Goal: Transaction & Acquisition: Purchase product/service

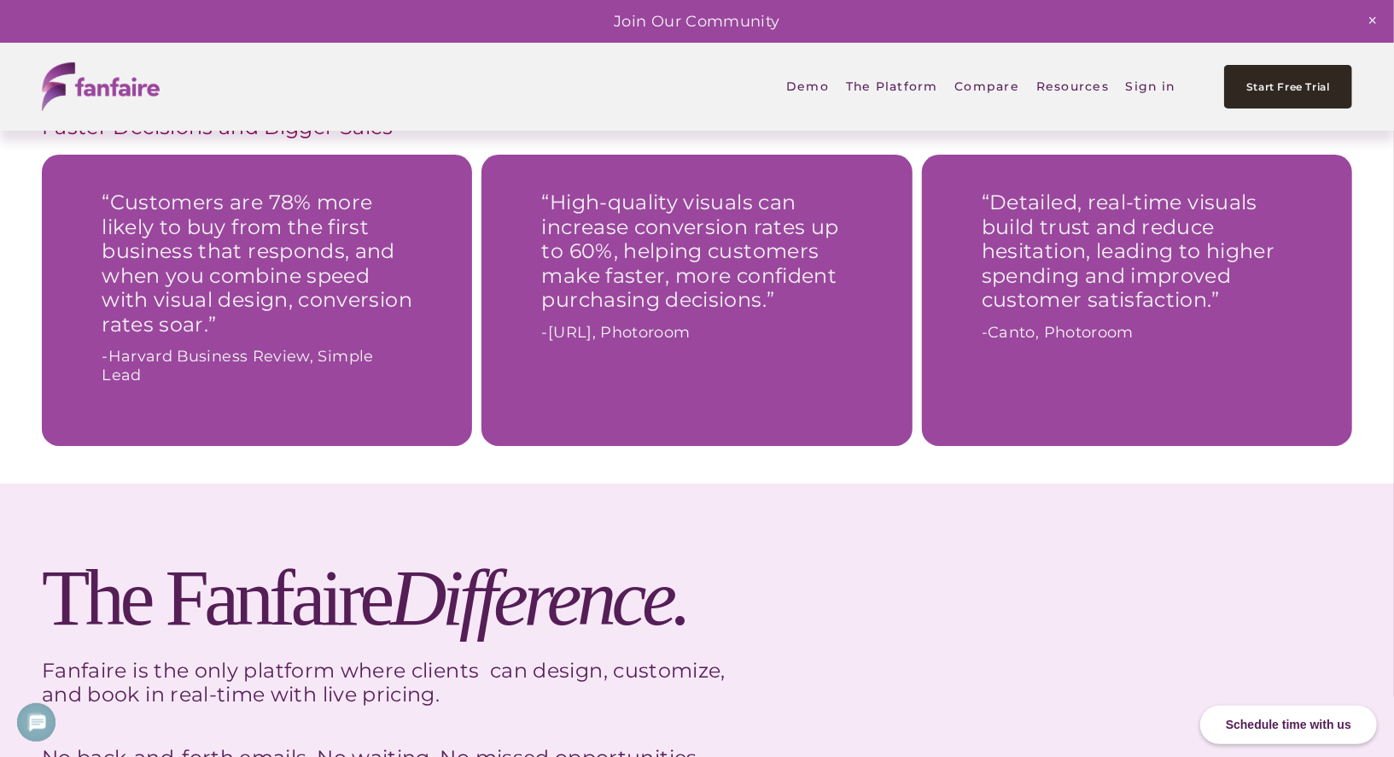
scroll to position [3891, 0]
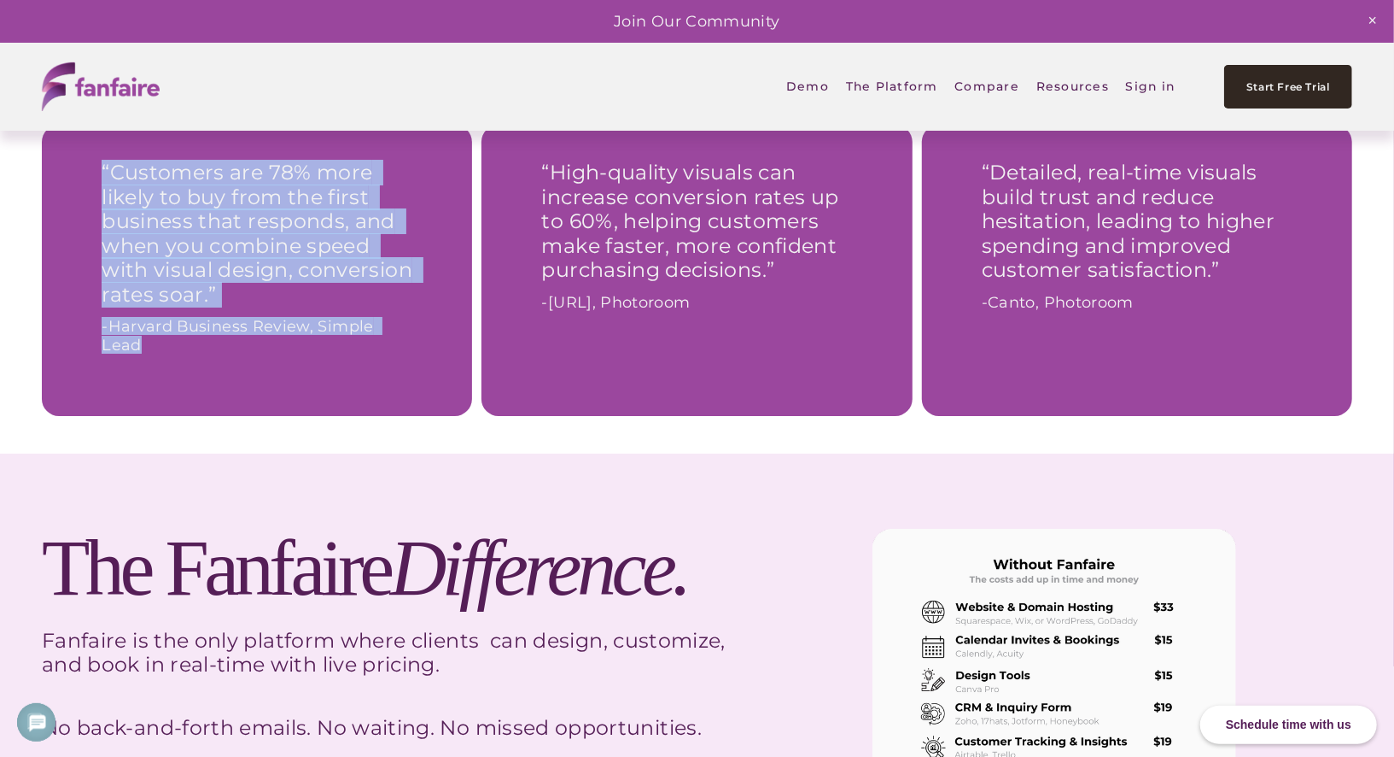
drag, startPoint x: 101, startPoint y: 172, endPoint x: 422, endPoint y: 344, distance: 364.5
click at [422, 344] on div "“Customers are 78% more likely to buy from the first business that responds, an…" at bounding box center [256, 256] width 379 height 213
copy blockquote "“Customers are 78% more likely to buy from the first business that responds, an…"
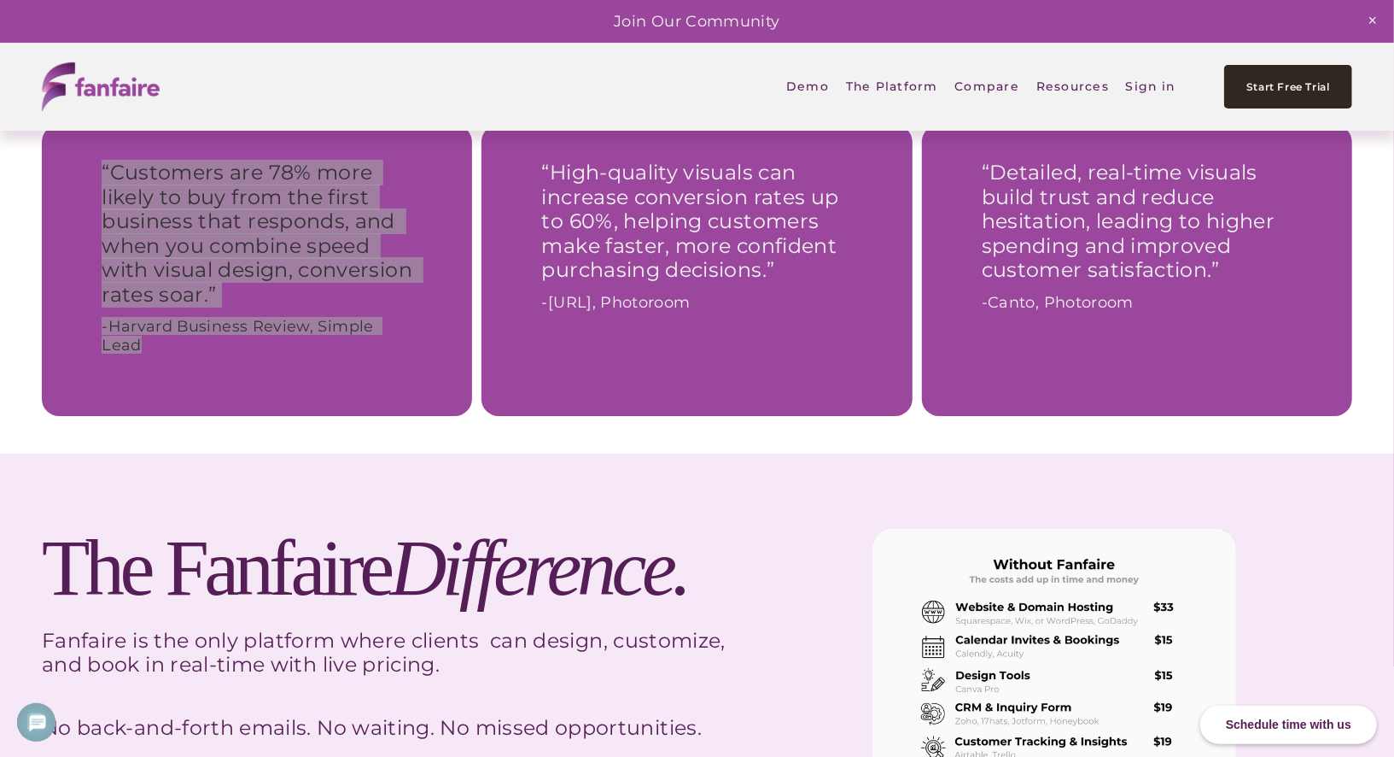
scroll to position [0, 0]
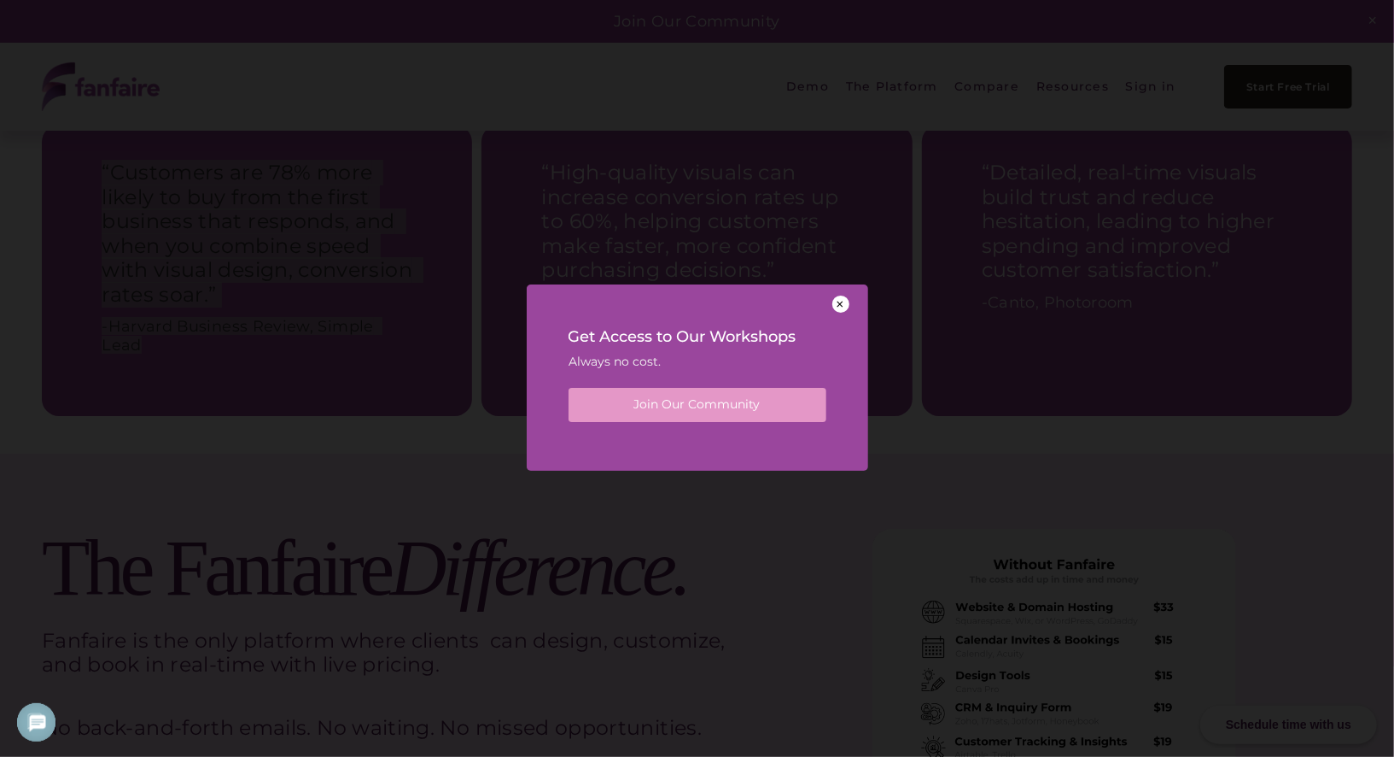
click at [841, 307] on div at bounding box center [841, 303] width 17 height 17
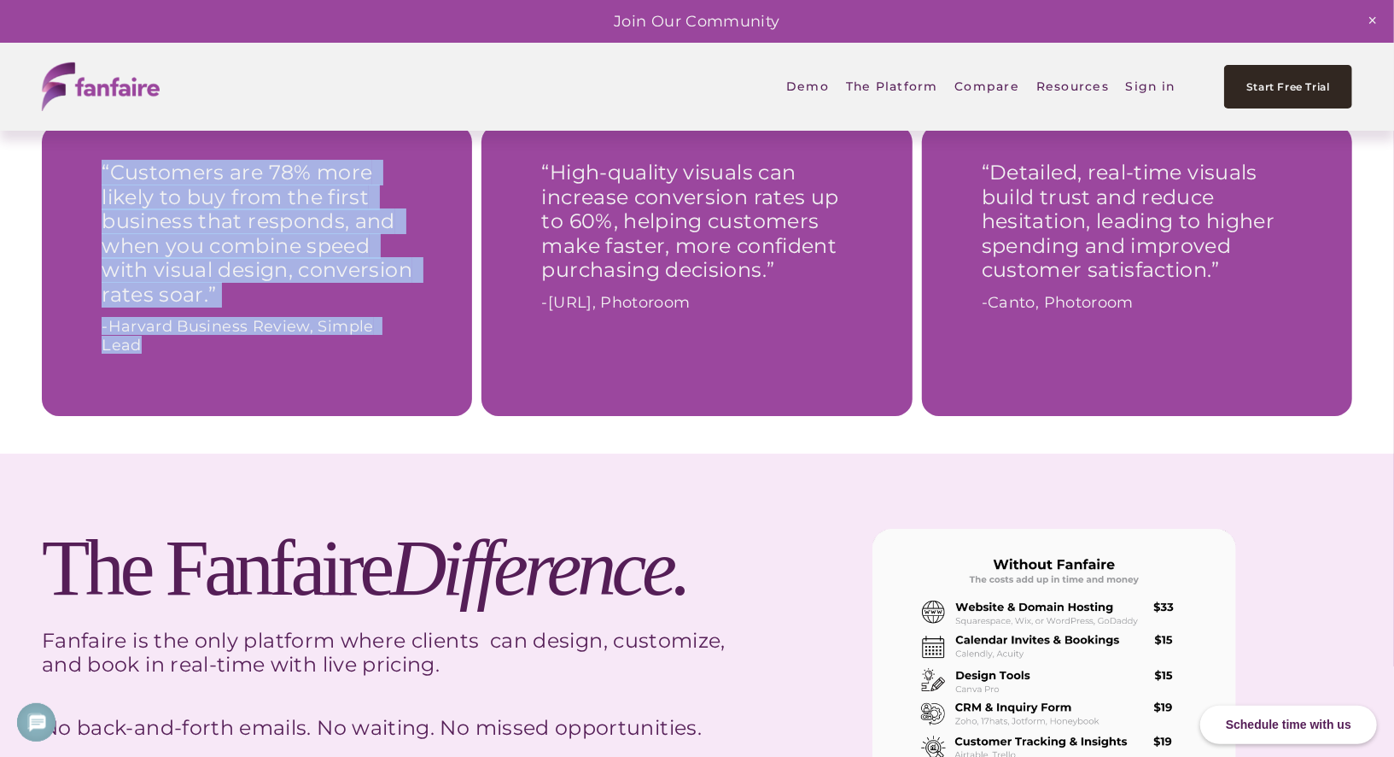
click at [114, 171] on span "“Customers are 78% more likely to buy from the first business that responds, an…" at bounding box center [260, 233] width 316 height 147
drag, startPoint x: 104, startPoint y: 169, endPoint x: 471, endPoint y: 334, distance: 402.5
click at [471, 334] on div "“Customers are 78% more likely to buy from the first business that responds, an…" at bounding box center [257, 270] width 430 height 291
drag, startPoint x: 542, startPoint y: 175, endPoint x: 822, endPoint y: 406, distance: 362.8
click at [822, 406] on div "“High-quality visuals can increase conversion rates up to 60%, helping customer…" at bounding box center [697, 270] width 430 height 291
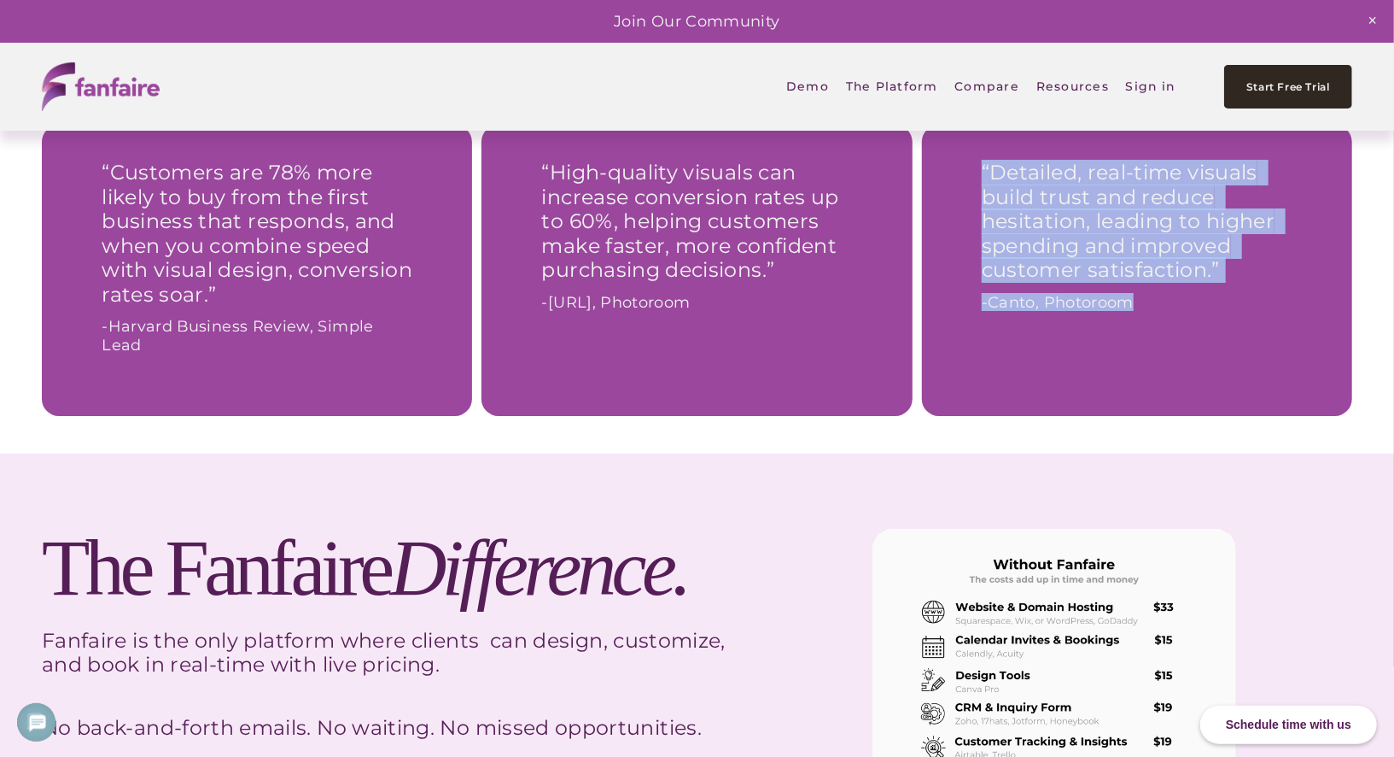
drag, startPoint x: 981, startPoint y: 167, endPoint x: 1051, endPoint y: 389, distance: 232.0
click at [1051, 389] on div "“Detailed, real-time visuals build trust and reduce hesitation, leading to high…" at bounding box center [1137, 270] width 430 height 291
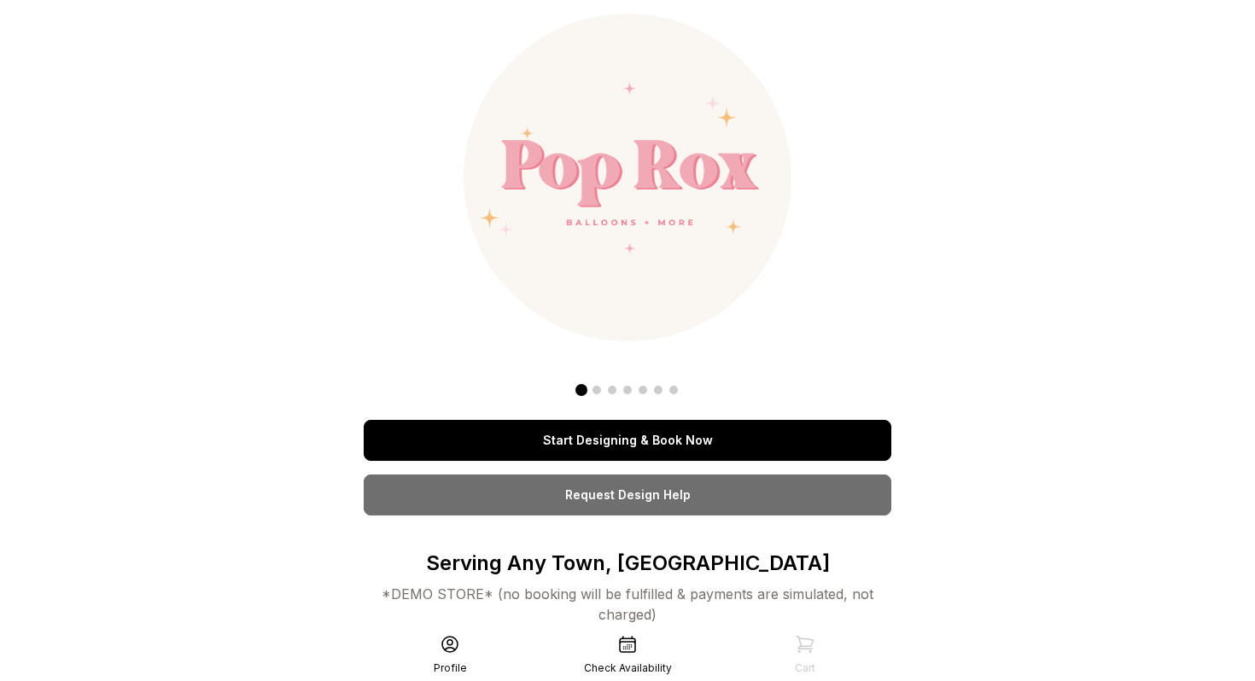
click at [640, 434] on link "Start Designing & Book Now" at bounding box center [628, 440] width 528 height 41
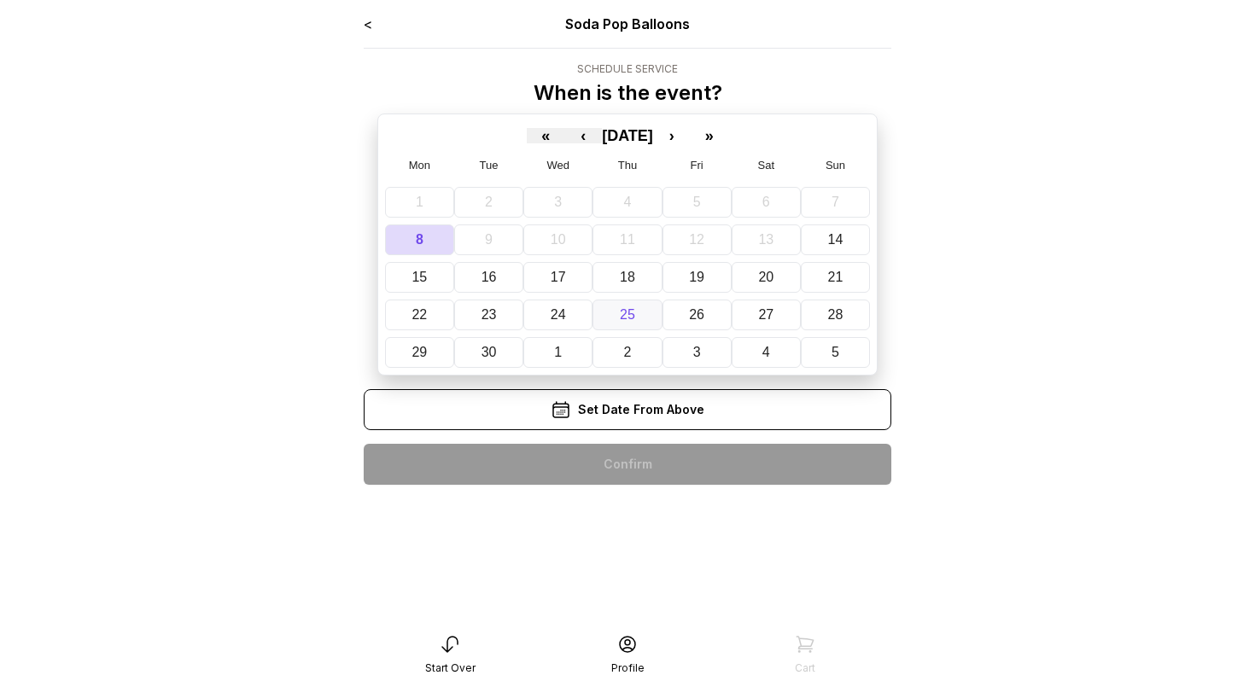
click at [640, 311] on button "25" at bounding box center [627, 315] width 69 height 31
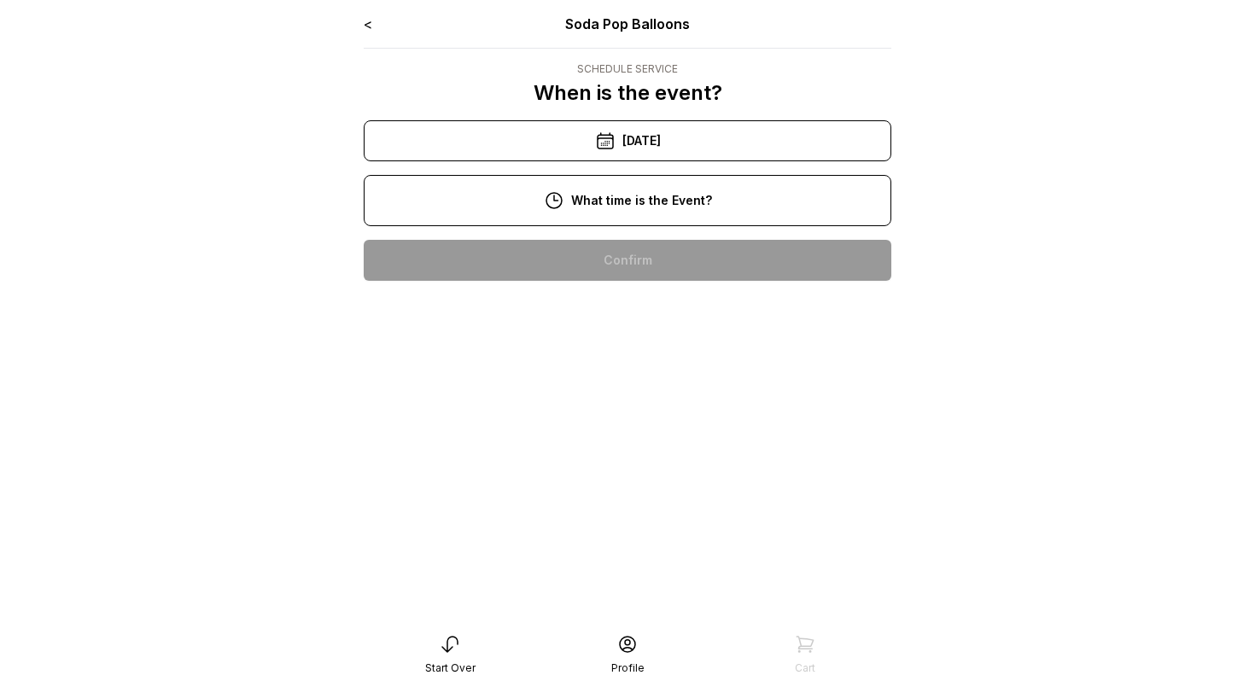
click at [631, 321] on div "11:00 am" at bounding box center [627, 315] width 500 height 41
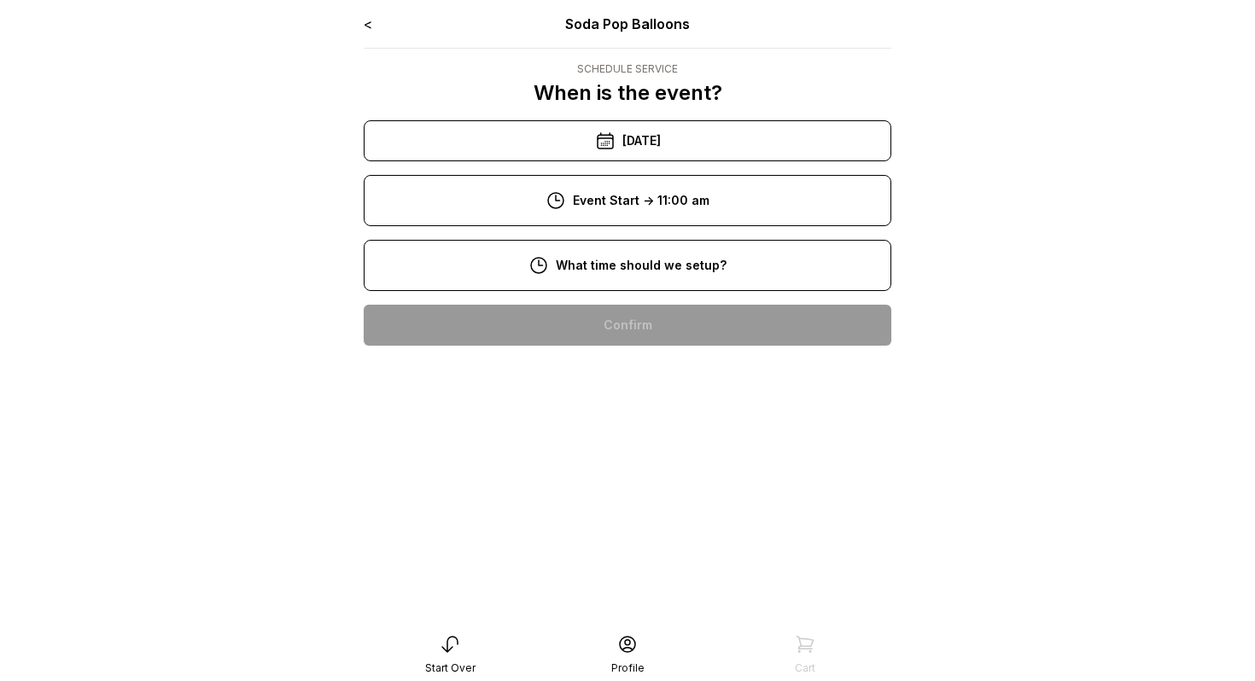
click at [611, 389] on div "9:00 am" at bounding box center [627, 380] width 500 height 41
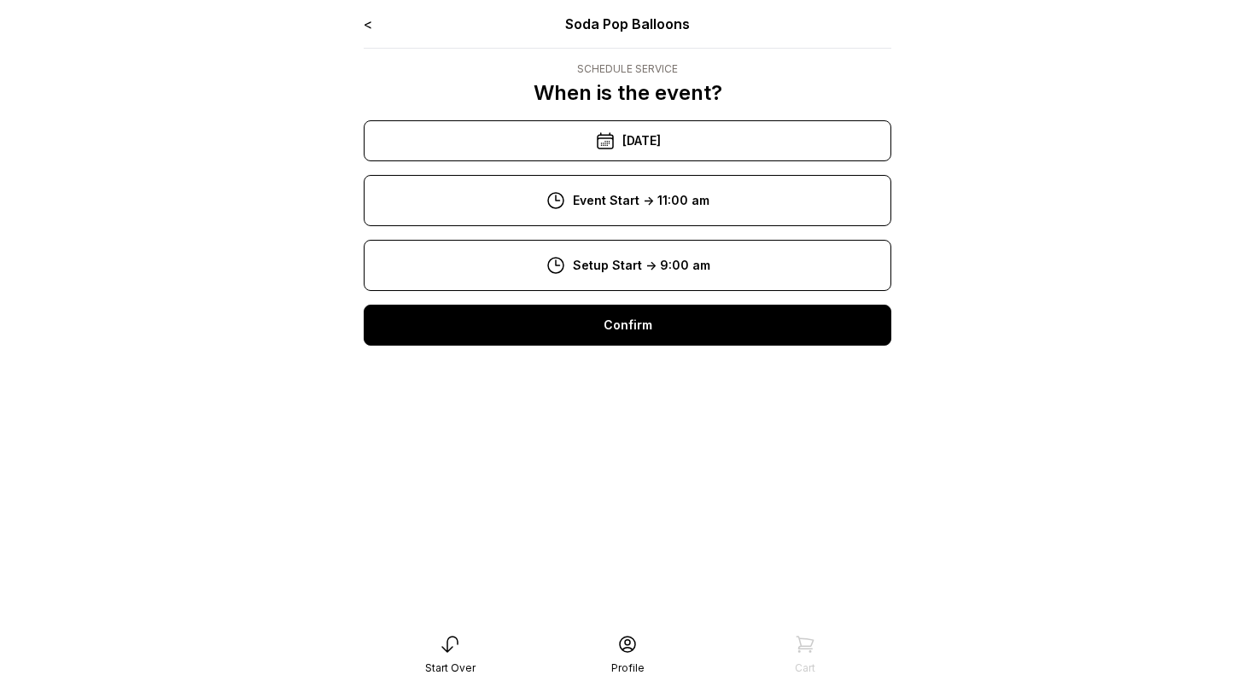
click at [616, 336] on div "Confirm" at bounding box center [628, 325] width 528 height 41
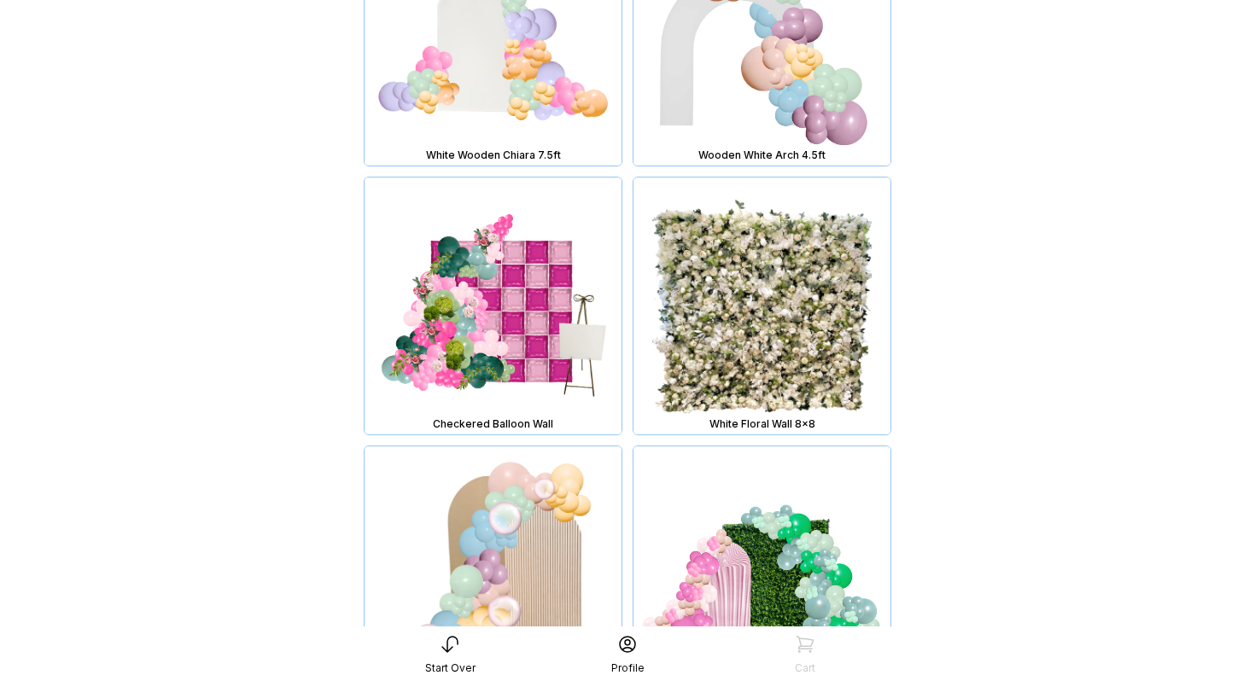
scroll to position [5945, 0]
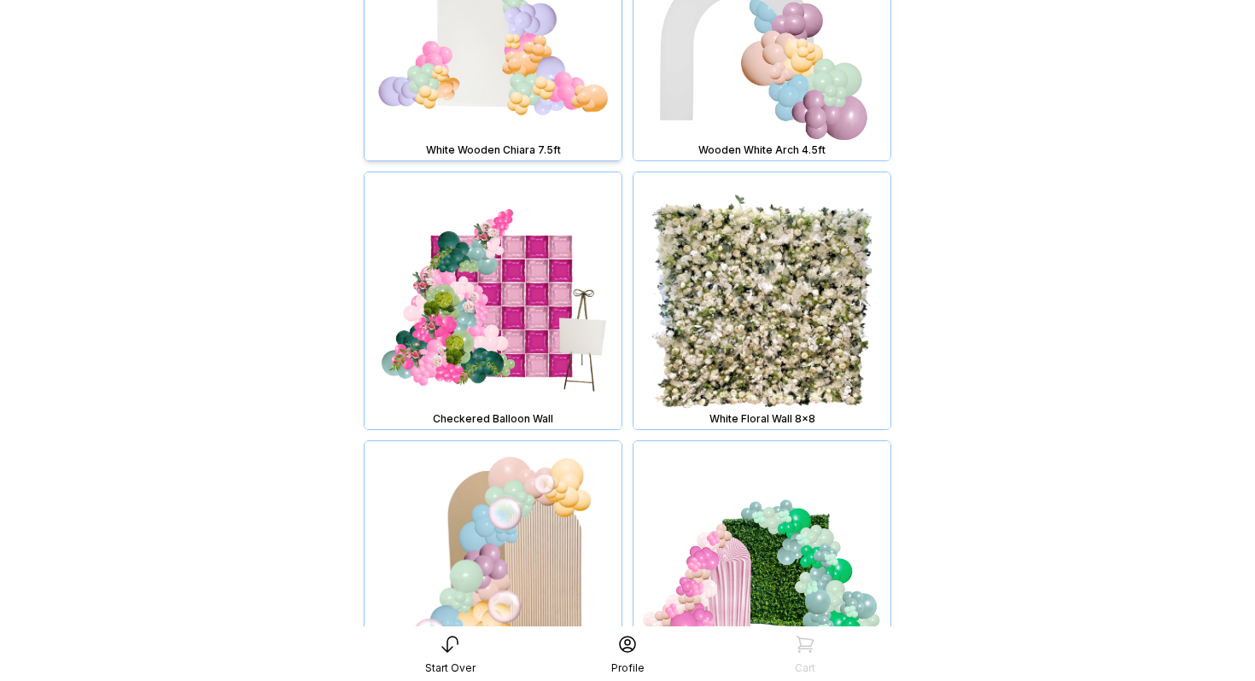
click at [563, 124] on img at bounding box center [493, 32] width 257 height 257
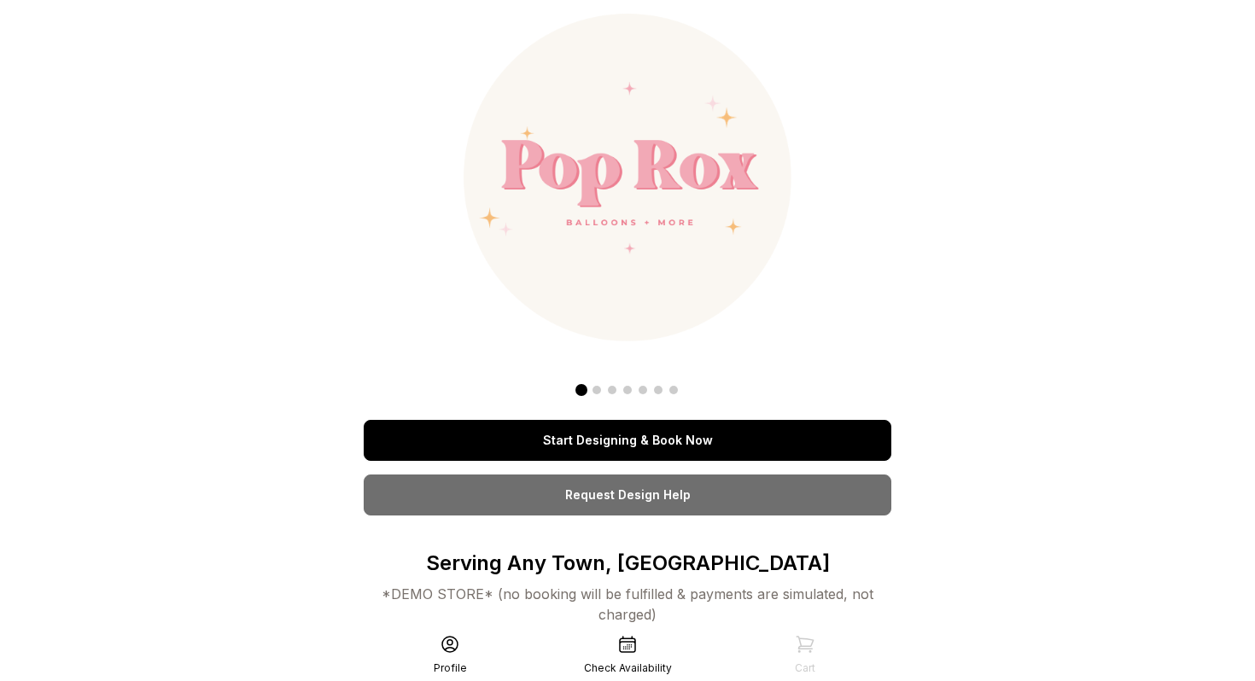
click at [620, 436] on link "Start Designing & Book Now" at bounding box center [628, 440] width 528 height 41
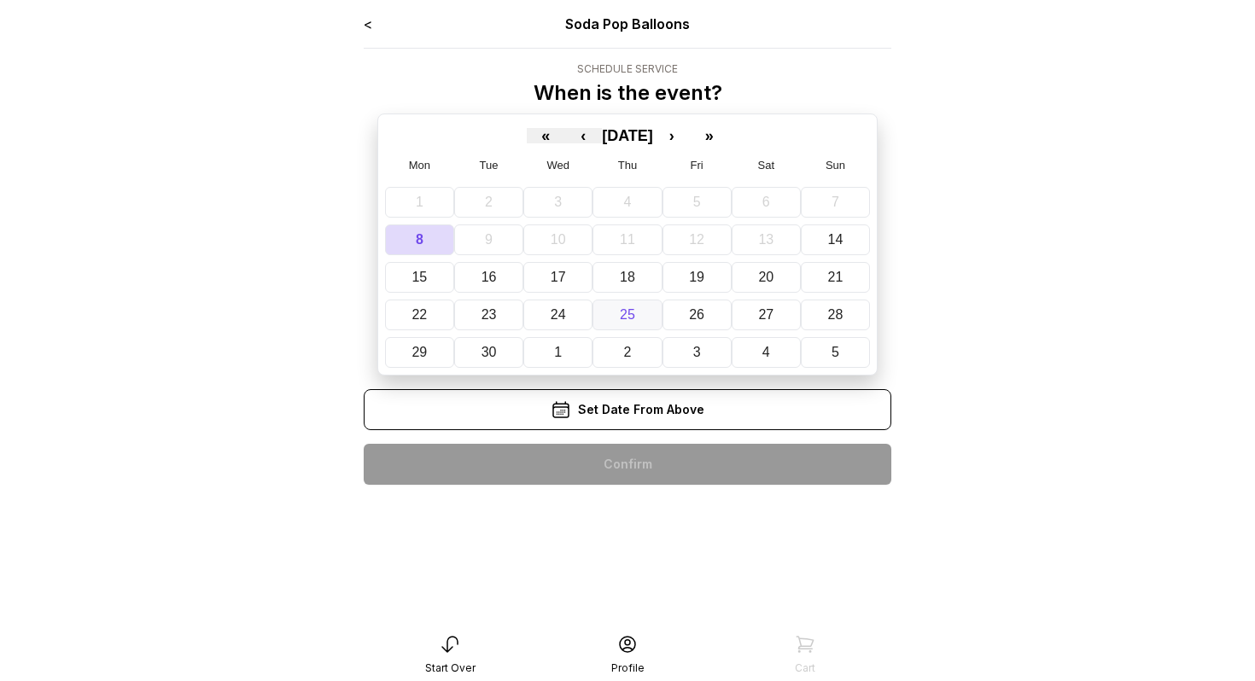
click at [646, 317] on button "25" at bounding box center [627, 315] width 69 height 31
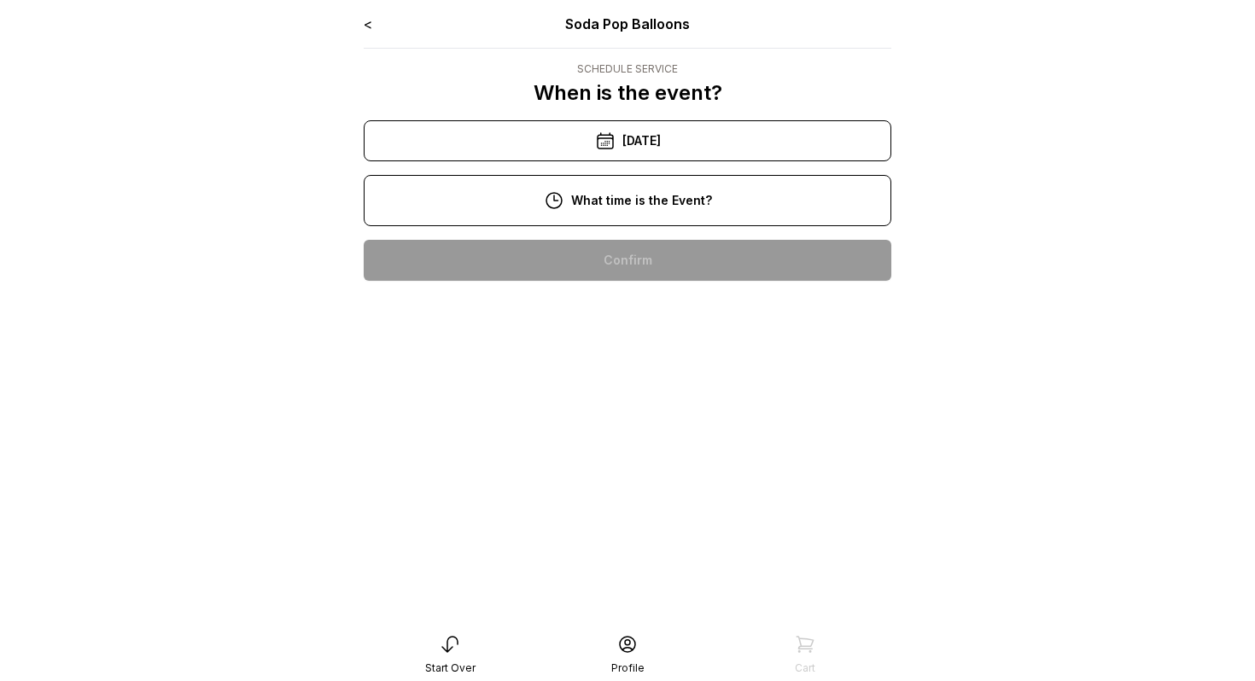
click at [656, 231] on div "< Soda Pop Balloons Schedule Service When is the event? « ‹ September 2025 › » …" at bounding box center [628, 154] width 528 height 281
click at [646, 376] on div "12:00 pm" at bounding box center [627, 369] width 500 height 41
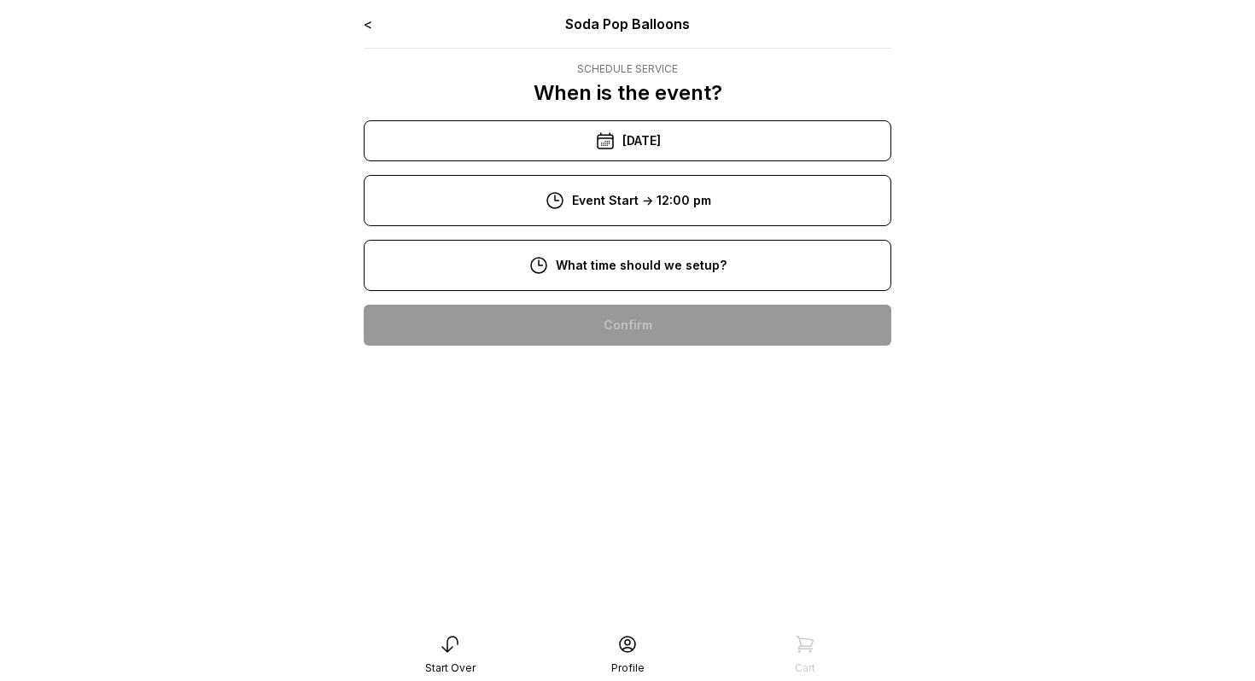
click at [628, 378] on div "9:00 am" at bounding box center [627, 380] width 500 height 41
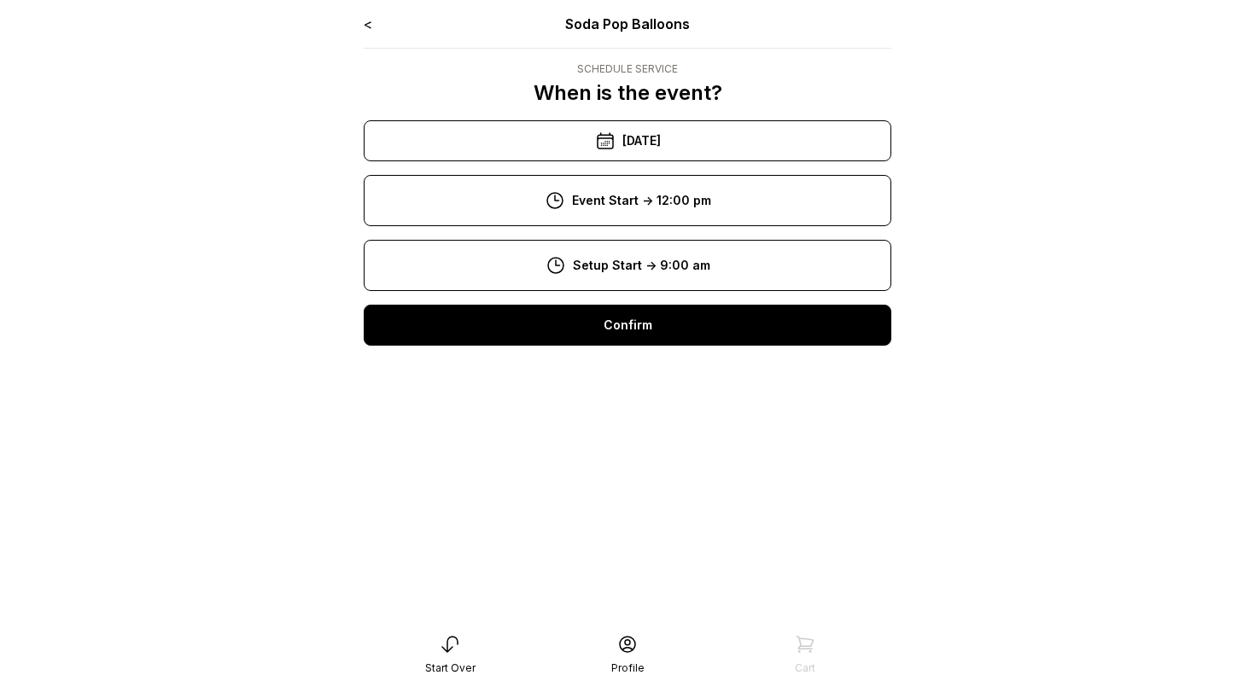
click at [634, 323] on div "Confirm" at bounding box center [628, 325] width 528 height 41
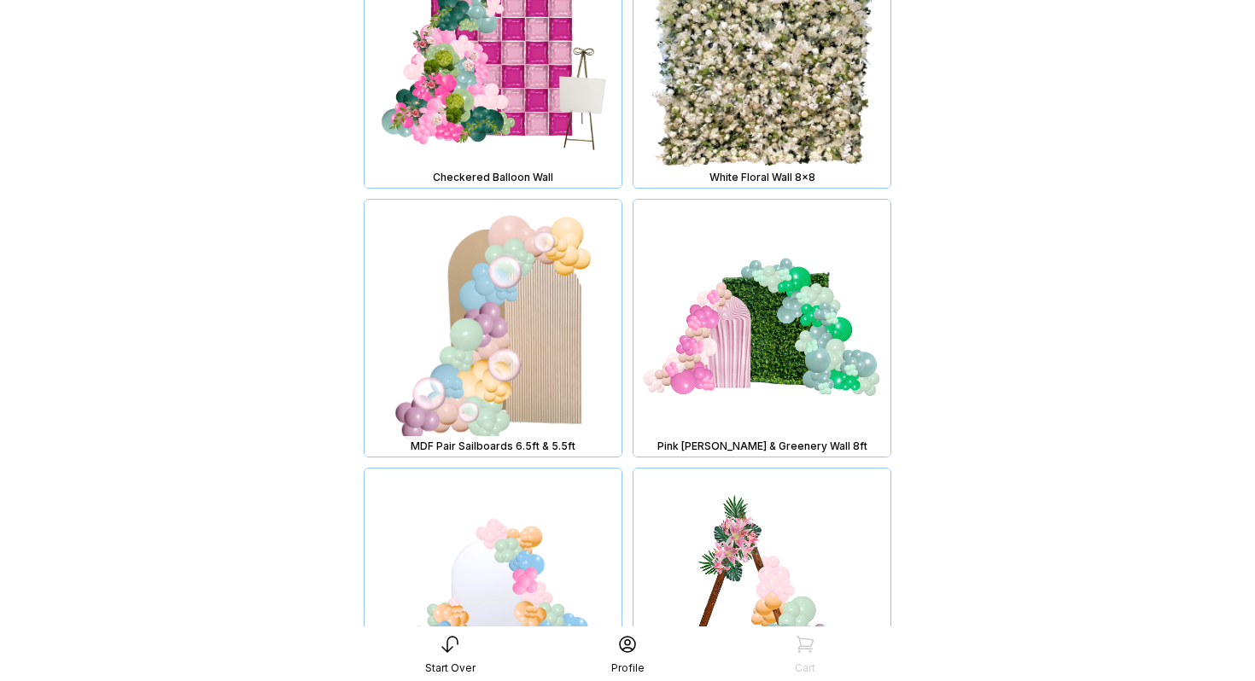
scroll to position [6188, 0]
click at [515, 400] on img at bounding box center [493, 327] width 257 height 257
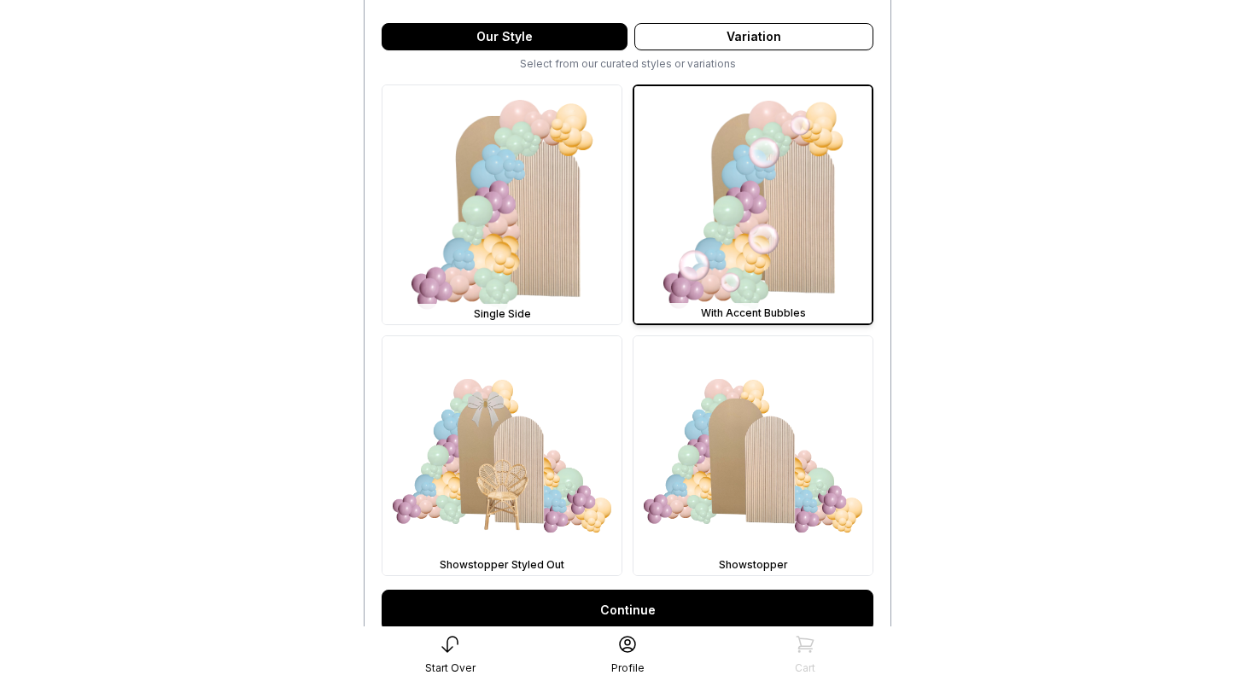
scroll to position [473, 0]
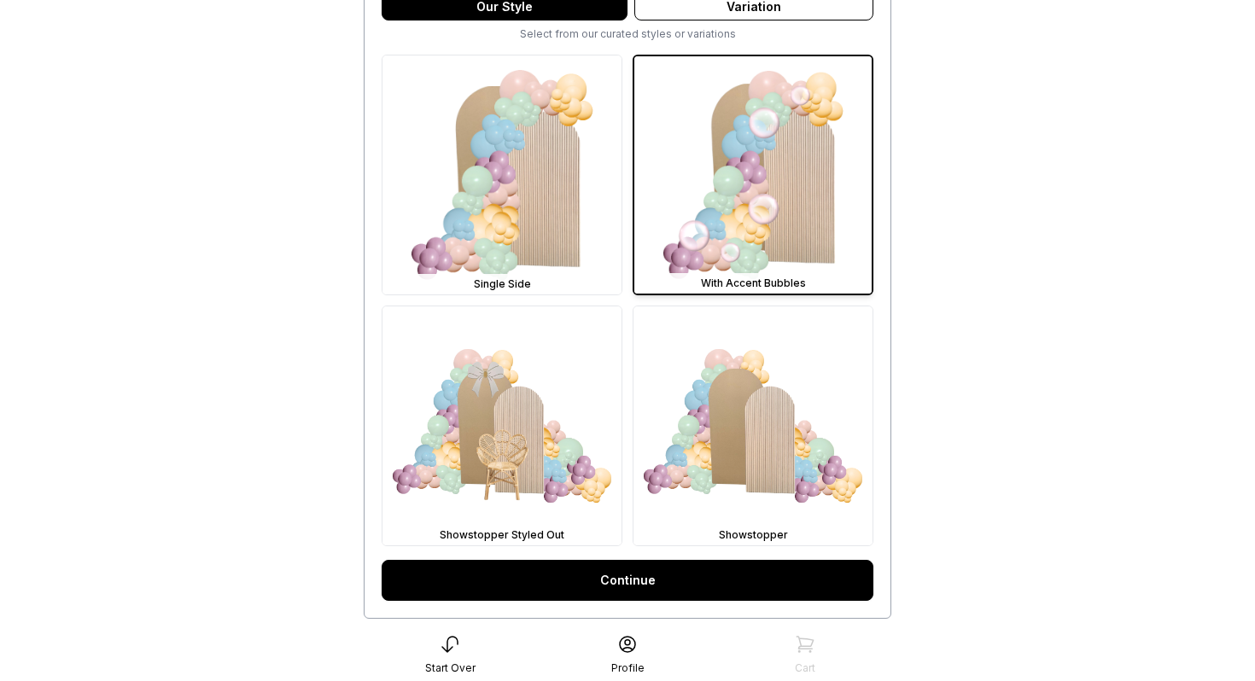
click at [670, 588] on link "Continue" at bounding box center [628, 580] width 492 height 41
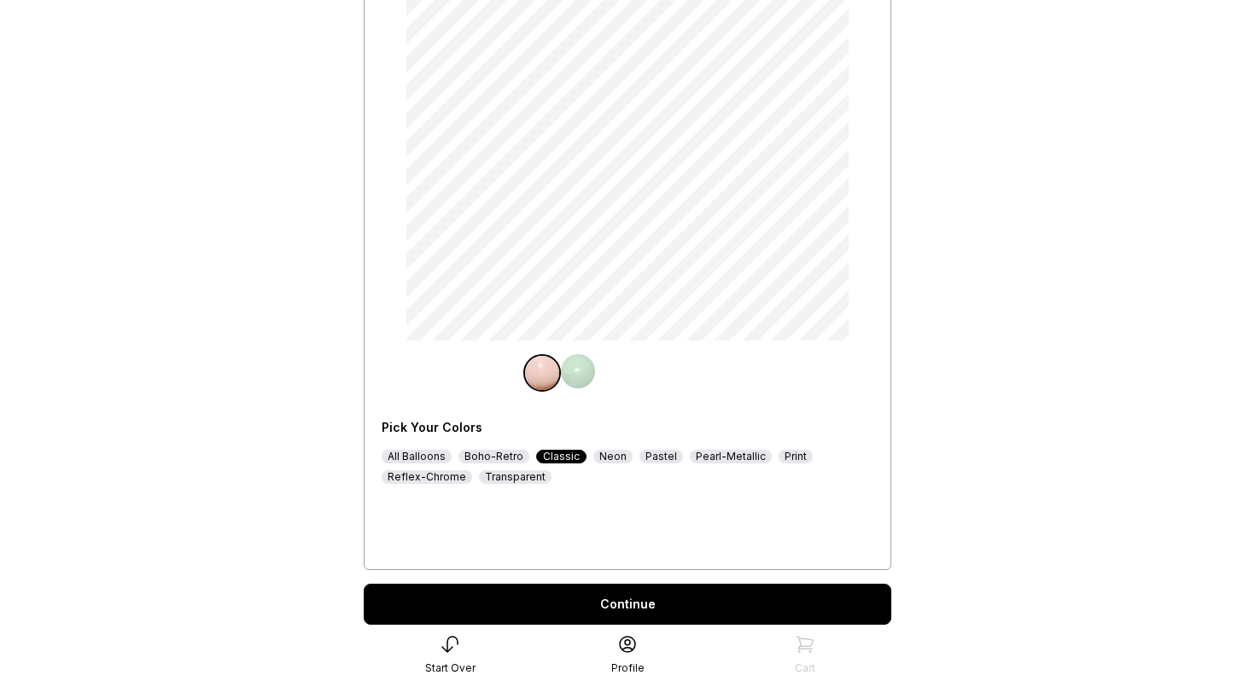
scroll to position [229, 0]
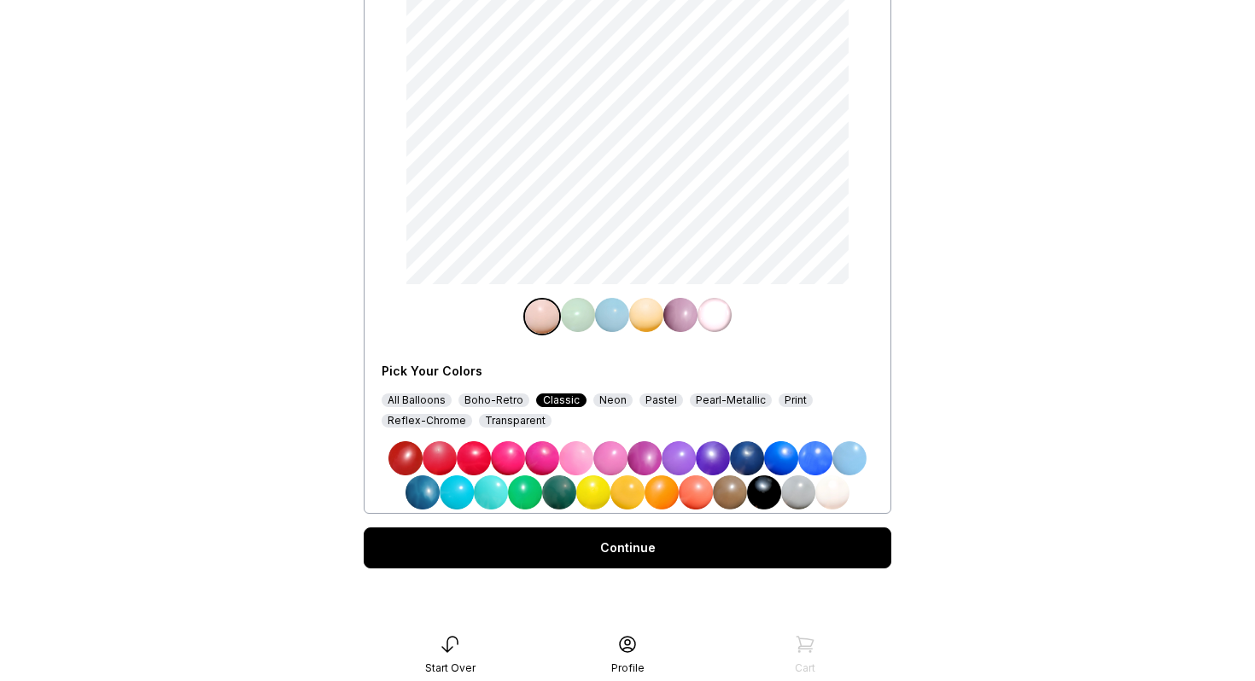
click at [569, 314] on img at bounding box center [578, 315] width 34 height 34
click at [421, 394] on div "All Balloons" at bounding box center [417, 401] width 70 height 14
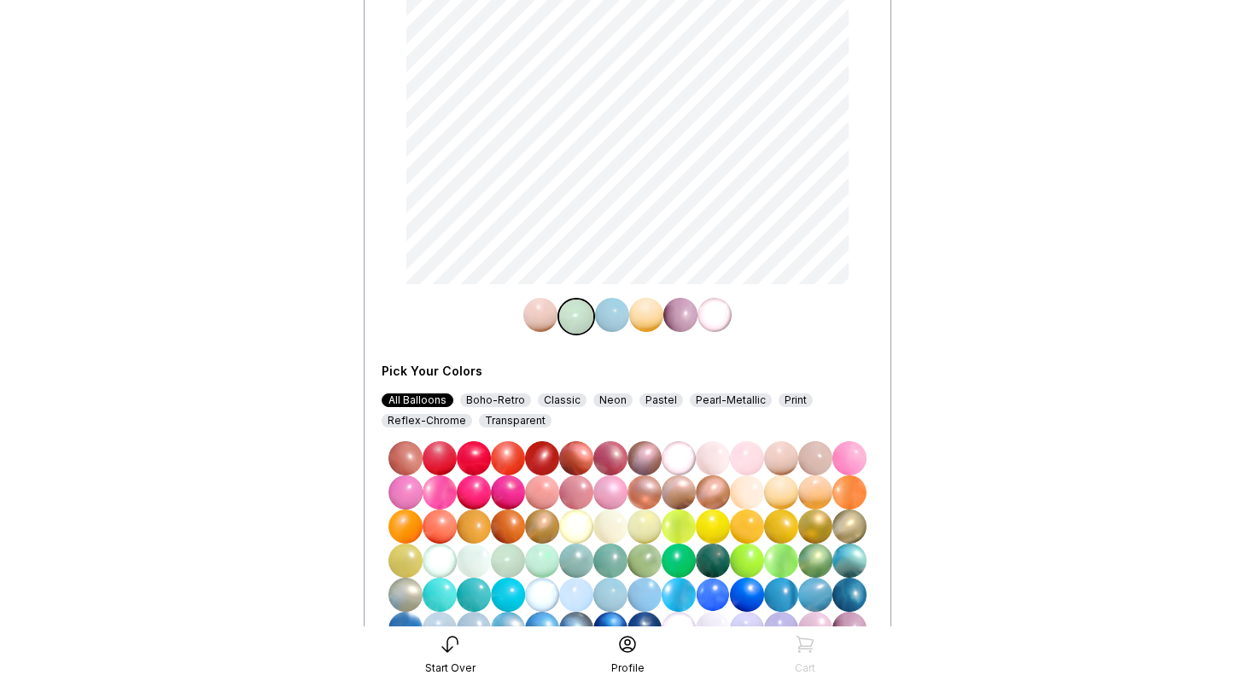
click at [745, 558] on img at bounding box center [747, 561] width 34 height 34
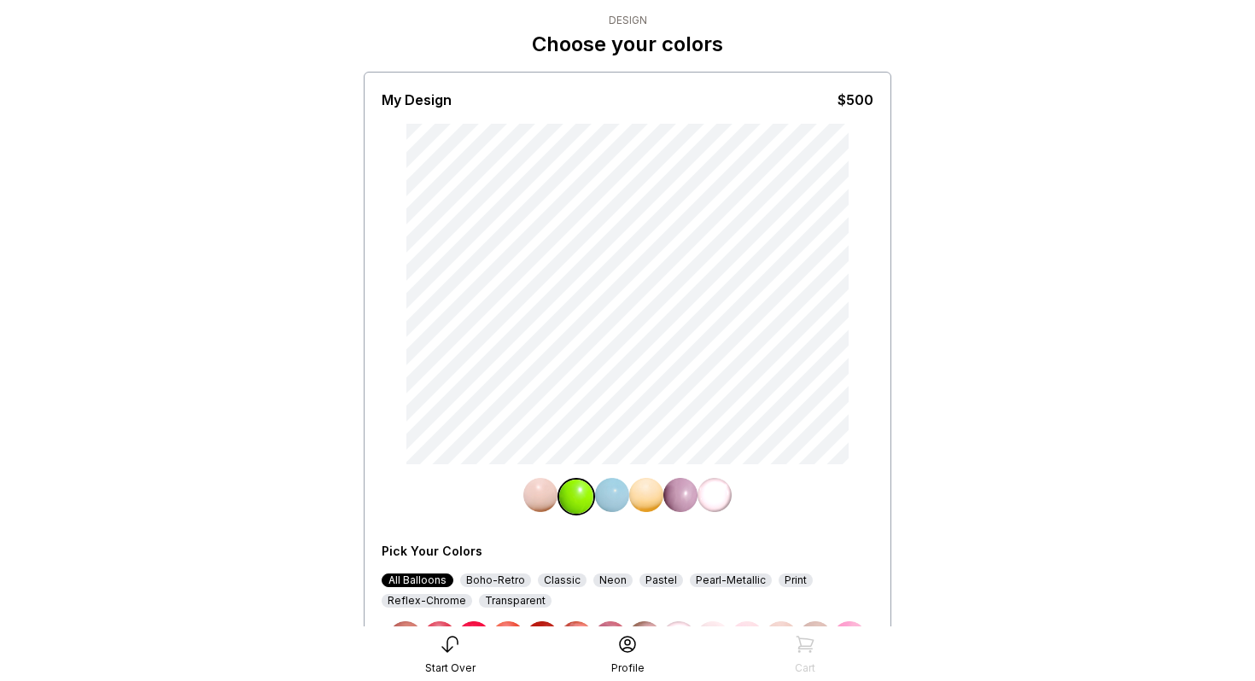
scroll to position [48, 0]
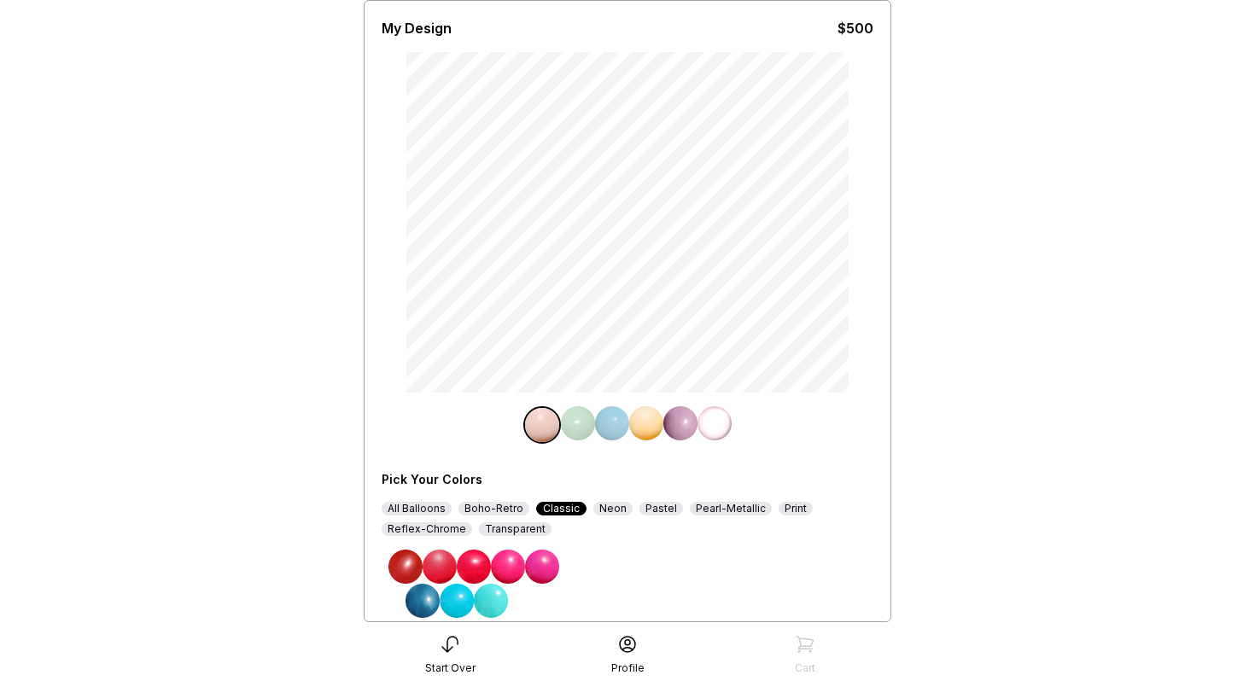
scroll to position [229, 0]
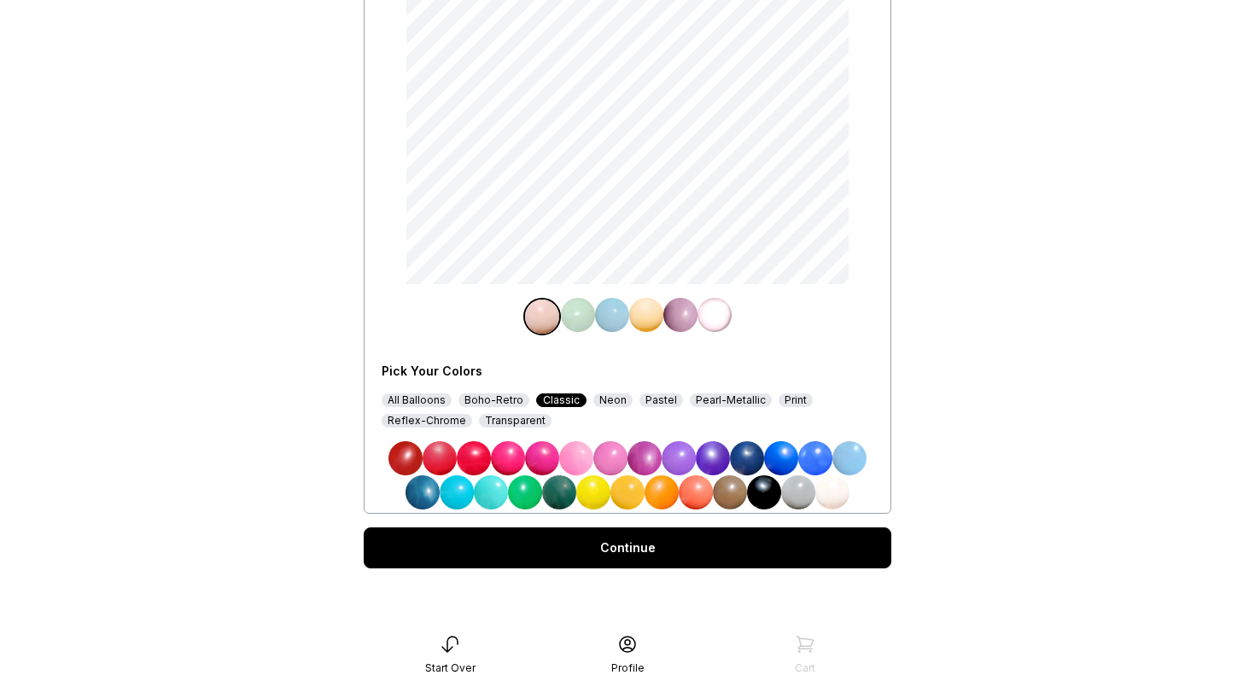
click at [438, 400] on div "All Balloons" at bounding box center [417, 401] width 70 height 14
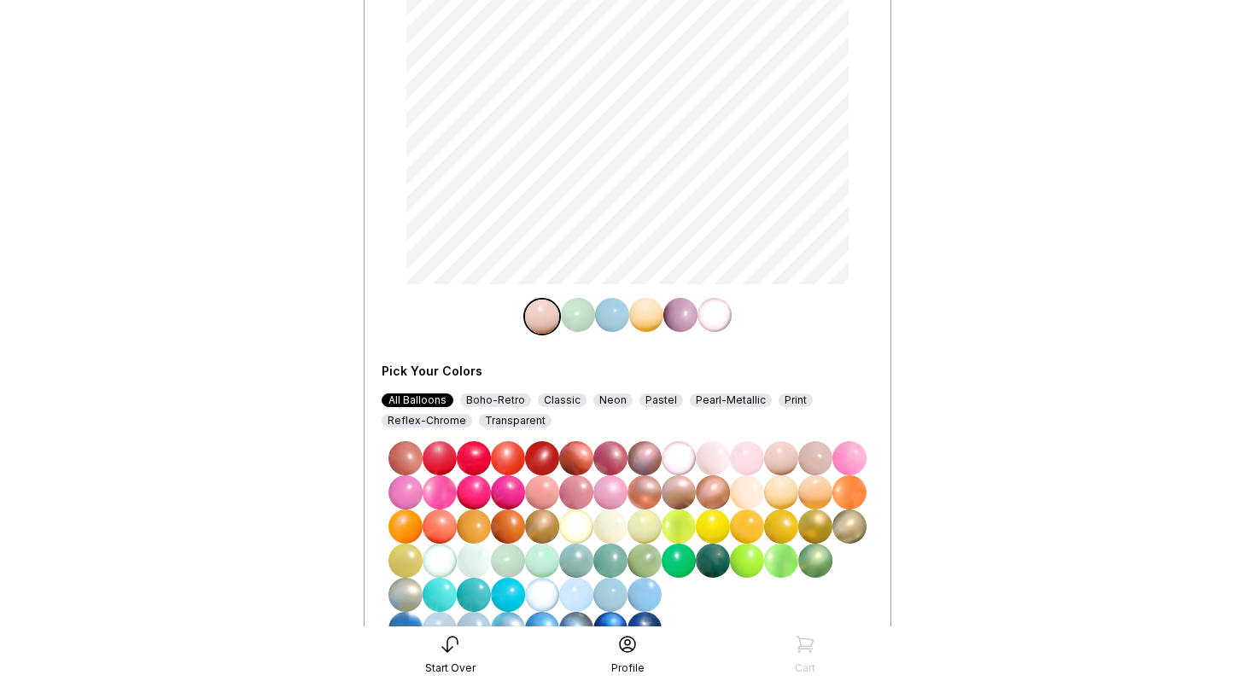
click at [747, 564] on img at bounding box center [747, 561] width 34 height 34
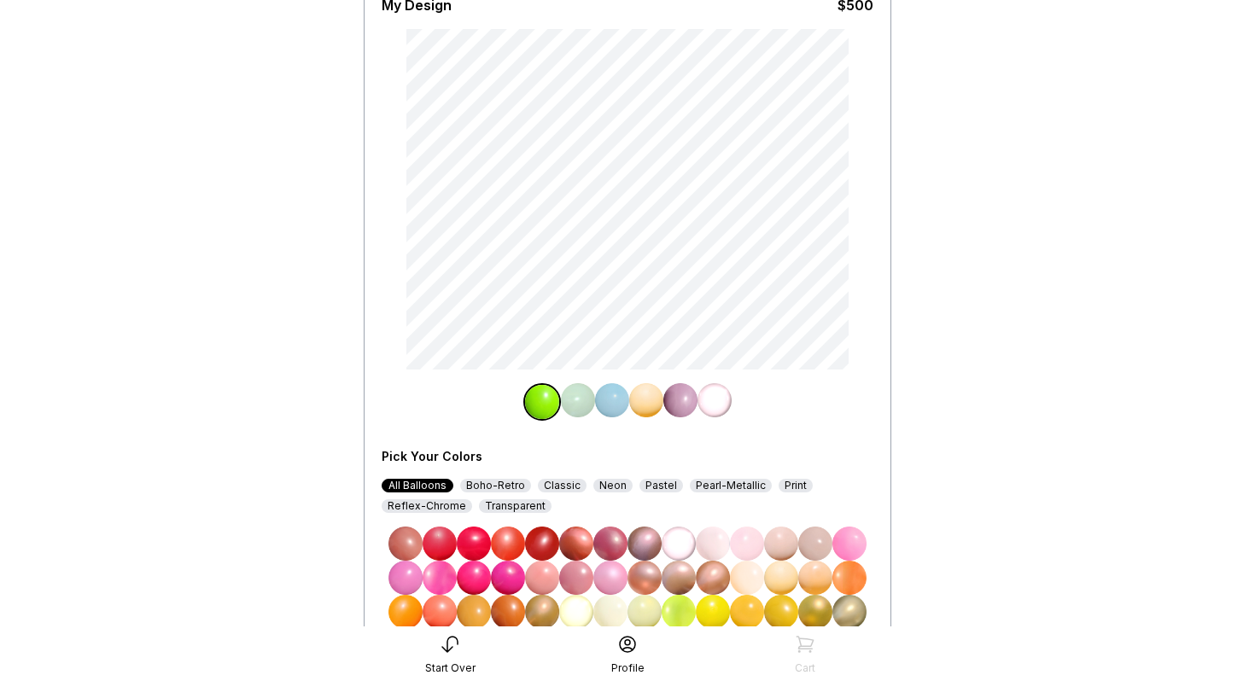
scroll to position [144, 0]
click at [579, 398] on img at bounding box center [578, 400] width 34 height 34
click at [779, 487] on div "Print" at bounding box center [796, 485] width 34 height 14
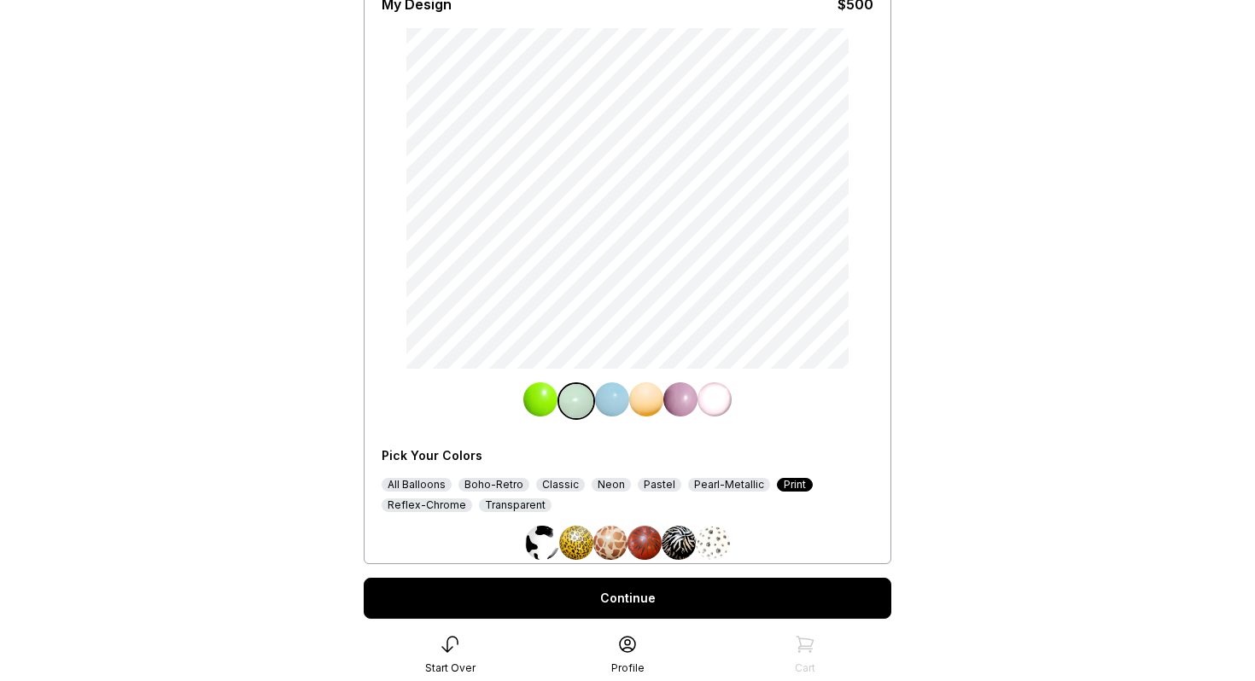
click at [710, 542] on img at bounding box center [713, 543] width 34 height 34
click at [611, 407] on img at bounding box center [612, 400] width 34 height 34
click at [678, 547] on img at bounding box center [679, 543] width 34 height 34
click at [643, 403] on img at bounding box center [646, 400] width 34 height 34
click at [611, 541] on img at bounding box center [610, 543] width 34 height 34
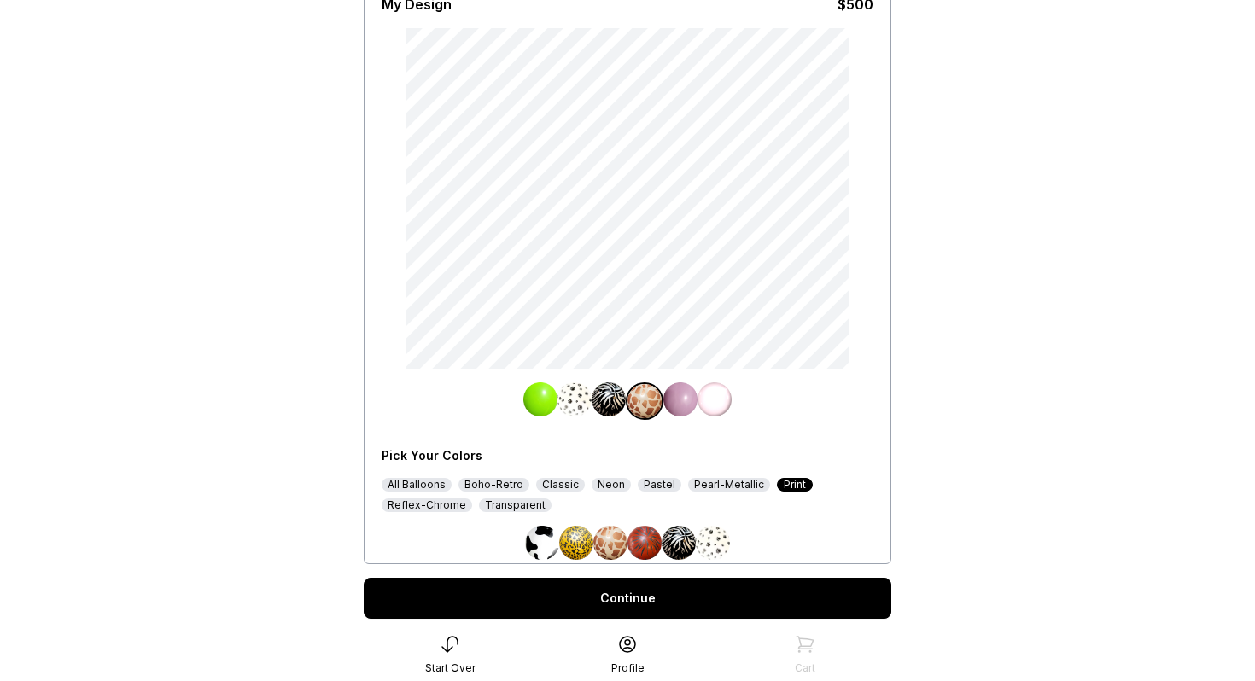
click at [675, 406] on img at bounding box center [681, 400] width 34 height 34
click at [544, 543] on img at bounding box center [542, 543] width 34 height 34
click at [722, 406] on img at bounding box center [715, 400] width 34 height 34
click at [649, 545] on img at bounding box center [645, 543] width 34 height 34
click at [577, 400] on img at bounding box center [575, 400] width 34 height 34
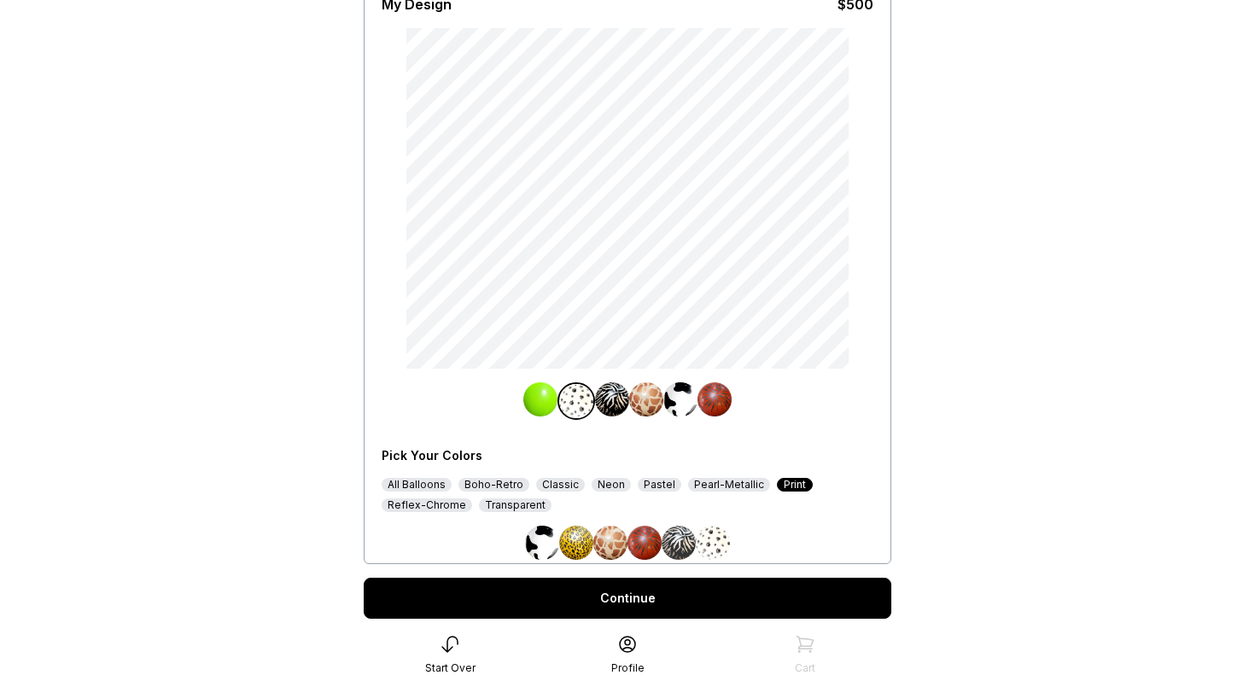
click at [681, 546] on img at bounding box center [679, 543] width 34 height 34
click at [547, 400] on img at bounding box center [540, 400] width 34 height 34
click at [580, 547] on img at bounding box center [576, 543] width 34 height 34
click at [720, 540] on img at bounding box center [713, 543] width 34 height 34
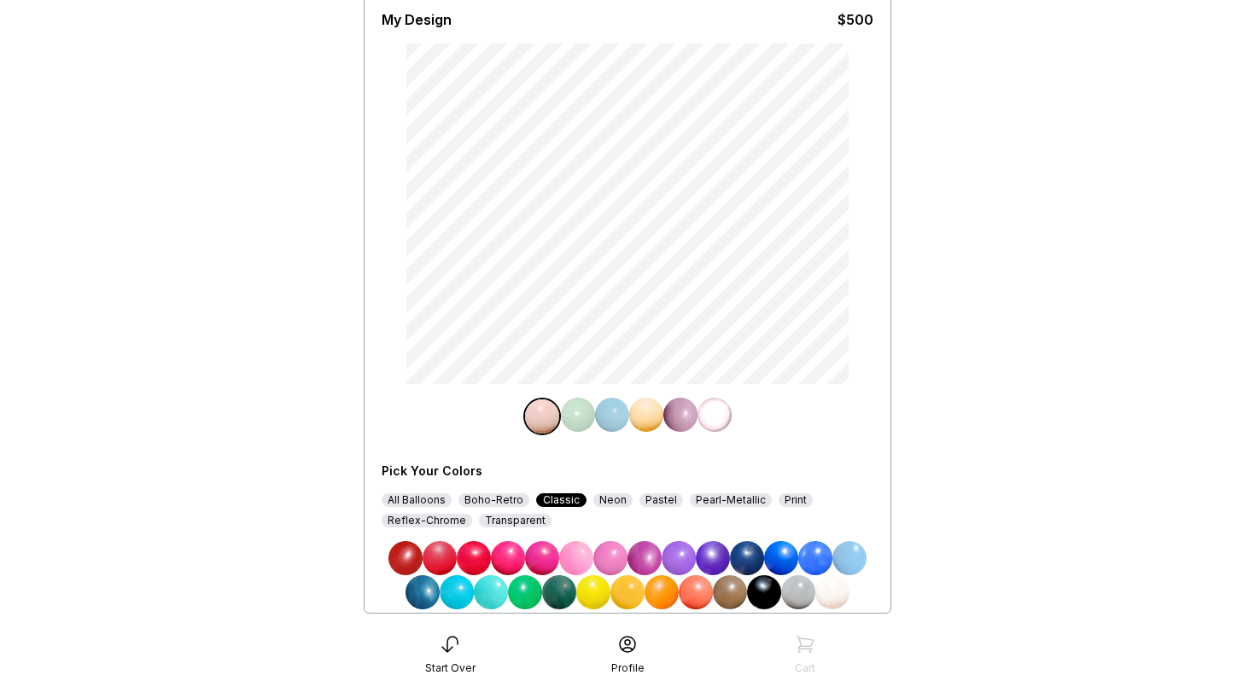
scroll to position [229, 0]
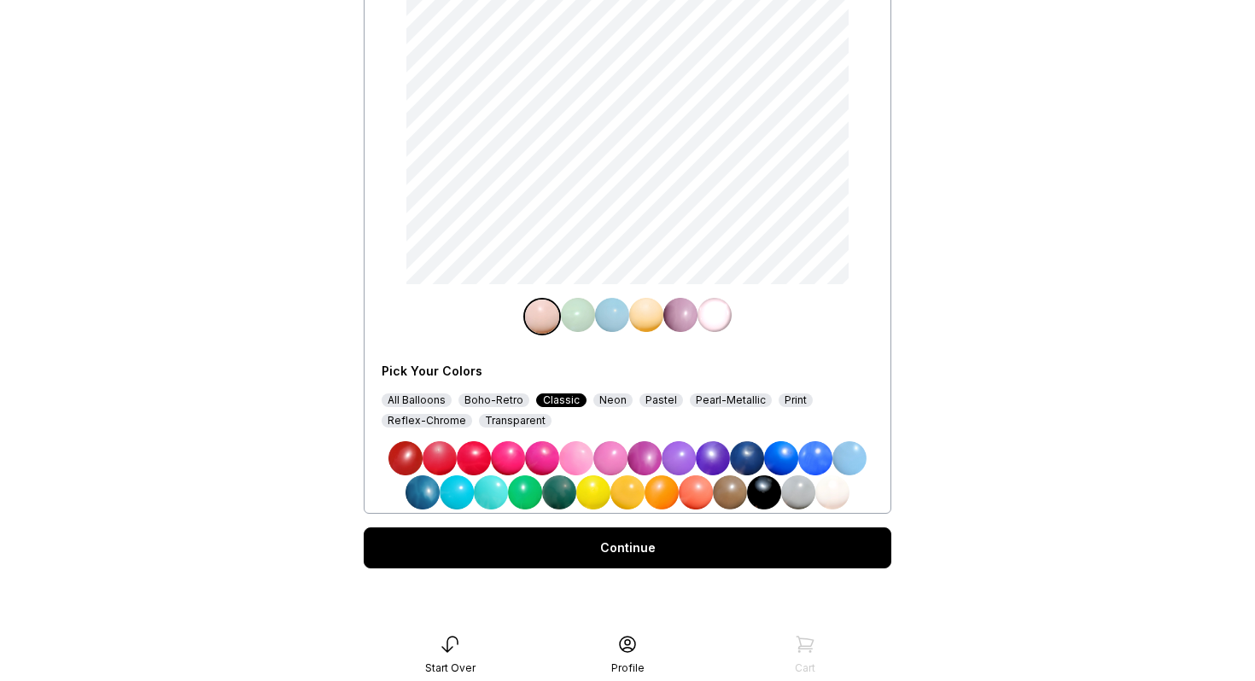
click at [436, 400] on div "All Balloons" at bounding box center [417, 401] width 70 height 14
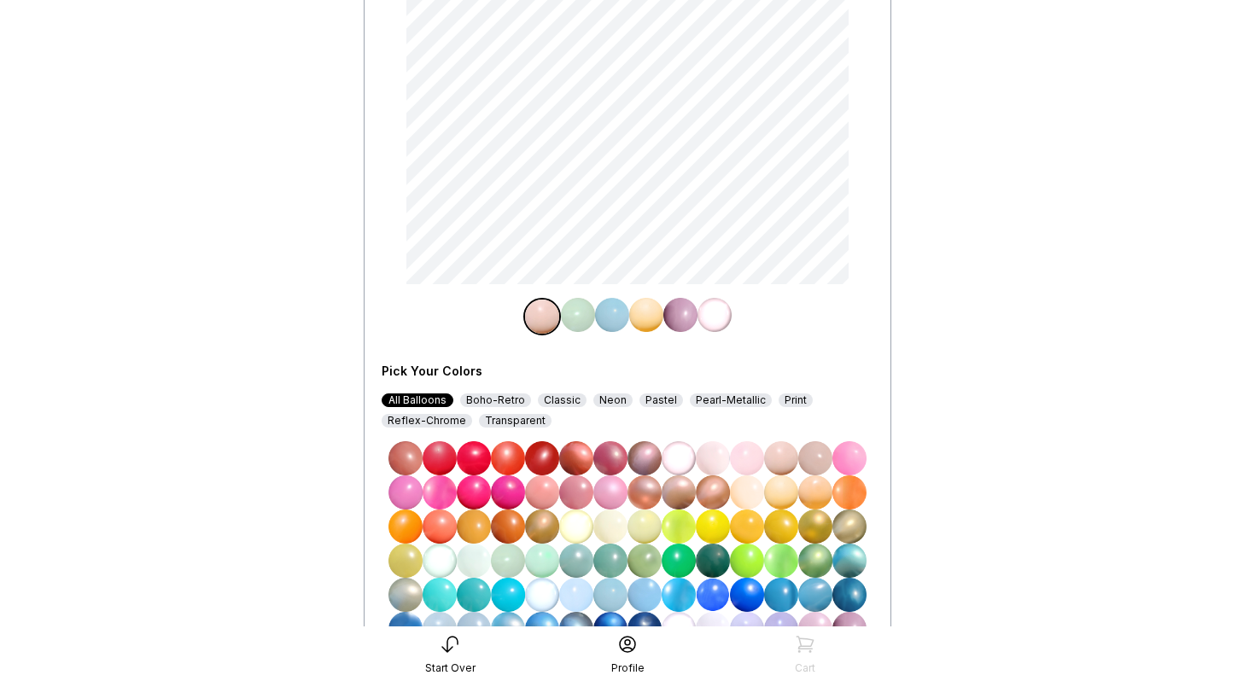
click at [749, 568] on img at bounding box center [747, 561] width 34 height 34
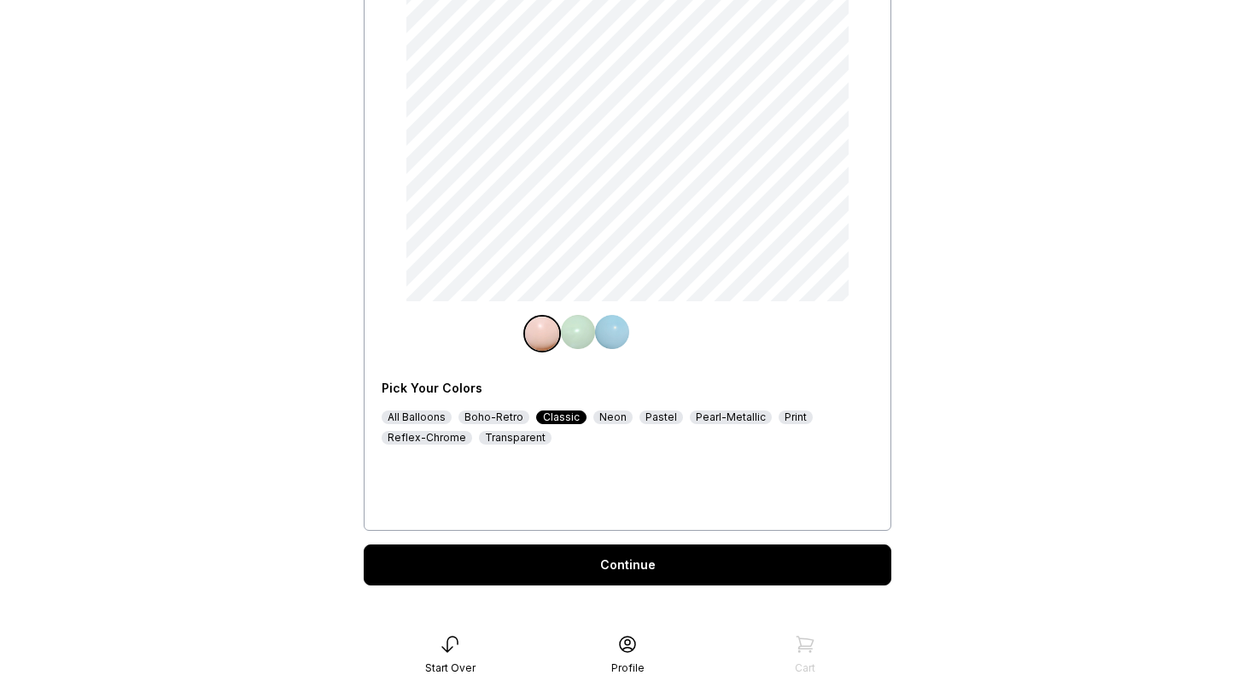
scroll to position [229, 0]
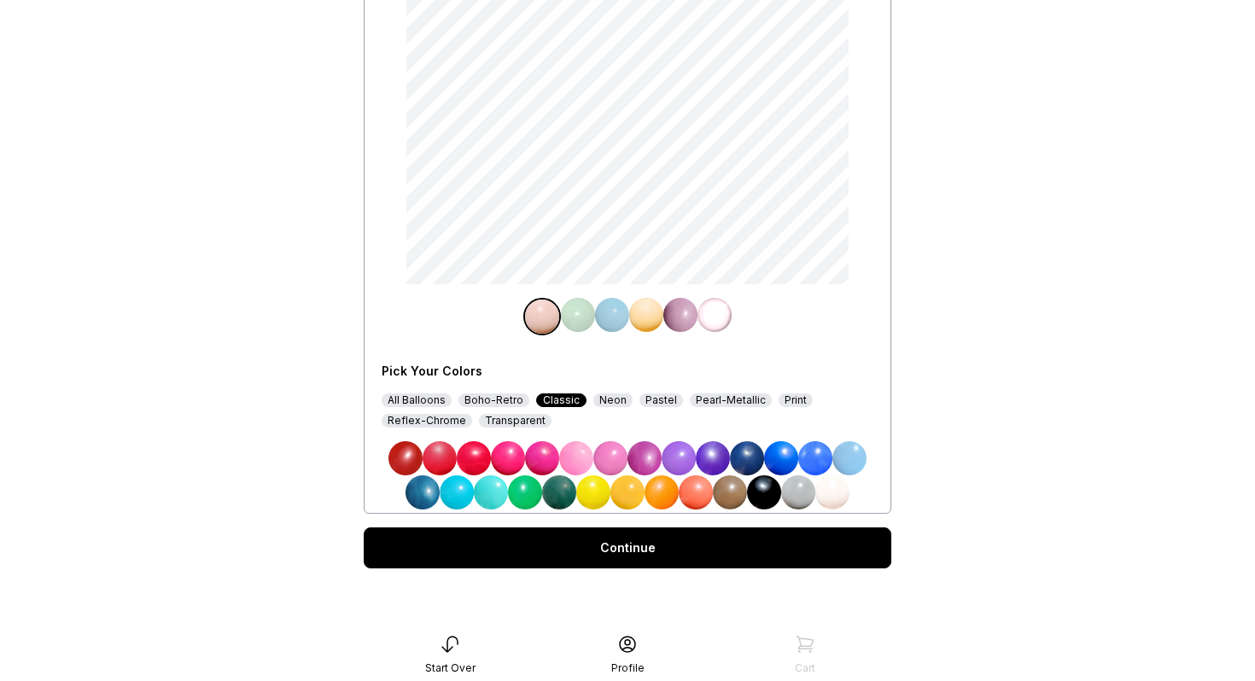
click at [442, 398] on div "All Balloons" at bounding box center [417, 401] width 70 height 14
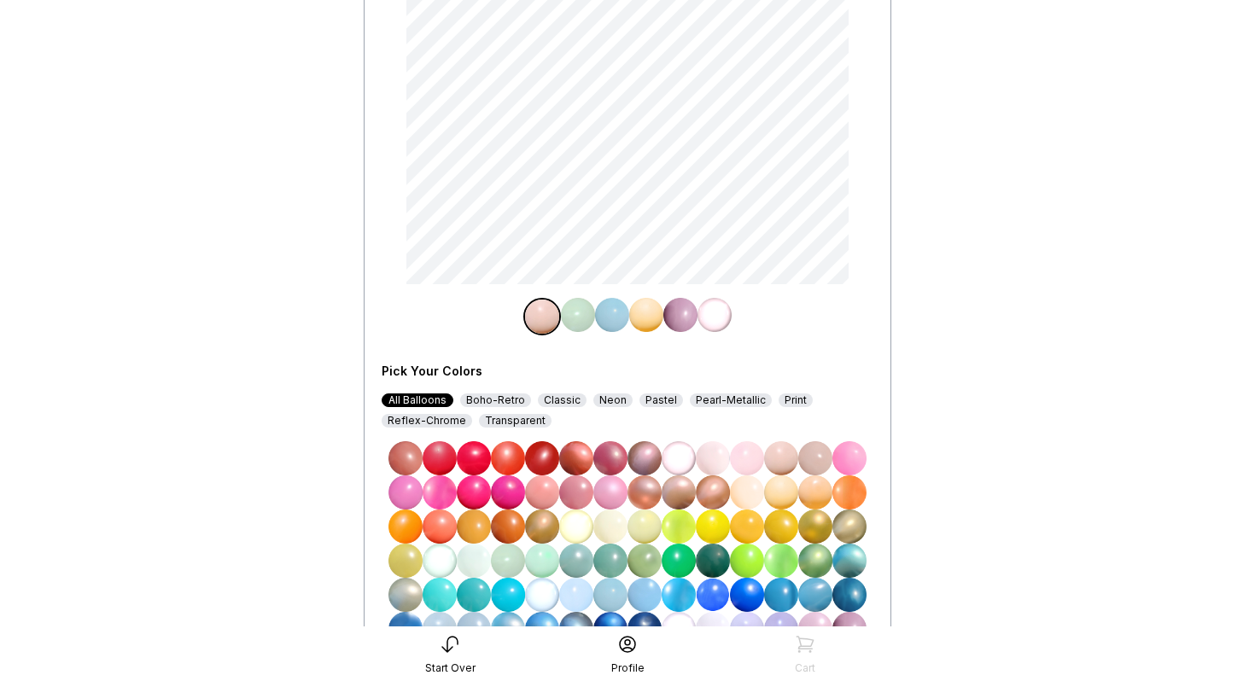
click at [754, 557] on img at bounding box center [747, 561] width 34 height 34
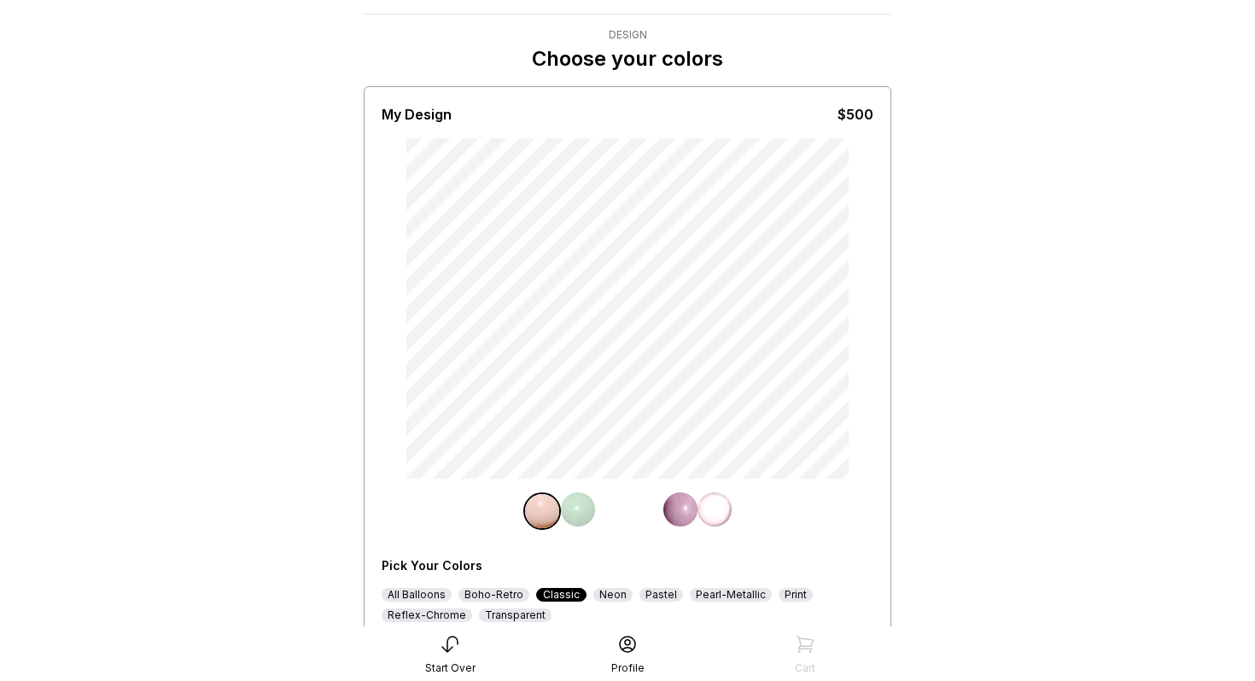
scroll to position [229, 0]
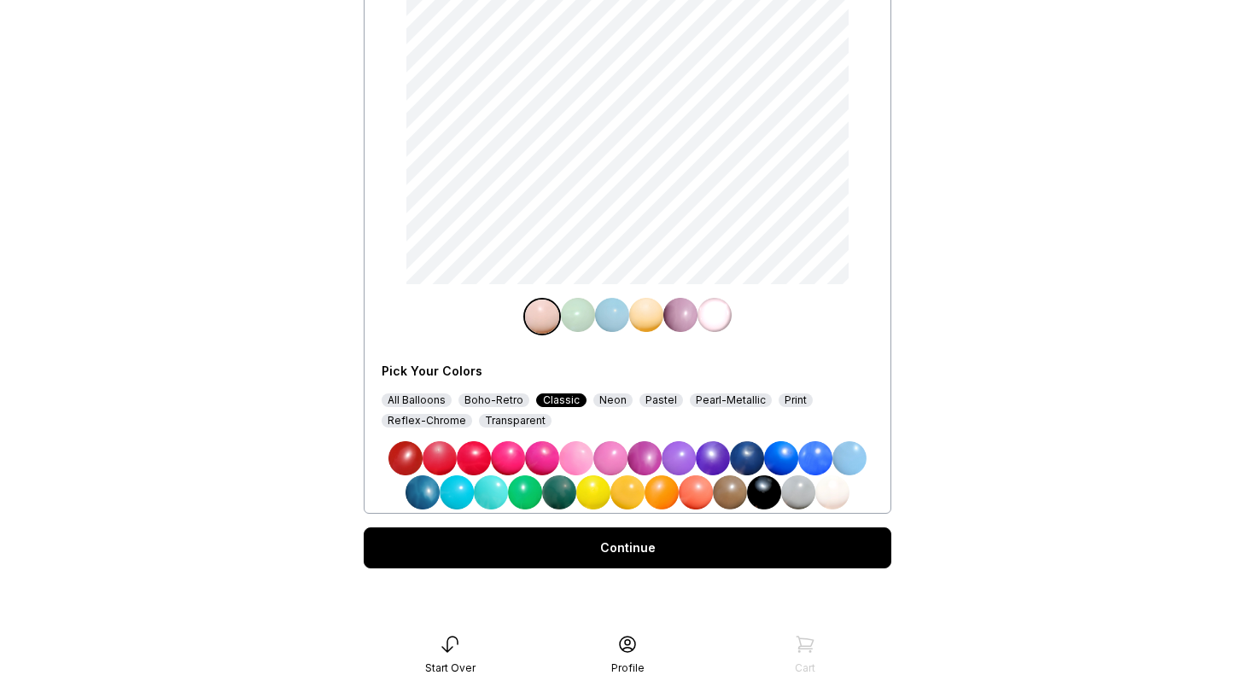
click at [413, 395] on div "All Balloons" at bounding box center [417, 401] width 70 height 14
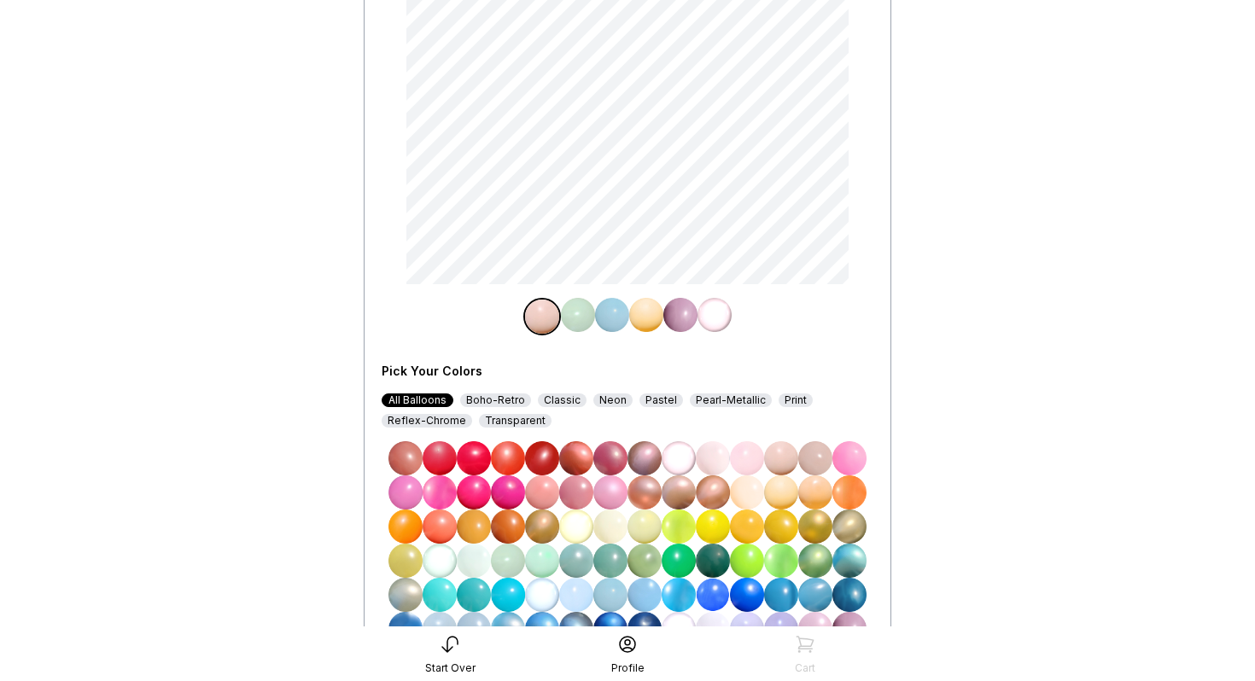
click at [756, 564] on img at bounding box center [747, 561] width 34 height 34
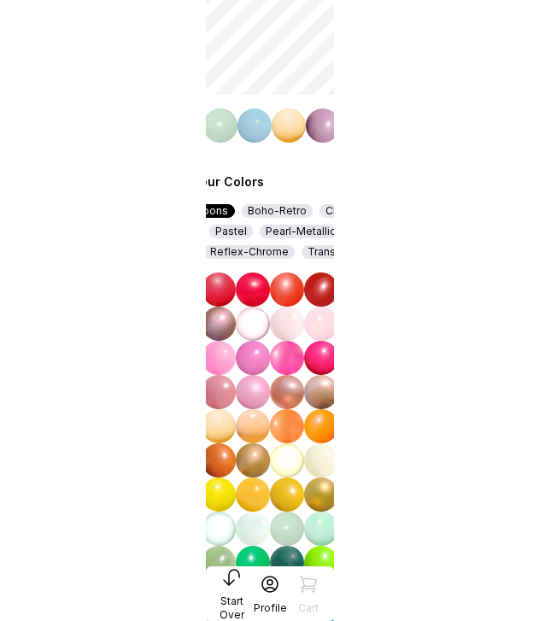
scroll to position [231, 0]
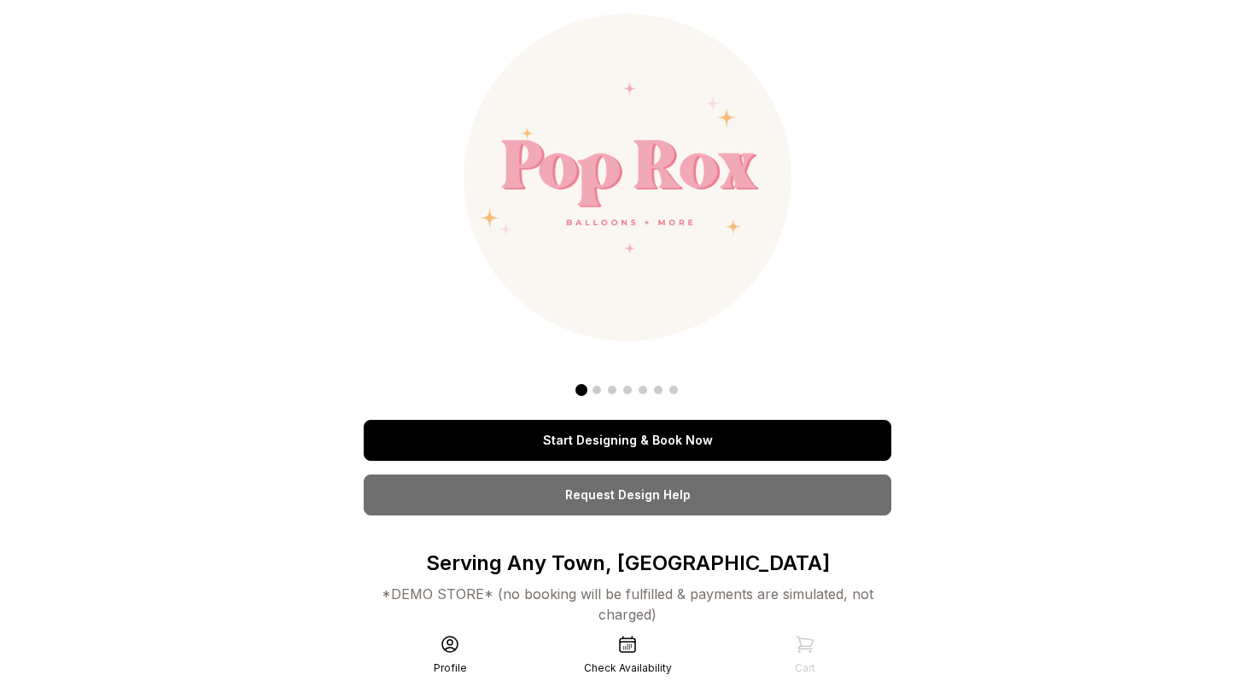
click at [706, 426] on link "Start Designing & Book Now" at bounding box center [628, 440] width 528 height 41
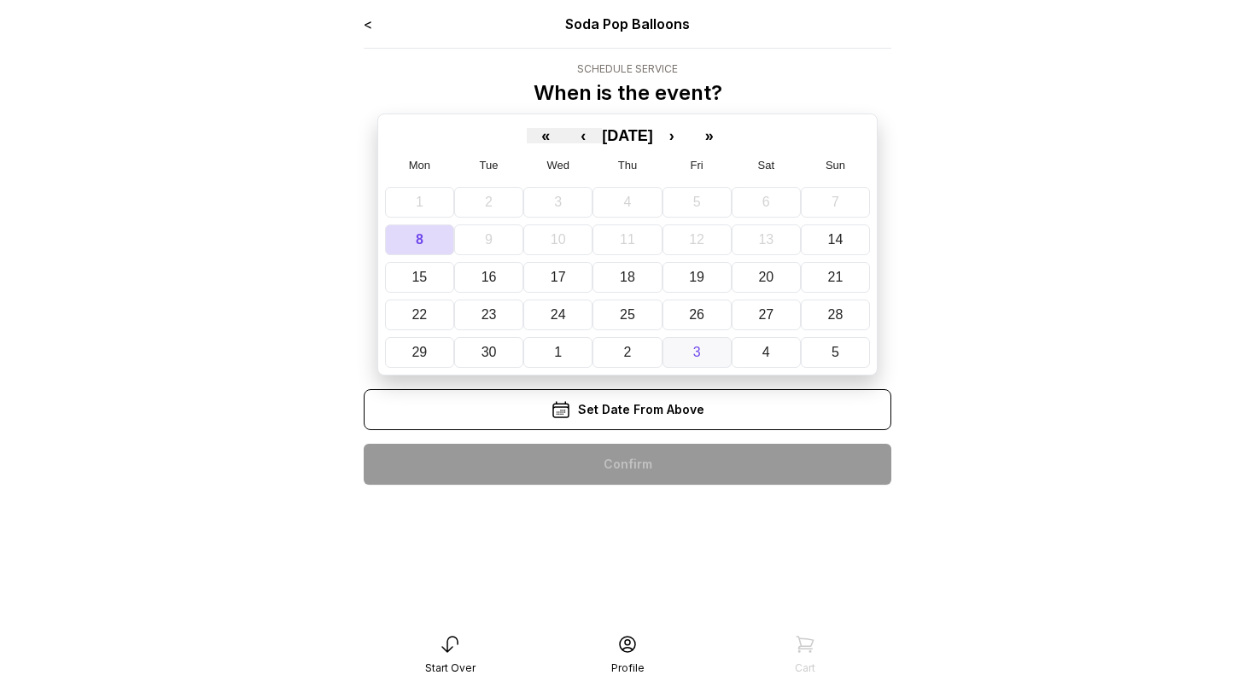
click at [696, 348] on abbr "3" at bounding box center [697, 352] width 8 height 15
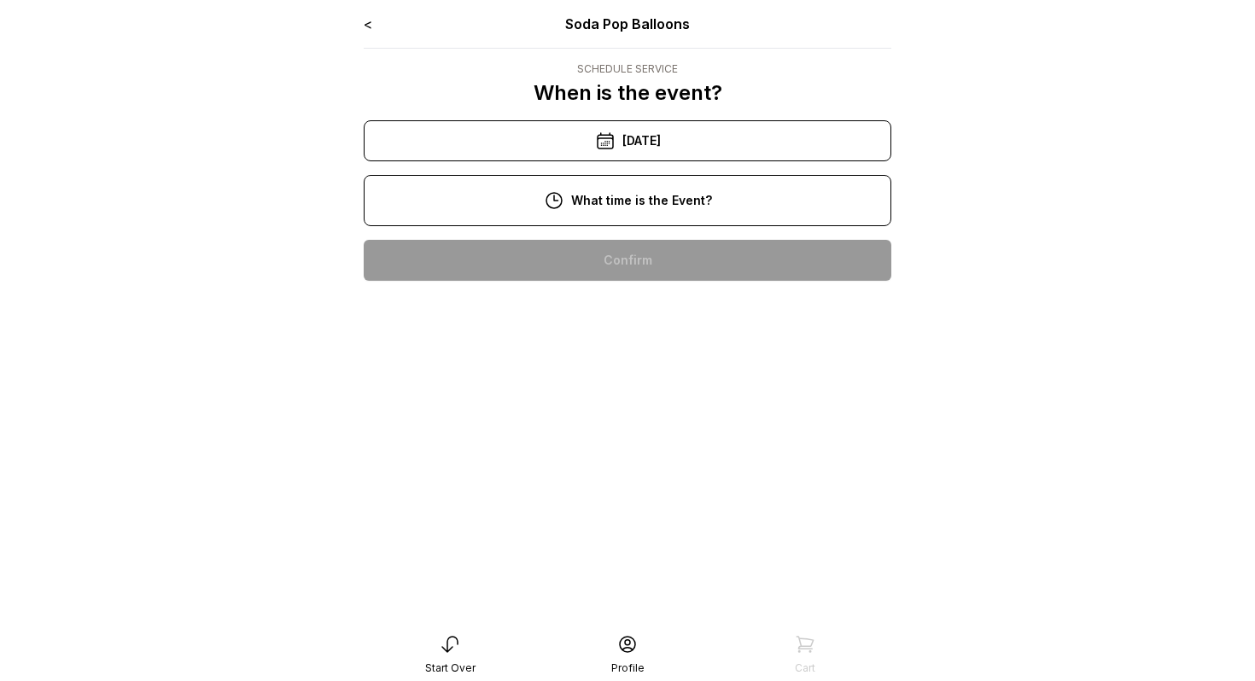
click at [647, 314] on div "2:00 pm" at bounding box center [627, 315] width 500 height 41
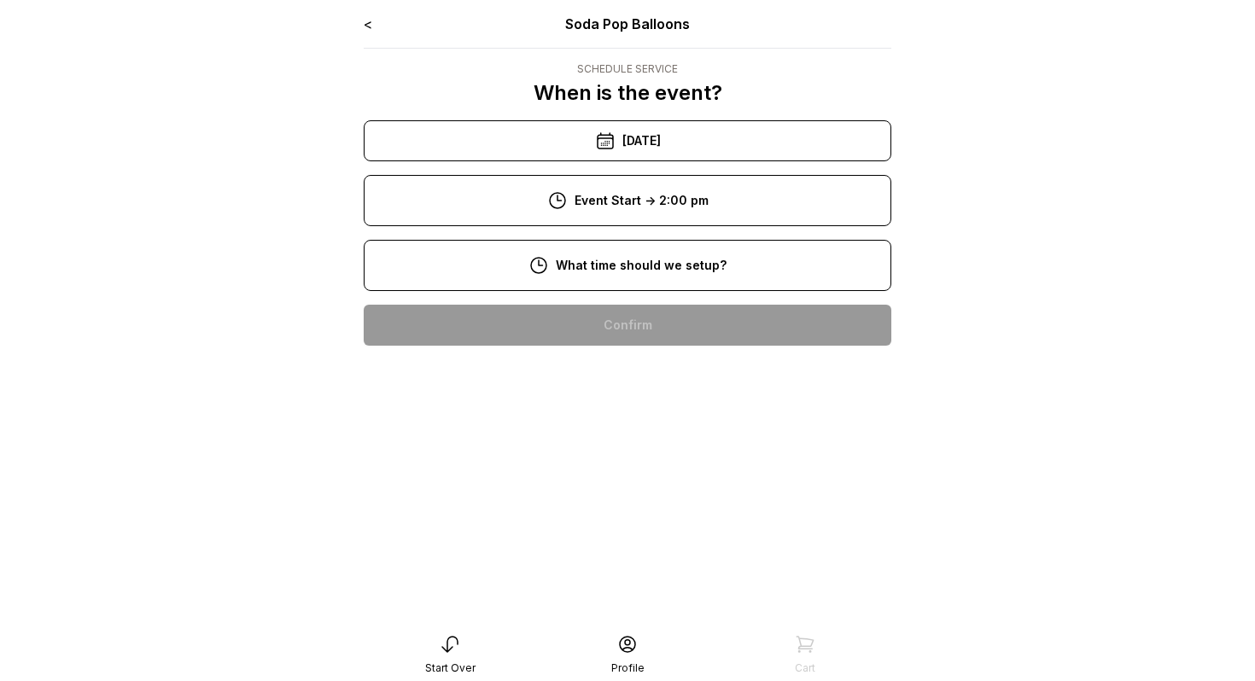
click at [654, 434] on div "10:00 am" at bounding box center [627, 434] width 500 height 41
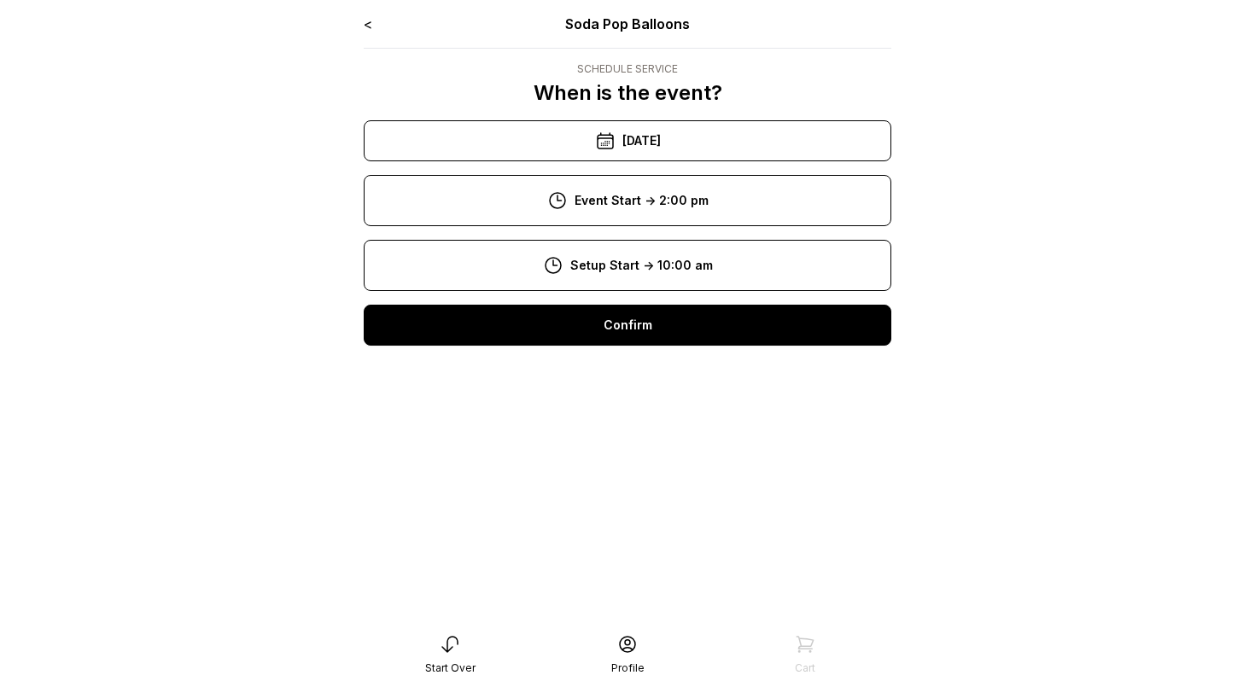
click at [658, 342] on div "Confirm" at bounding box center [628, 325] width 528 height 41
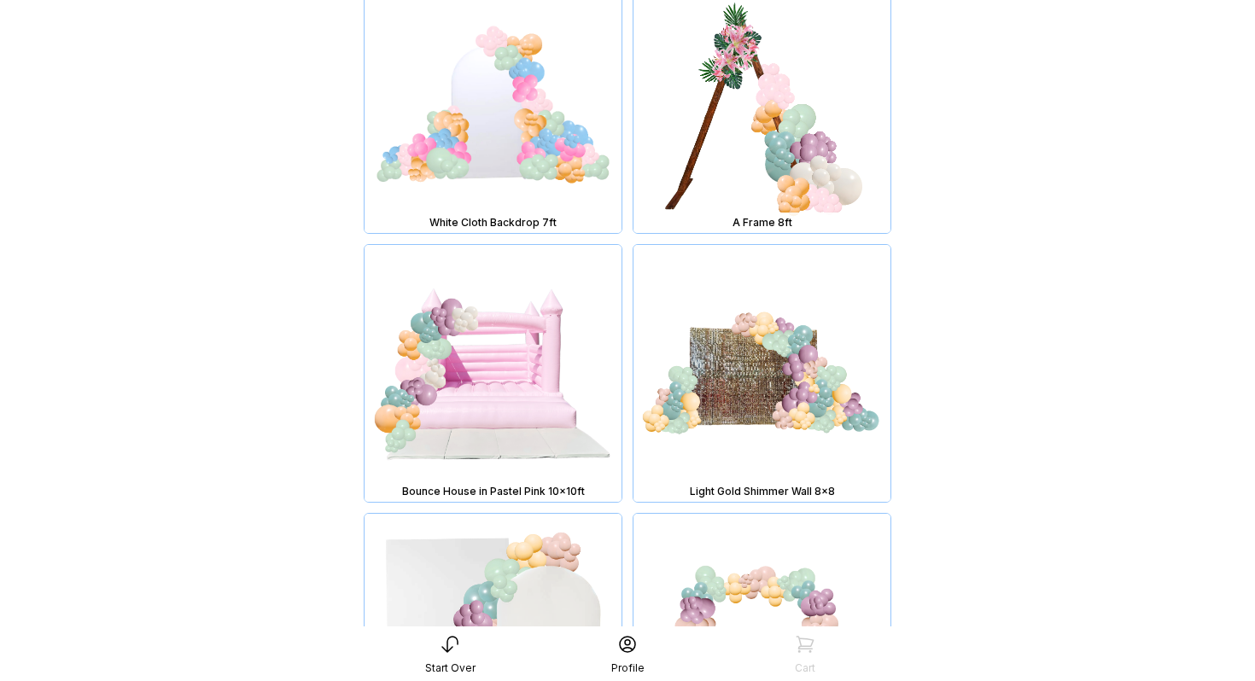
scroll to position [6880, 0]
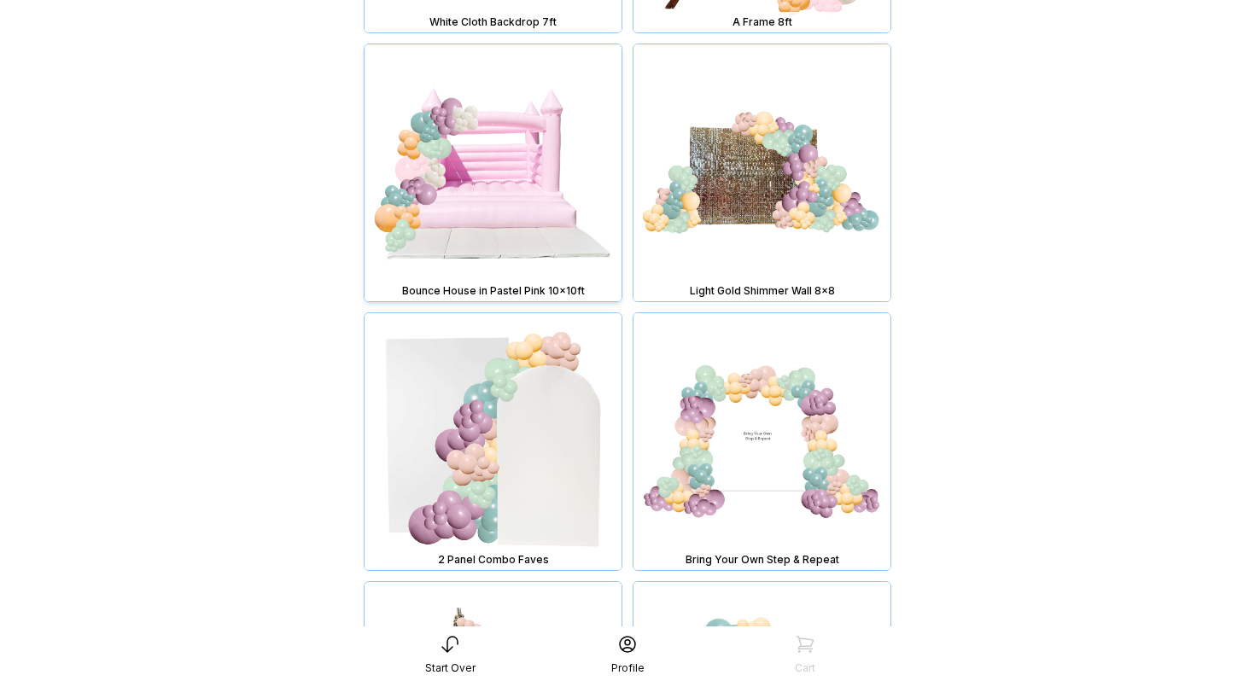
click at [530, 184] on img at bounding box center [493, 172] width 257 height 257
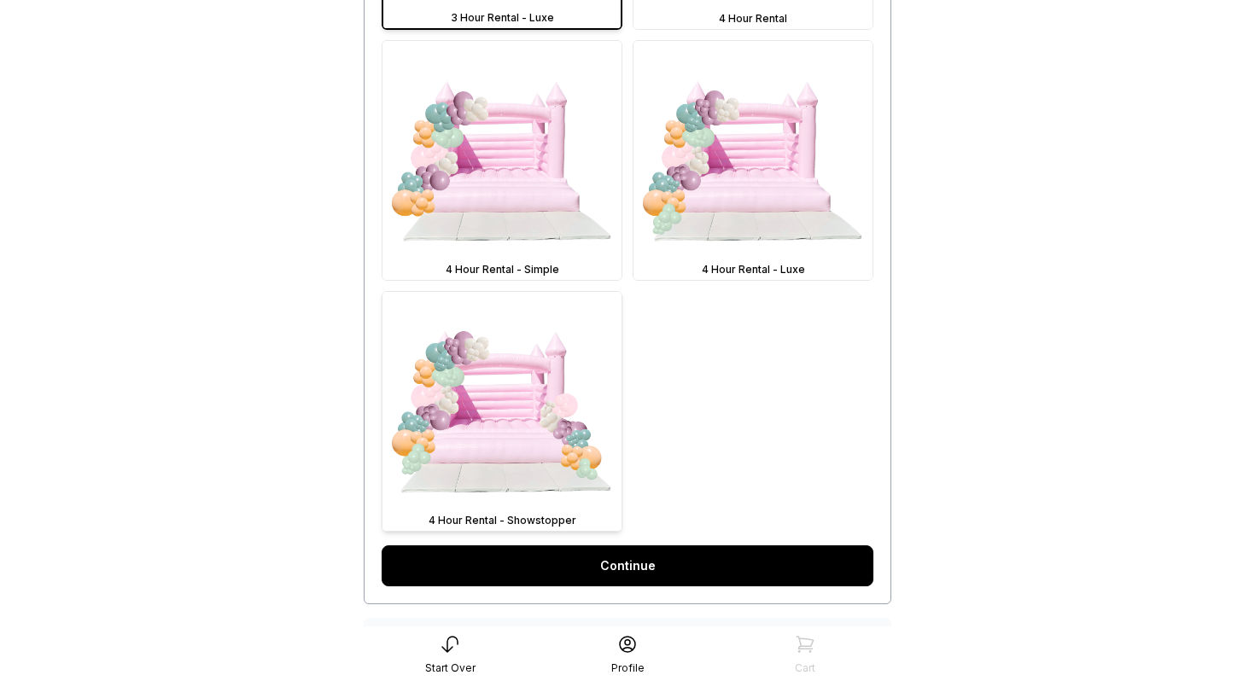
scroll to position [1012, 0]
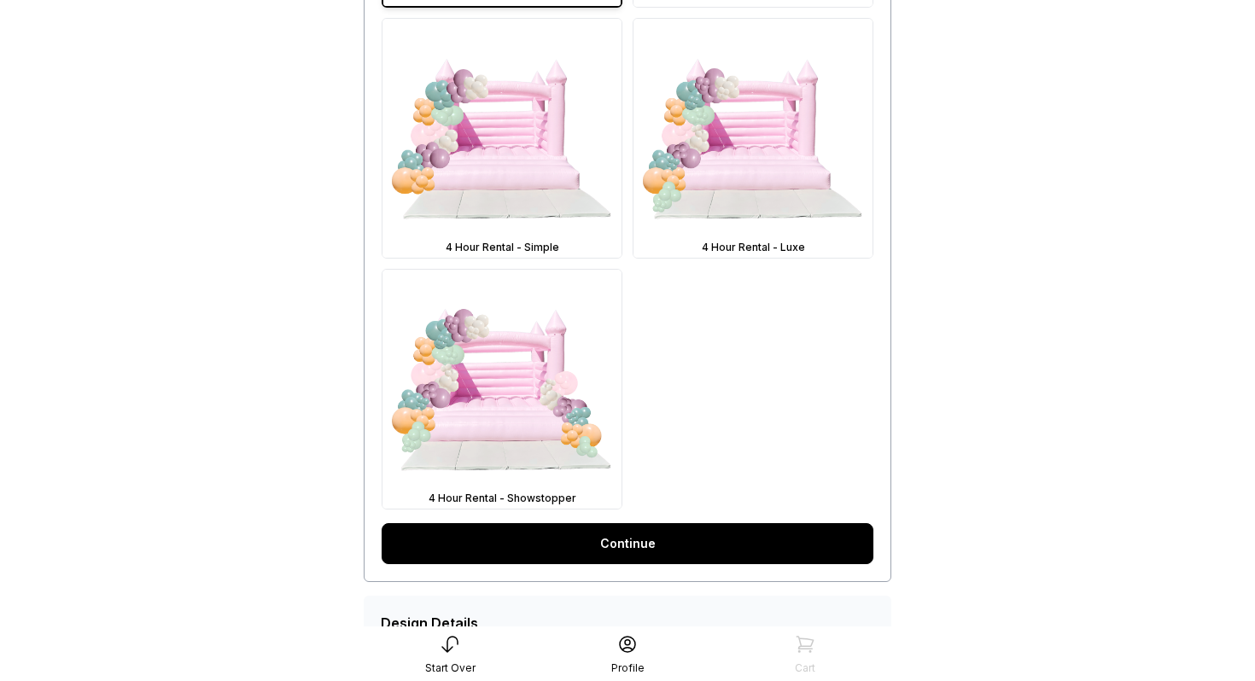
click at [611, 552] on link "Continue" at bounding box center [628, 543] width 492 height 41
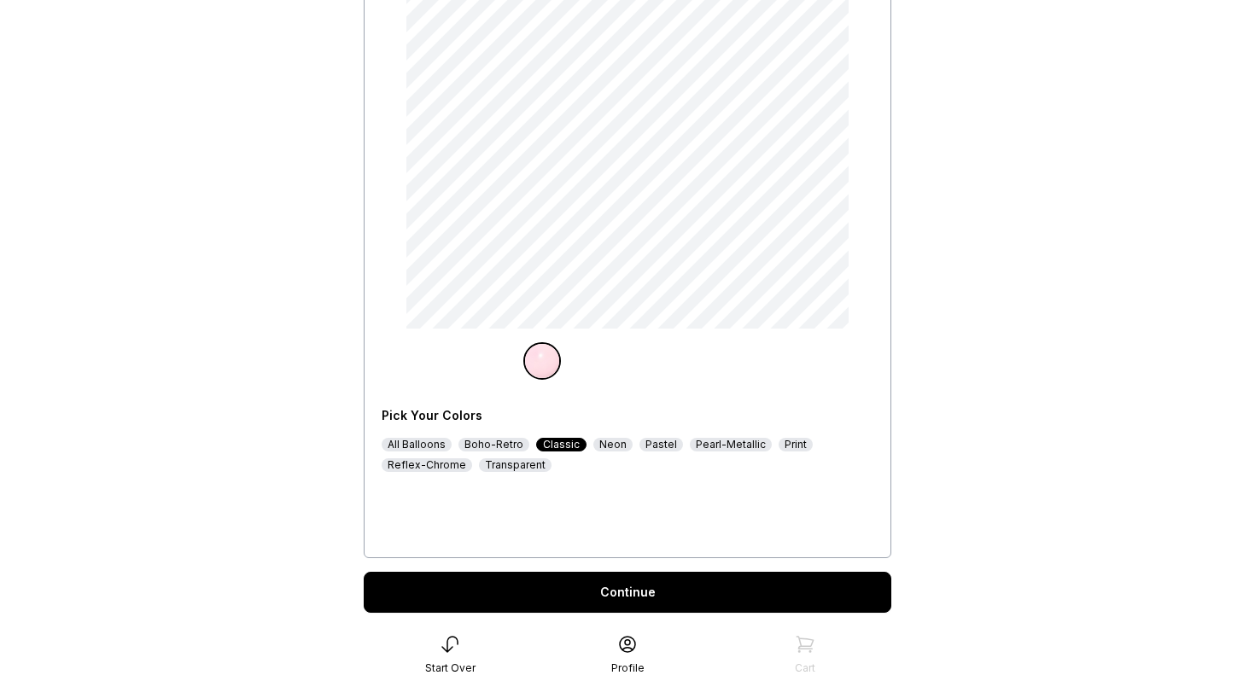
scroll to position [229, 0]
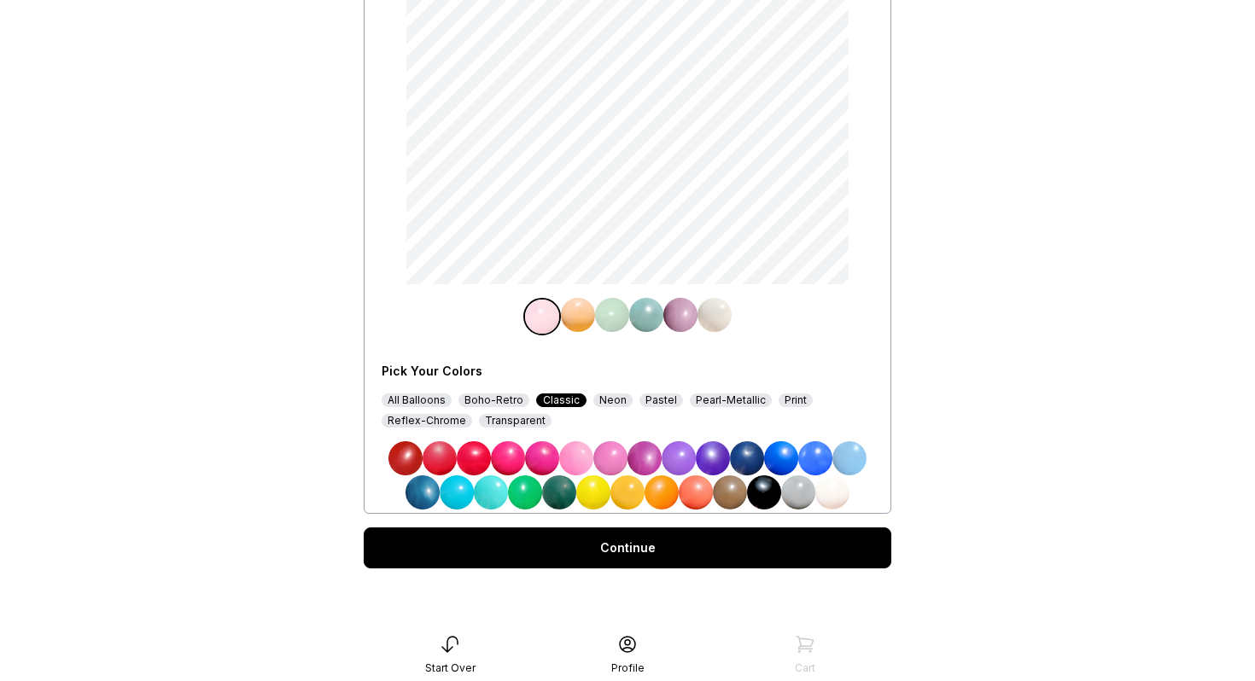
click at [439, 403] on div "All Balloons" at bounding box center [417, 401] width 70 height 14
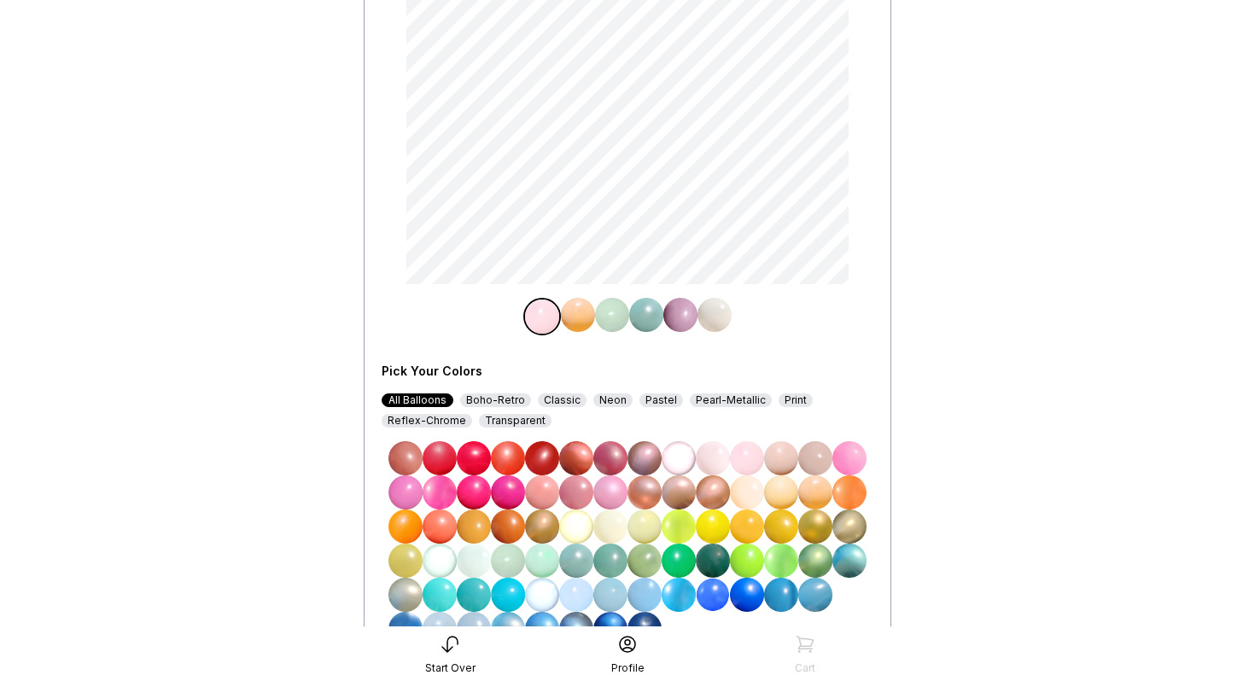
click at [745, 559] on img at bounding box center [747, 561] width 34 height 34
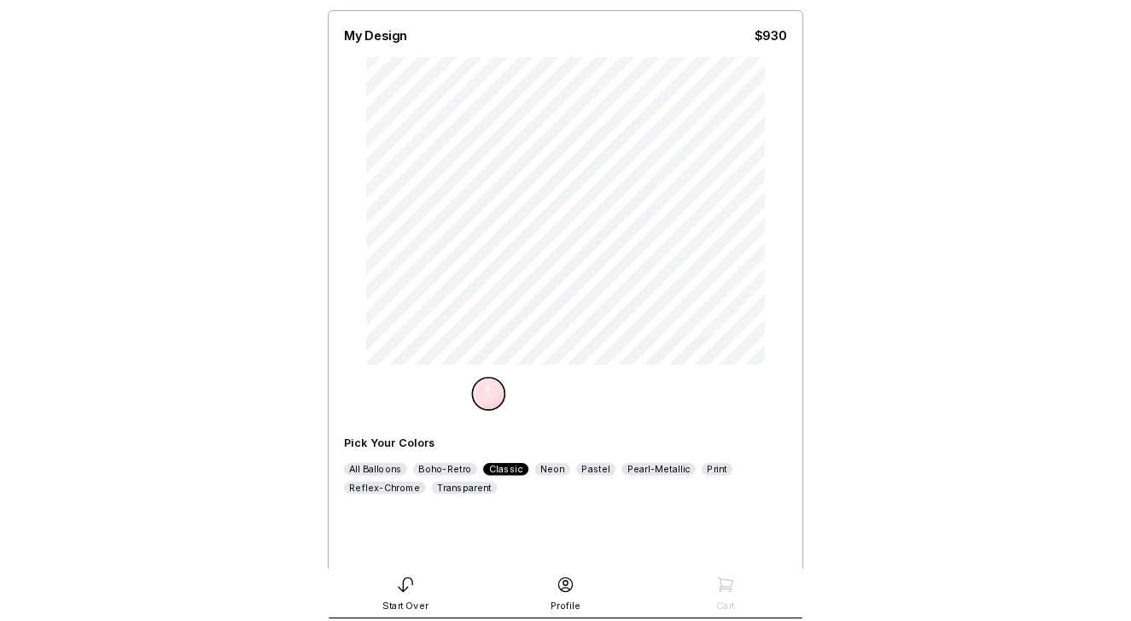
scroll to position [229, 0]
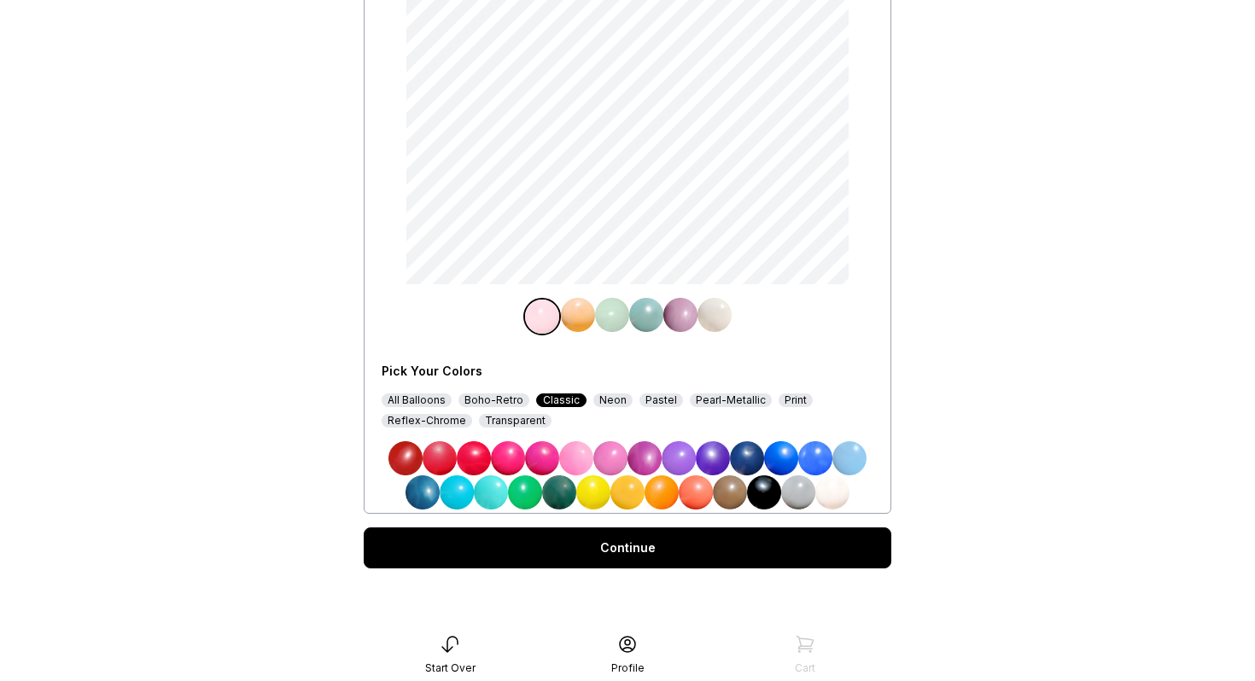
click at [430, 399] on div "All Balloons" at bounding box center [417, 401] width 70 height 14
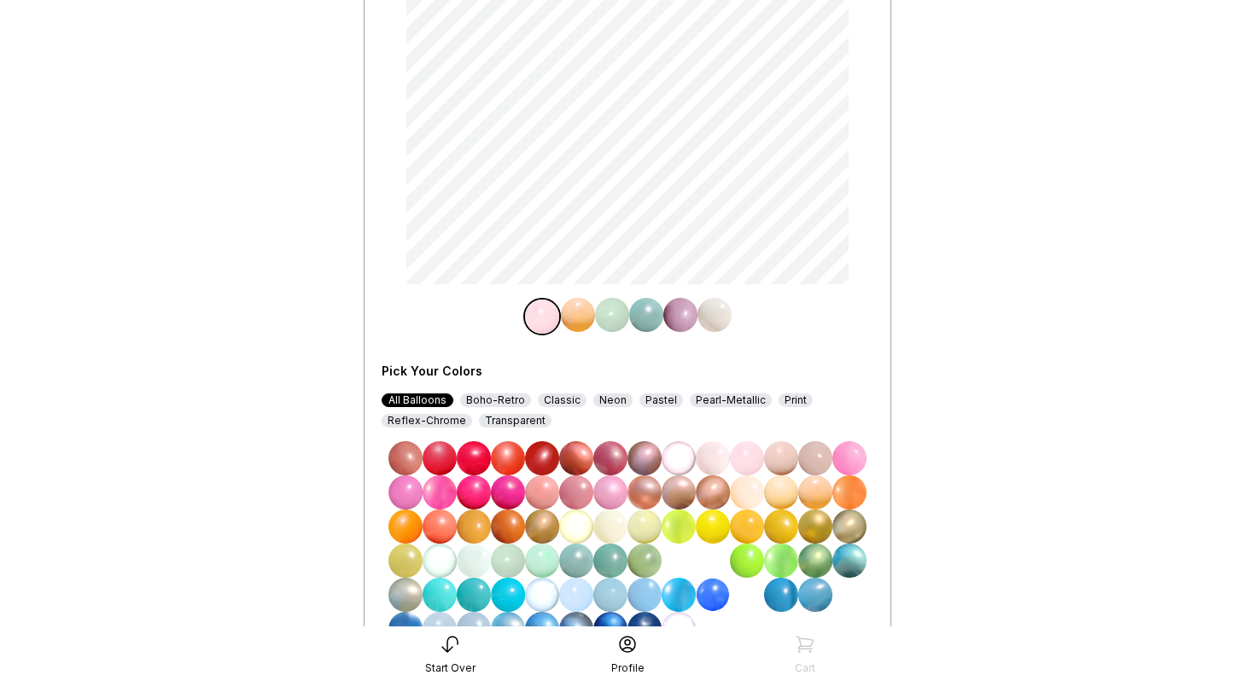
click at [739, 564] on img at bounding box center [747, 561] width 34 height 34
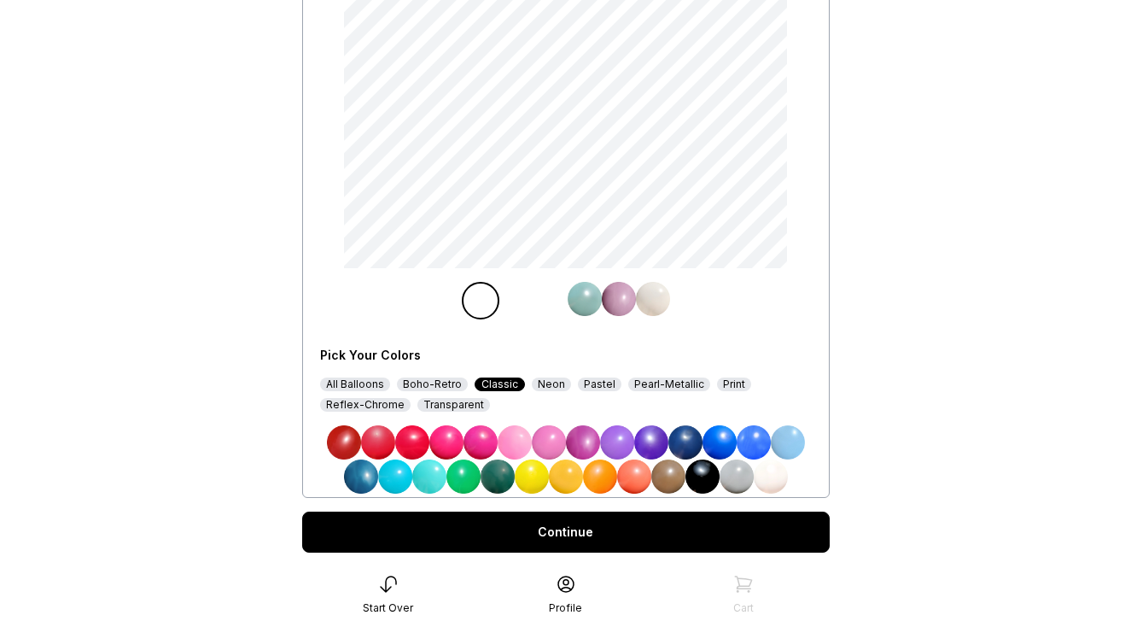
scroll to position [284, 0]
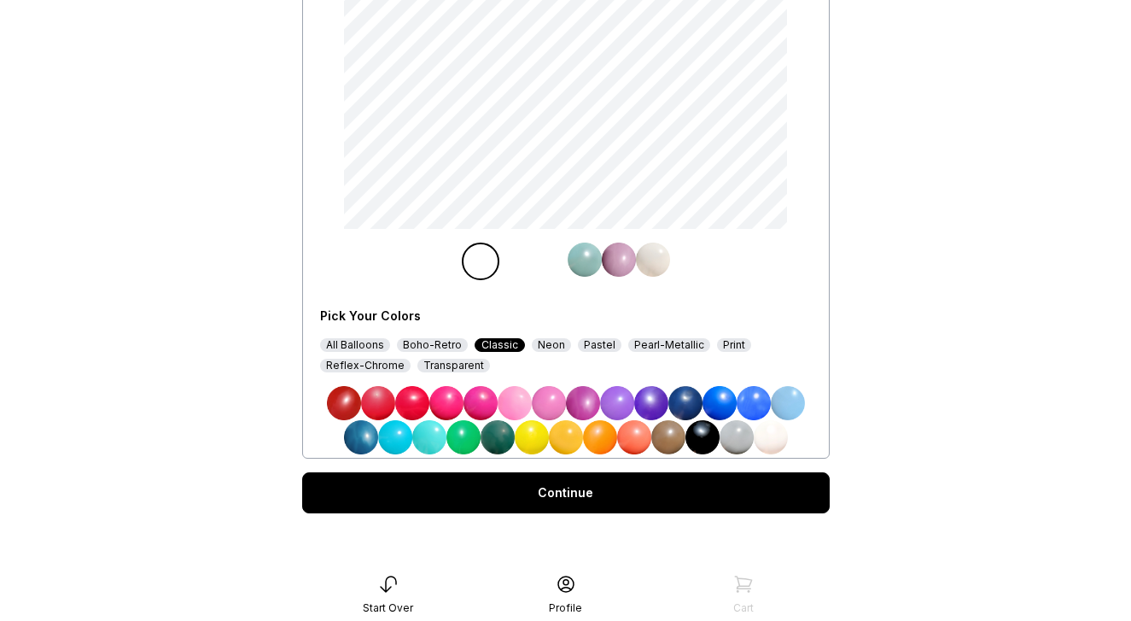
click at [361, 345] on div "All Balloons" at bounding box center [355, 345] width 70 height 14
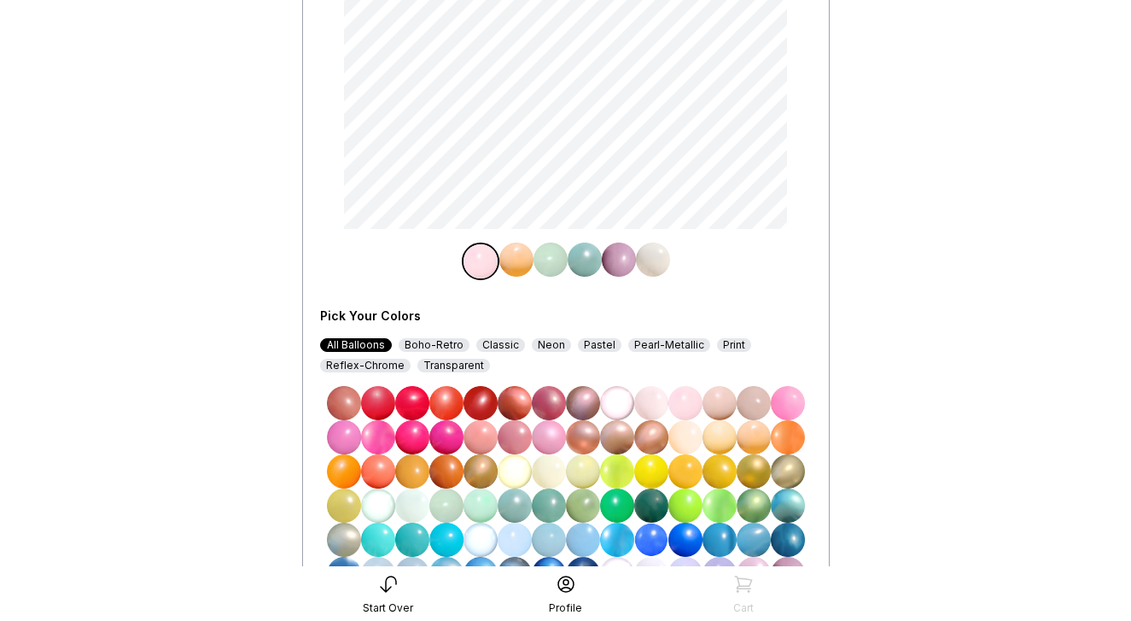
click at [683, 505] on img at bounding box center [686, 505] width 34 height 34
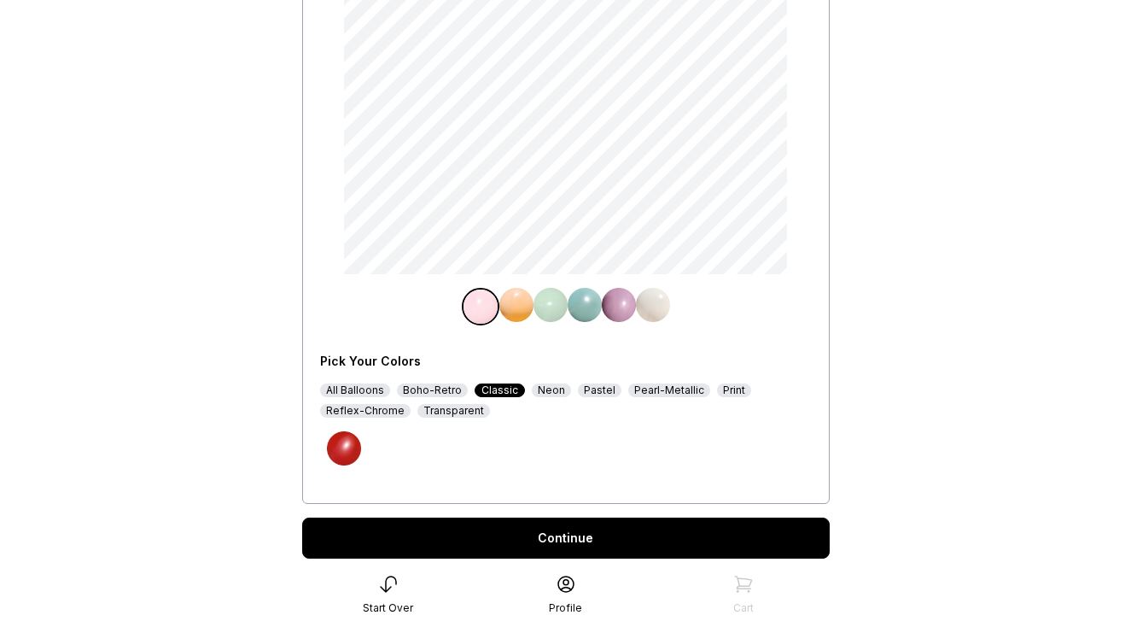
scroll to position [289, 0]
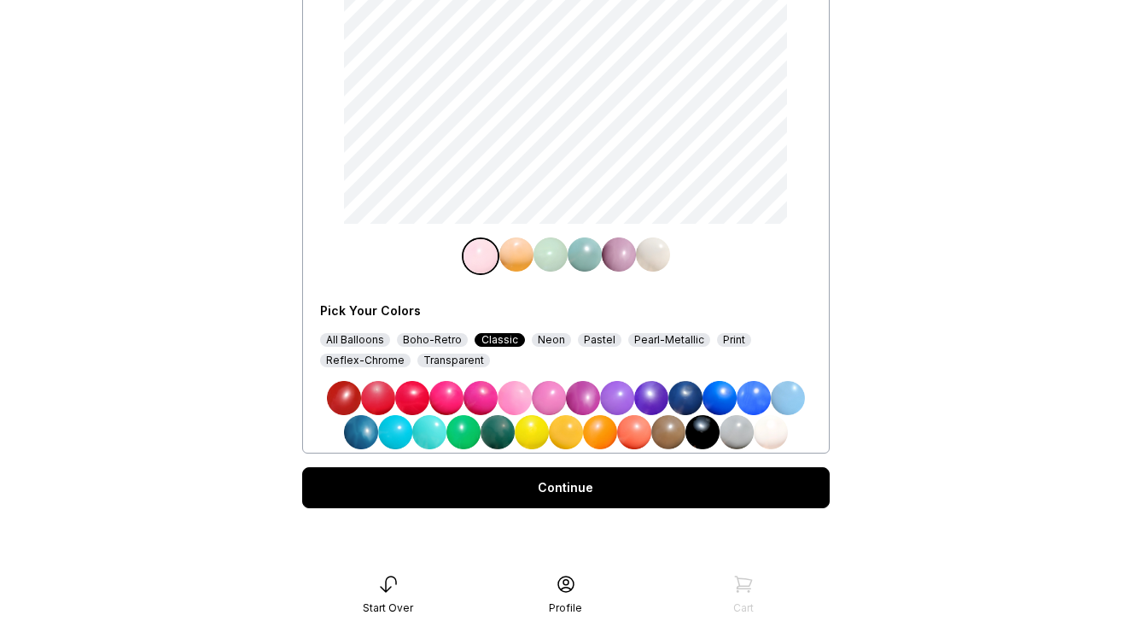
click at [365, 343] on div "All Balloons" at bounding box center [355, 340] width 70 height 14
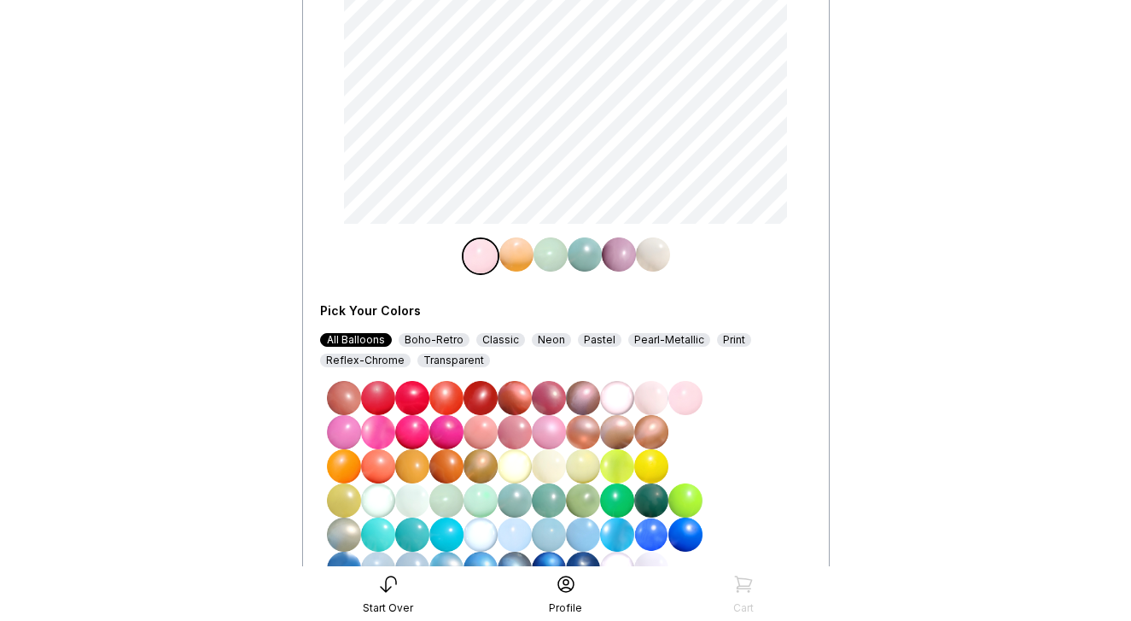
click at [694, 506] on img at bounding box center [686, 500] width 34 height 34
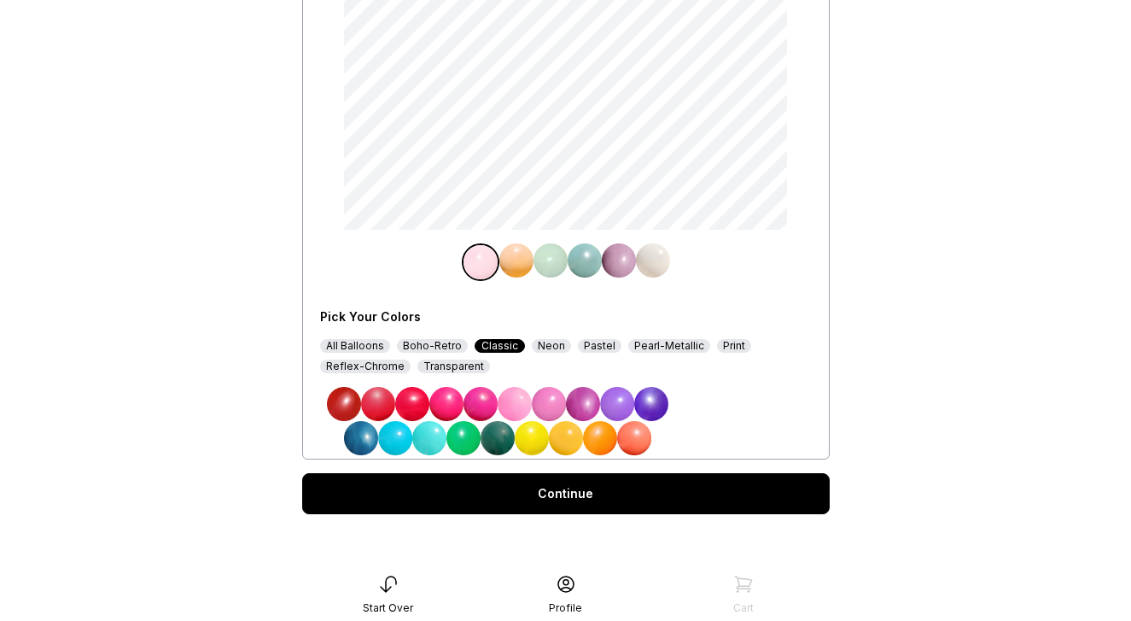
scroll to position [289, 0]
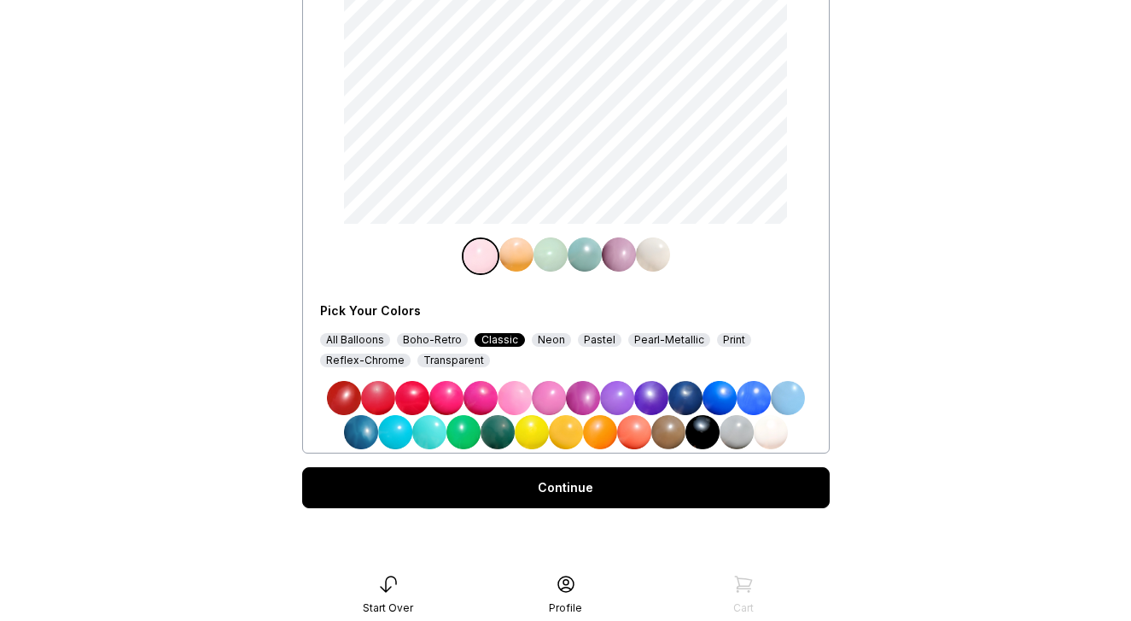
click at [357, 334] on div "All Balloons" at bounding box center [355, 340] width 70 height 14
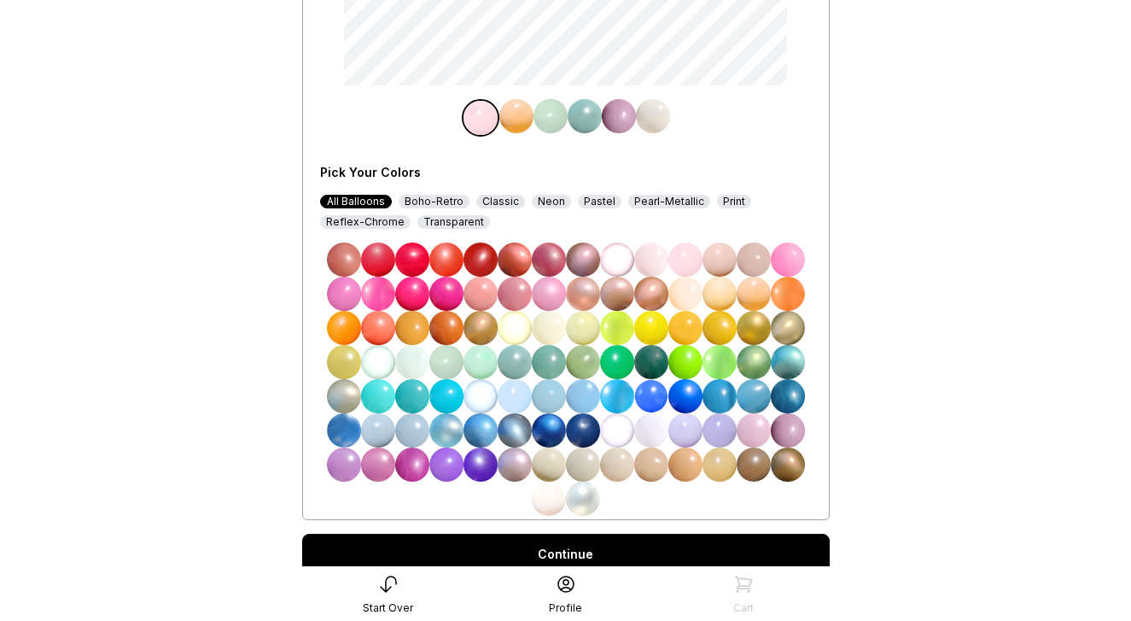
scroll to position [494, 0]
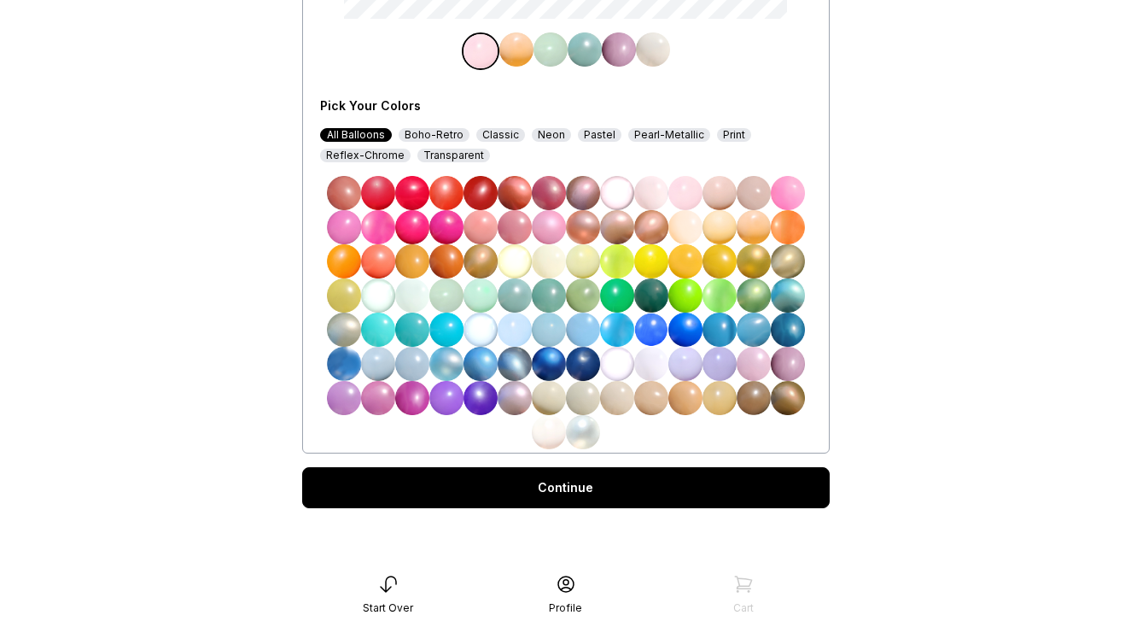
click at [583, 486] on div "Continue" at bounding box center [566, 487] width 528 height 41
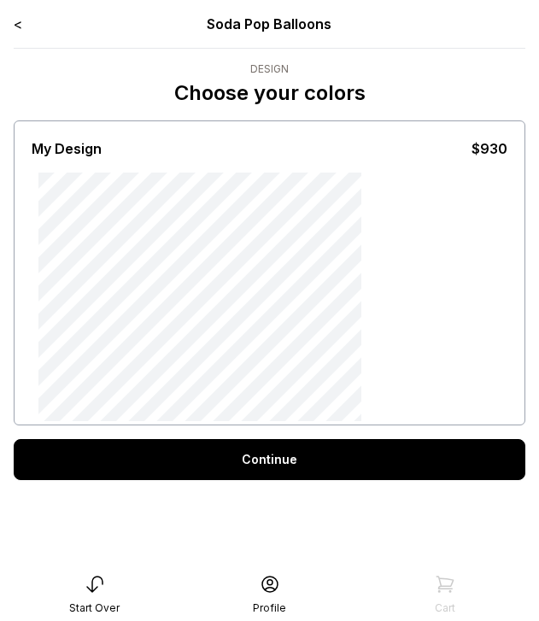
scroll to position [34, 0]
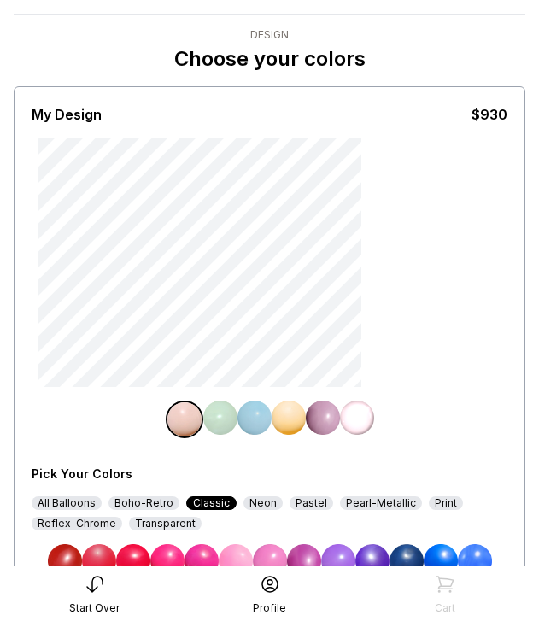
click at [82, 502] on div "All Balloons" at bounding box center [67, 503] width 70 height 14
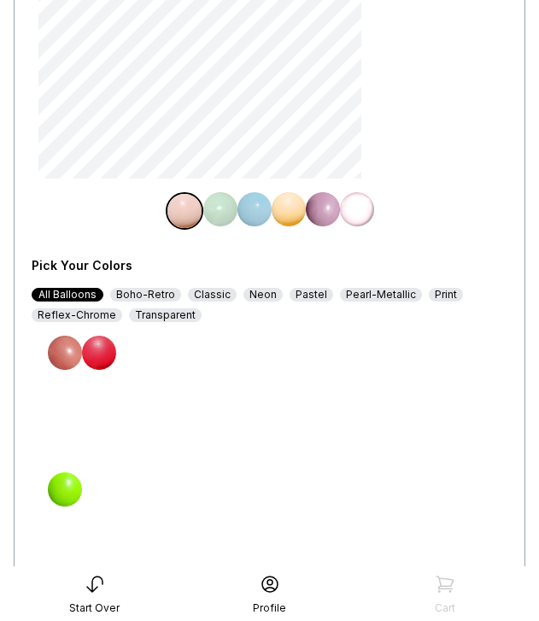
scroll to position [320, 0]
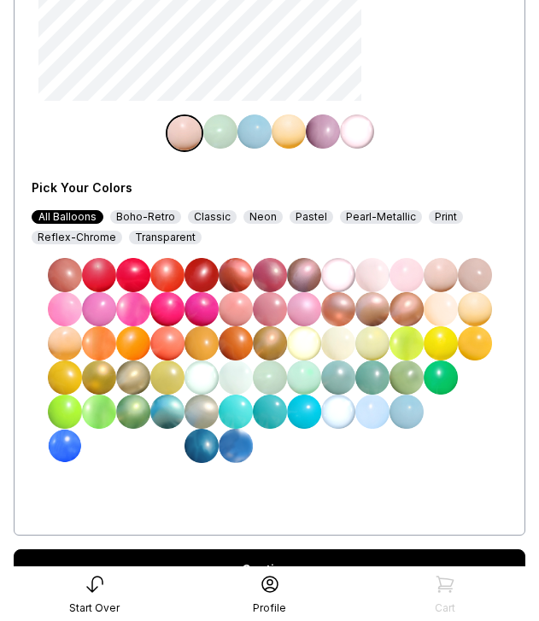
click at [66, 416] on img at bounding box center [65, 412] width 34 height 34
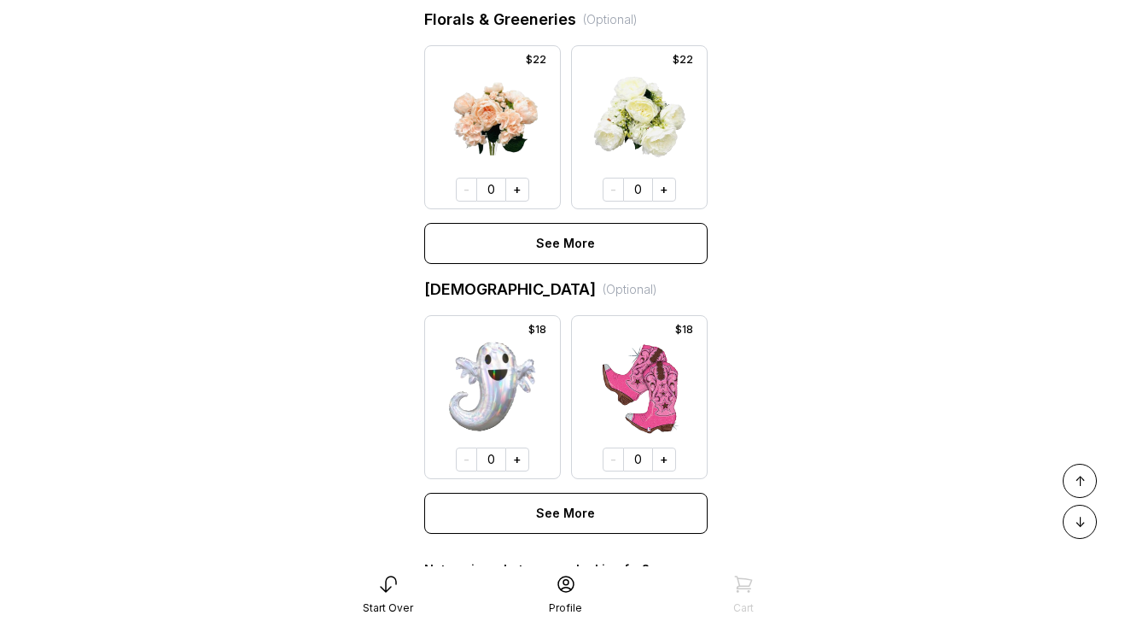
scroll to position [1359, 0]
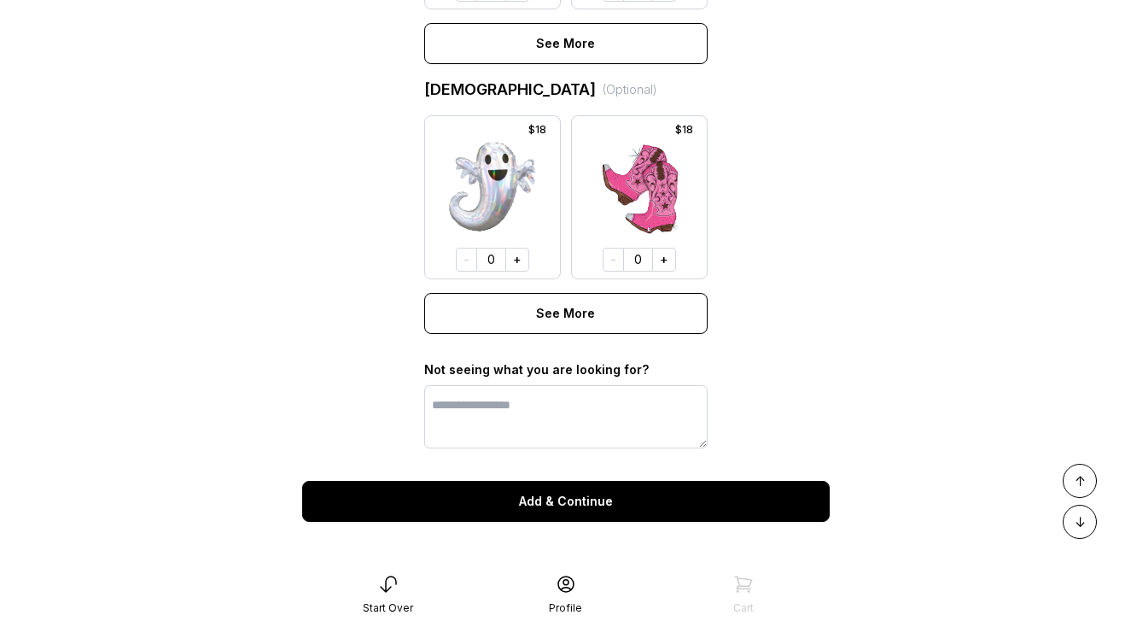
click at [576, 503] on button "Add & Continue" at bounding box center [566, 501] width 528 height 41
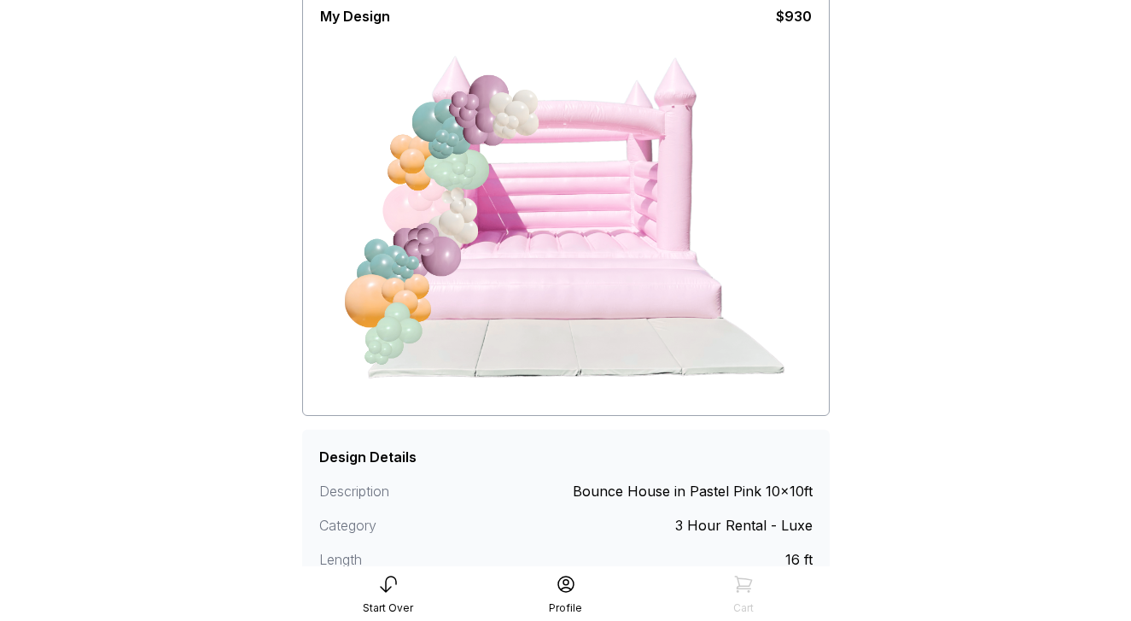
scroll to position [272, 0]
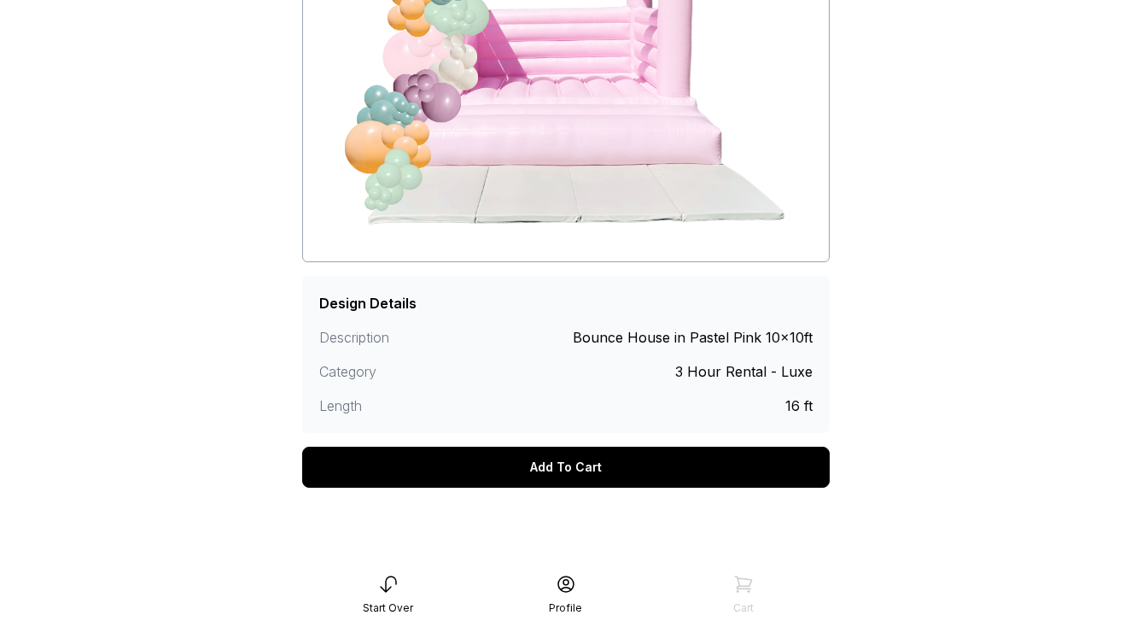
click at [572, 462] on div "Add To Cart" at bounding box center [566, 467] width 528 height 41
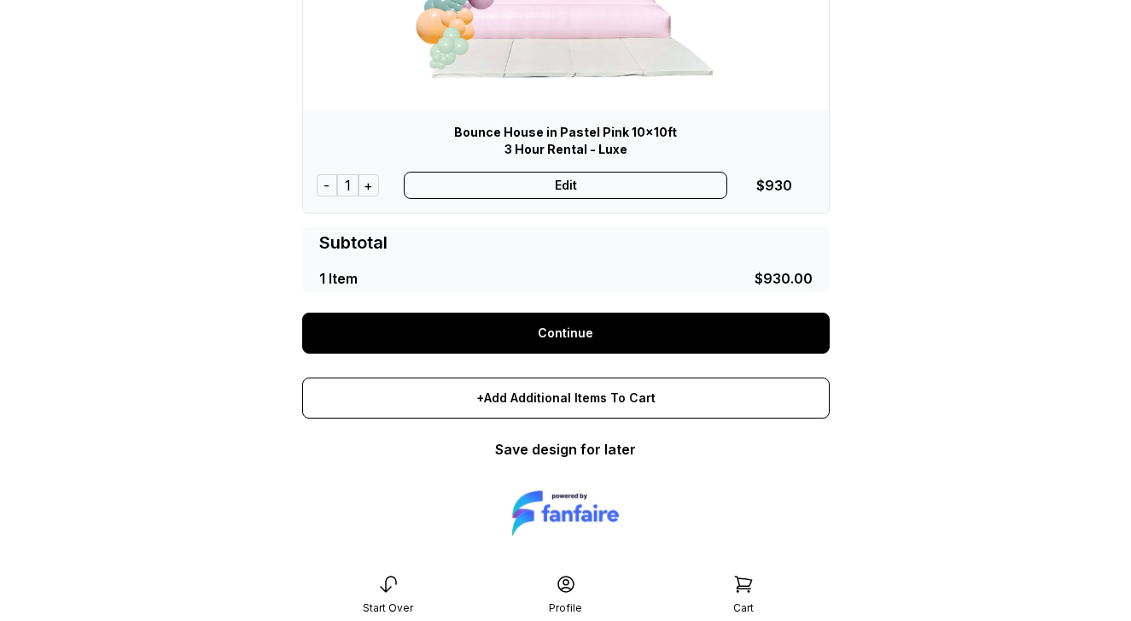
scroll to position [324, 0]
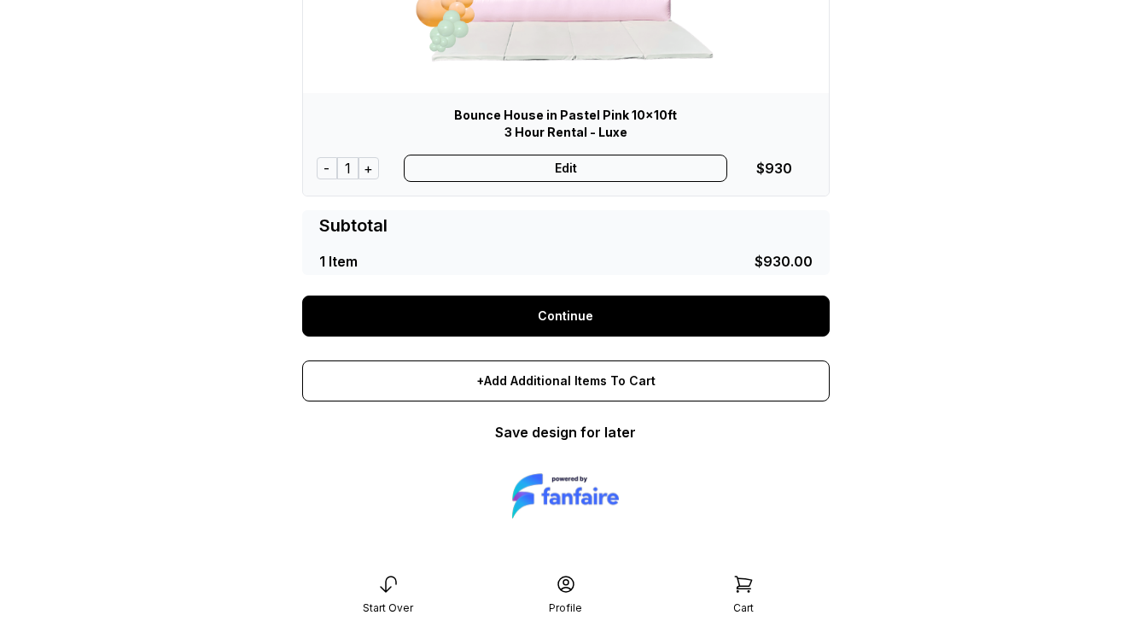
click at [551, 318] on link "Continue" at bounding box center [566, 315] width 528 height 41
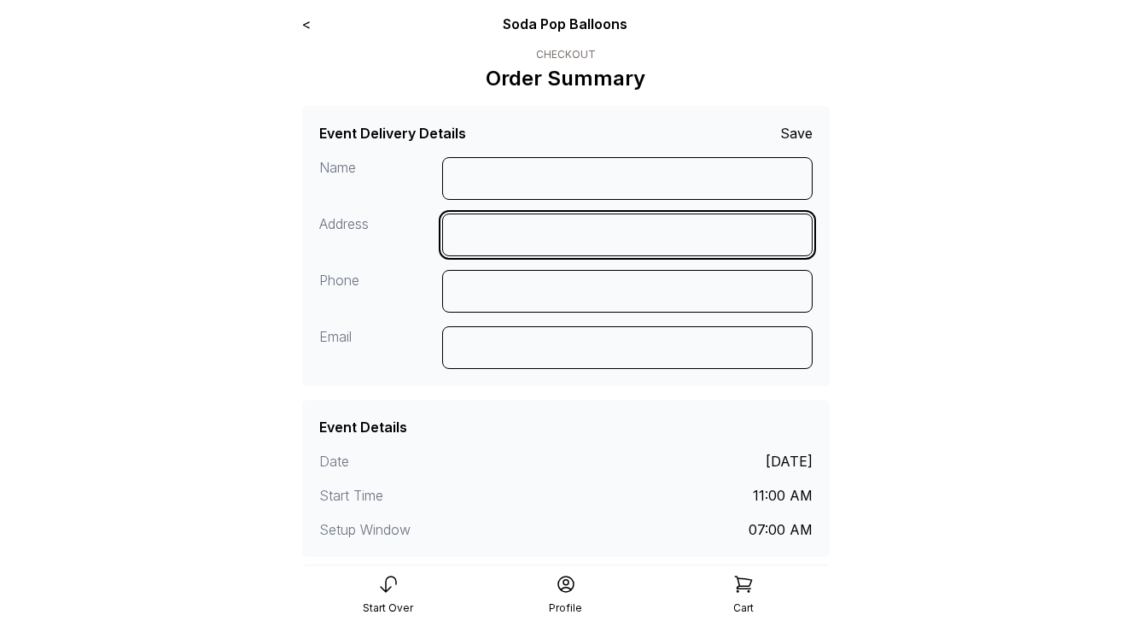
click at [484, 236] on input at bounding box center [627, 234] width 371 height 43
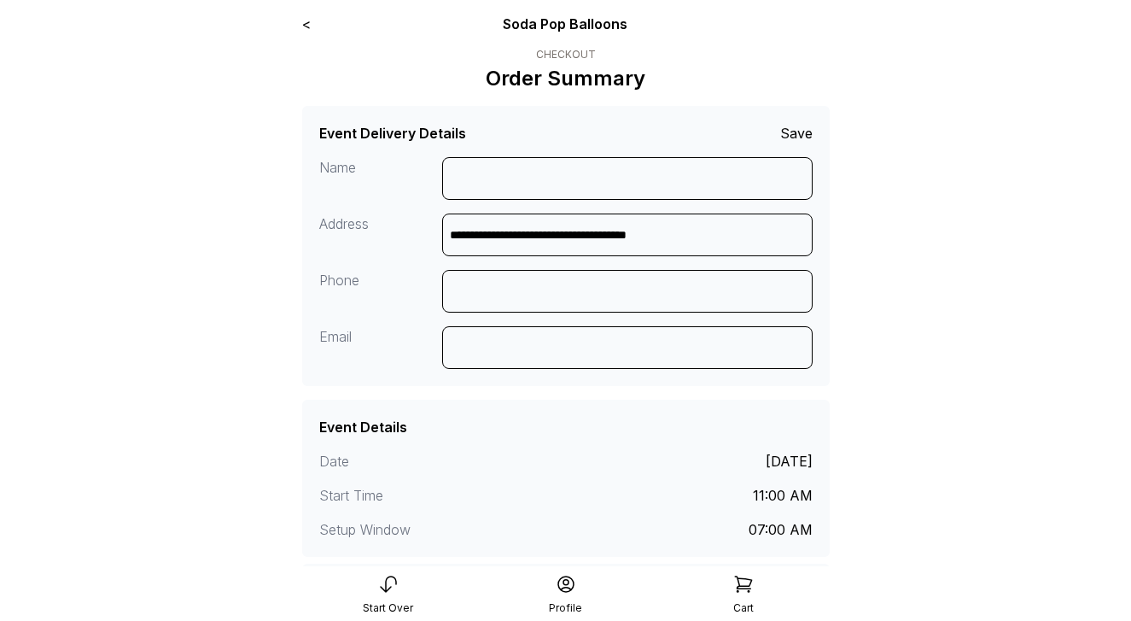
type input "**********"
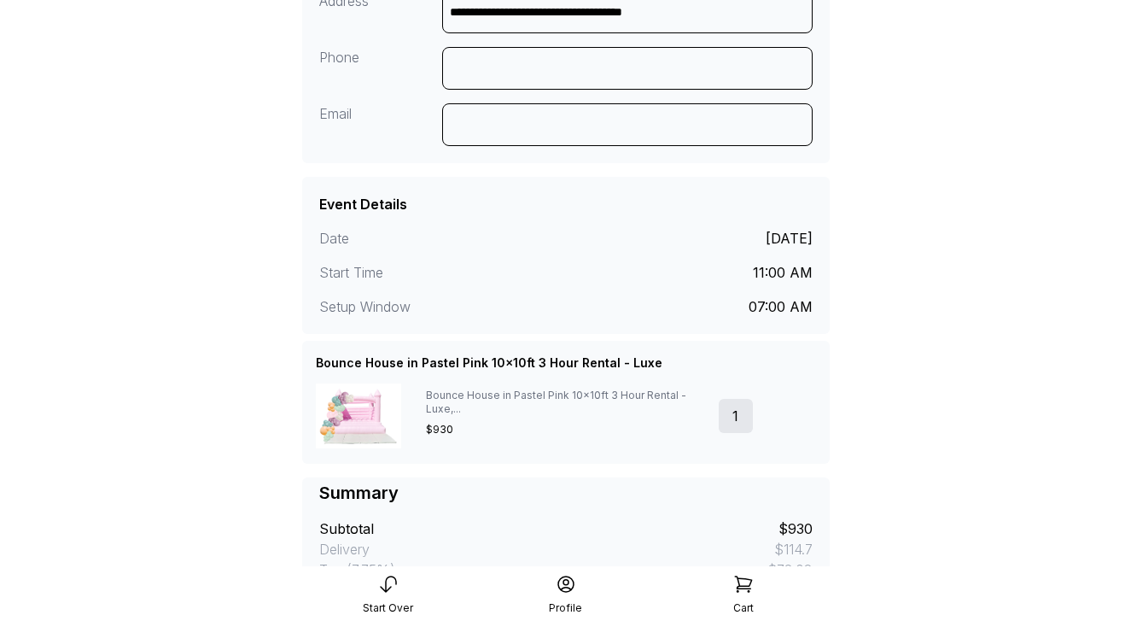
scroll to position [324, 0]
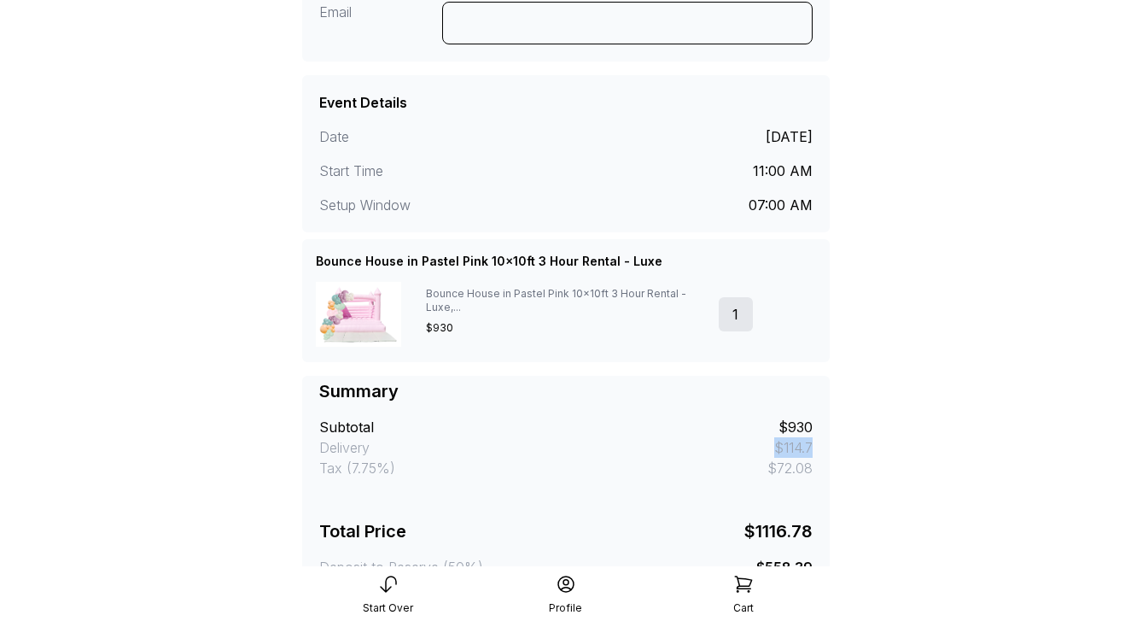
drag, startPoint x: 775, startPoint y: 447, endPoint x: 824, endPoint y: 447, distance: 48.7
click at [824, 447] on div "Summary Subtotal $930 Delivery $114.7 Tax (7.75%) $72.08 Total Price $1116.78 D…" at bounding box center [566, 478] width 528 height 205
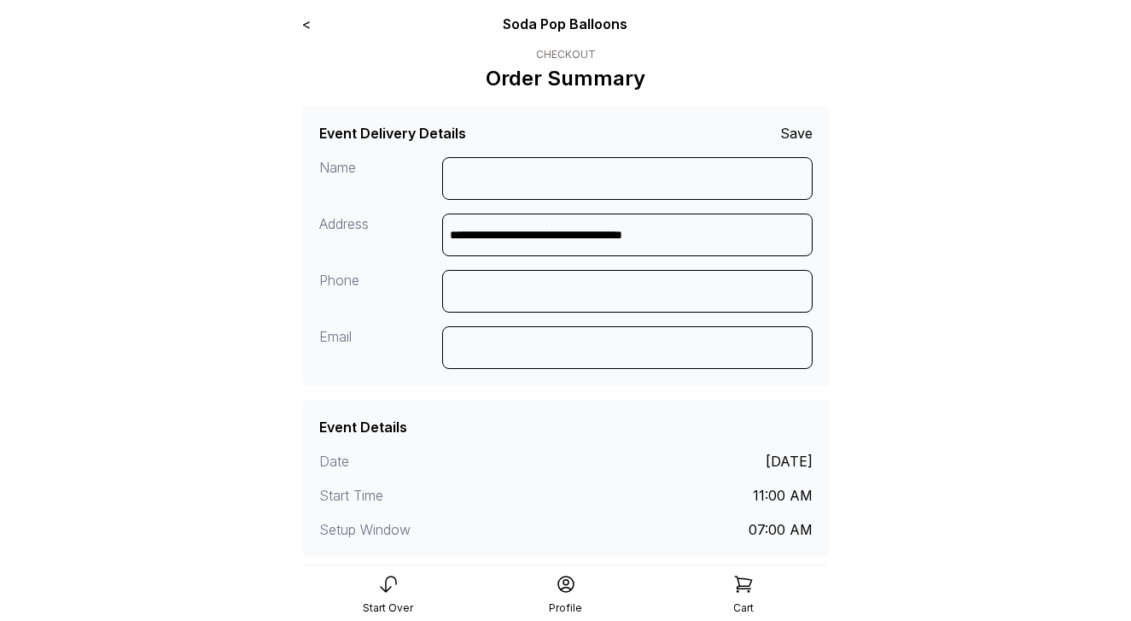
click at [306, 26] on link "<" at bounding box center [306, 23] width 9 height 17
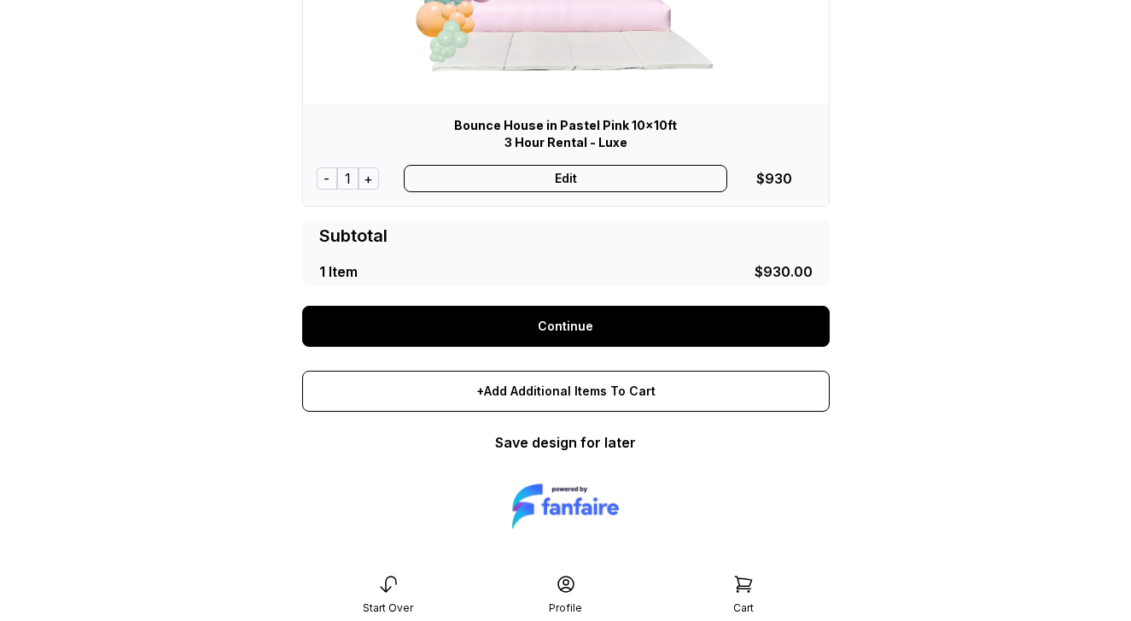
scroll to position [324, 0]
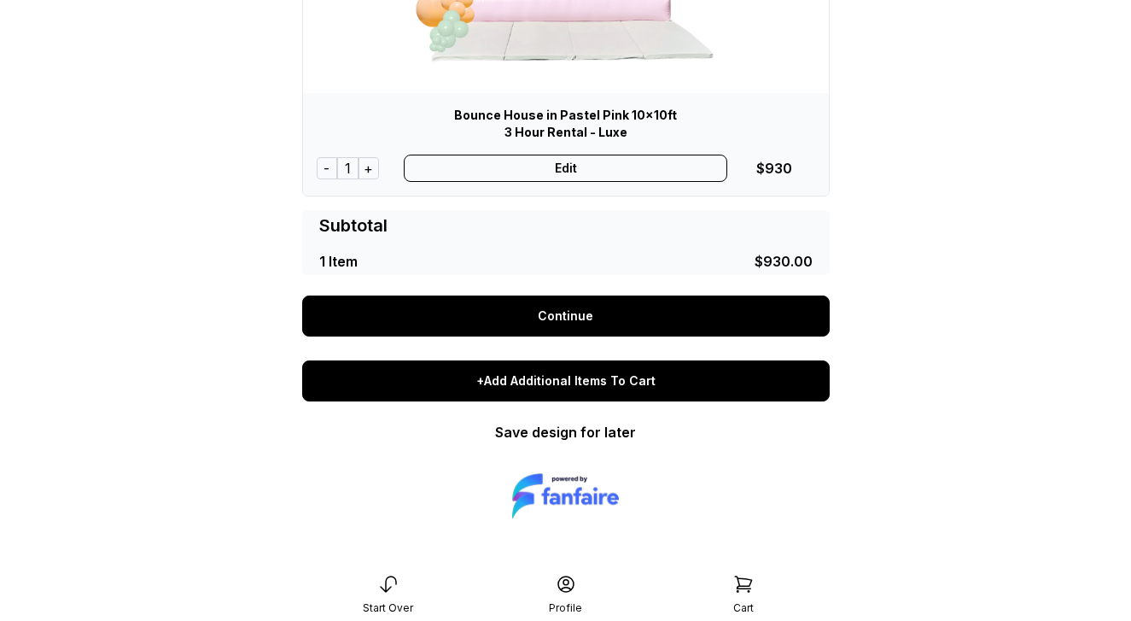
click at [552, 386] on div "+Add Additional Items To Cart" at bounding box center [566, 380] width 528 height 41
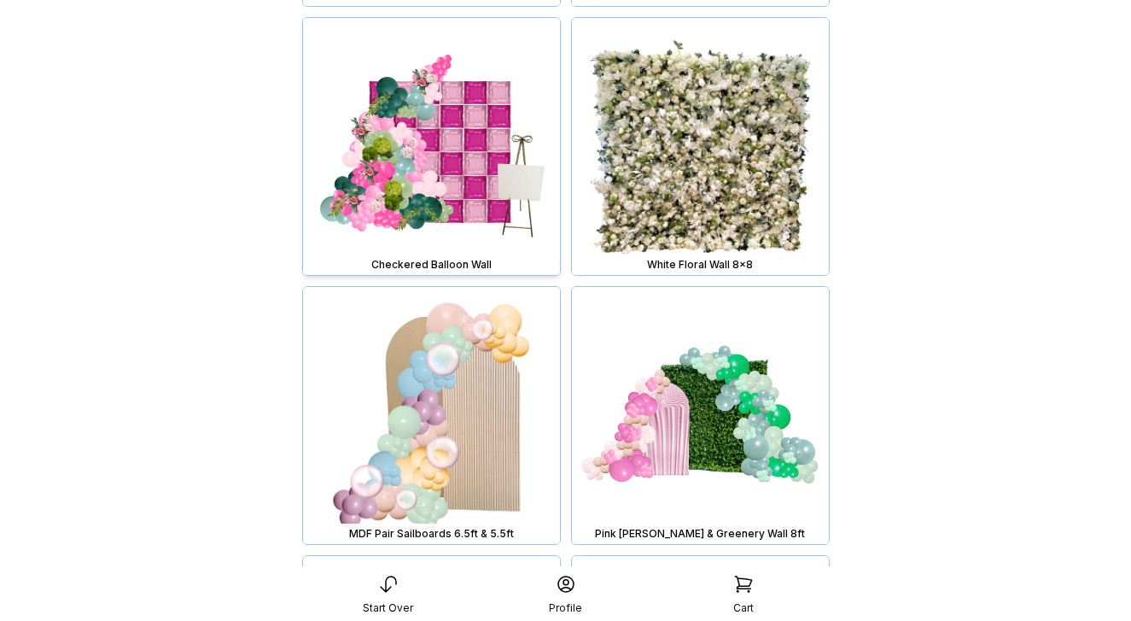
click at [395, 127] on img at bounding box center [431, 146] width 257 height 257
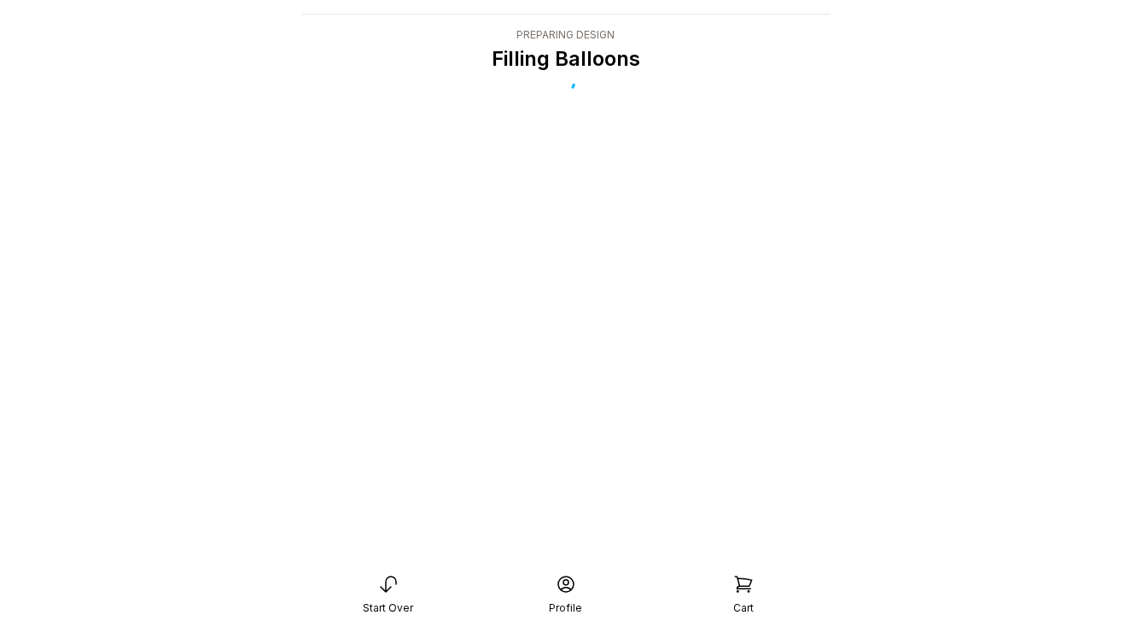
scroll to position [34, 0]
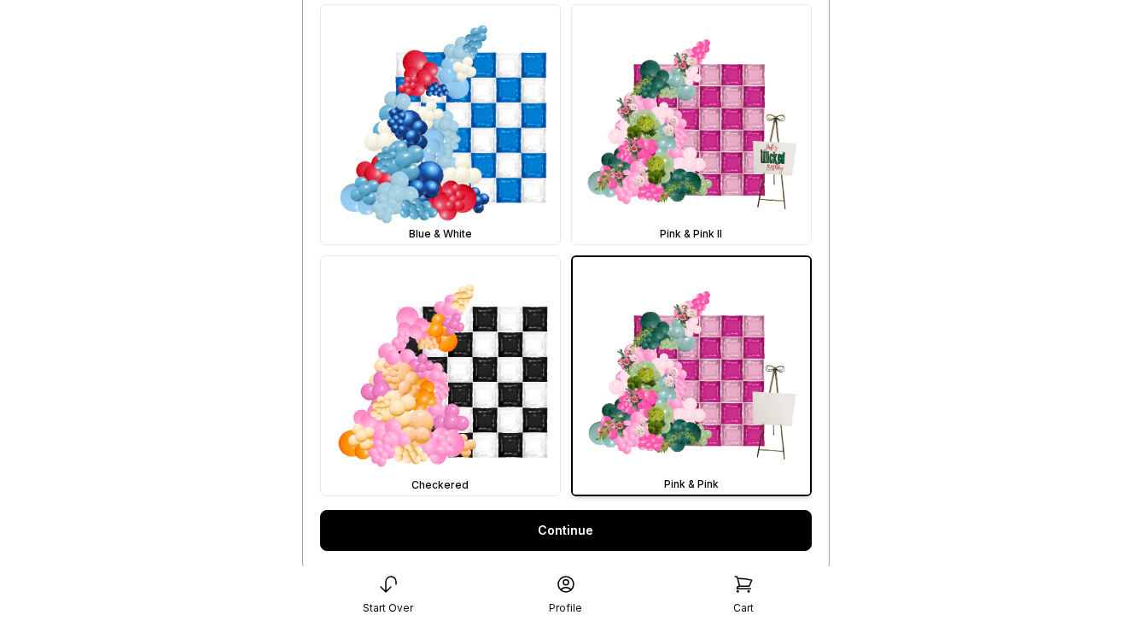
scroll to position [924, 0]
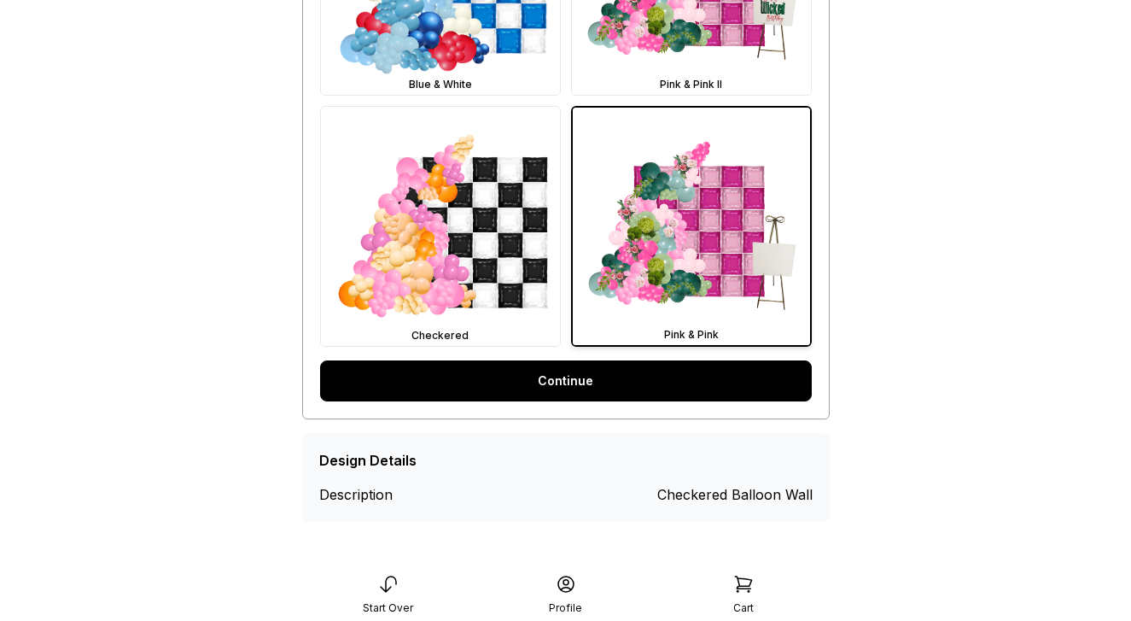
click at [599, 386] on link "Continue" at bounding box center [566, 380] width 492 height 41
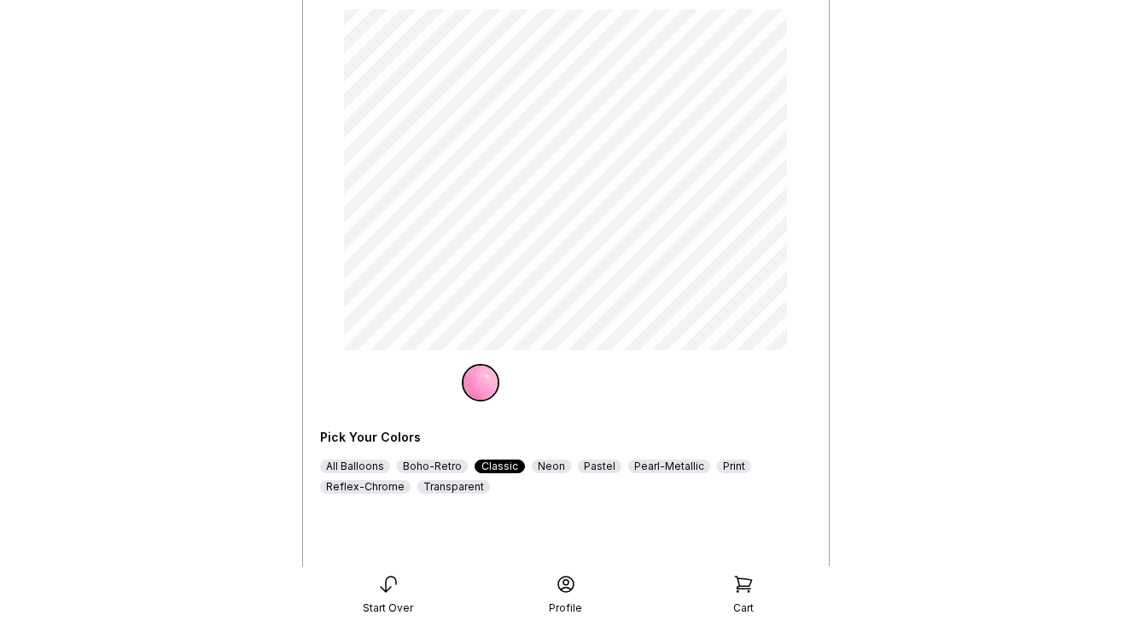
scroll to position [289, 0]
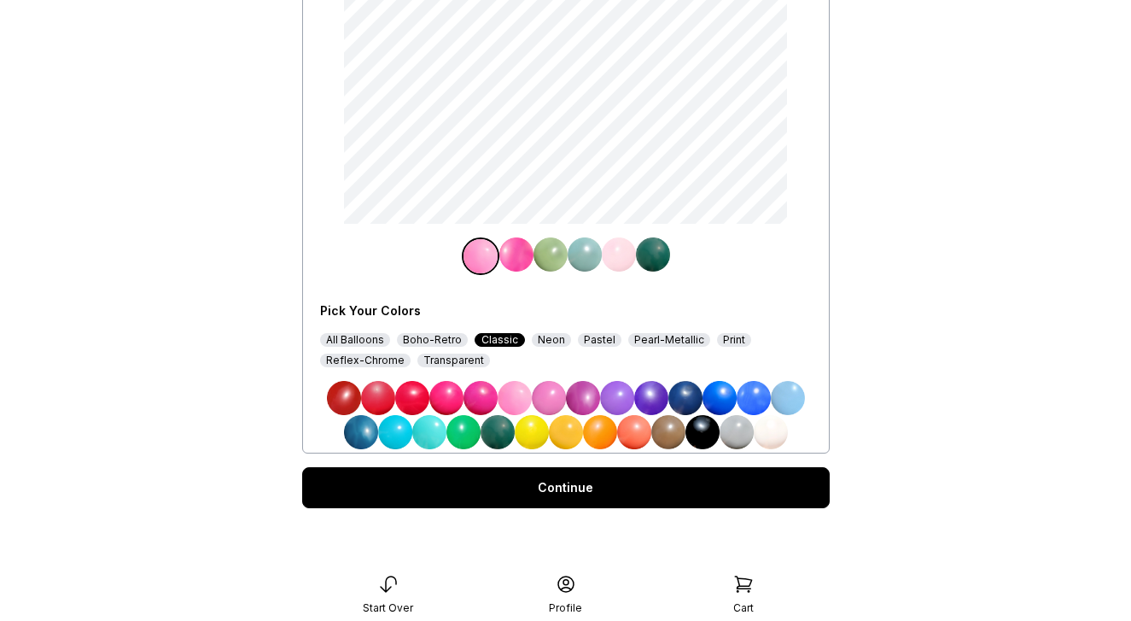
click at [608, 492] on div "Continue" at bounding box center [566, 487] width 528 height 41
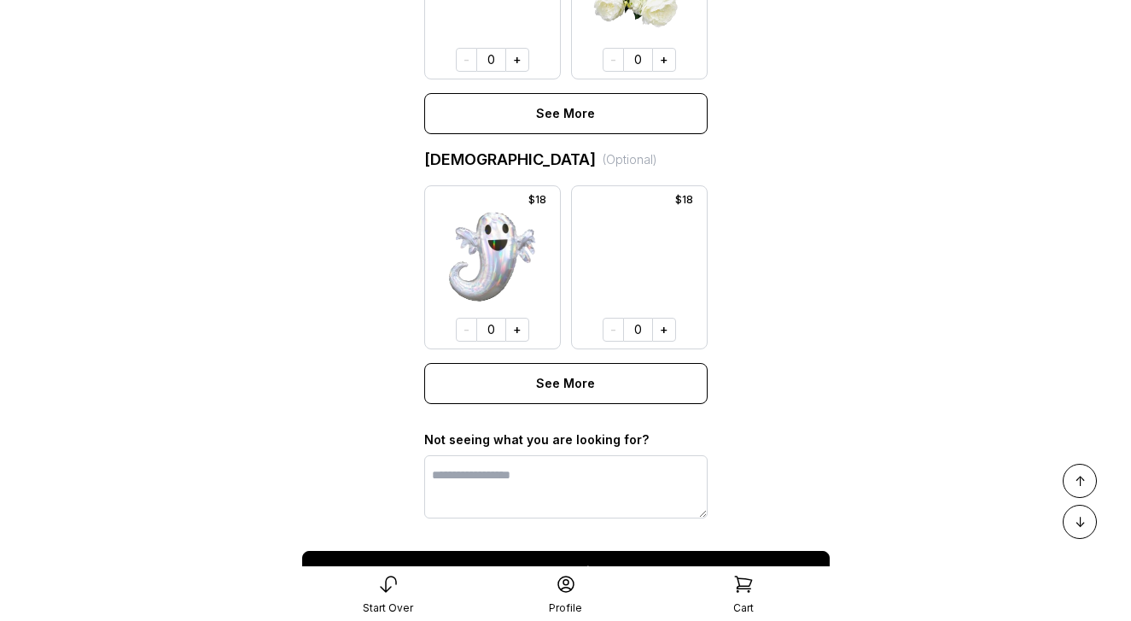
scroll to position [1359, 0]
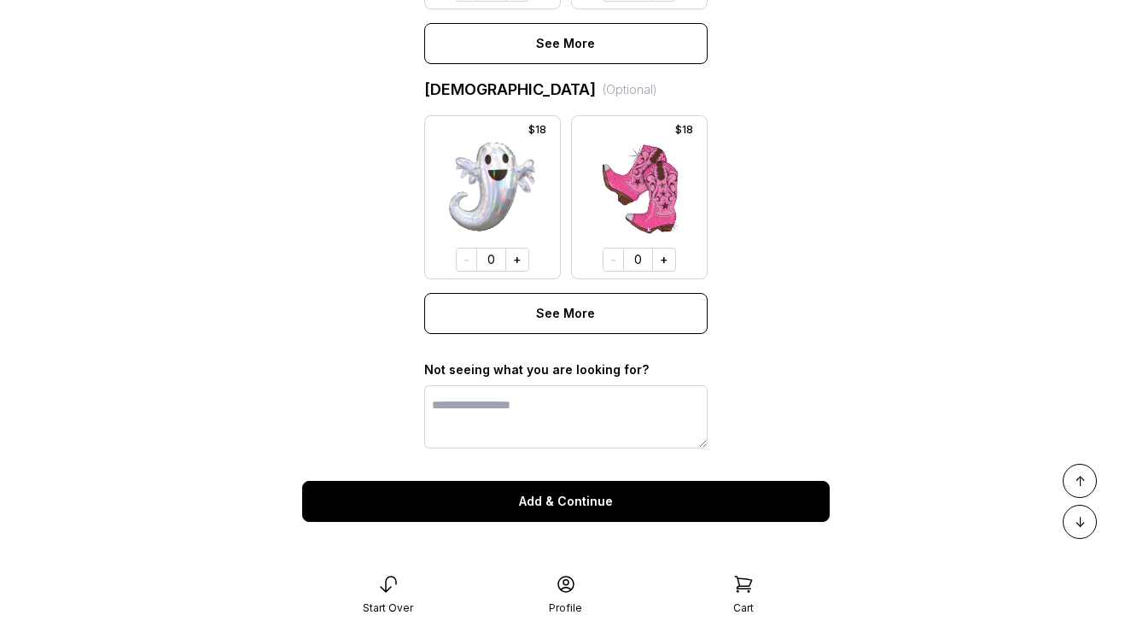
click at [608, 501] on button "Add & Continue" at bounding box center [566, 501] width 528 height 41
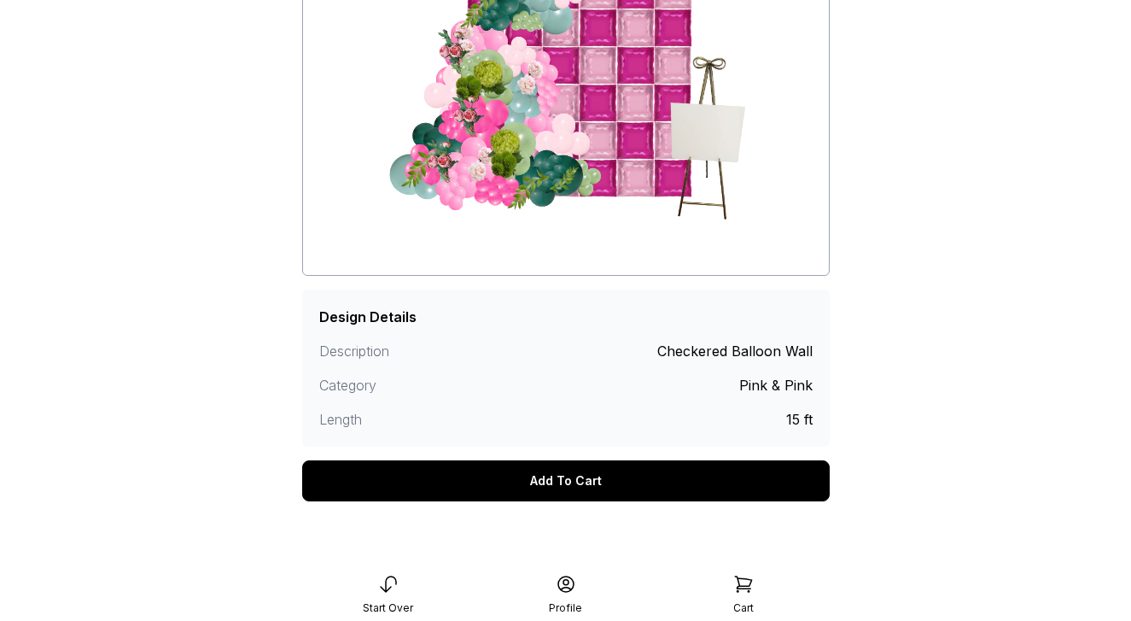
scroll to position [260, 0]
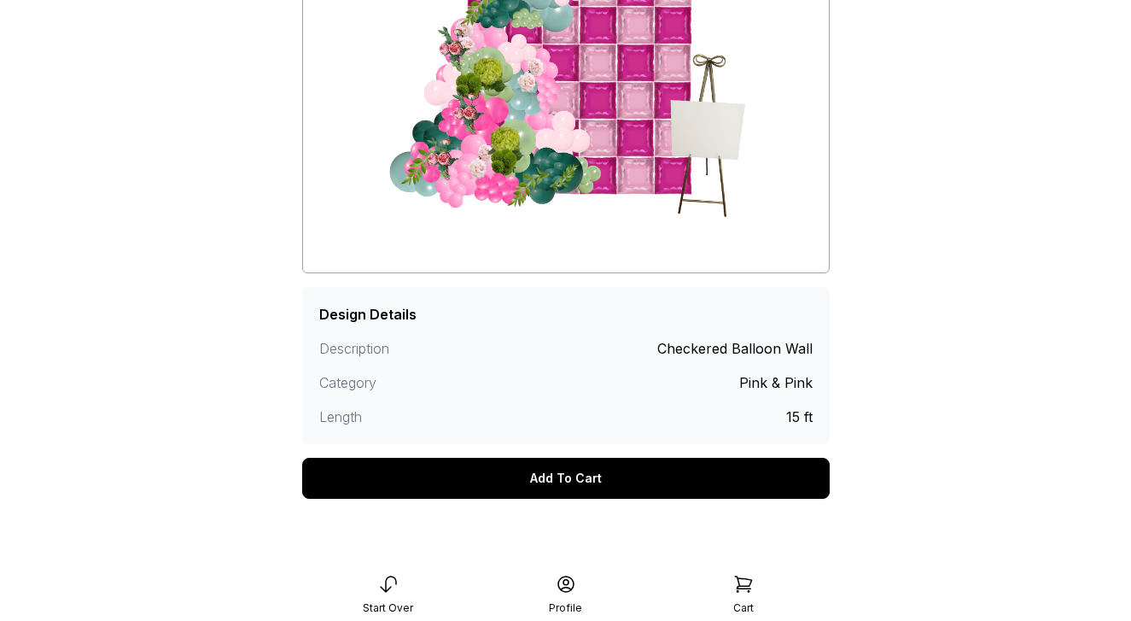
click at [600, 476] on div "Add To Cart" at bounding box center [566, 478] width 528 height 41
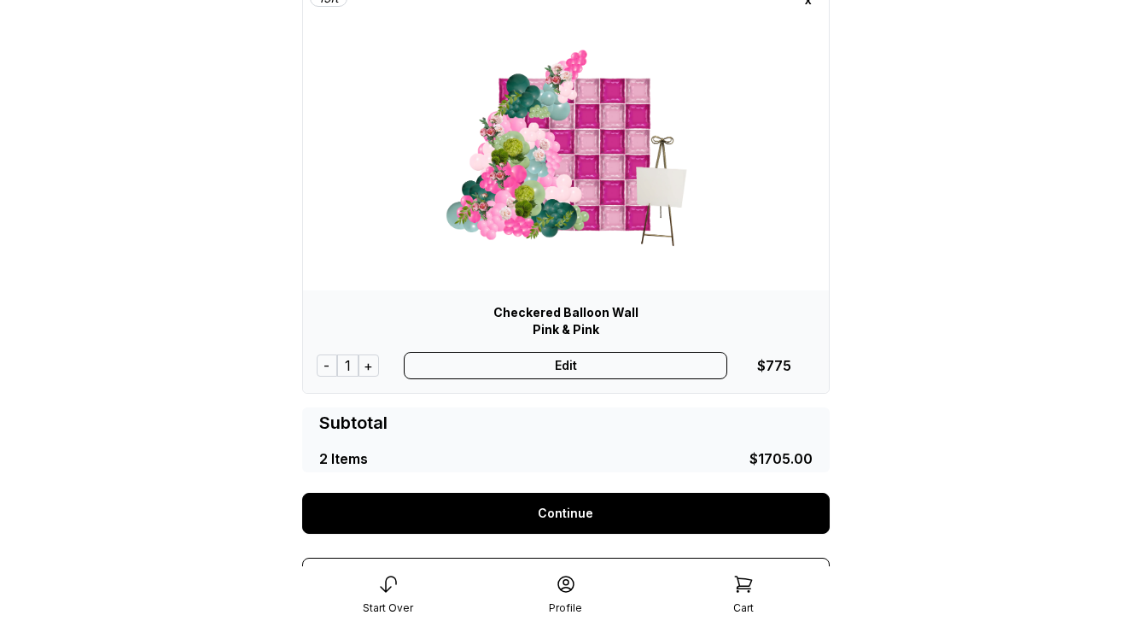
scroll to position [577, 0]
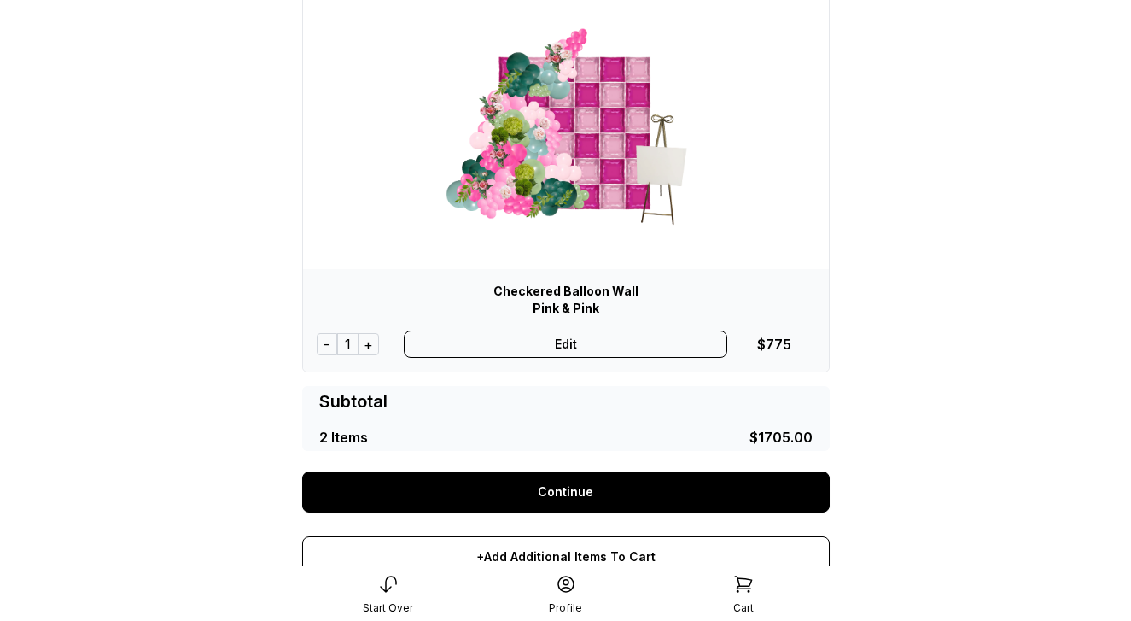
click at [589, 494] on link "Continue" at bounding box center [566, 491] width 528 height 41
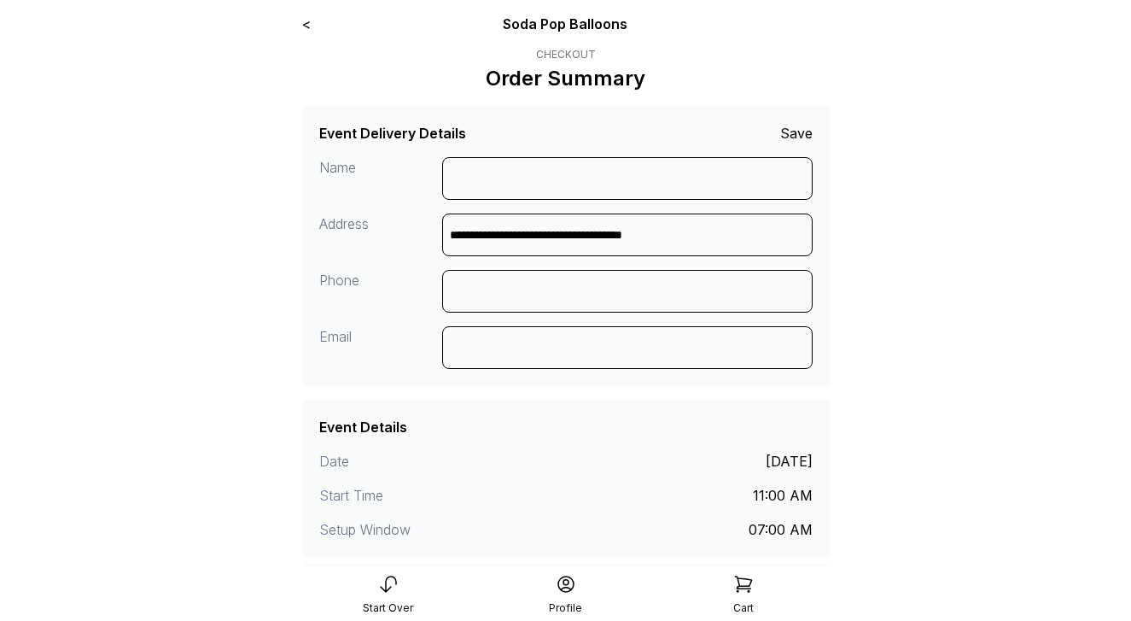
click at [307, 26] on link "<" at bounding box center [306, 23] width 9 height 17
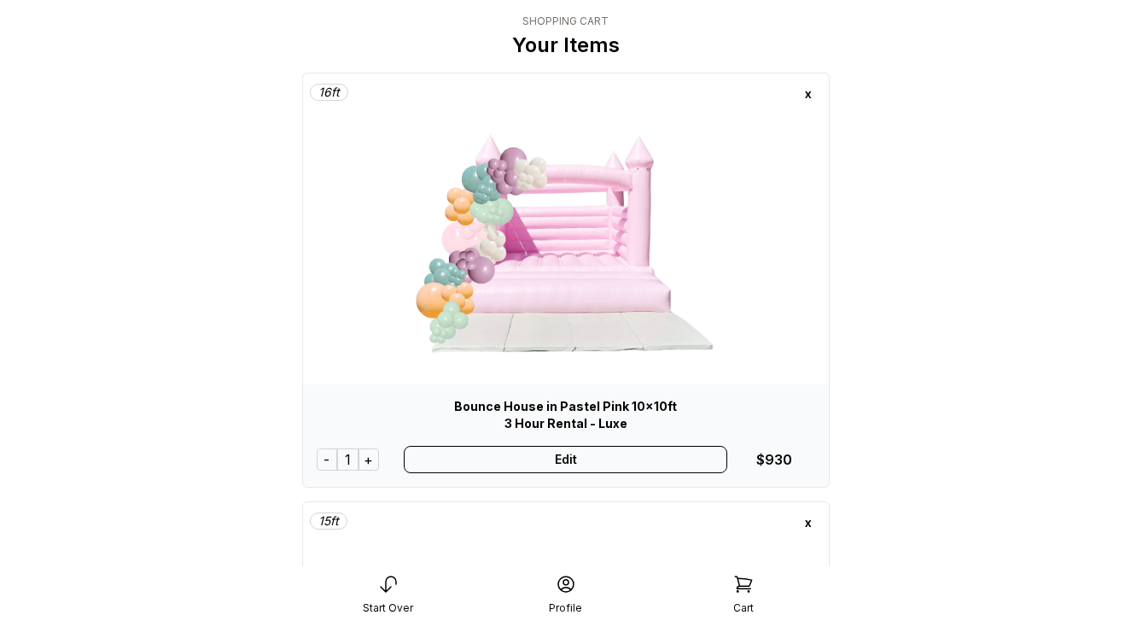
scroll to position [64, 0]
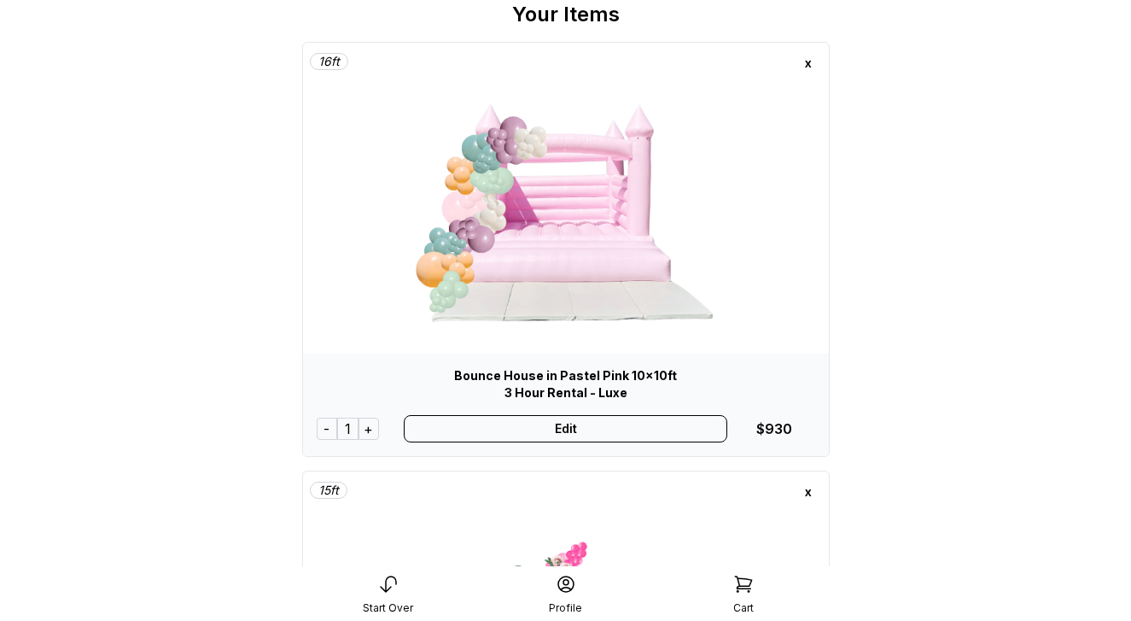
click at [806, 68] on div "x" at bounding box center [808, 63] width 27 height 27
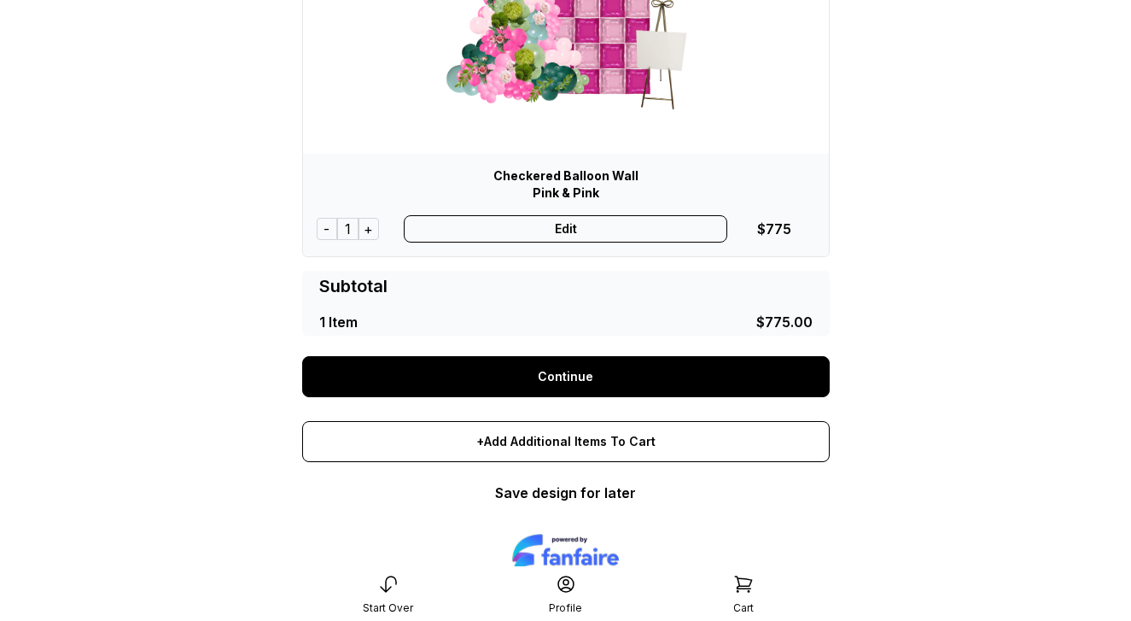
scroll to position [324, 0]
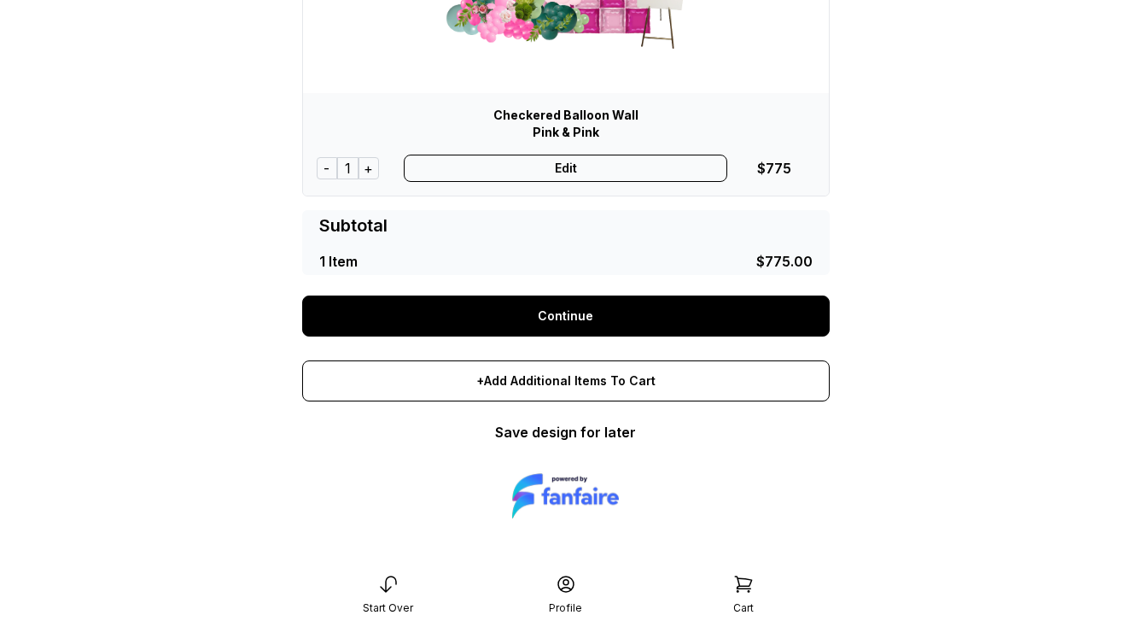
click at [566, 319] on link "Continue" at bounding box center [566, 315] width 528 height 41
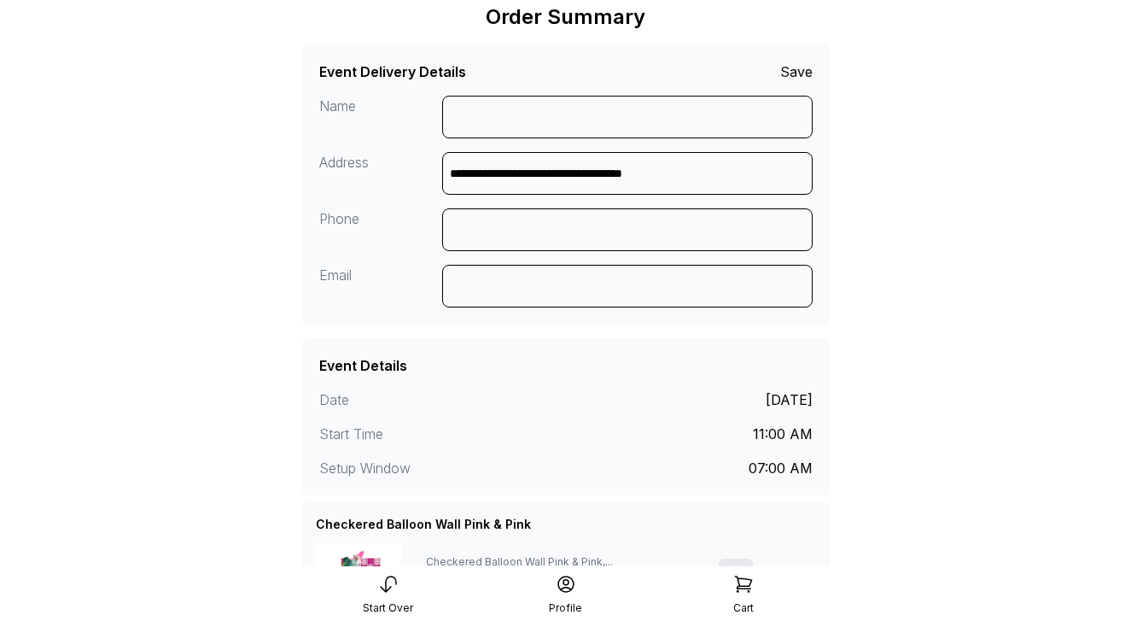
scroll to position [63, 0]
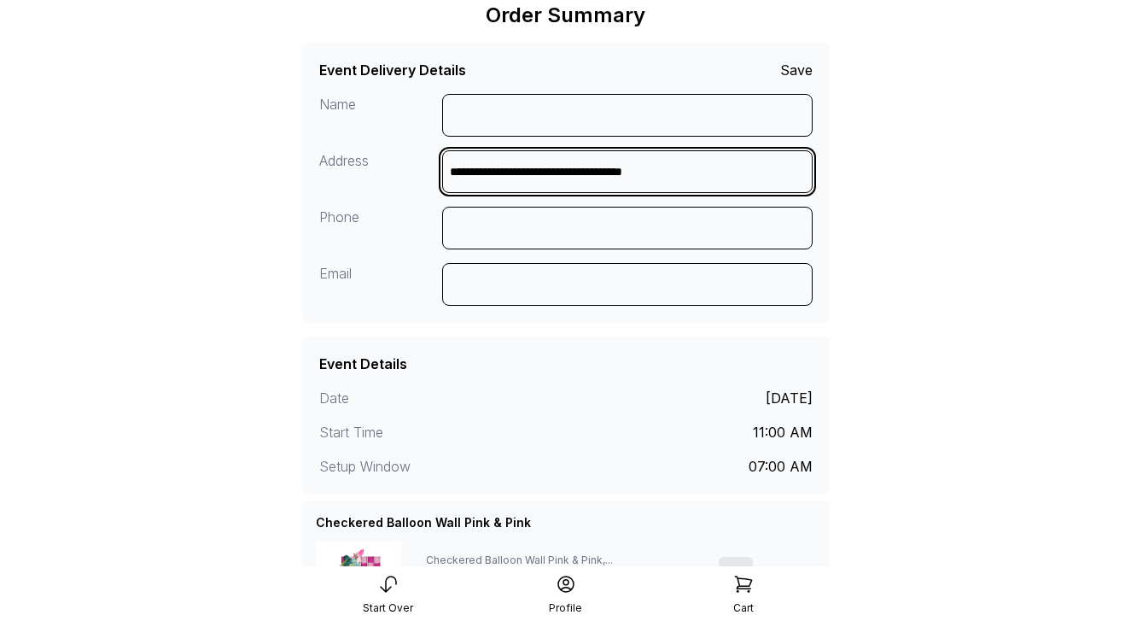
click at [715, 172] on input "**********" at bounding box center [627, 171] width 371 height 43
drag, startPoint x: 717, startPoint y: 182, endPoint x: 403, endPoint y: 181, distance: 314.2
click at [403, 181] on div "**********" at bounding box center [566, 206] width 494 height 225
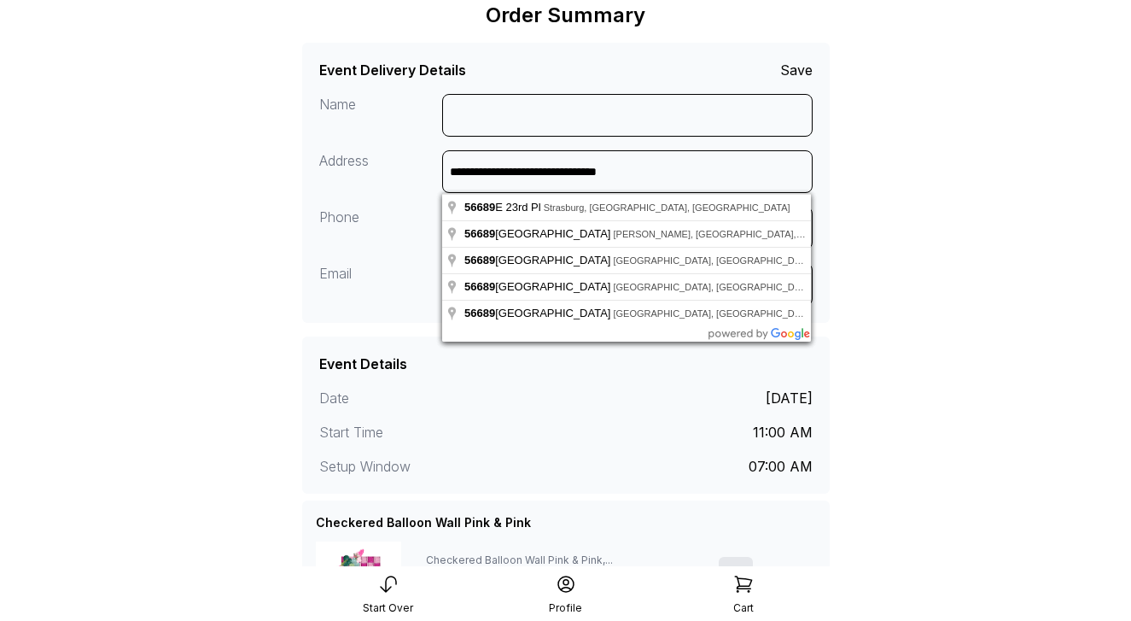
type input "**********"
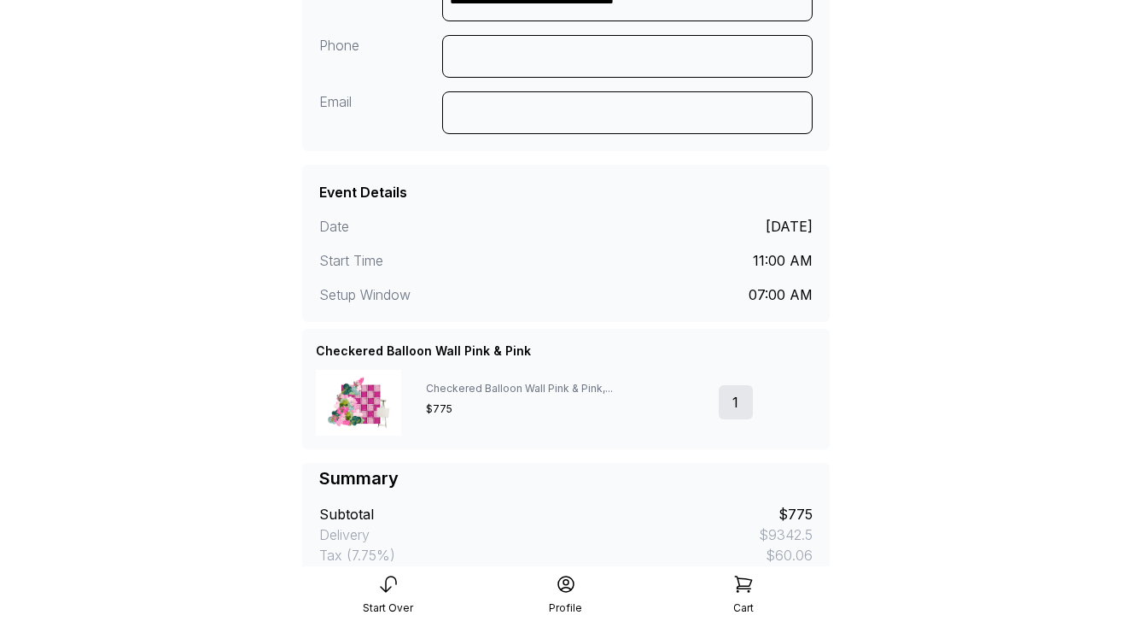
scroll to position [497, 0]
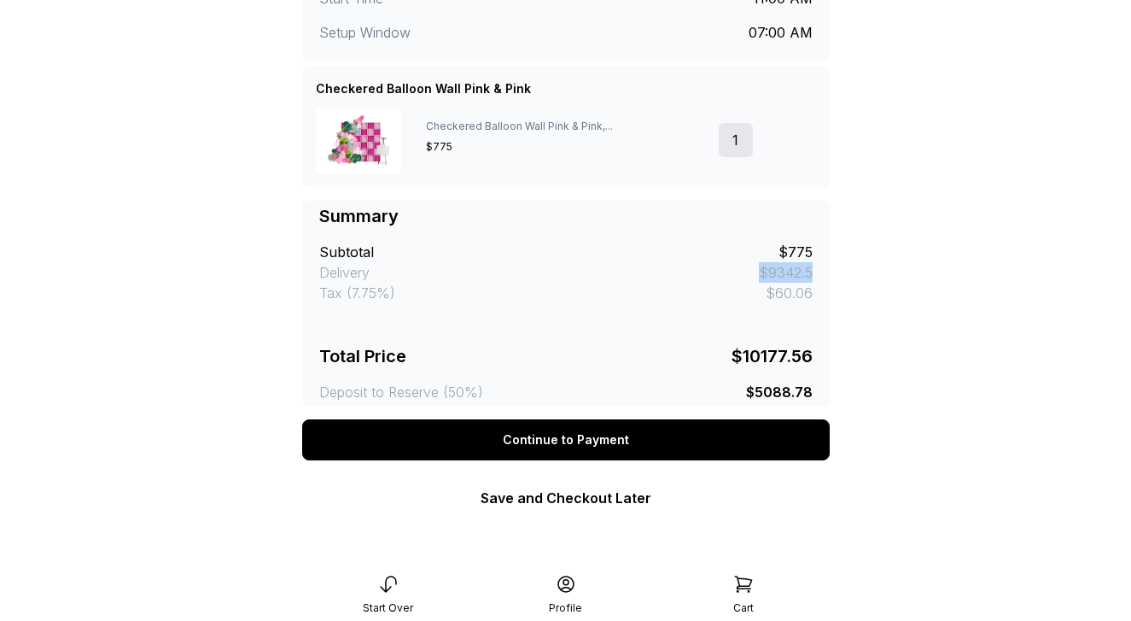
drag, startPoint x: 815, startPoint y: 274, endPoint x: 734, endPoint y: 275, distance: 80.3
click at [734, 275] on div "Summary Subtotal $775 Delivery $9342.5 Tax (7.75%) $60.06 Total Price $10177.56…" at bounding box center [566, 303] width 528 height 205
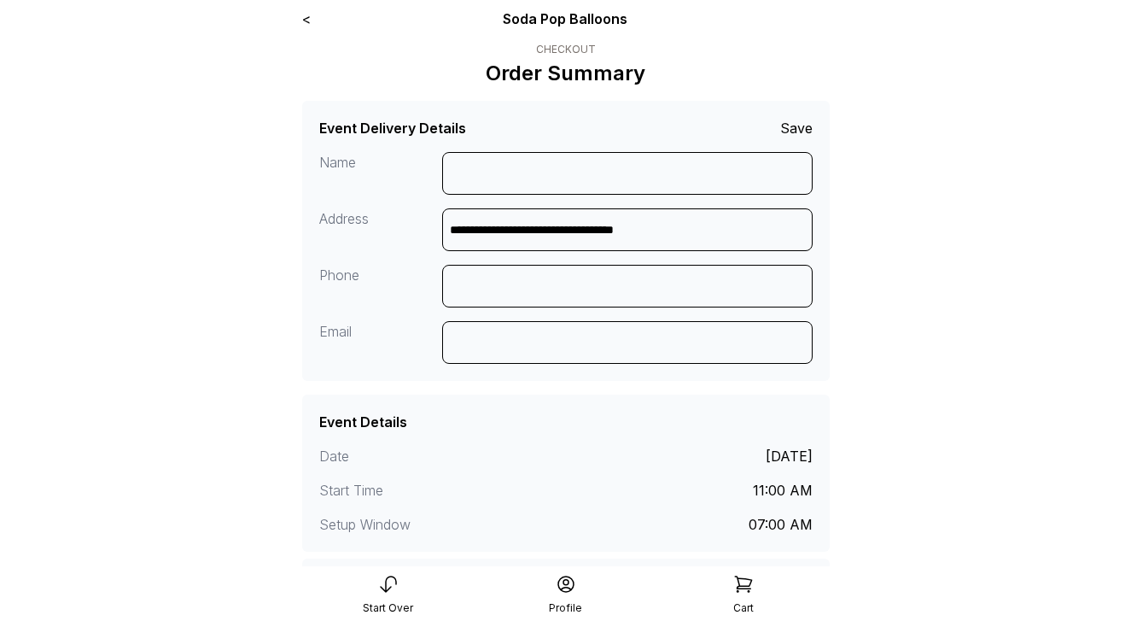
scroll to position [0, 0]
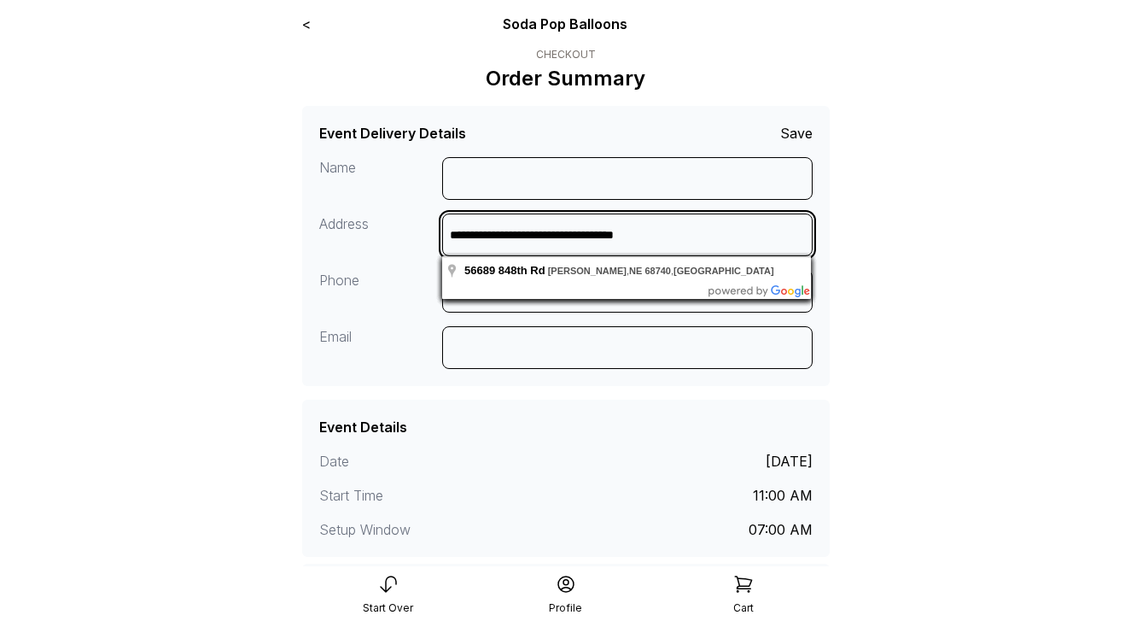
drag, startPoint x: 702, startPoint y: 239, endPoint x: 348, endPoint y: 238, distance: 354.4
click at [348, 238] on div "**********" at bounding box center [566, 269] width 494 height 225
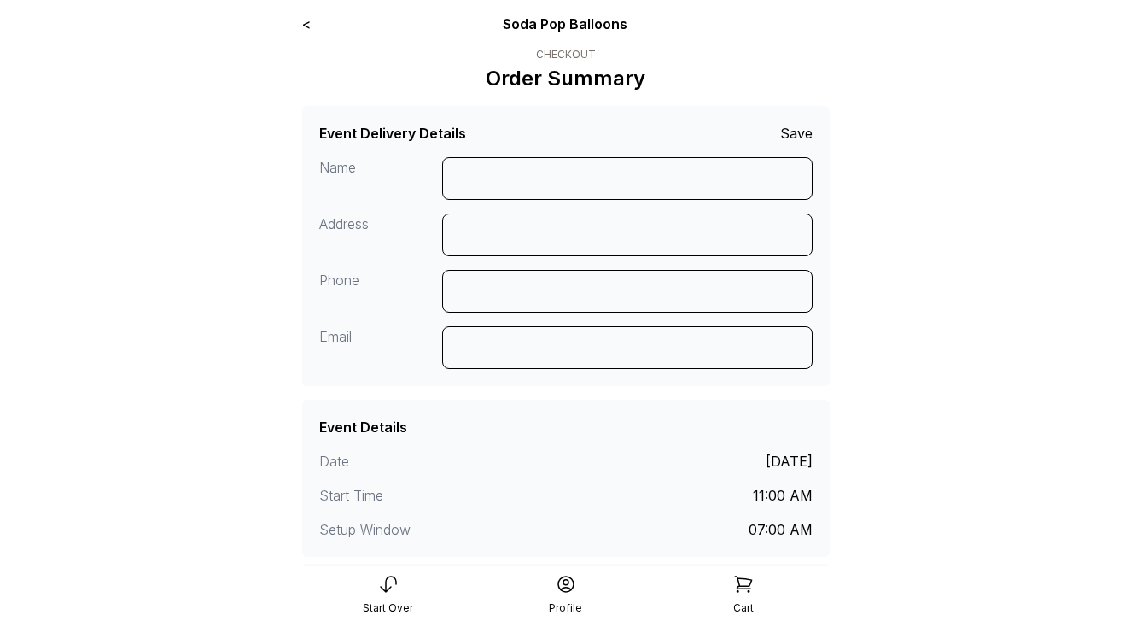
click at [308, 28] on link "<" at bounding box center [306, 23] width 9 height 17
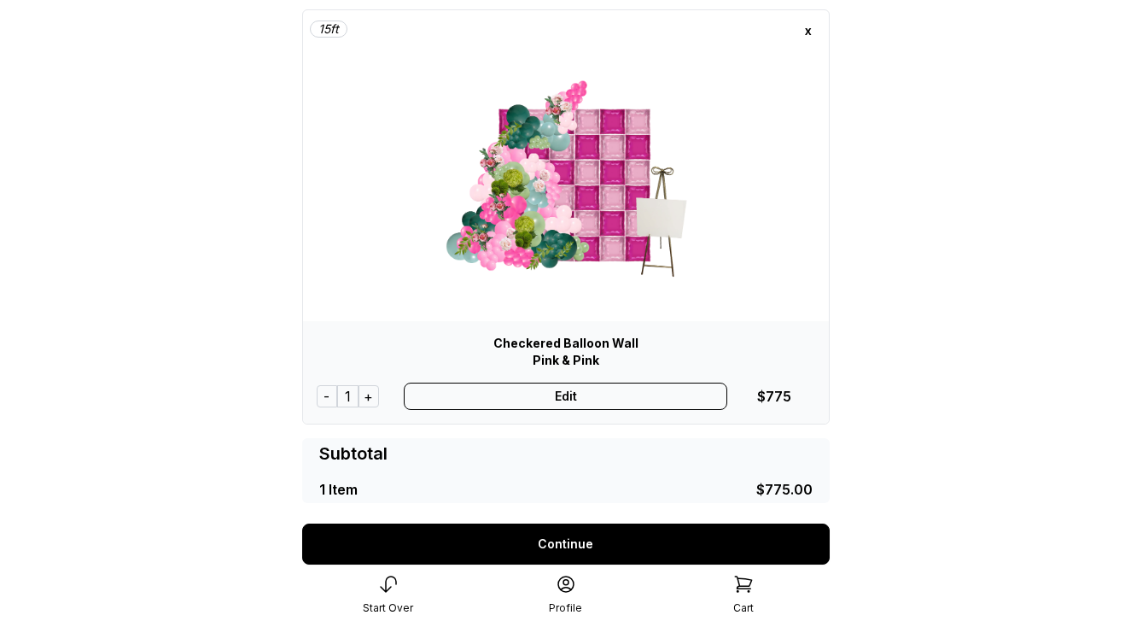
scroll to position [26, 0]
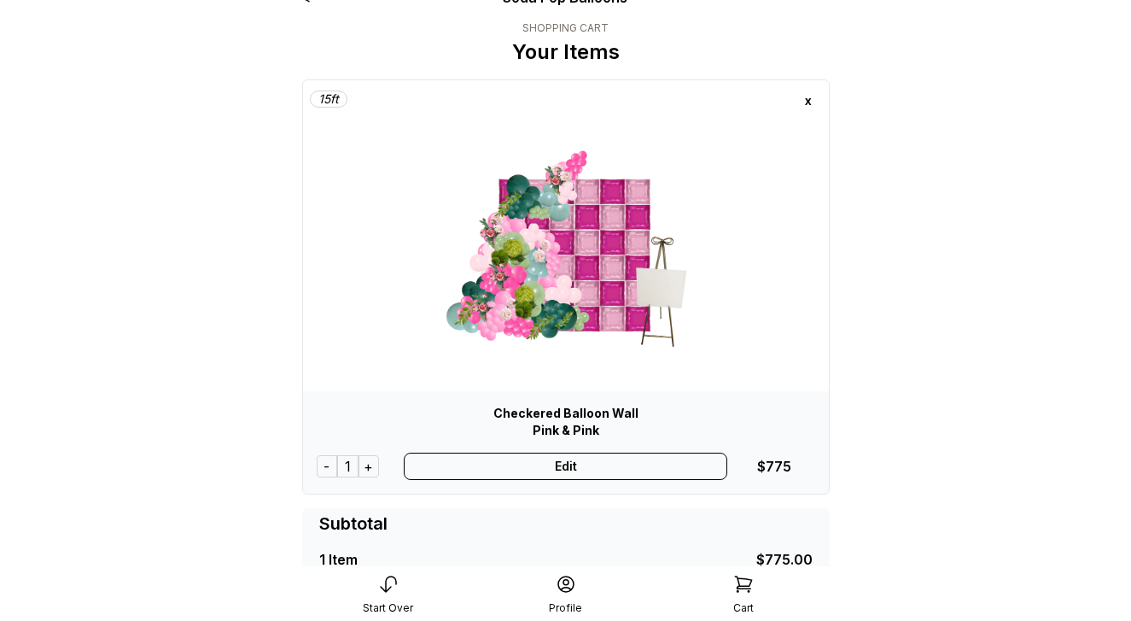
click at [810, 102] on div "x" at bounding box center [808, 100] width 27 height 27
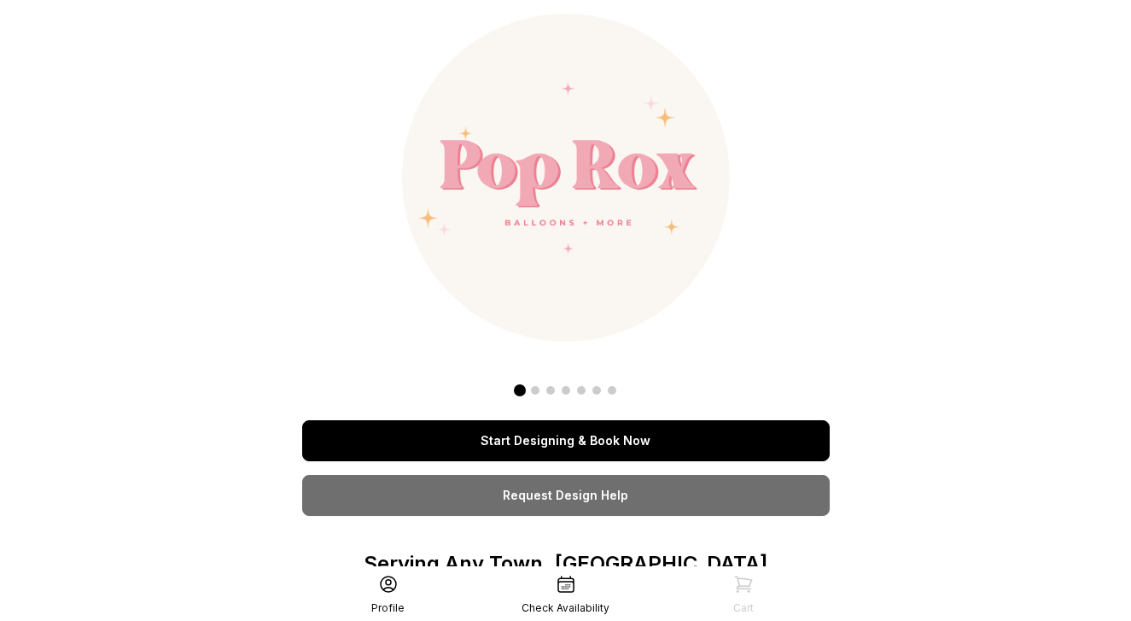
click at [547, 440] on link "Start Designing & Book Now" at bounding box center [566, 440] width 528 height 41
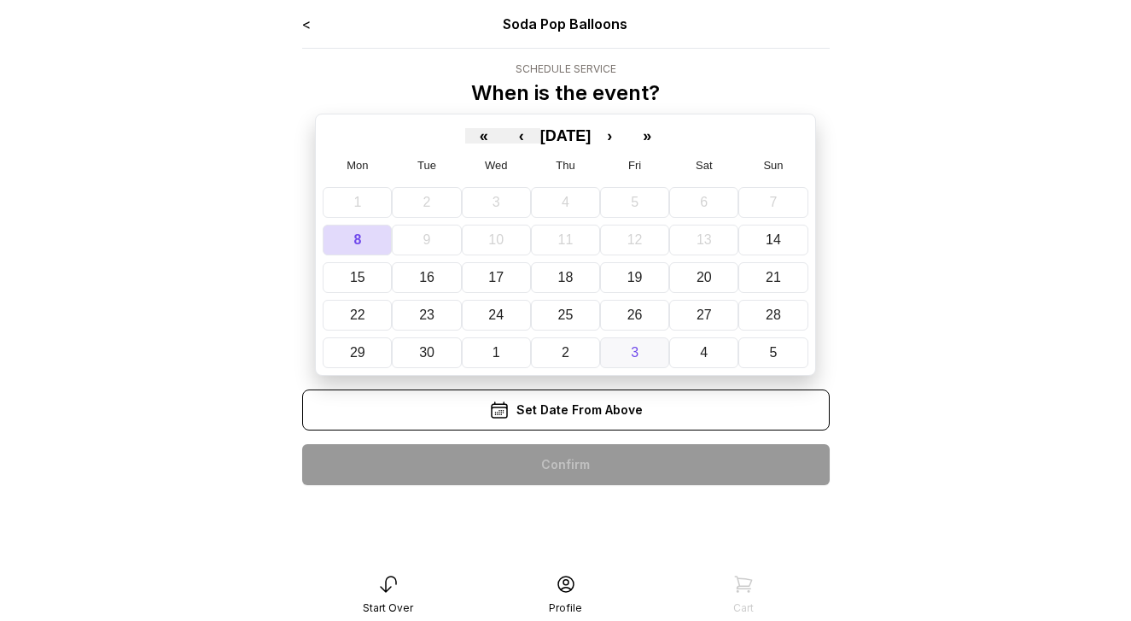
click at [629, 350] on button "3" at bounding box center [634, 352] width 69 height 31
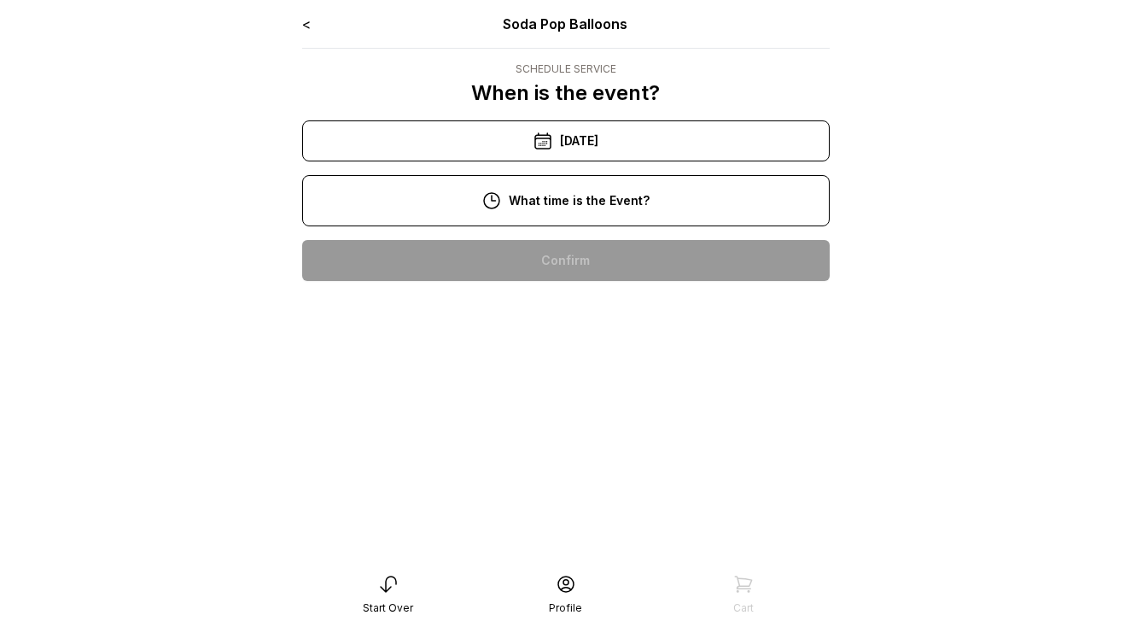
click at [611, 367] on div "3:00 pm" at bounding box center [566, 369] width 500 height 41
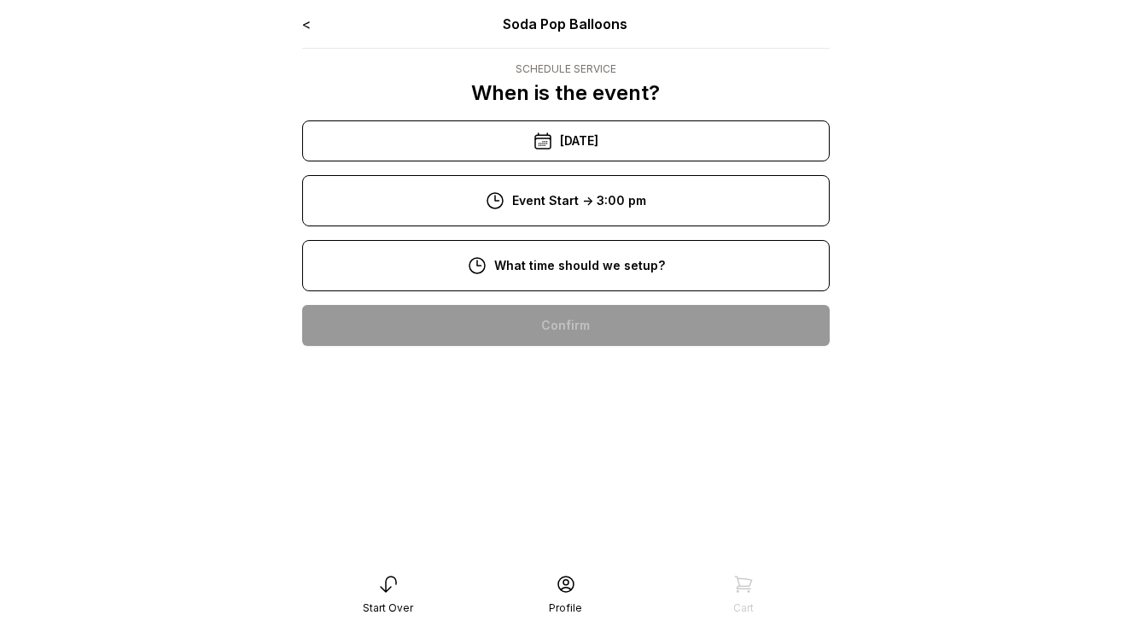
click at [605, 432] on div "10:00 am" at bounding box center [566, 434] width 500 height 41
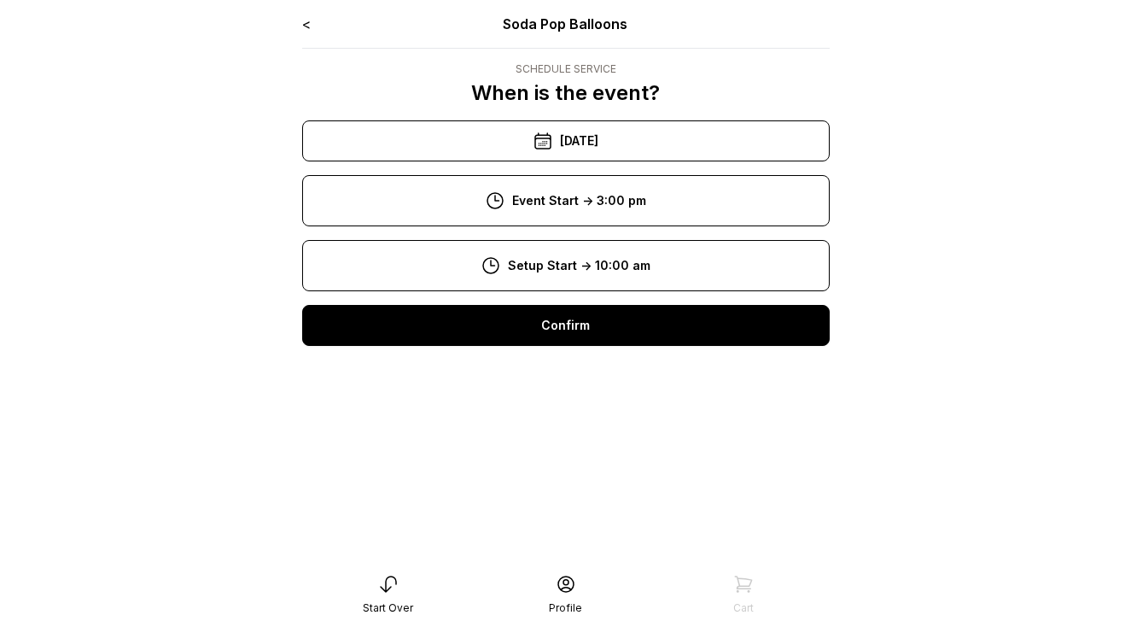
click at [605, 317] on div "Confirm" at bounding box center [566, 325] width 528 height 41
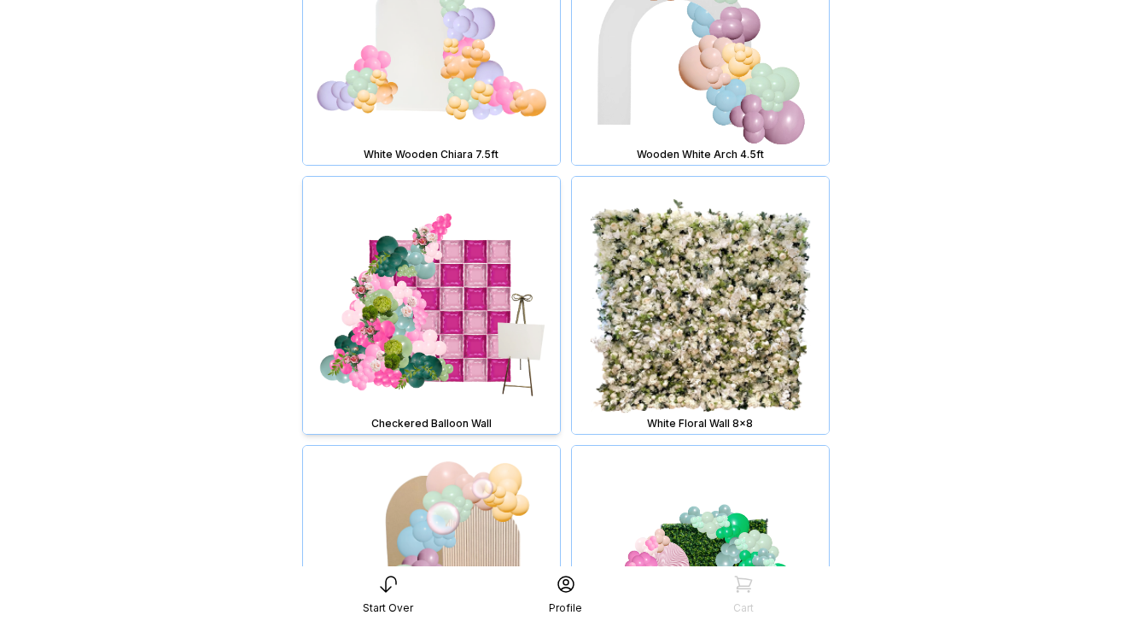
click at [427, 294] on img at bounding box center [431, 305] width 257 height 257
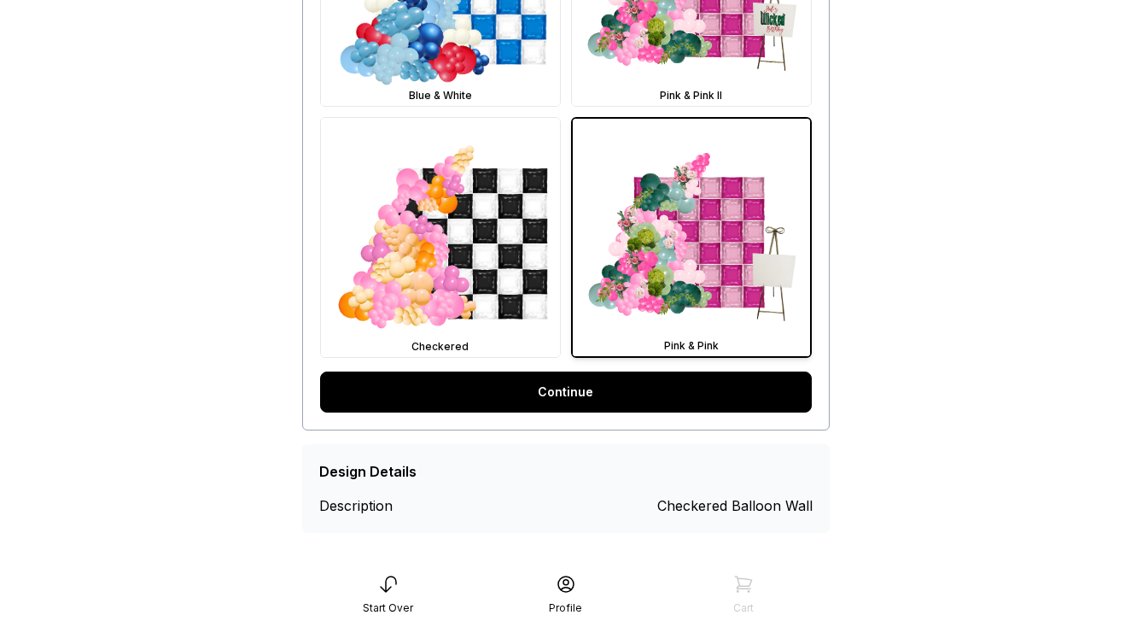
scroll to position [924, 0]
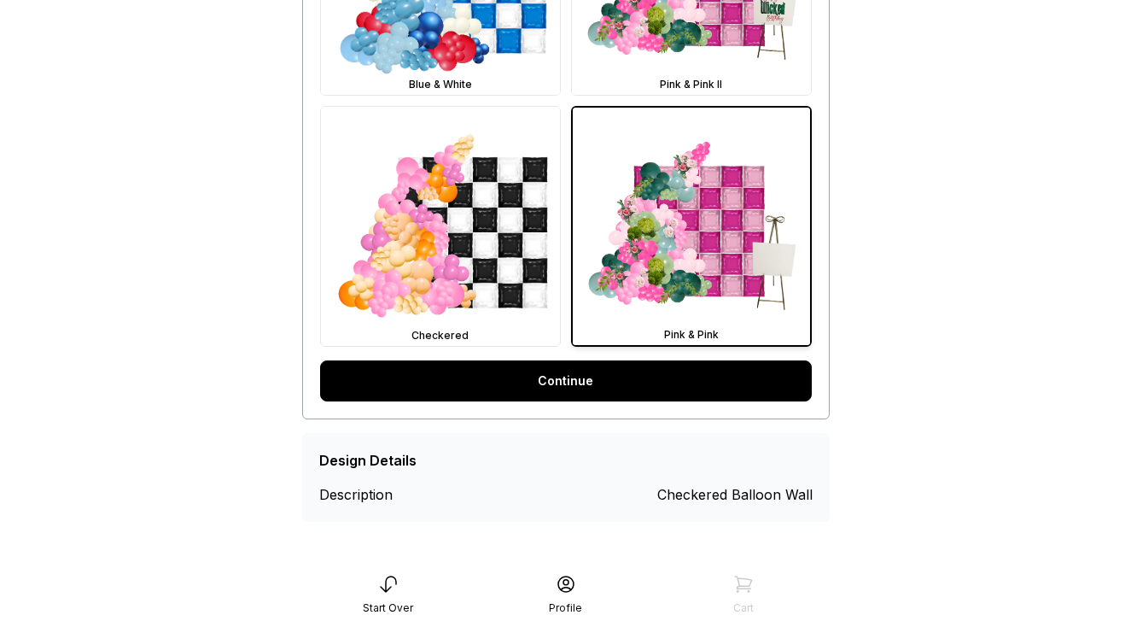
click at [526, 377] on link "Continue" at bounding box center [566, 380] width 492 height 41
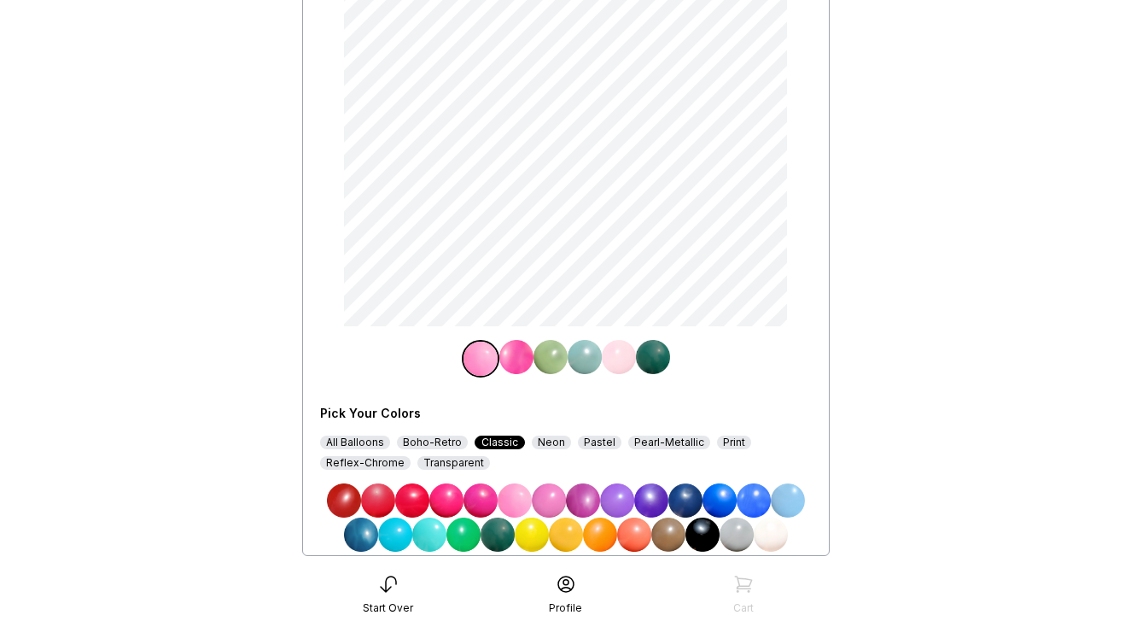
scroll to position [289, 0]
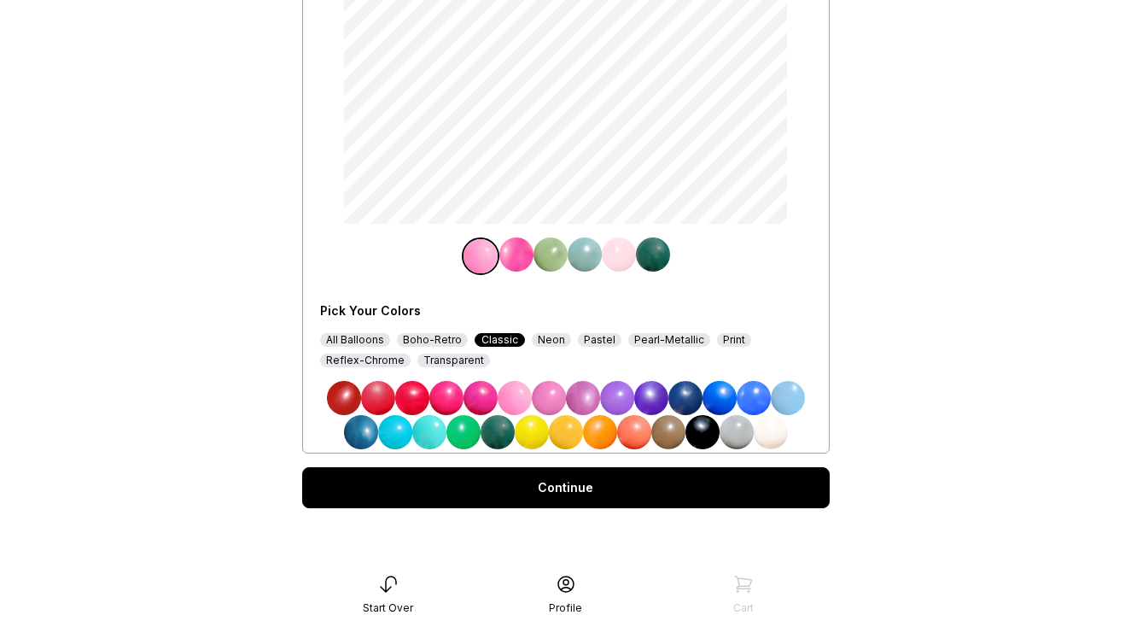
click at [584, 393] on img at bounding box center [583, 398] width 34 height 34
click at [606, 484] on div "Continue" at bounding box center [566, 487] width 528 height 41
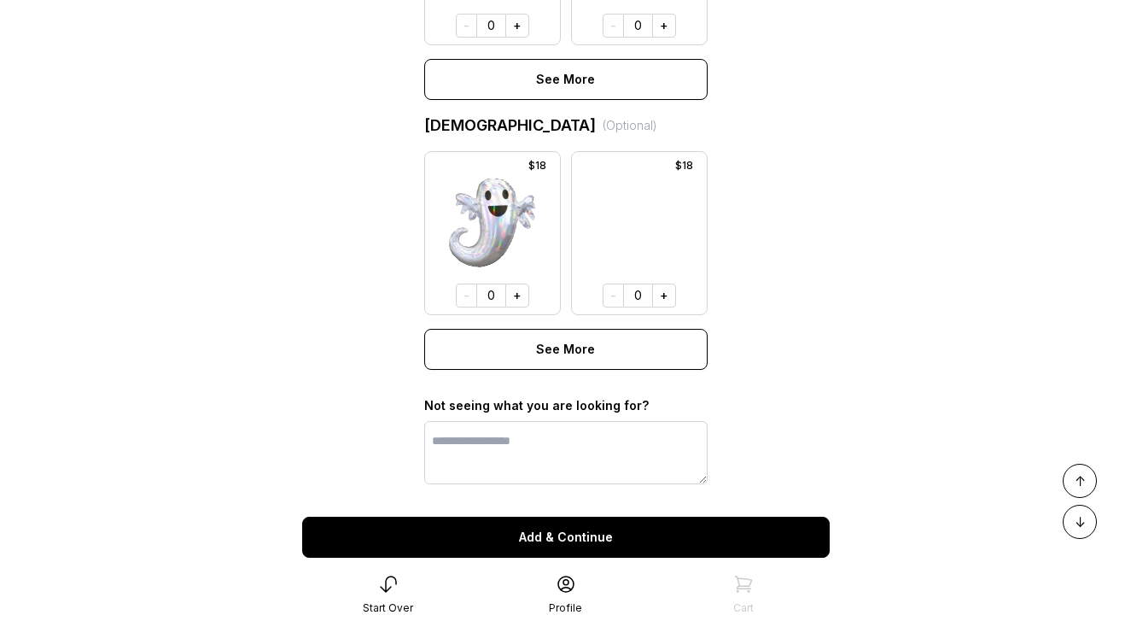
scroll to position [1359, 0]
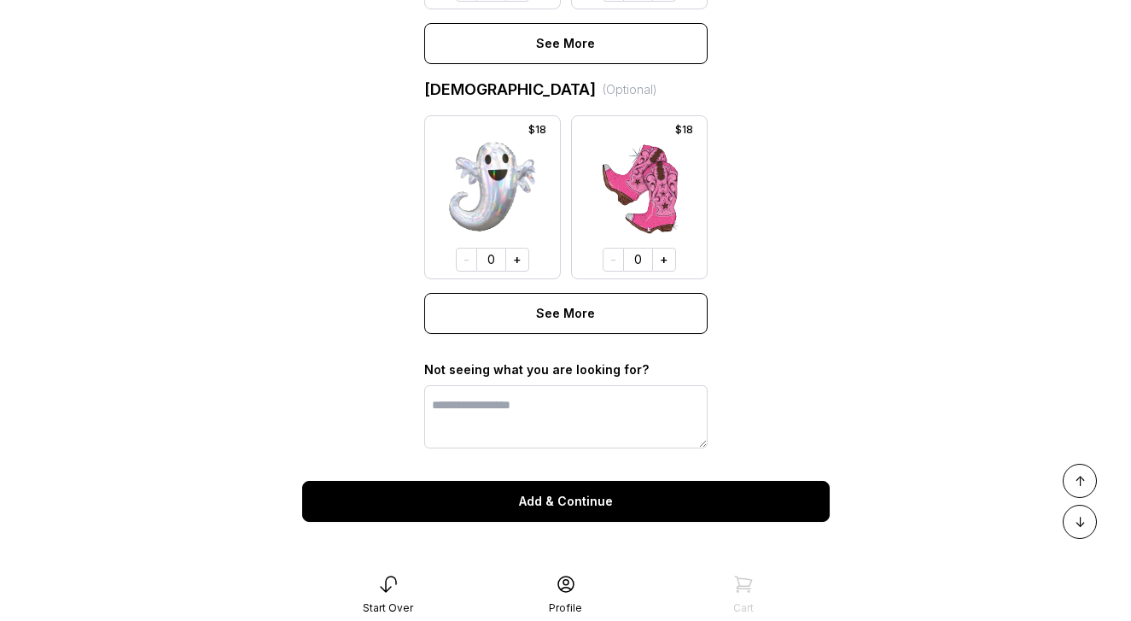
click at [609, 506] on button "Add & Continue" at bounding box center [566, 501] width 528 height 41
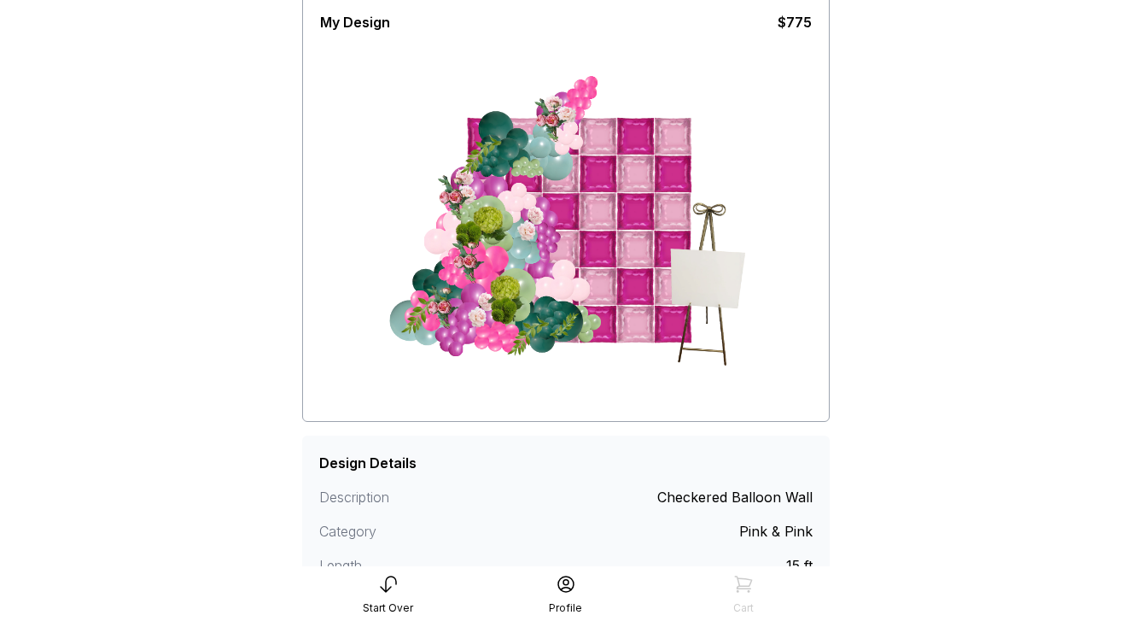
scroll to position [272, 0]
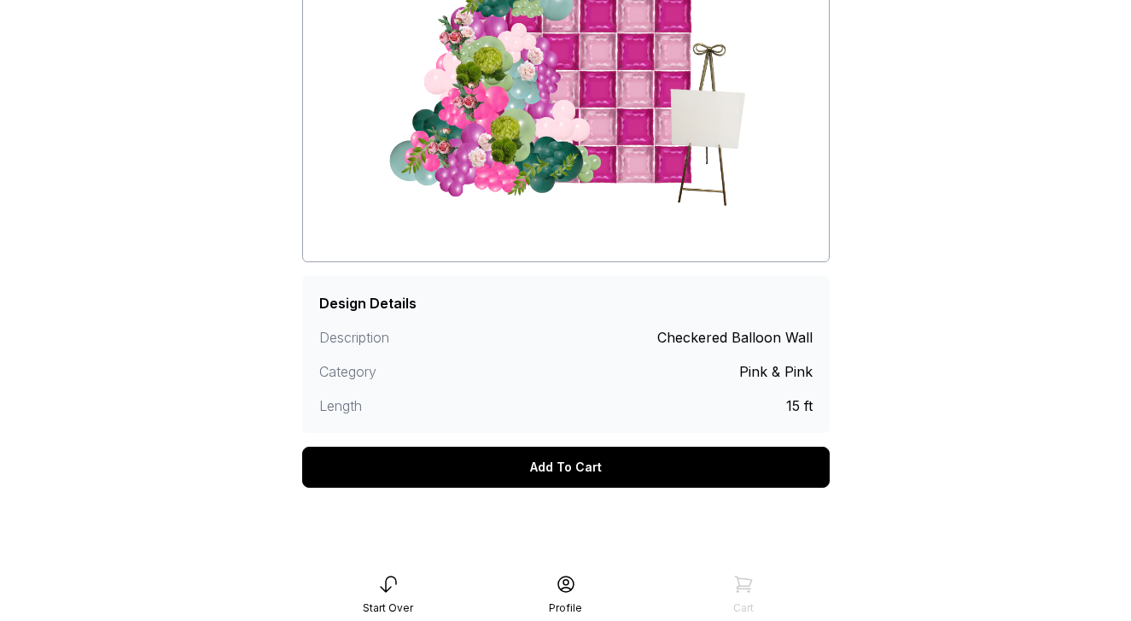
click at [604, 478] on div "Add To Cart" at bounding box center [566, 467] width 528 height 41
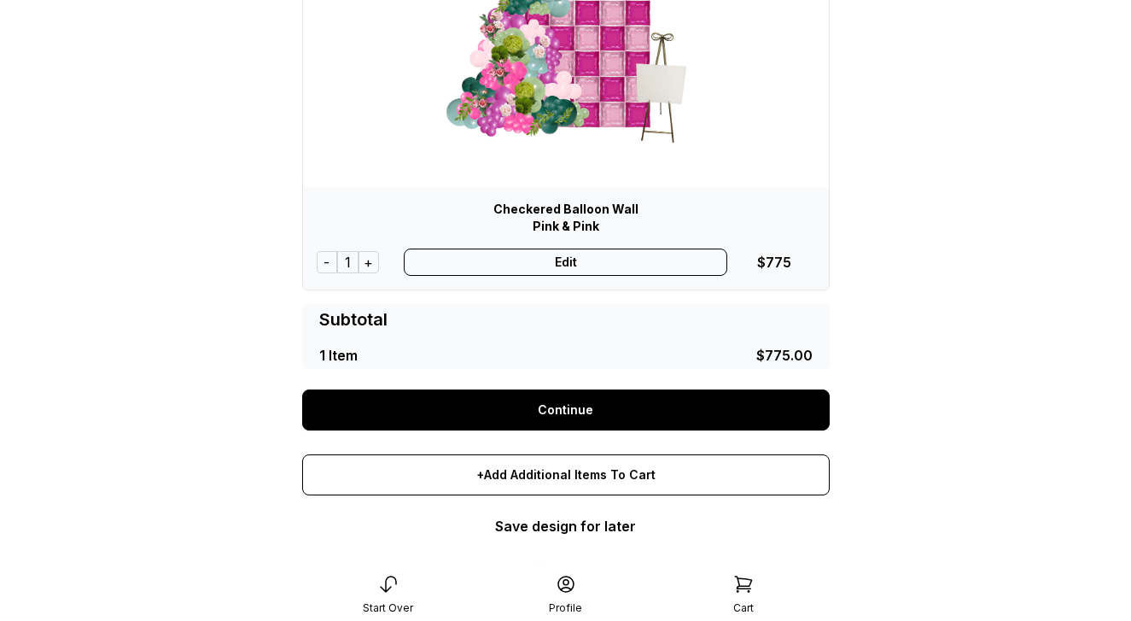
scroll to position [324, 0]
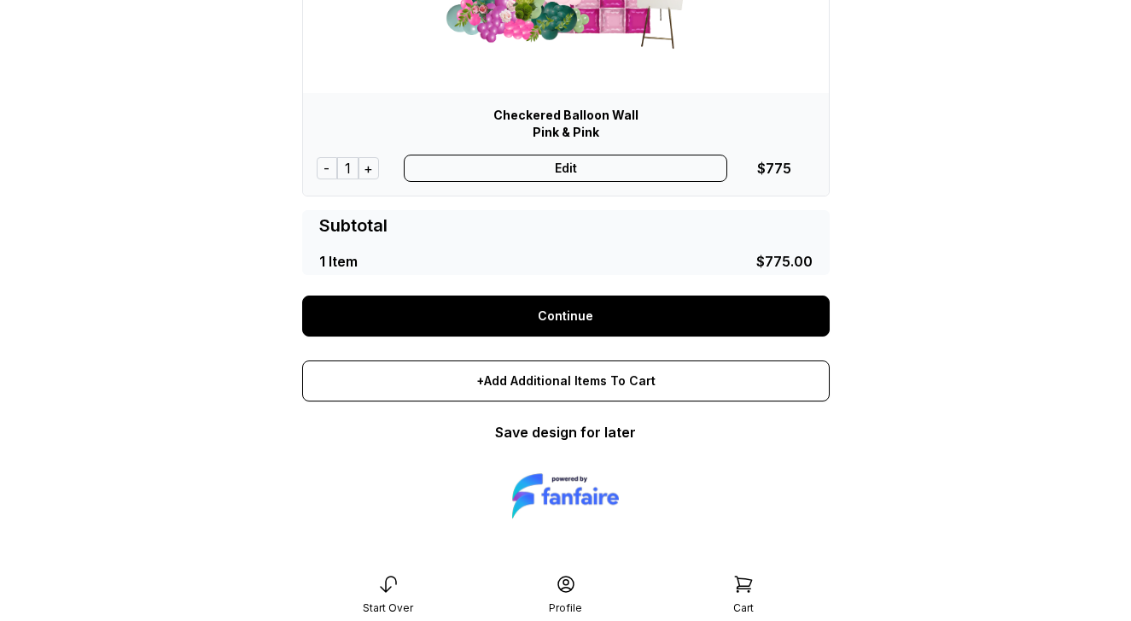
click at [587, 313] on link "Continue" at bounding box center [566, 315] width 528 height 41
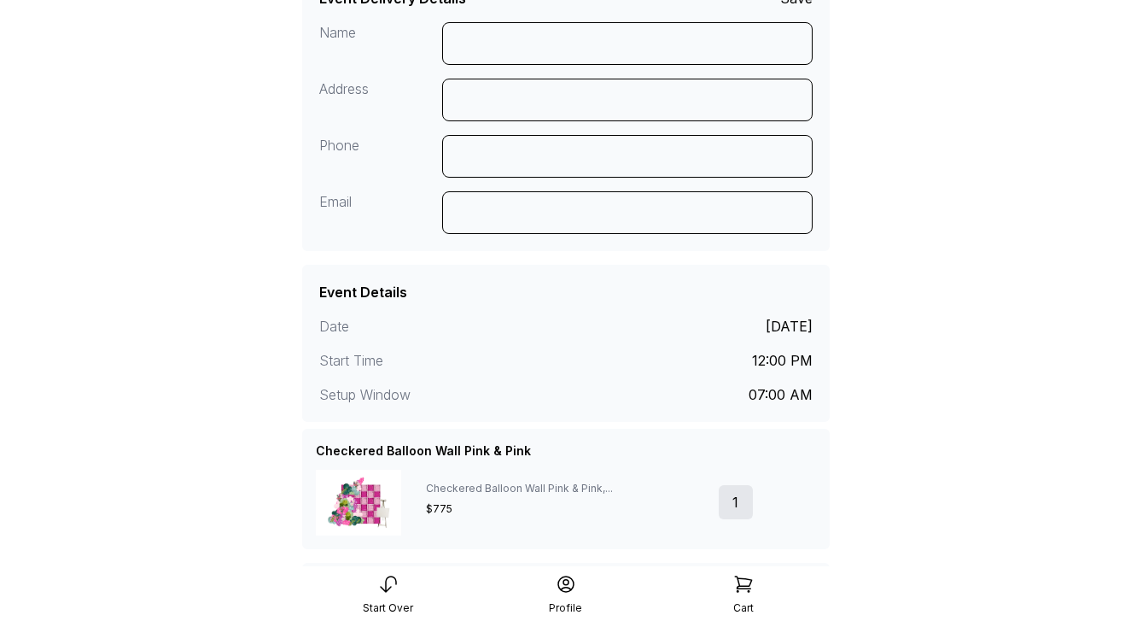
scroll to position [130, 0]
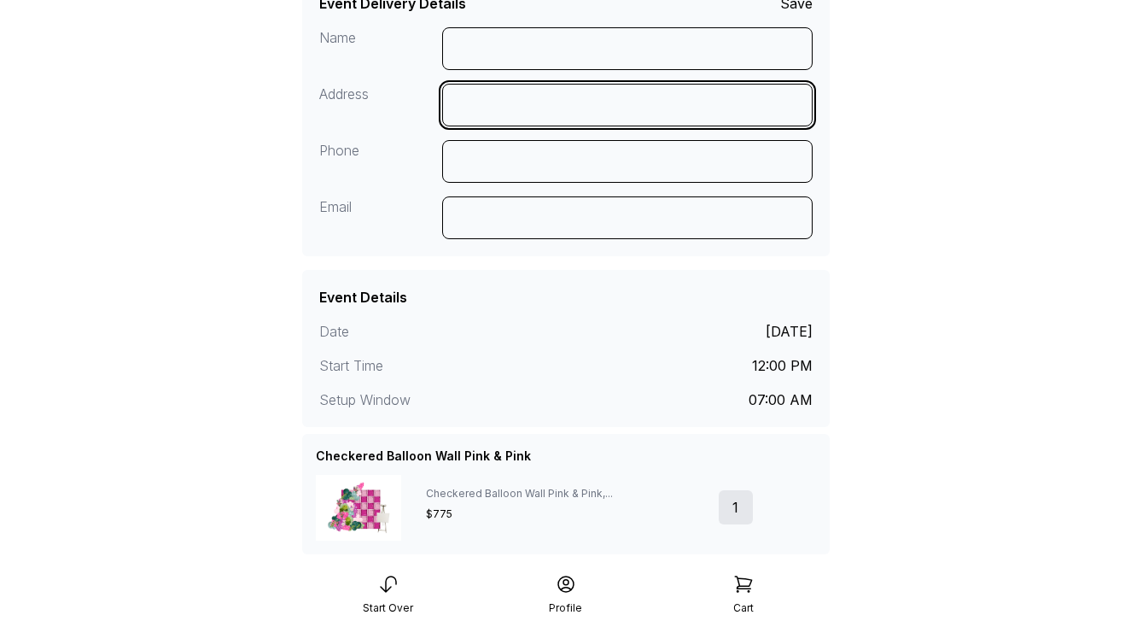
click at [500, 99] on input at bounding box center [627, 105] width 371 height 43
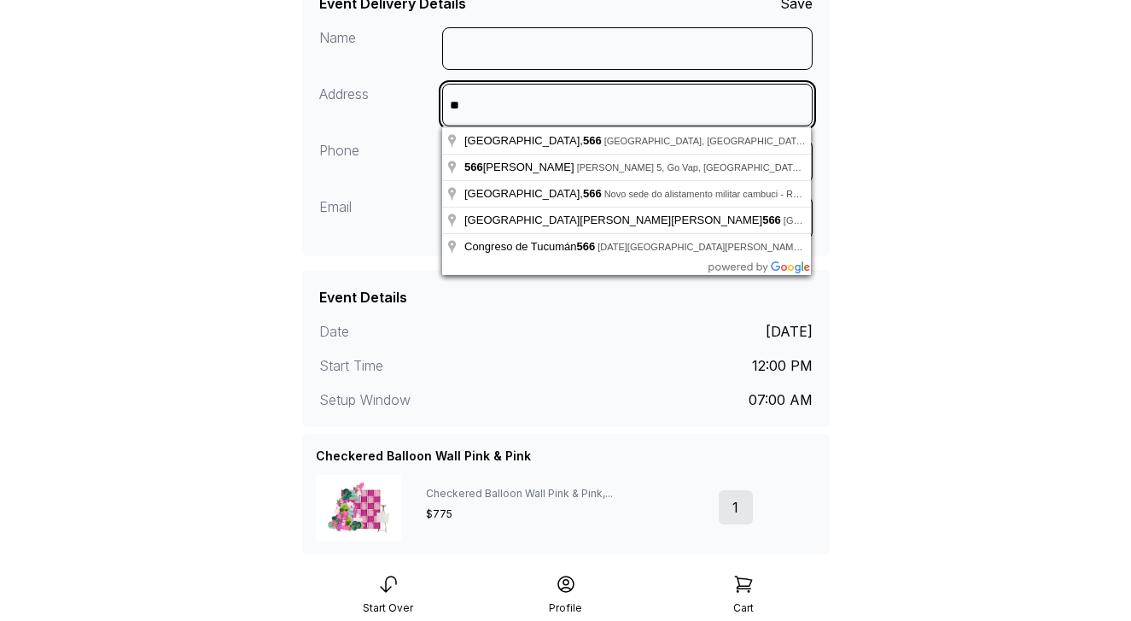
type input "*"
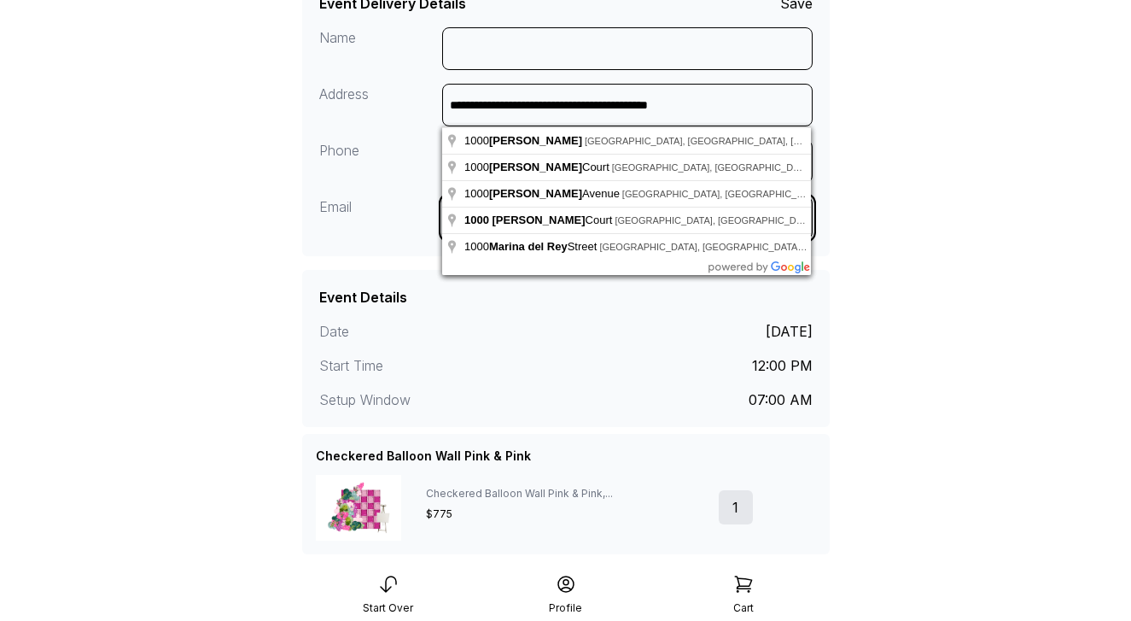
type input "**********"
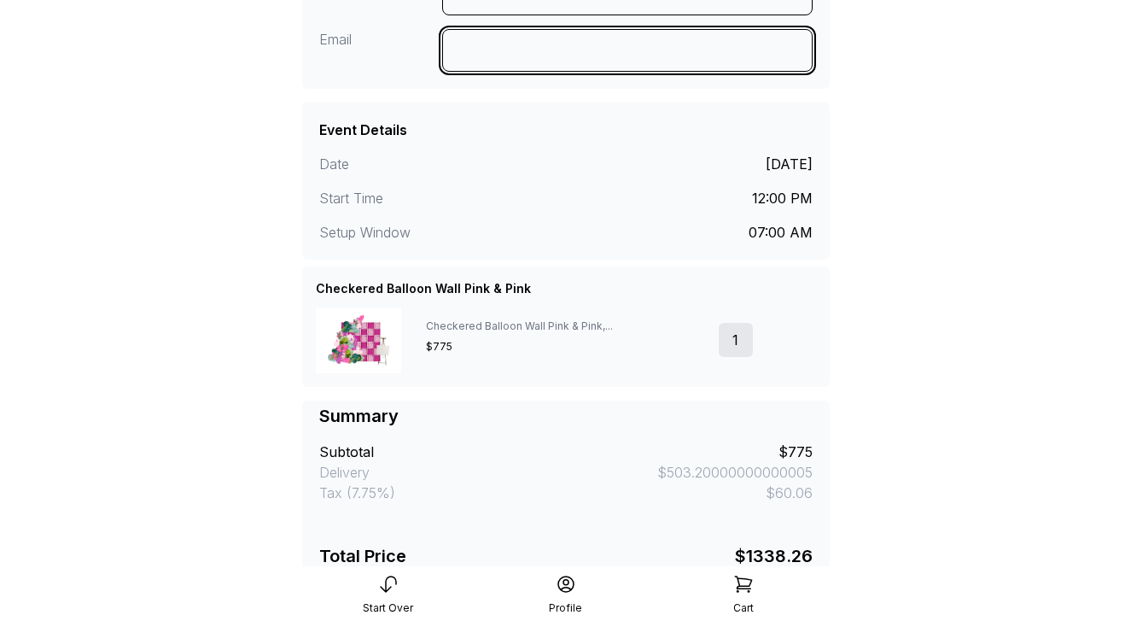
scroll to position [319, 0]
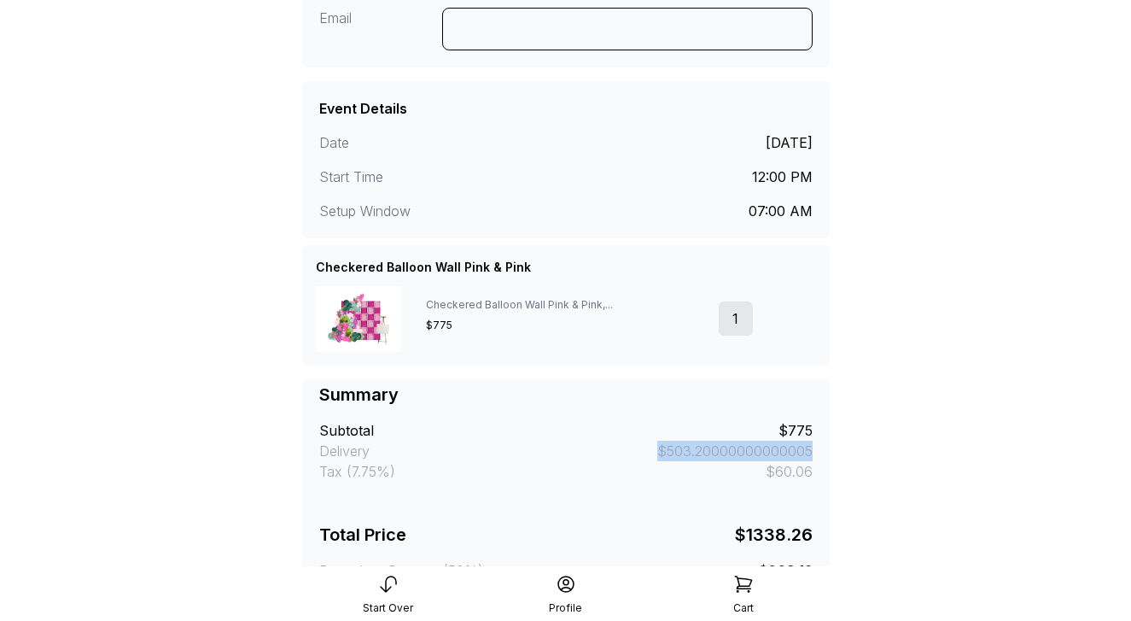
drag, startPoint x: 658, startPoint y: 451, endPoint x: 833, endPoint y: 452, distance: 174.2
click at [833, 452] on div "**********" at bounding box center [566, 223] width 555 height 1084
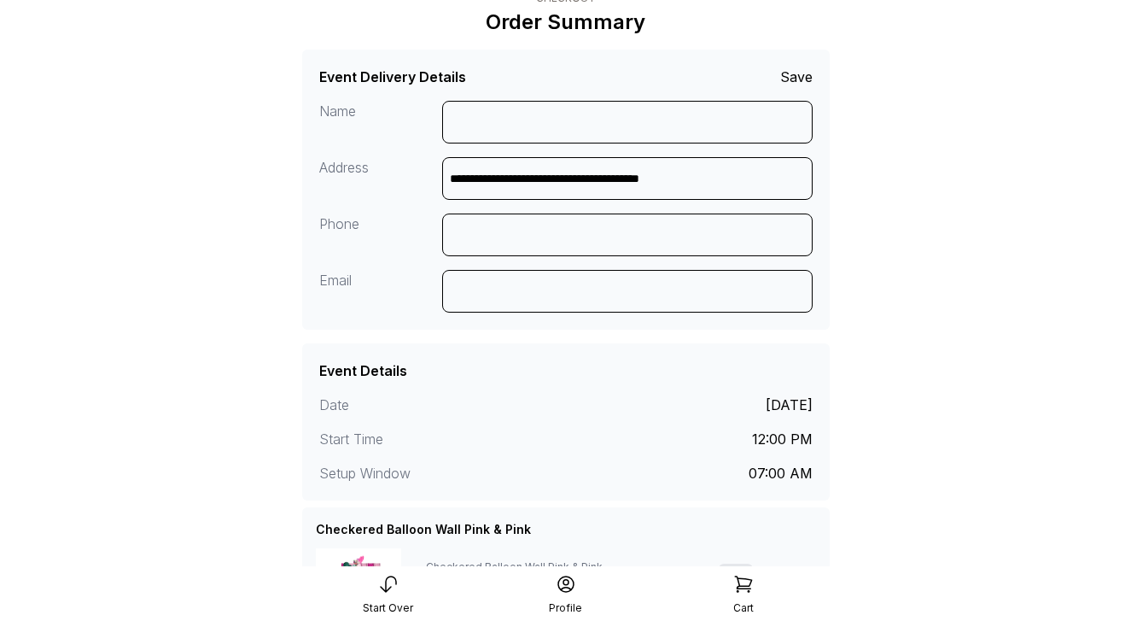
scroll to position [0, 0]
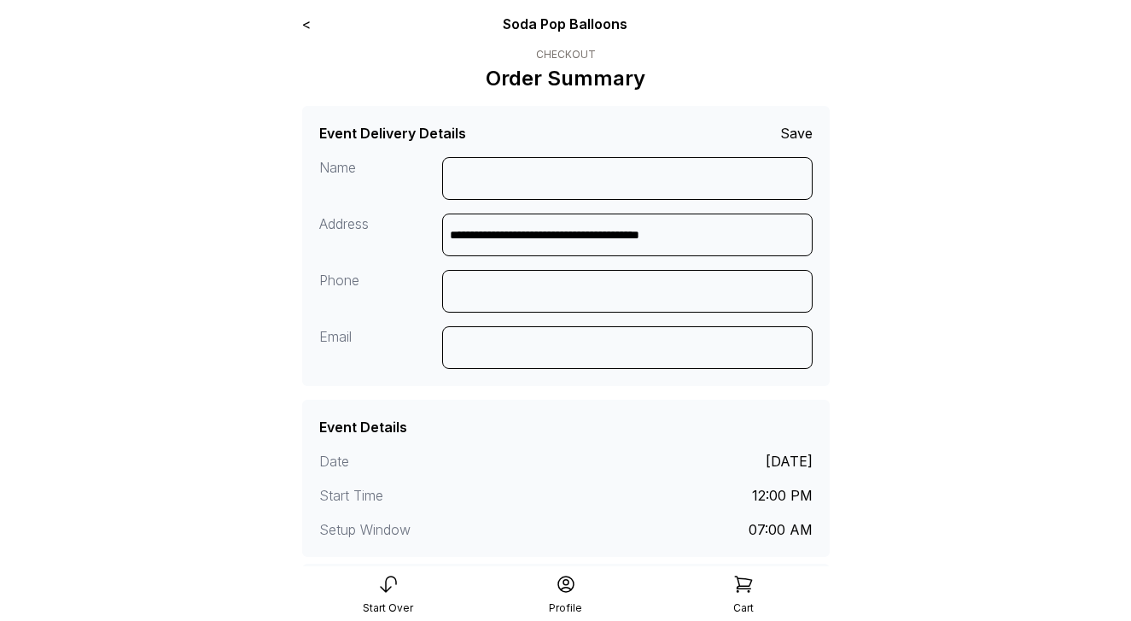
click at [307, 26] on link "<" at bounding box center [306, 23] width 9 height 17
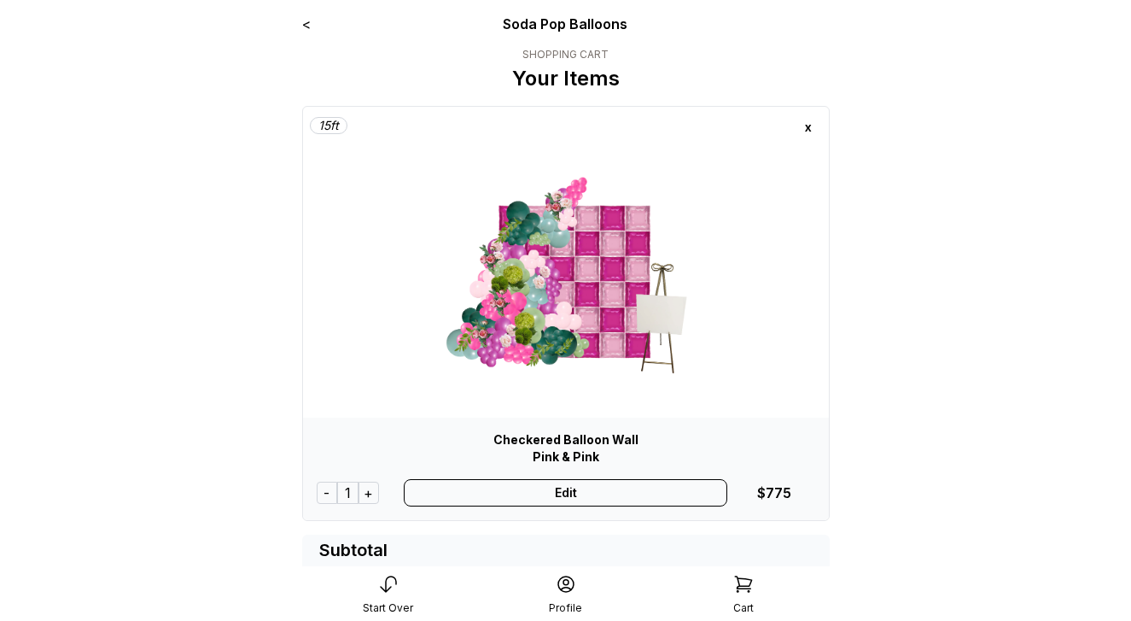
click at [550, 487] on div "Edit" at bounding box center [566, 492] width 324 height 27
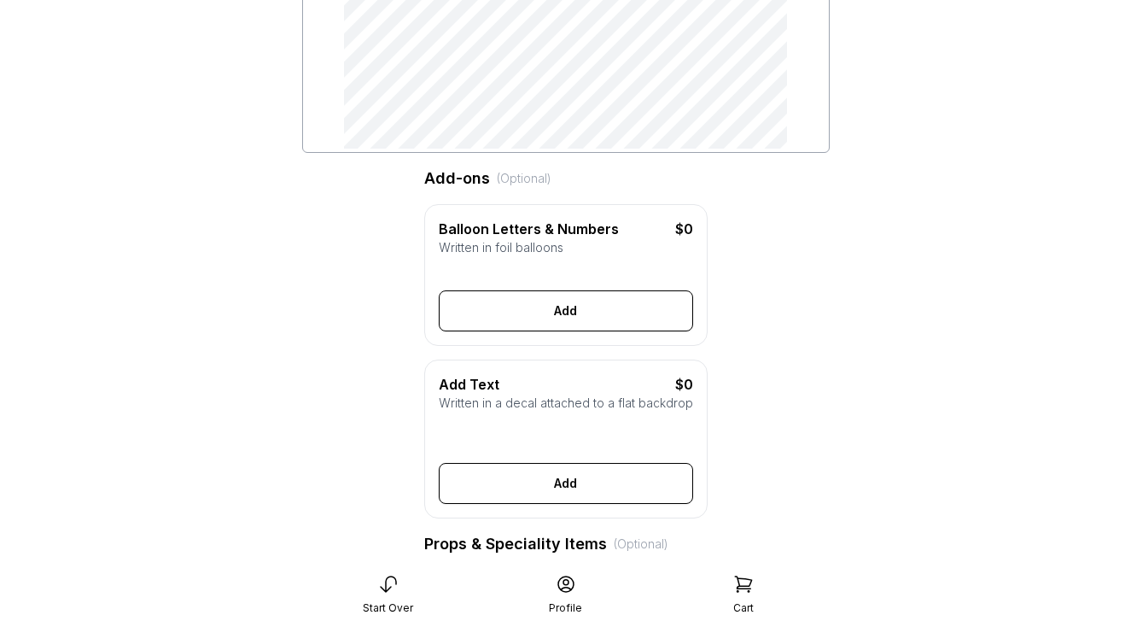
scroll to position [439, 0]
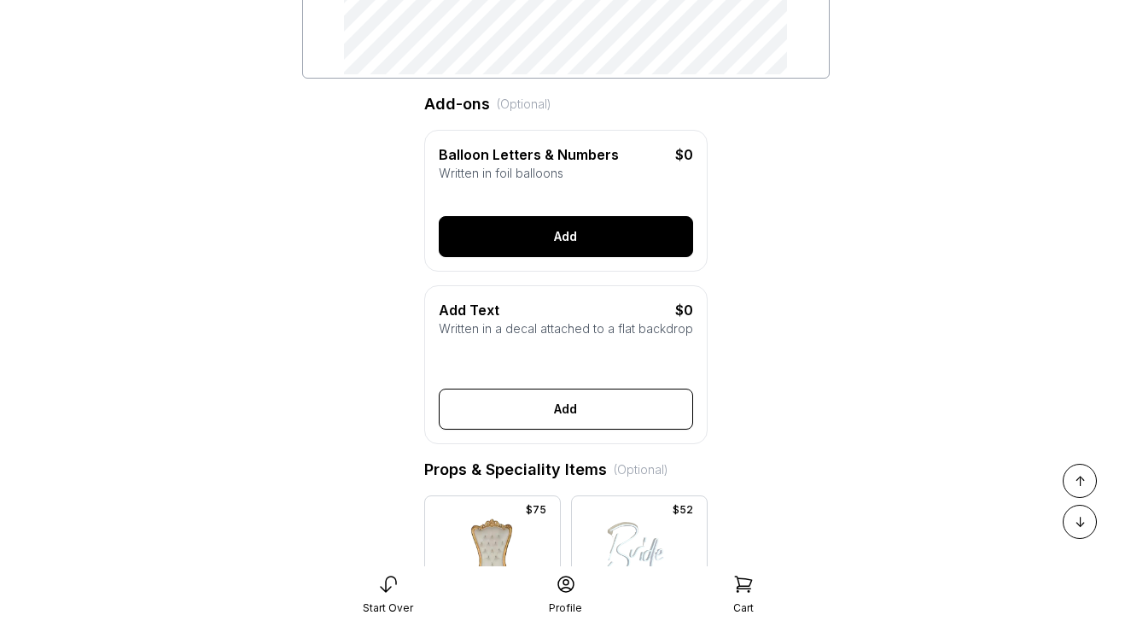
click at [531, 225] on button "Add" at bounding box center [566, 236] width 254 height 41
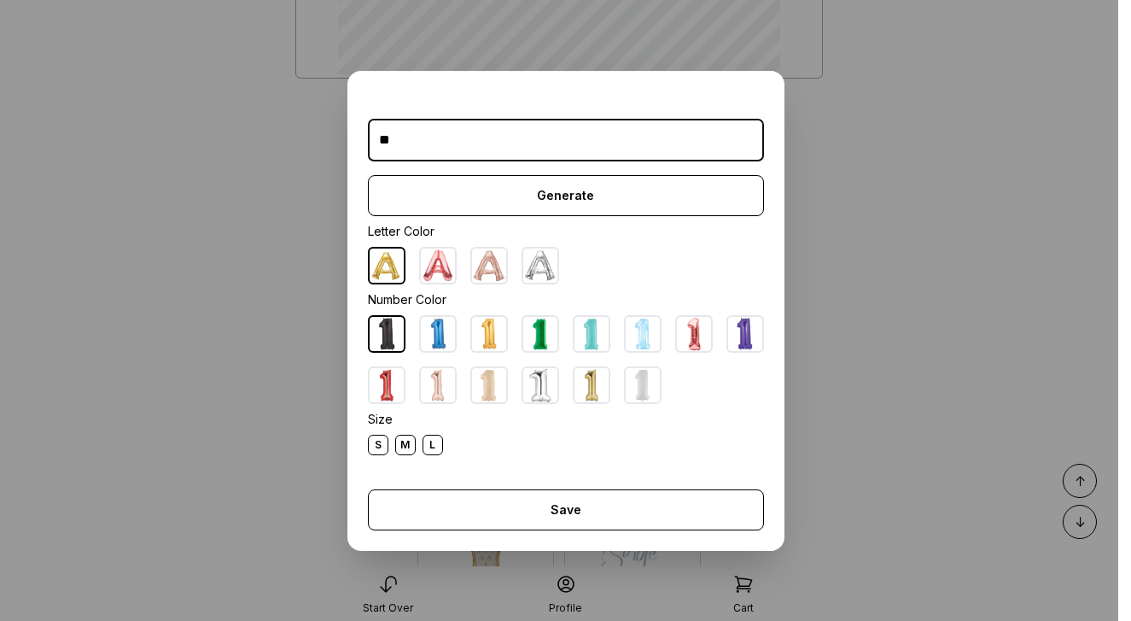
type input "*"
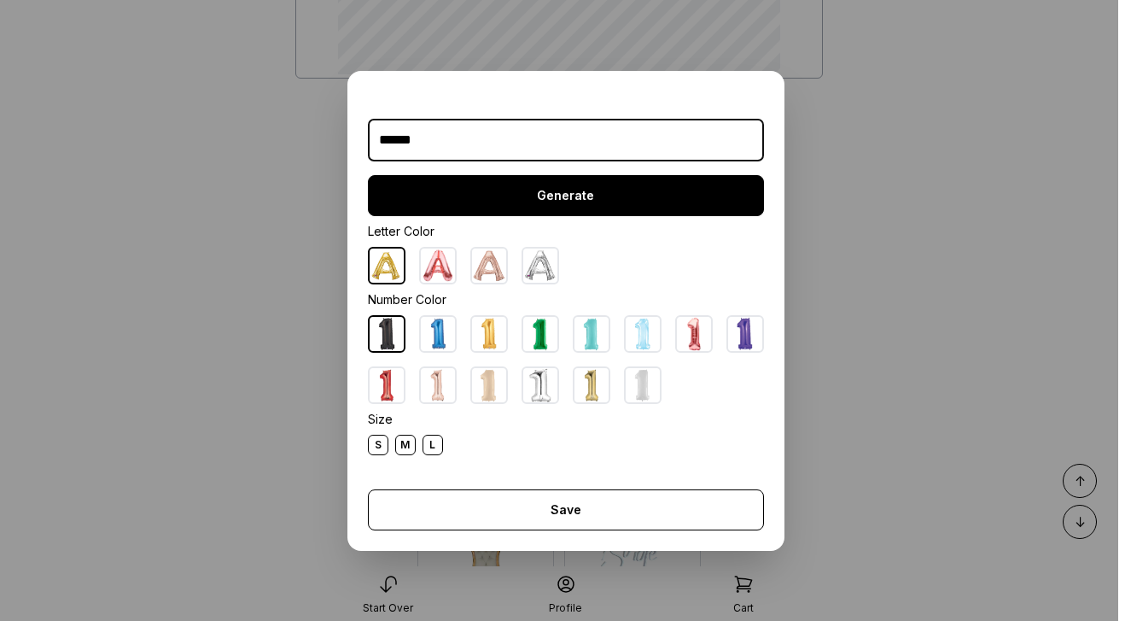
type input "******"
click at [525, 197] on button "Generate" at bounding box center [566, 195] width 396 height 41
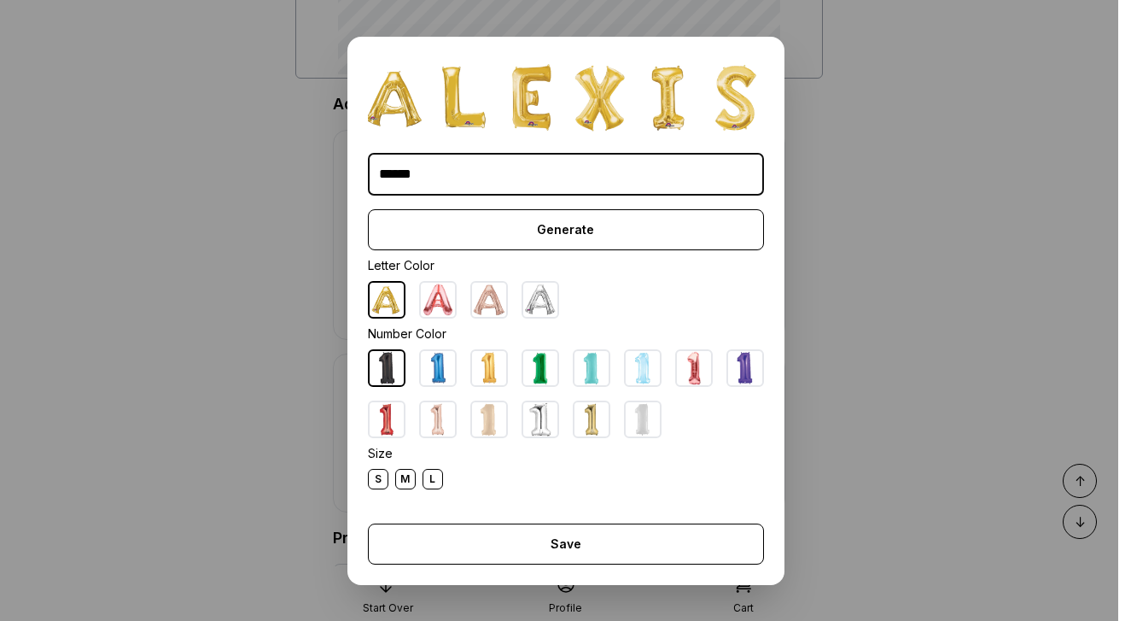
click at [374, 477] on div "S" at bounding box center [378, 479] width 20 height 20
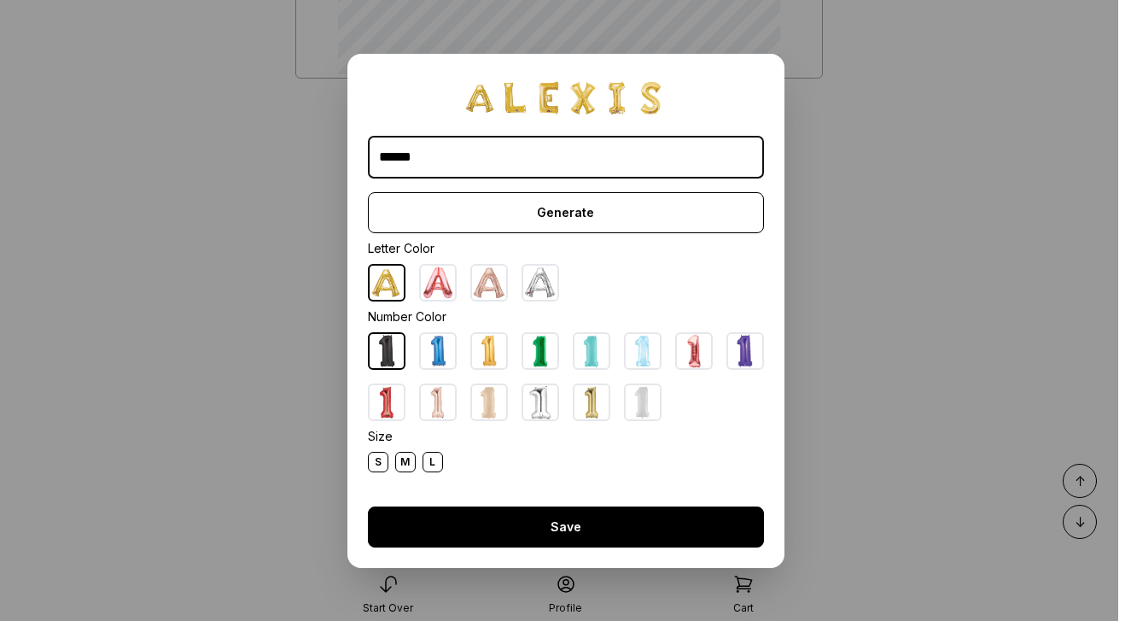
click at [564, 538] on button "Save" at bounding box center [566, 526] width 396 height 41
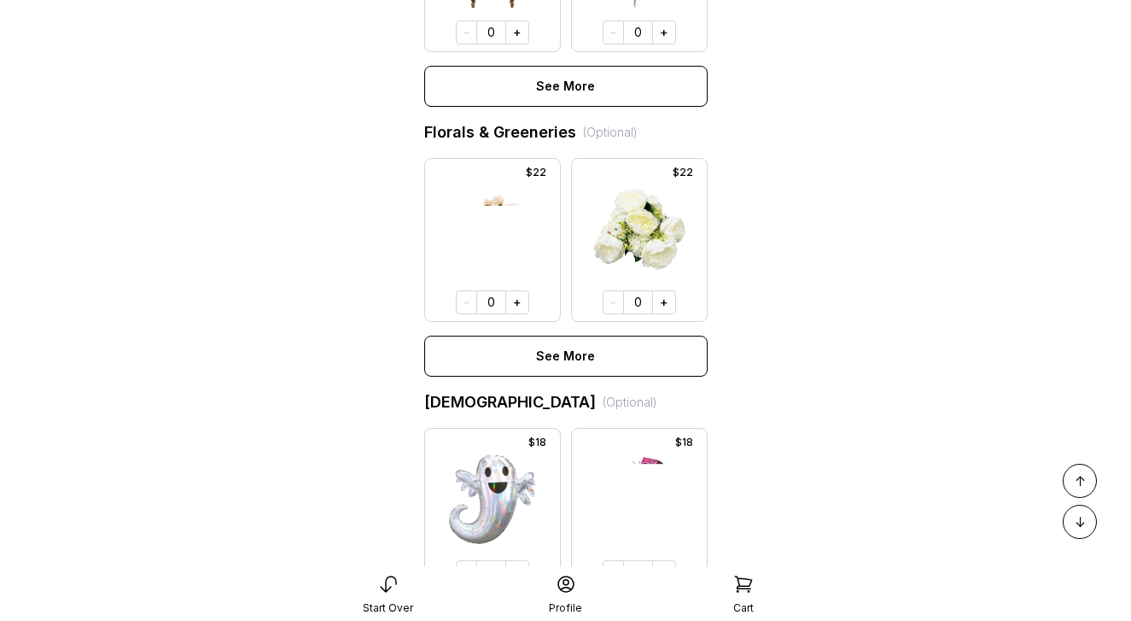
scroll to position [1393, 0]
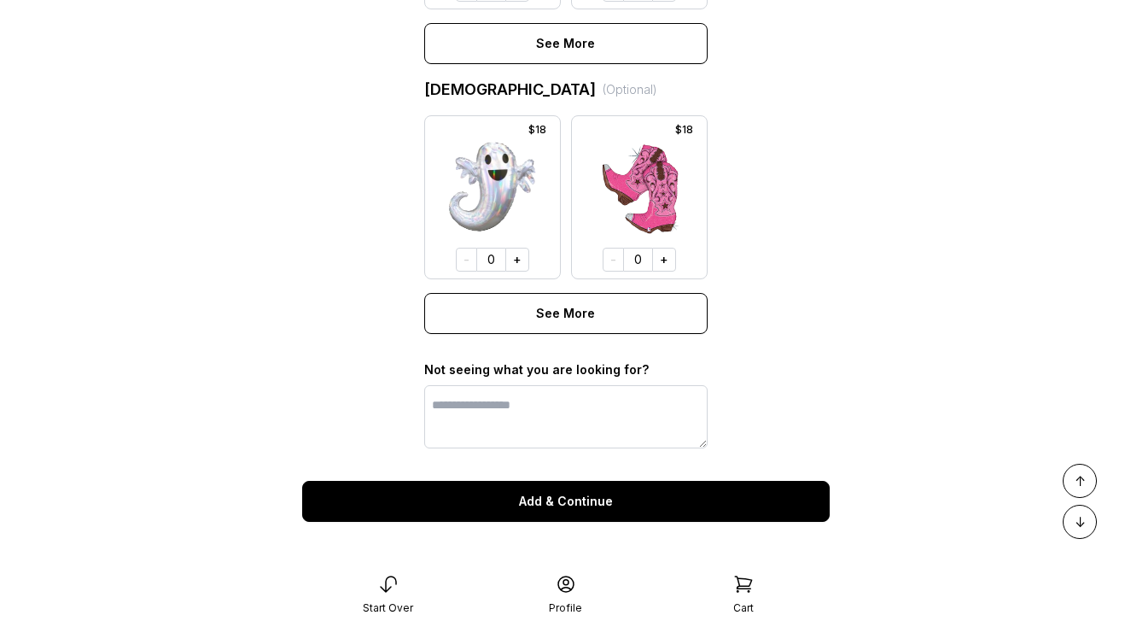
click at [594, 502] on button "Add & Continue" at bounding box center [566, 501] width 528 height 41
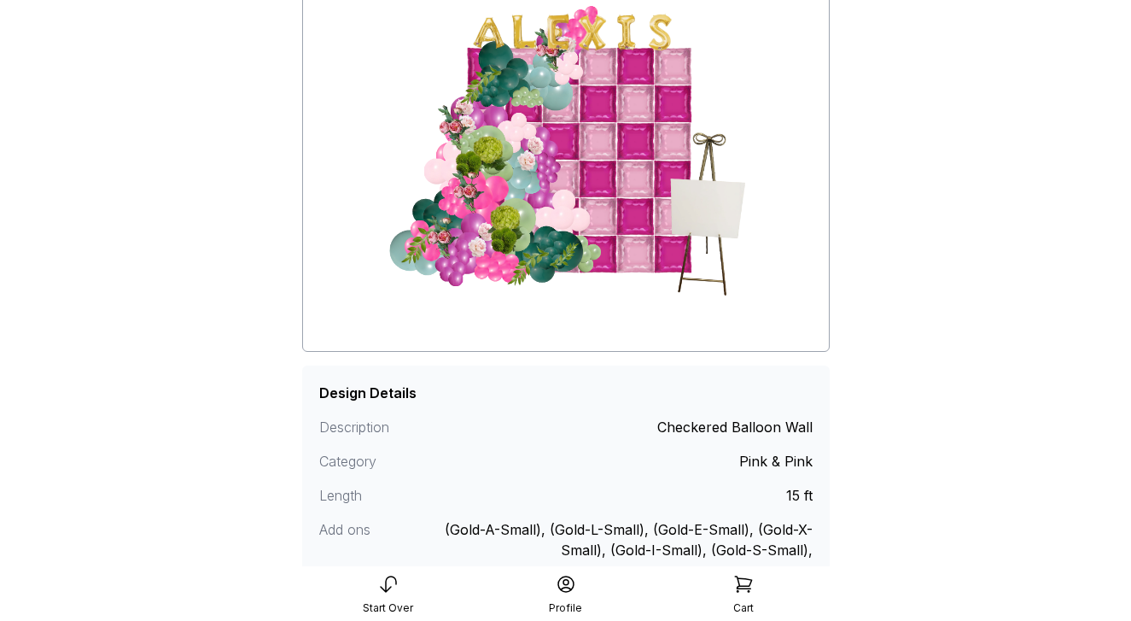
scroll to position [326, 0]
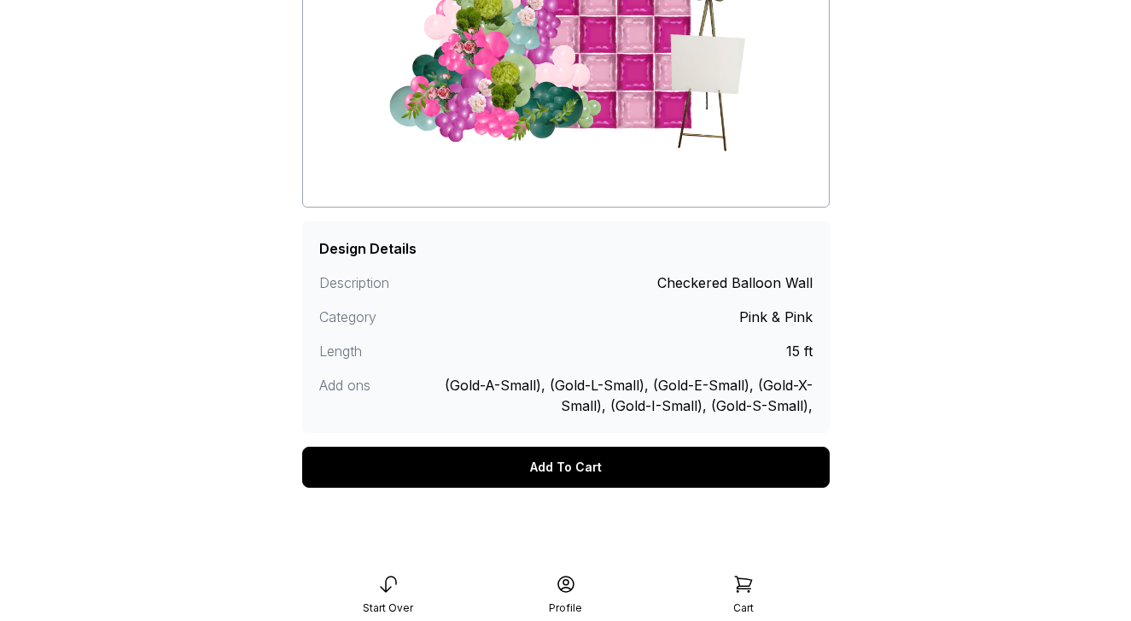
click at [599, 461] on div "Add To Cart" at bounding box center [566, 467] width 528 height 41
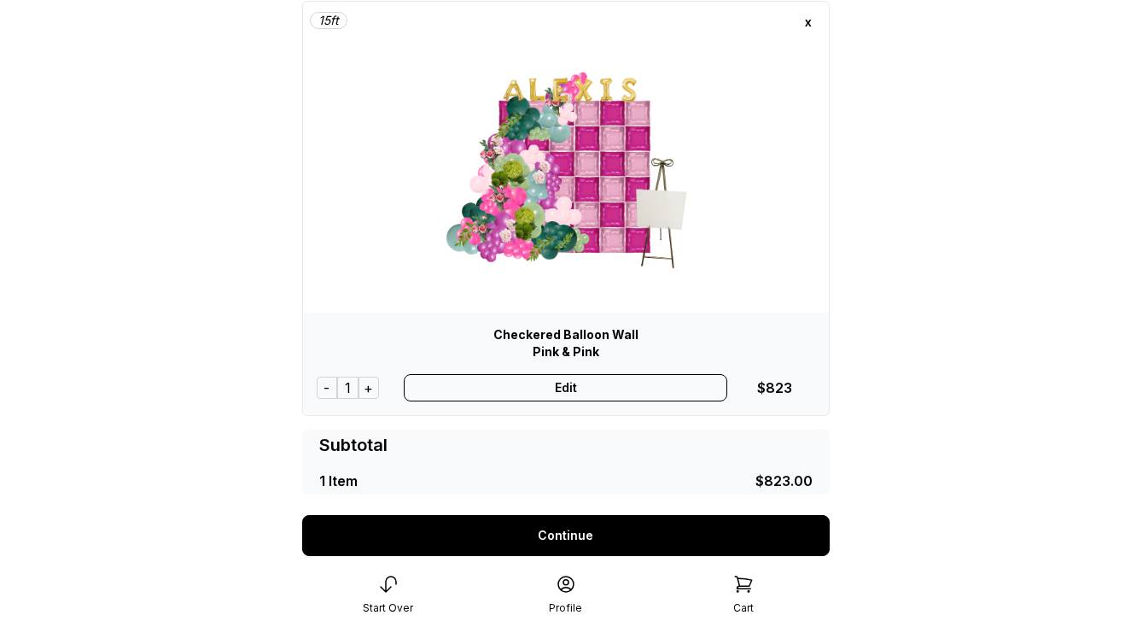
scroll to position [104, 0]
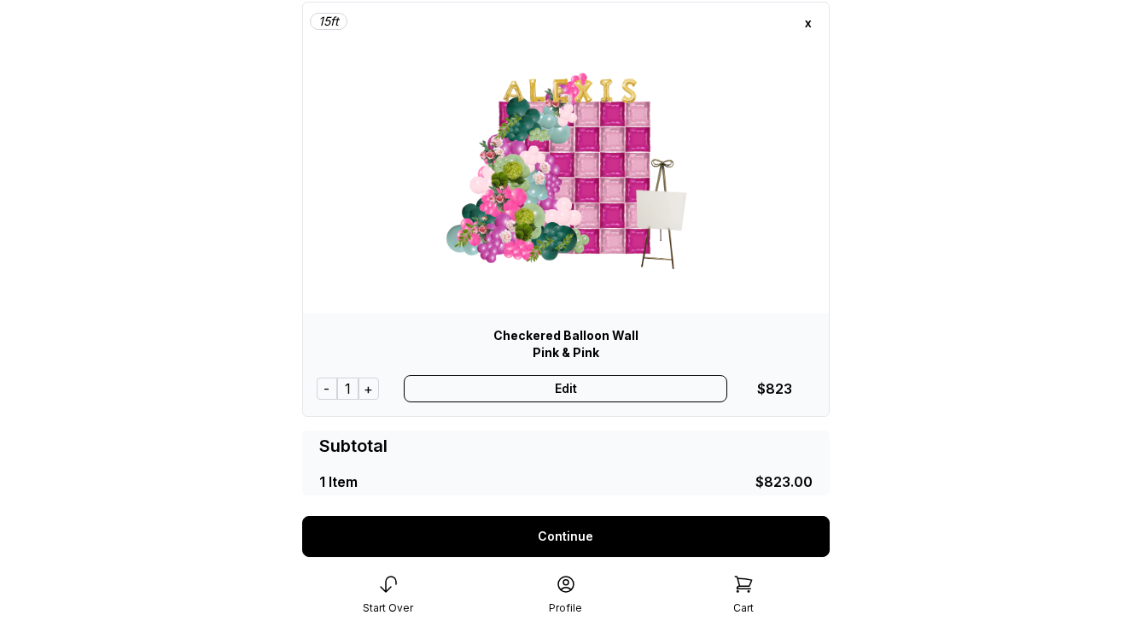
click at [612, 385] on div "Edit" at bounding box center [566, 388] width 324 height 27
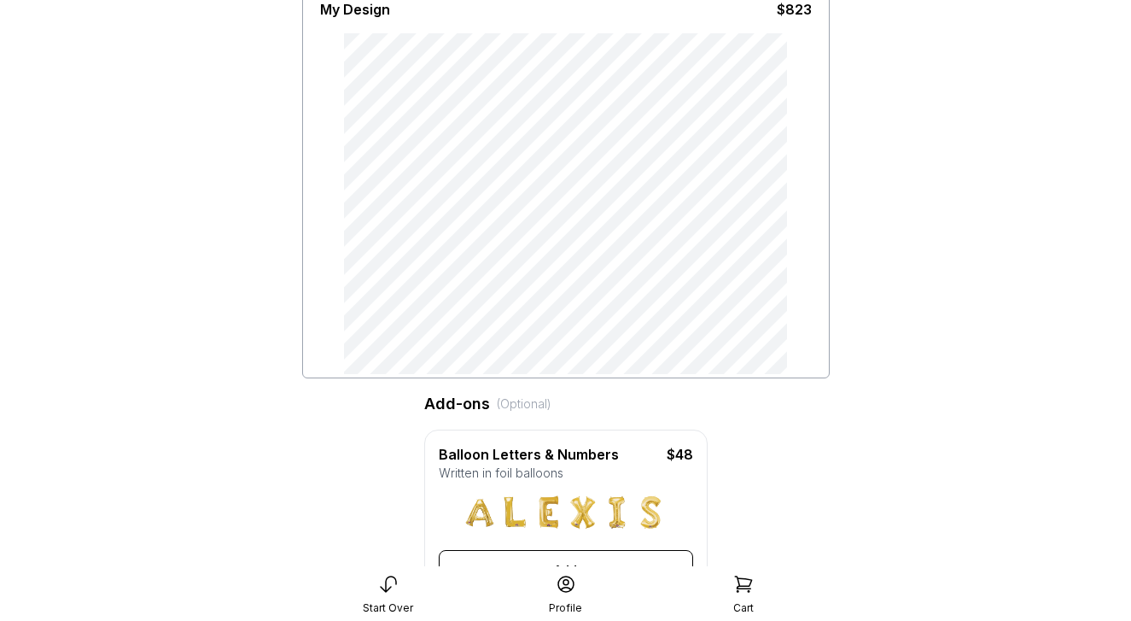
scroll to position [220, 0]
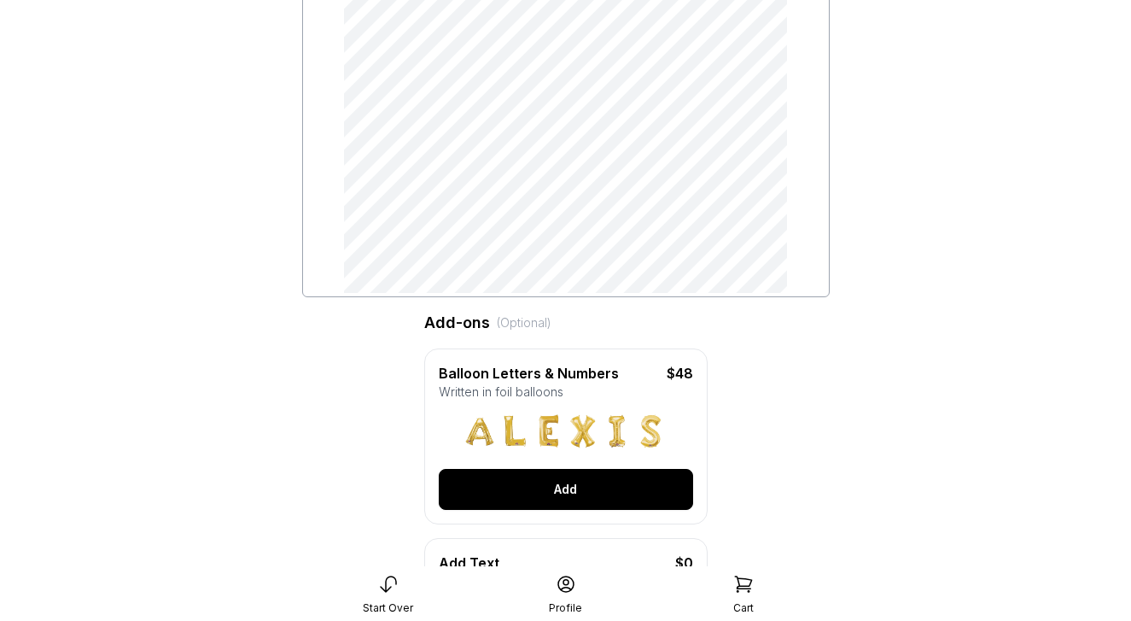
click at [523, 477] on button "Add" at bounding box center [566, 489] width 254 height 41
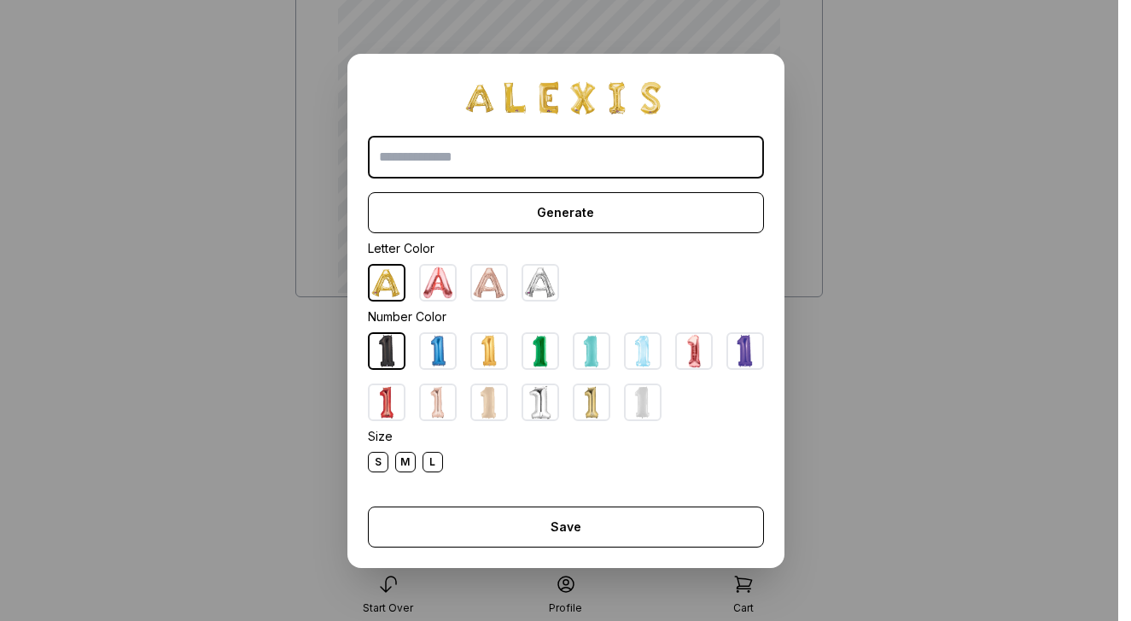
click at [433, 456] on div "L" at bounding box center [433, 462] width 20 height 20
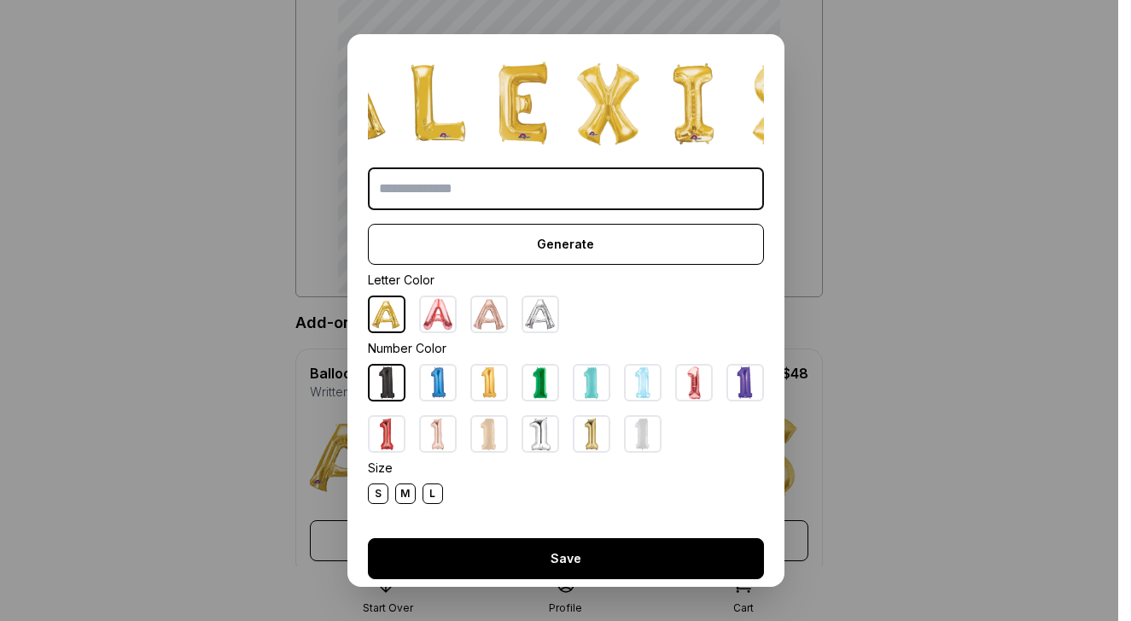
click at [591, 564] on button "Save" at bounding box center [566, 558] width 396 height 41
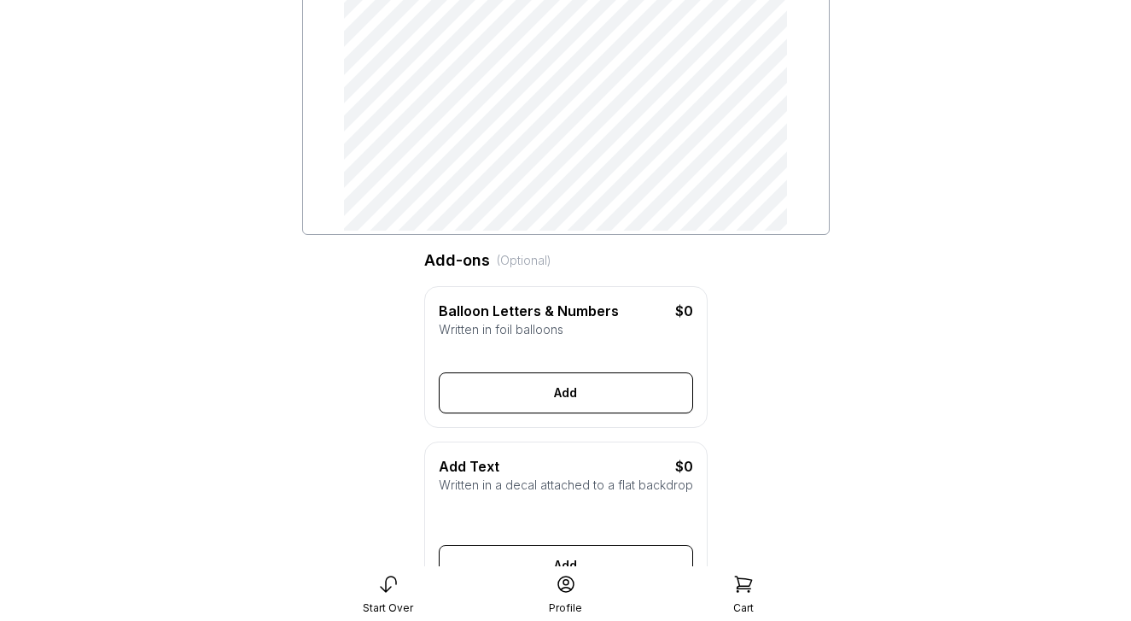
scroll to position [287, 0]
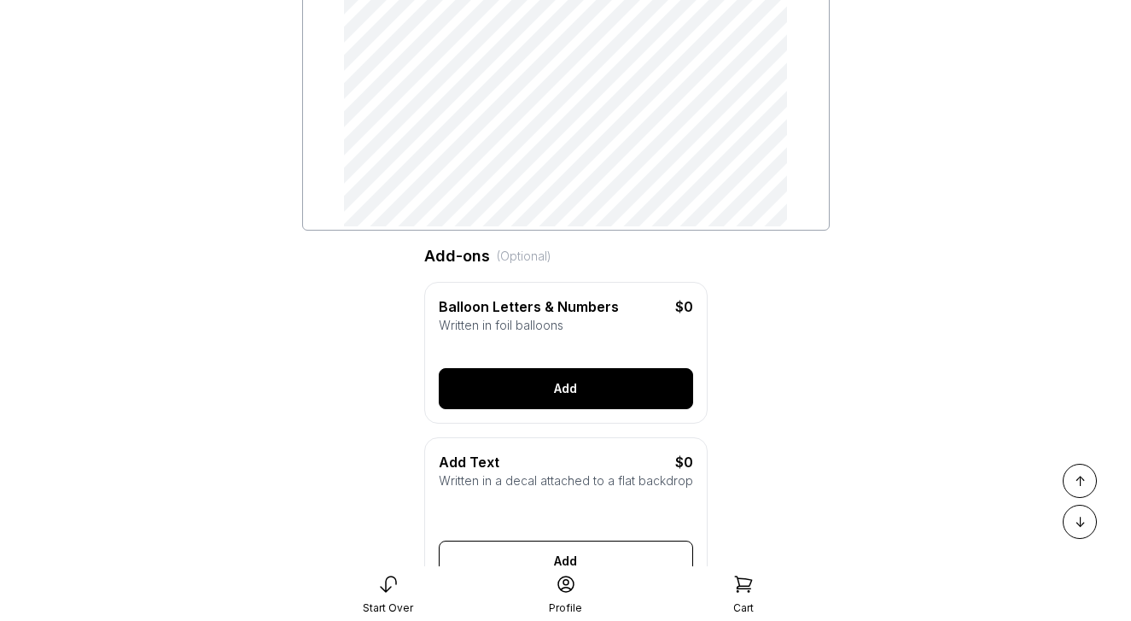
click at [558, 389] on button "Add" at bounding box center [566, 388] width 254 height 41
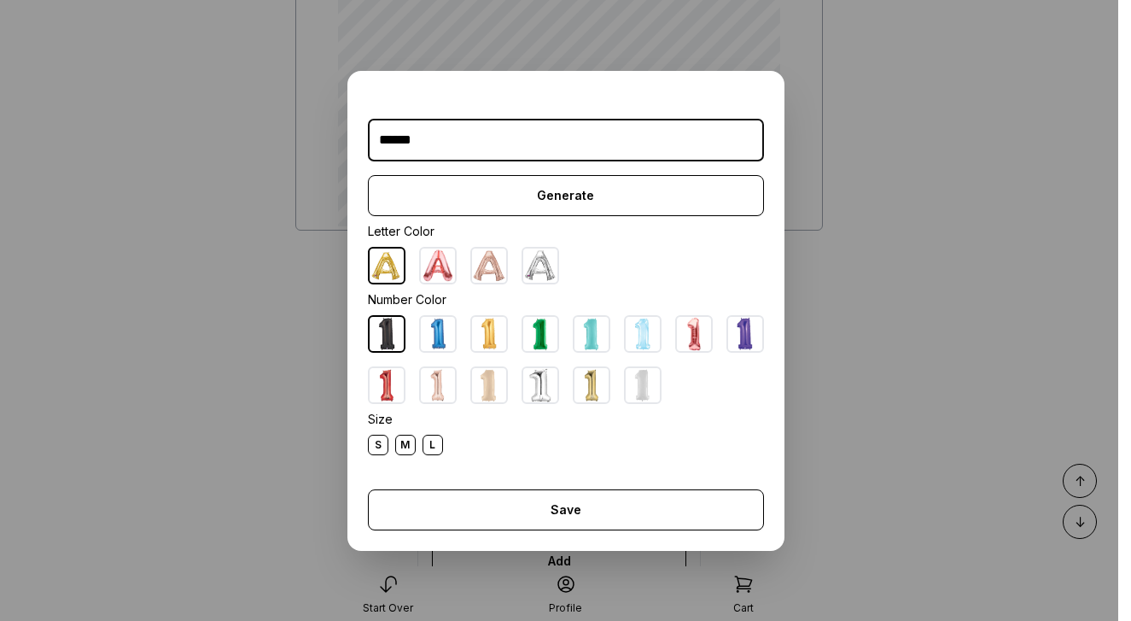
type input "******"
click at [436, 447] on div "L" at bounding box center [433, 445] width 20 height 20
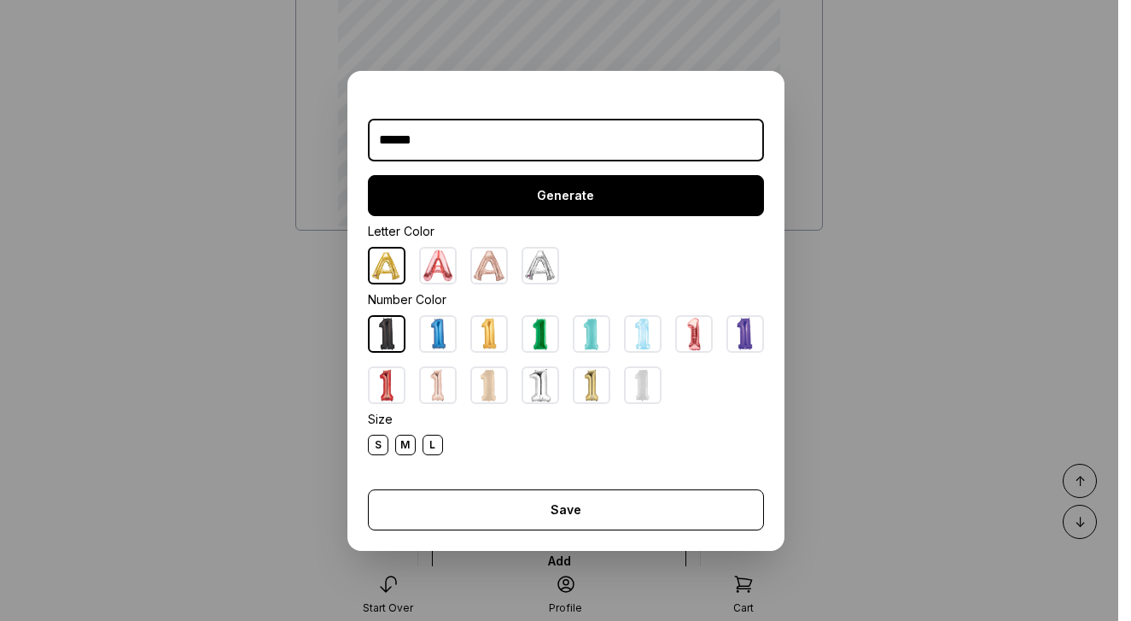
click at [568, 196] on button "Generate" at bounding box center [566, 195] width 396 height 41
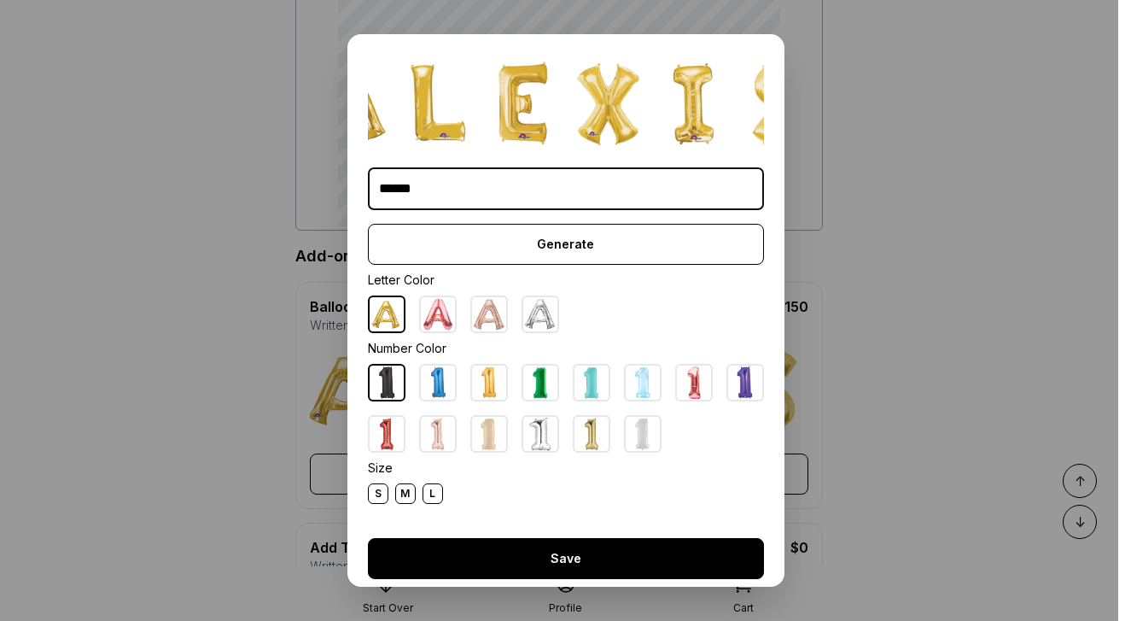
click at [611, 551] on button "Save" at bounding box center [566, 558] width 396 height 41
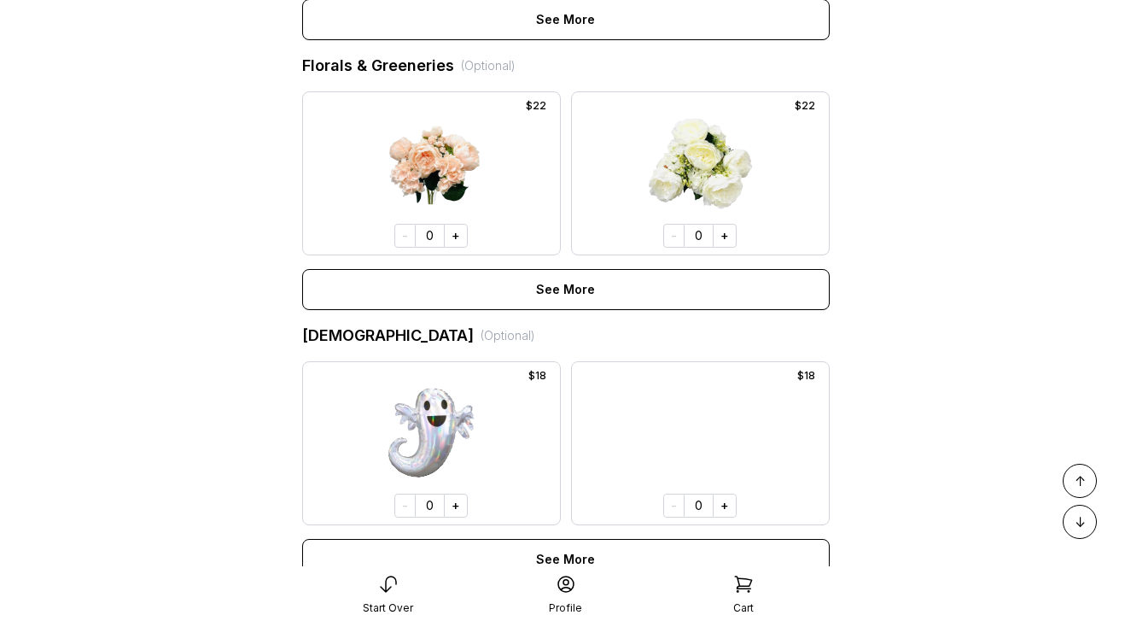
scroll to position [1444, 0]
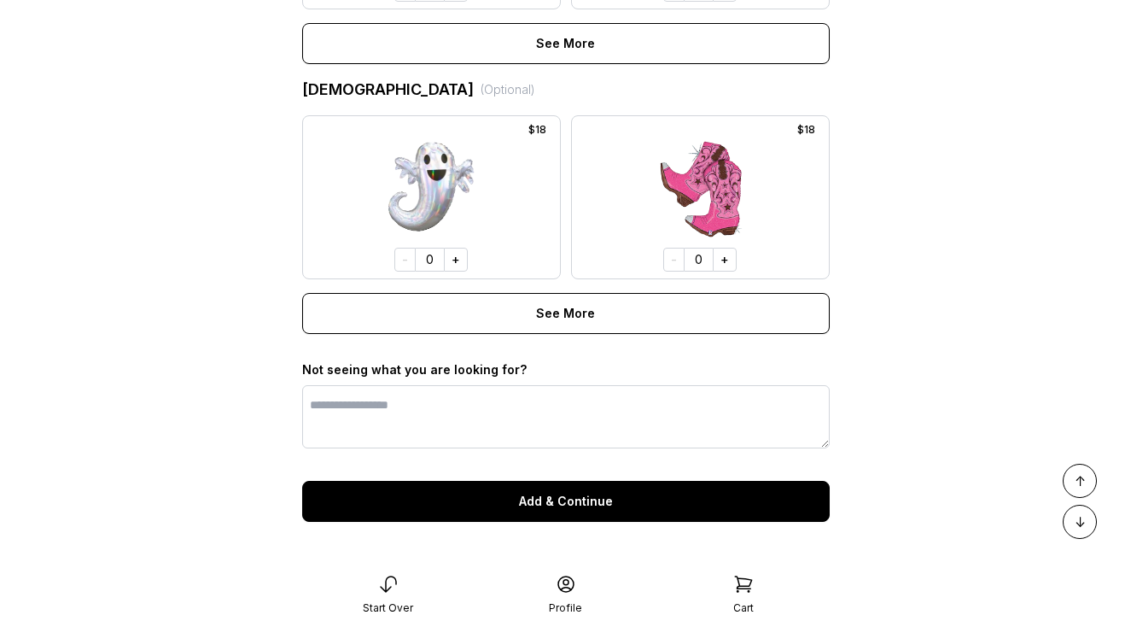
click at [558, 507] on button "Add & Continue" at bounding box center [566, 501] width 528 height 41
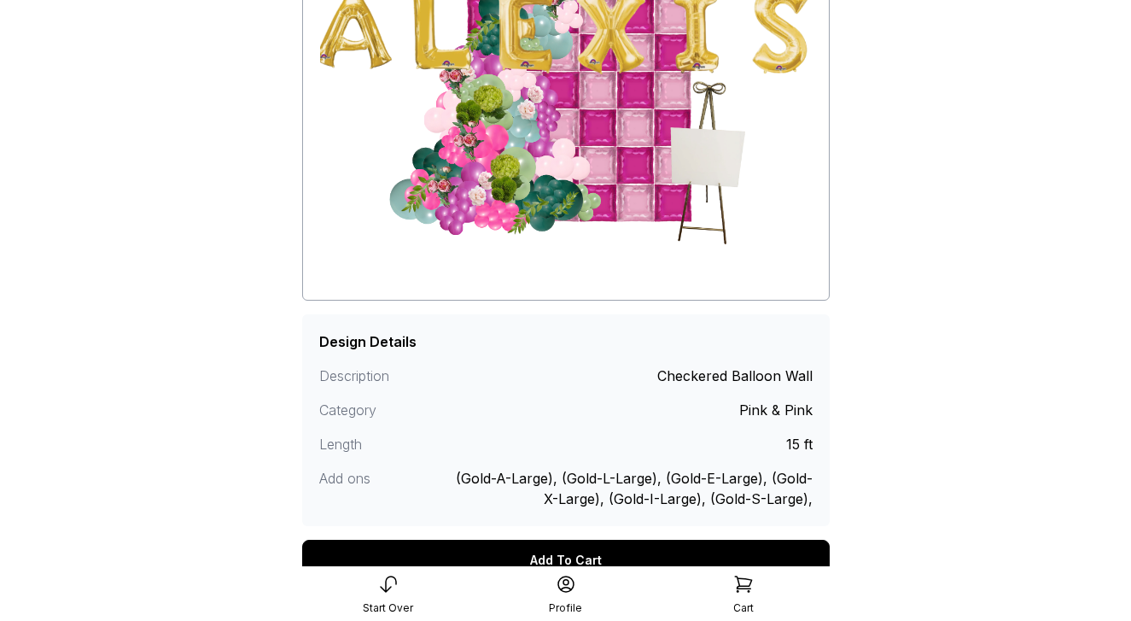
scroll to position [326, 0]
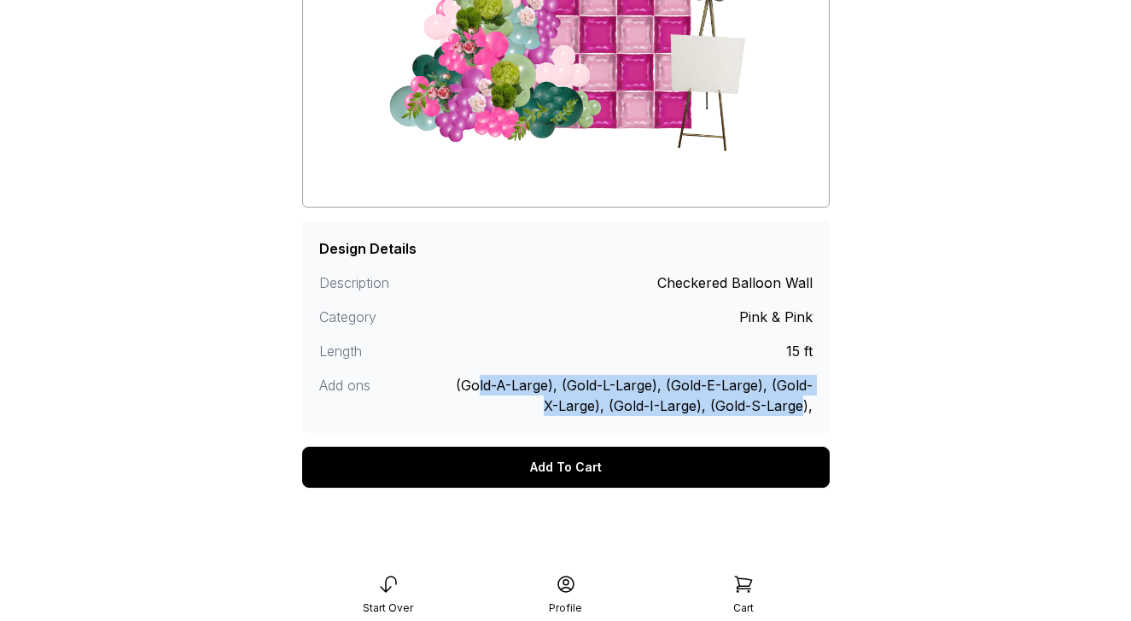
drag, startPoint x: 802, startPoint y: 411, endPoint x: 465, endPoint y: 392, distance: 337.0
click at [465, 392] on div "(Gold-A-Large), (Gold-L-Large), (Gold-E-Large), (Gold-X-Large), (Gold-I-Large),…" at bounding box center [627, 395] width 371 height 41
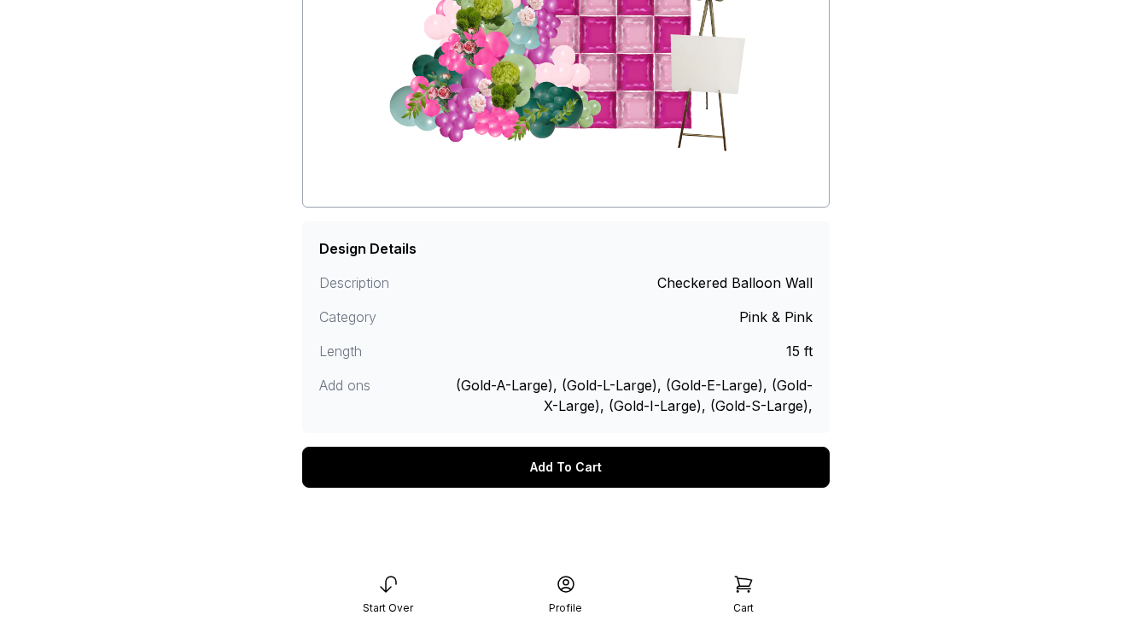
click at [447, 386] on div "(Gold-A-Large), (Gold-L-Large), (Gold-E-Large), (Gold-X-Large), (Gold-I-Large),…" at bounding box center [627, 395] width 371 height 41
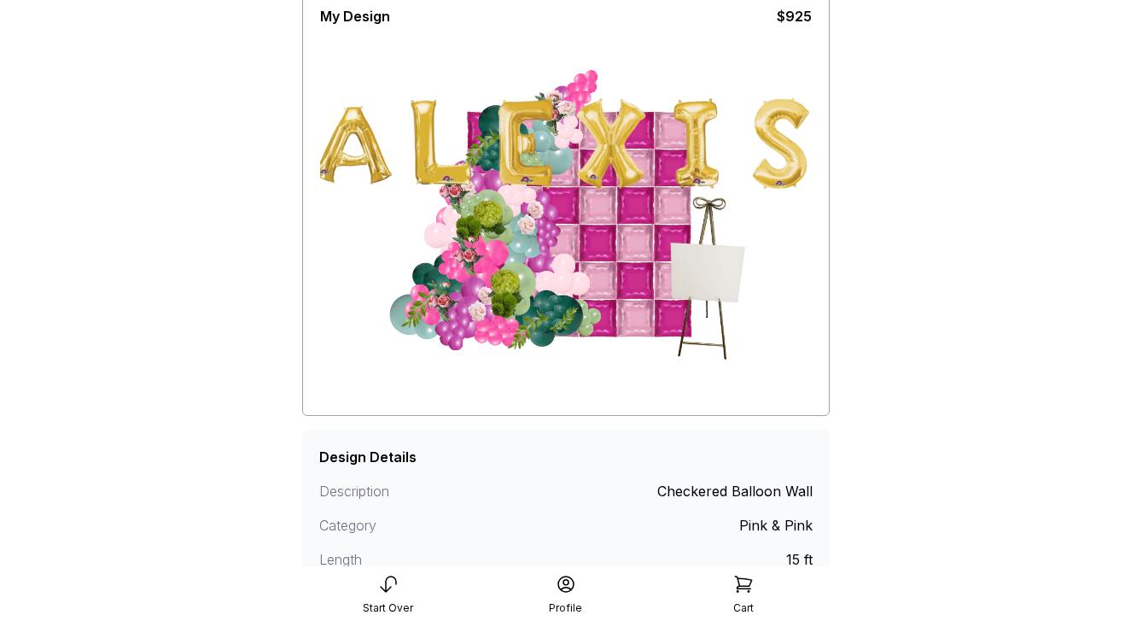
scroll to position [0, 0]
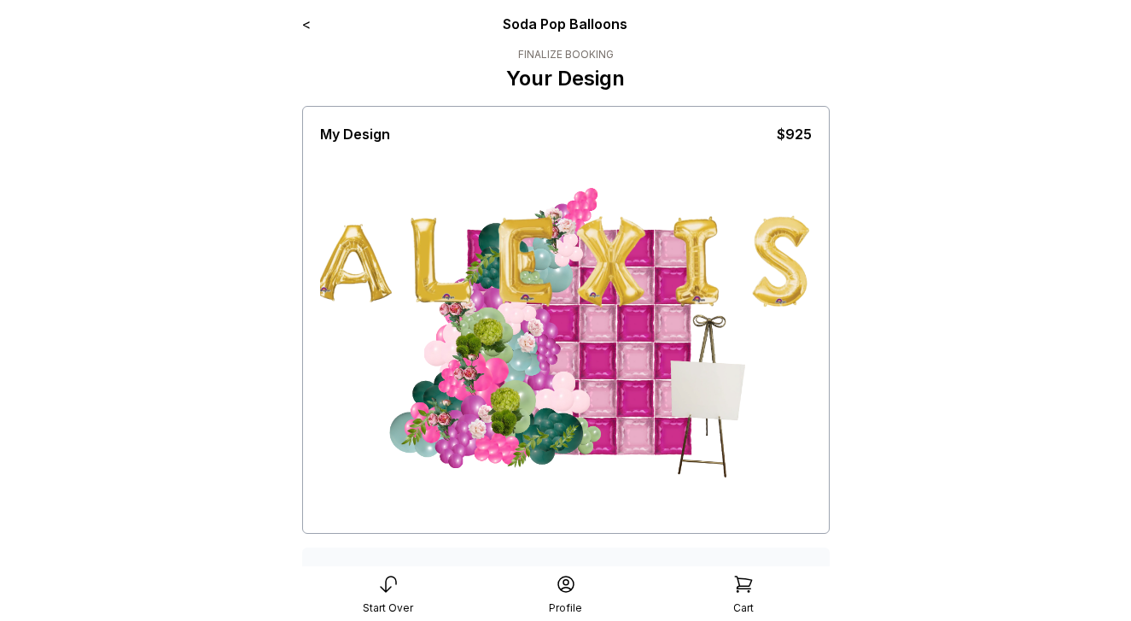
click at [308, 23] on link "<" at bounding box center [306, 23] width 9 height 17
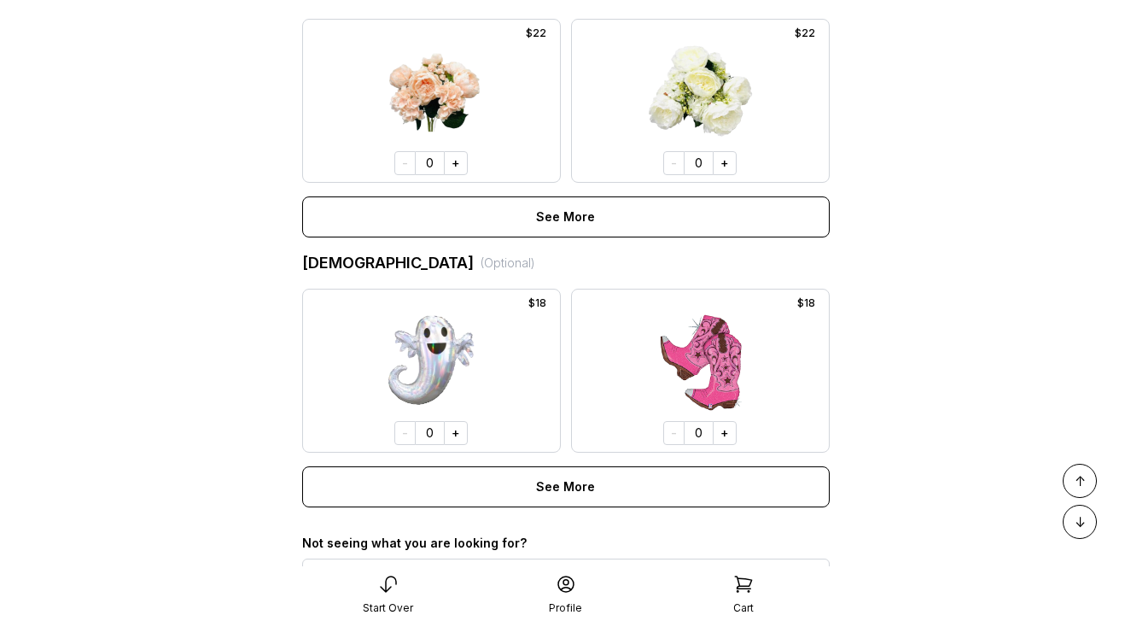
scroll to position [1444, 0]
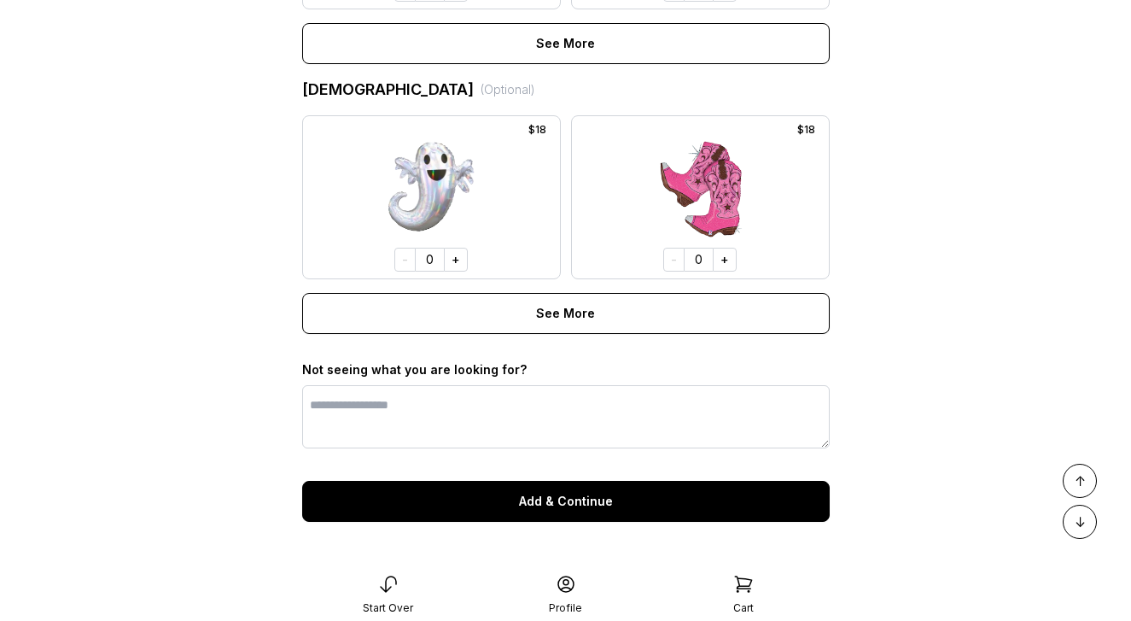
click at [557, 501] on button "Add & Continue" at bounding box center [566, 501] width 528 height 41
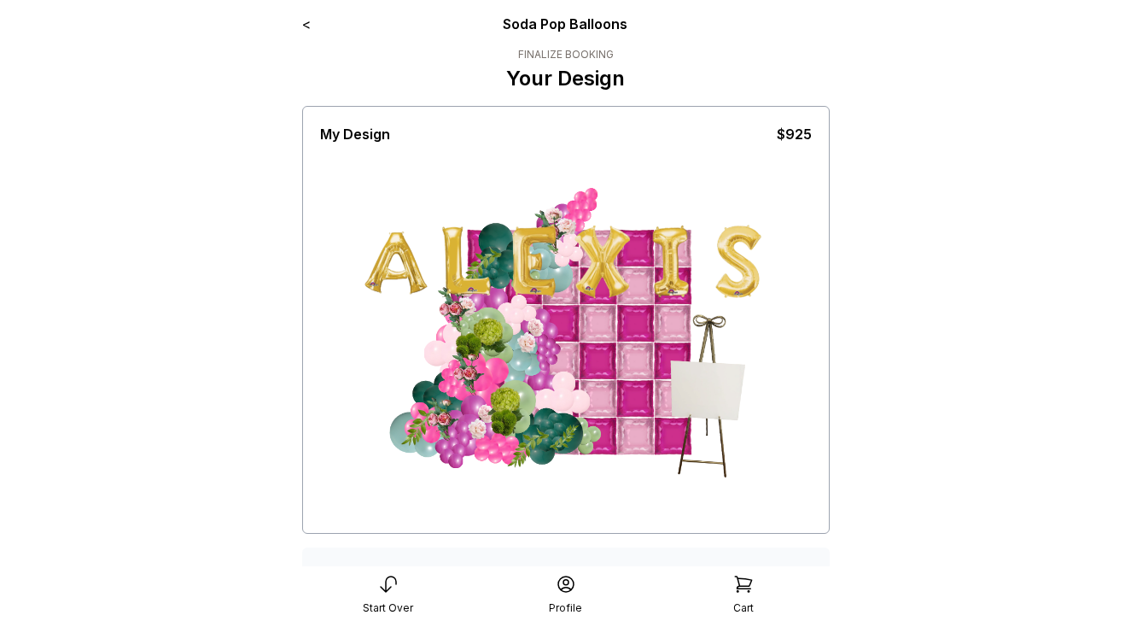
click at [304, 21] on link "<" at bounding box center [306, 23] width 9 height 17
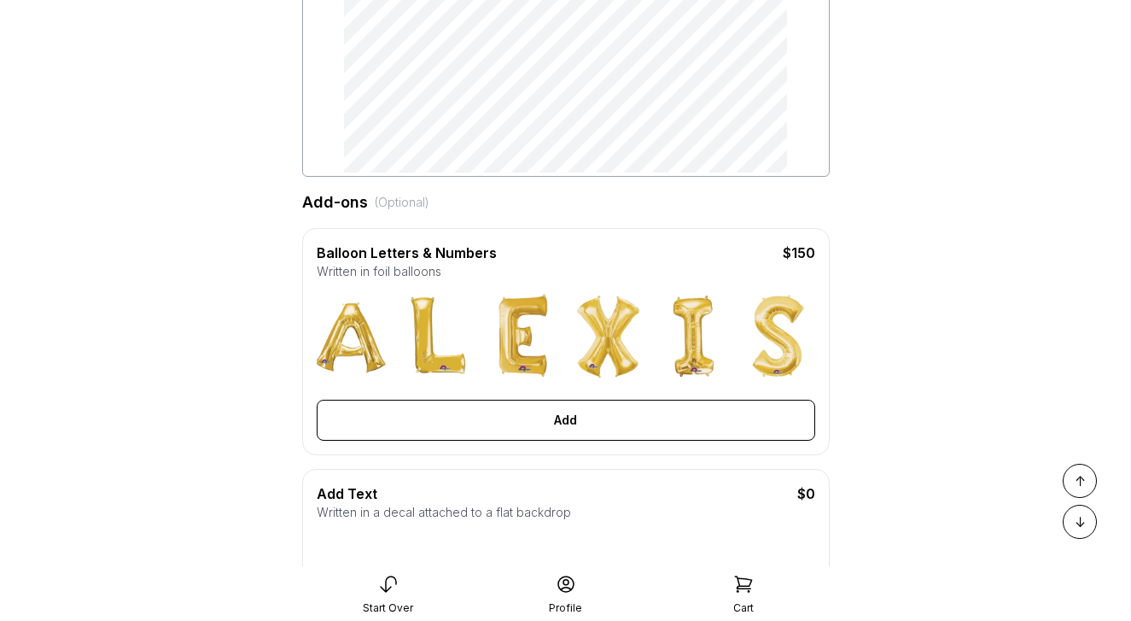
scroll to position [400, 0]
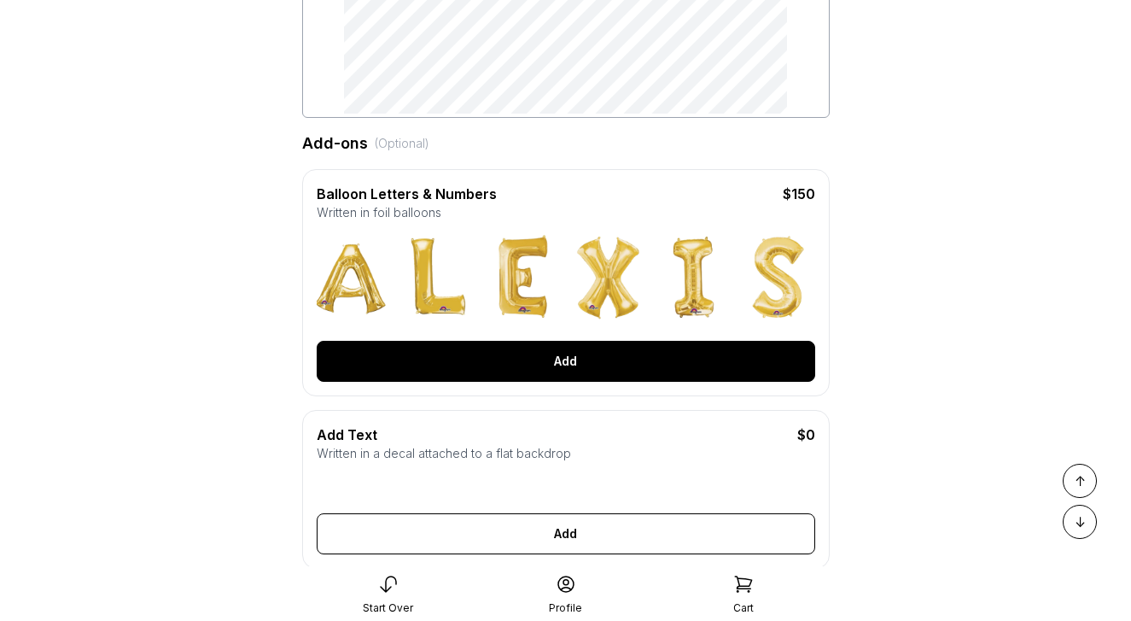
click at [511, 371] on button "Add" at bounding box center [566, 361] width 499 height 41
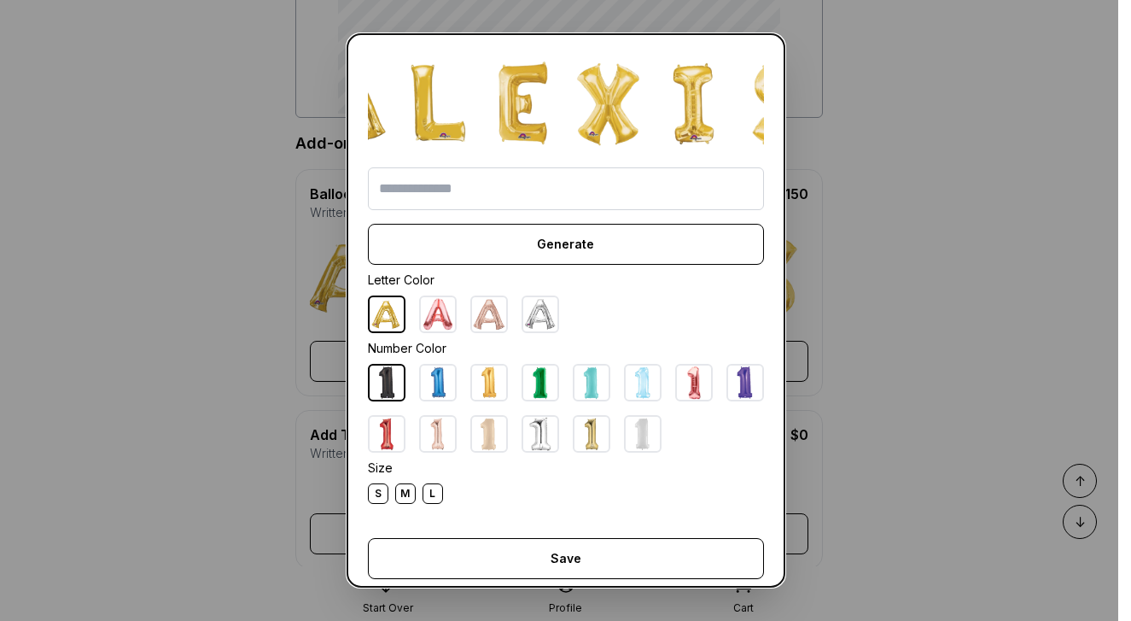
click at [411, 495] on div "M" at bounding box center [405, 493] width 20 height 20
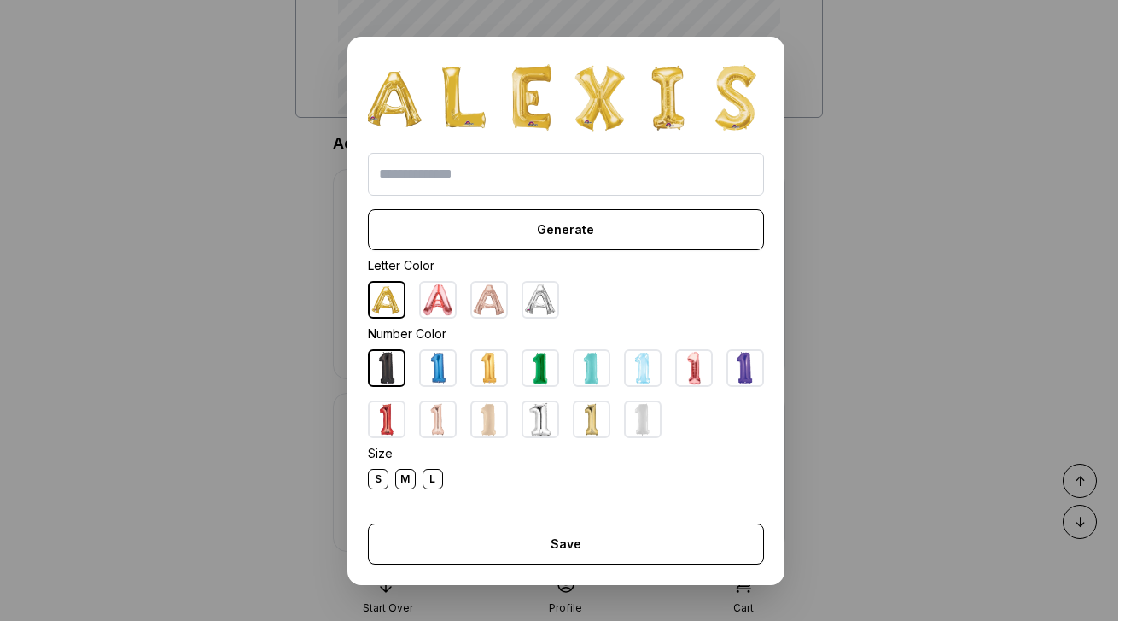
click at [512, 170] on input "text" at bounding box center [566, 174] width 396 height 43
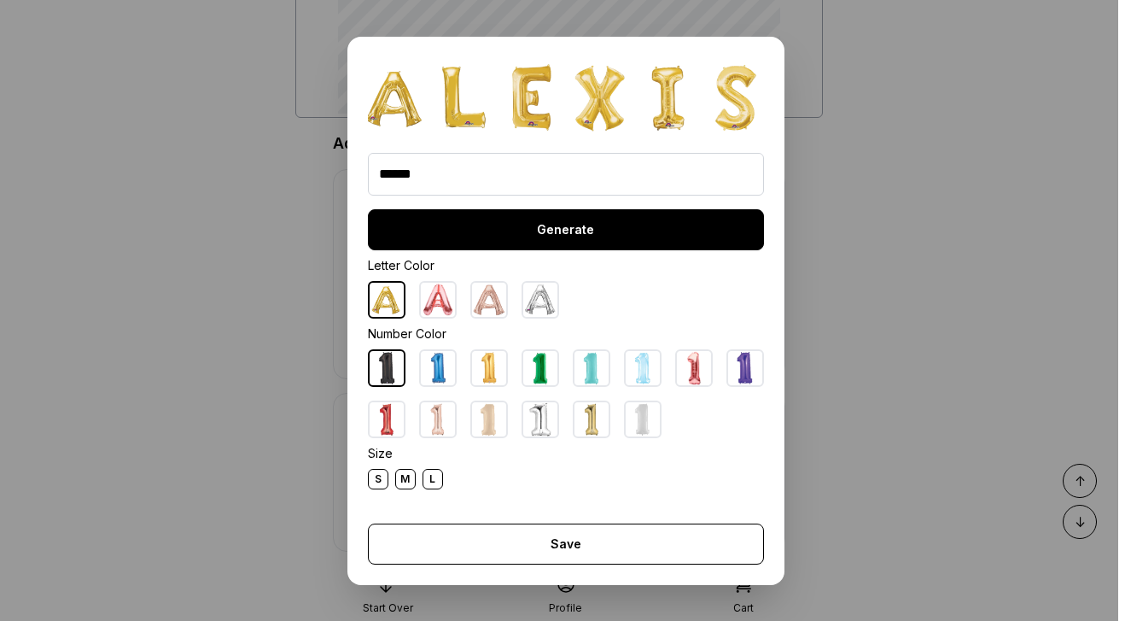
type input "******"
click at [567, 237] on button "Generate" at bounding box center [566, 229] width 396 height 41
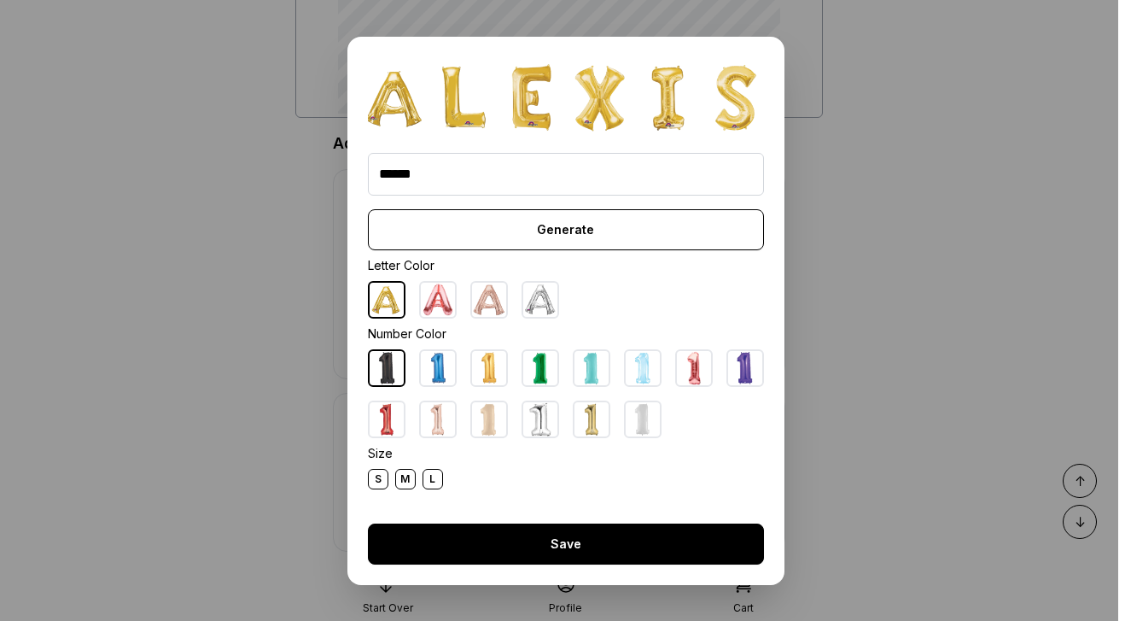
click at [587, 558] on button "Save" at bounding box center [566, 543] width 396 height 41
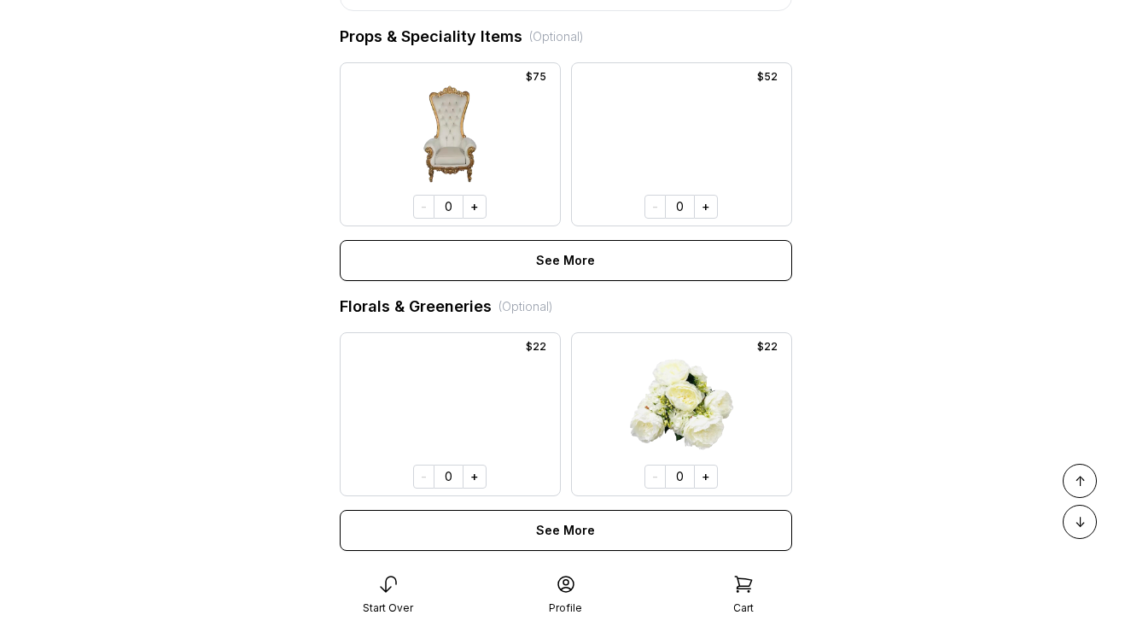
scroll to position [1427, 0]
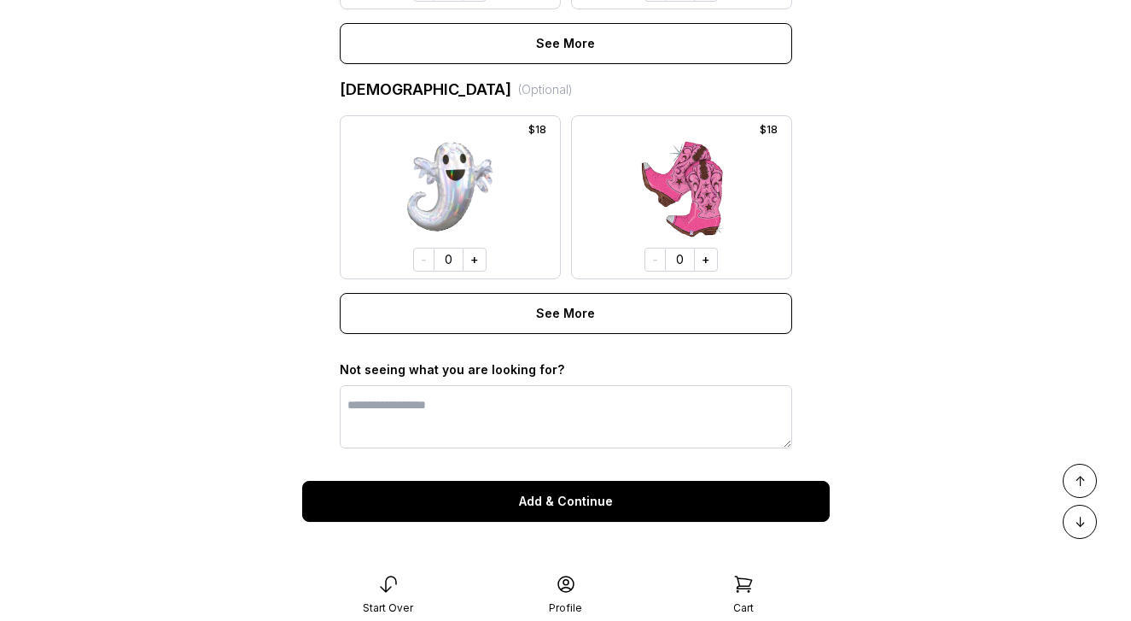
click at [582, 505] on button "Add & Continue" at bounding box center [566, 501] width 528 height 41
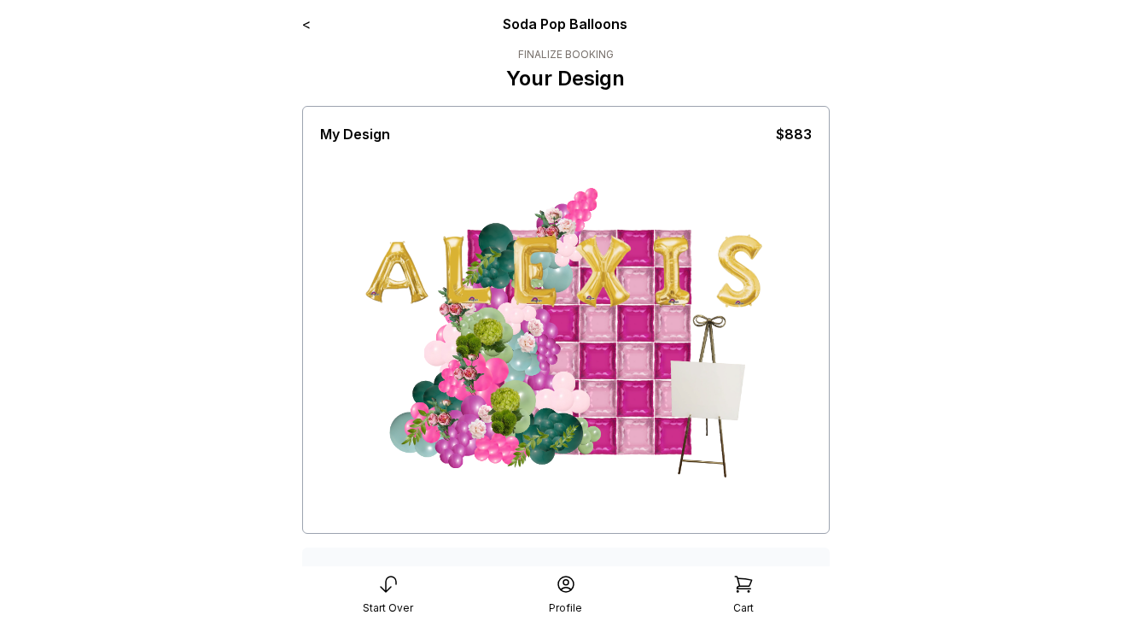
click at [307, 26] on link "<" at bounding box center [306, 23] width 9 height 17
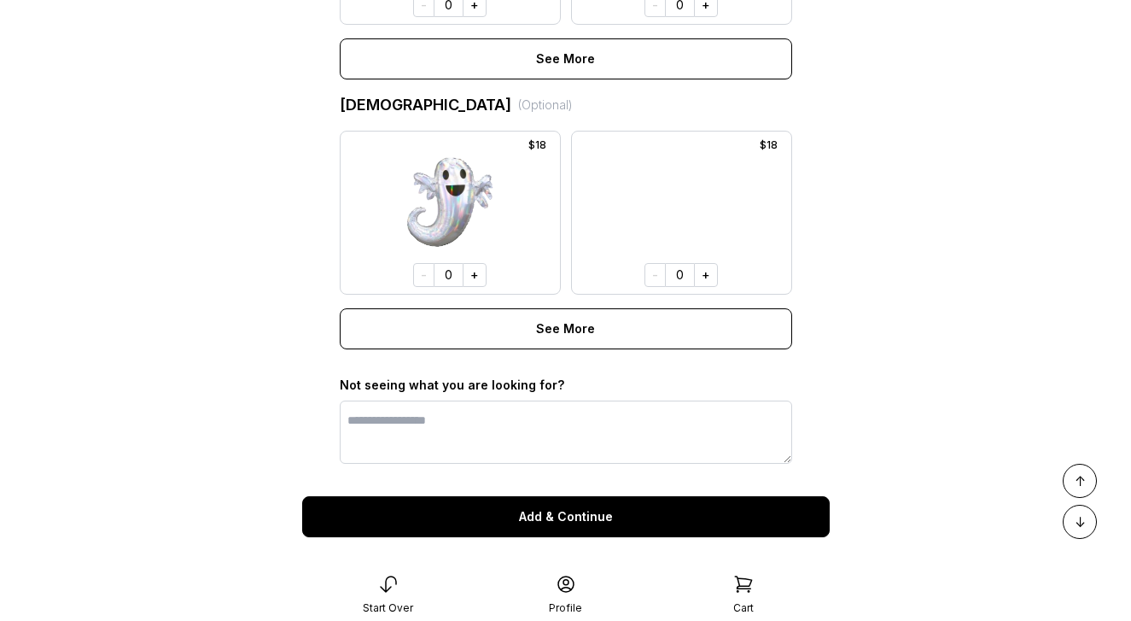
scroll to position [1400, 0]
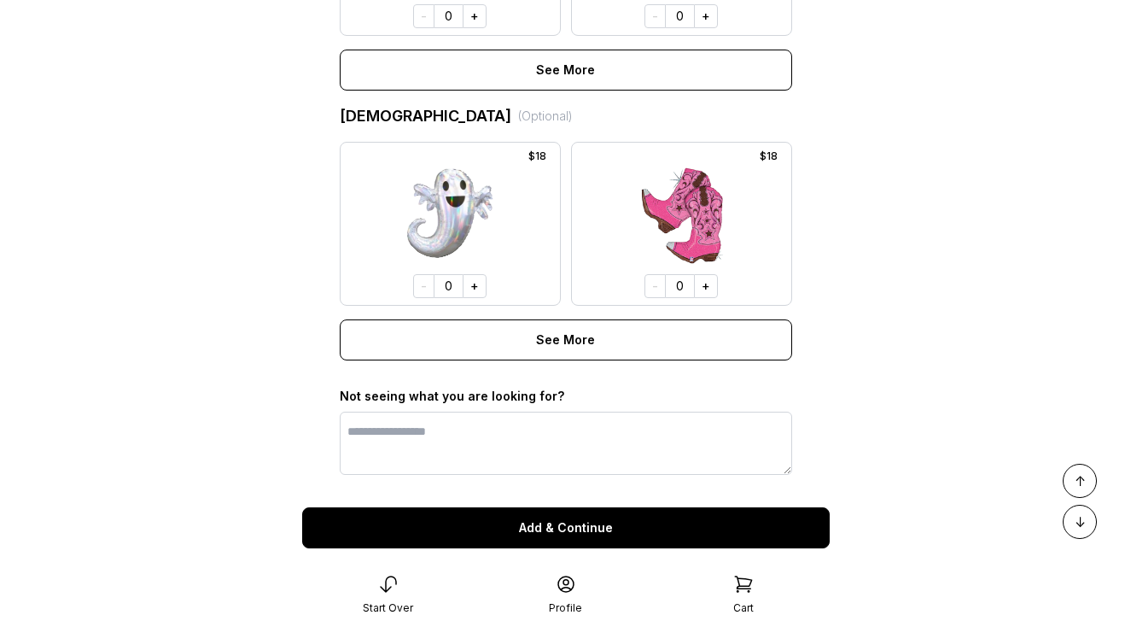
click at [570, 518] on button "Add & Continue" at bounding box center [566, 527] width 528 height 41
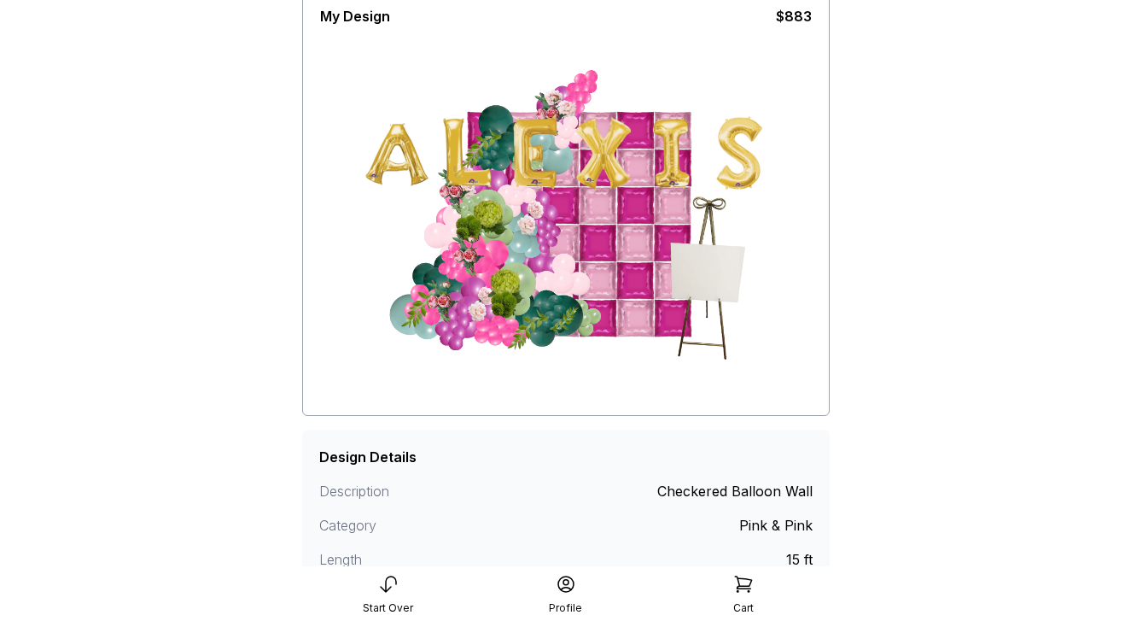
scroll to position [326, 0]
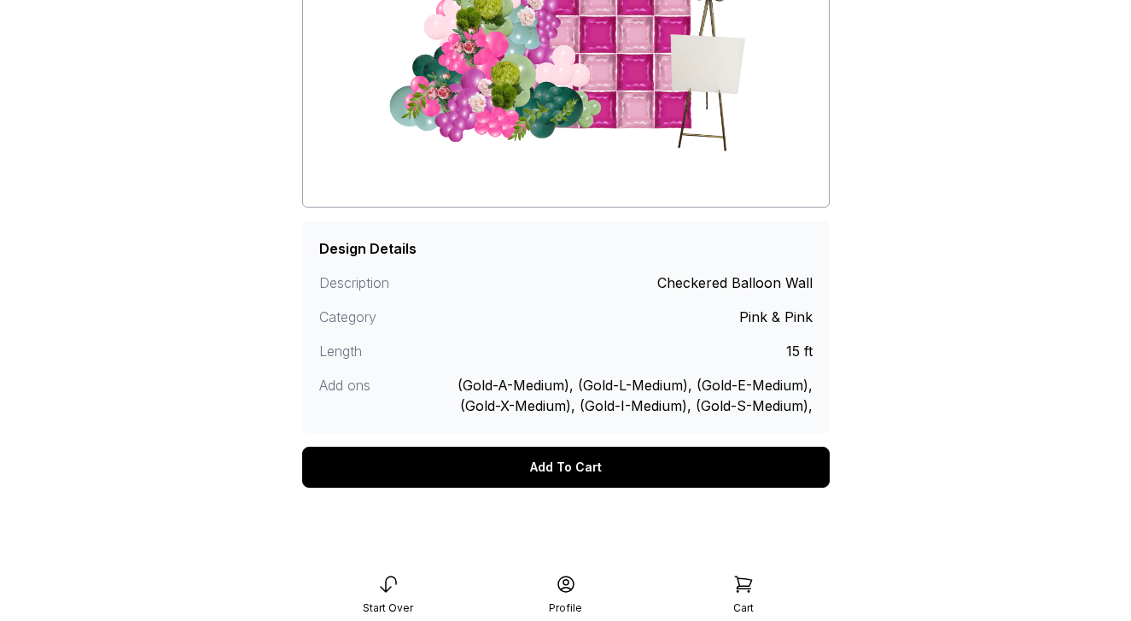
click at [564, 468] on div "Add To Cart" at bounding box center [566, 467] width 528 height 41
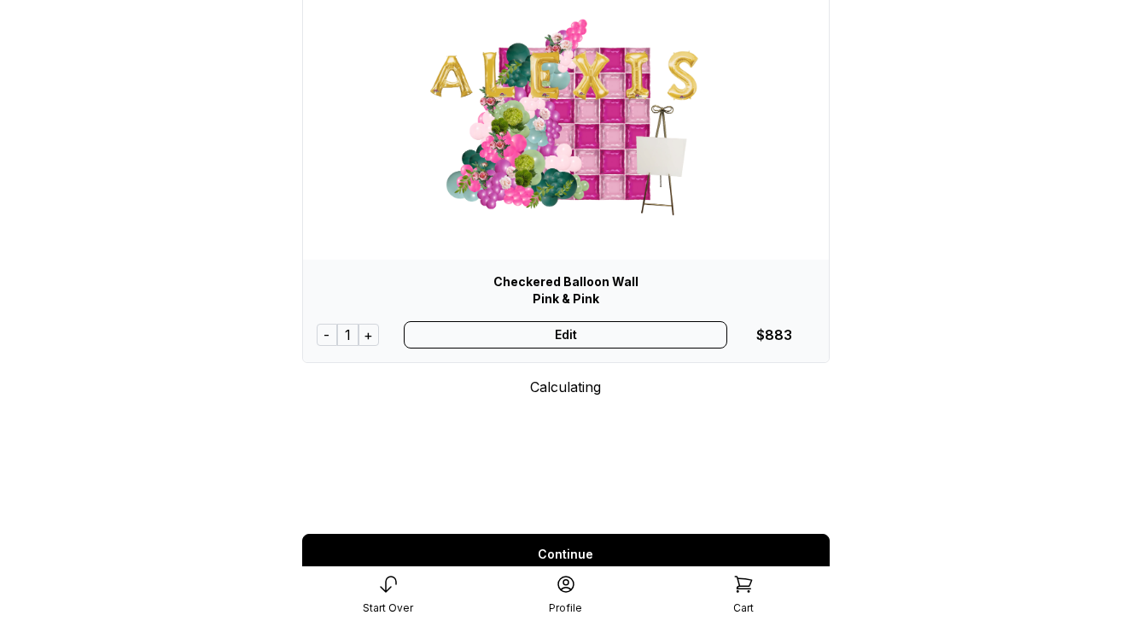
scroll to position [324, 0]
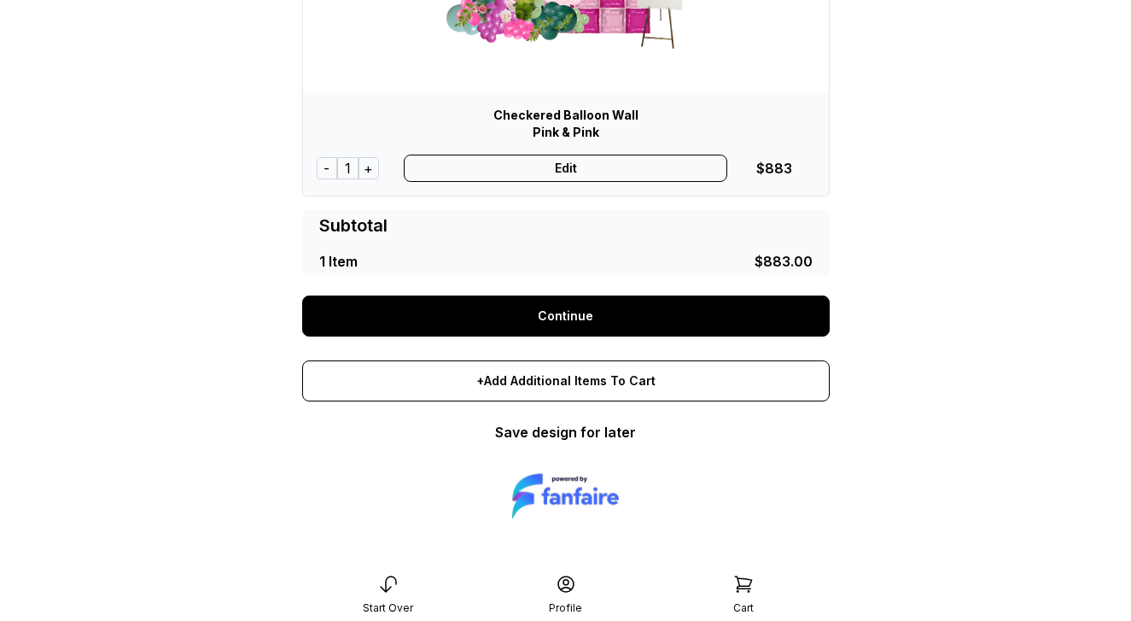
click at [550, 319] on link "Continue" at bounding box center [566, 315] width 528 height 41
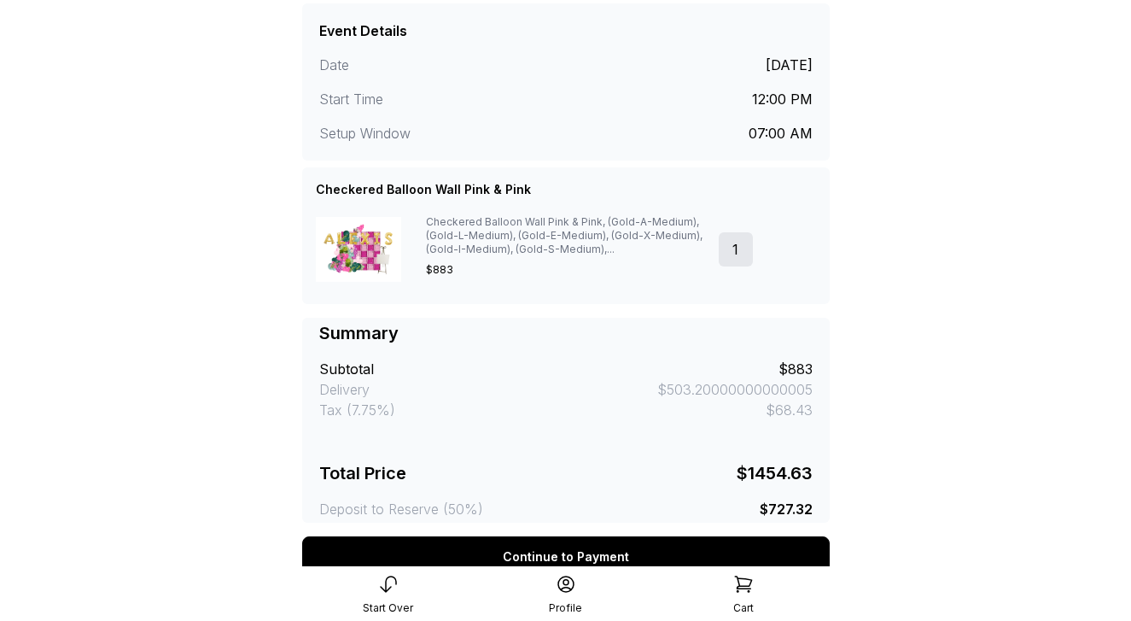
scroll to position [398, 0]
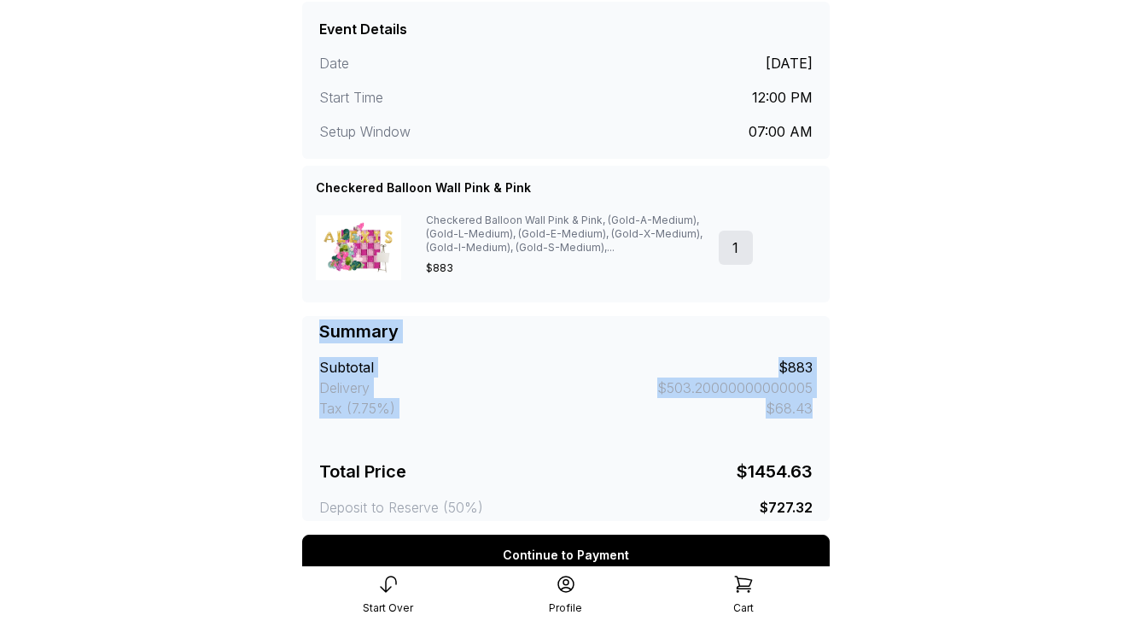
drag, startPoint x: 319, startPoint y: 327, endPoint x: 769, endPoint y: 442, distance: 464.6
click at [769, 442] on div "Summary Subtotal $883 Delivery $503.20000000000005 Tax (7.75%) $68.43 Total Pri…" at bounding box center [566, 418] width 494 height 198
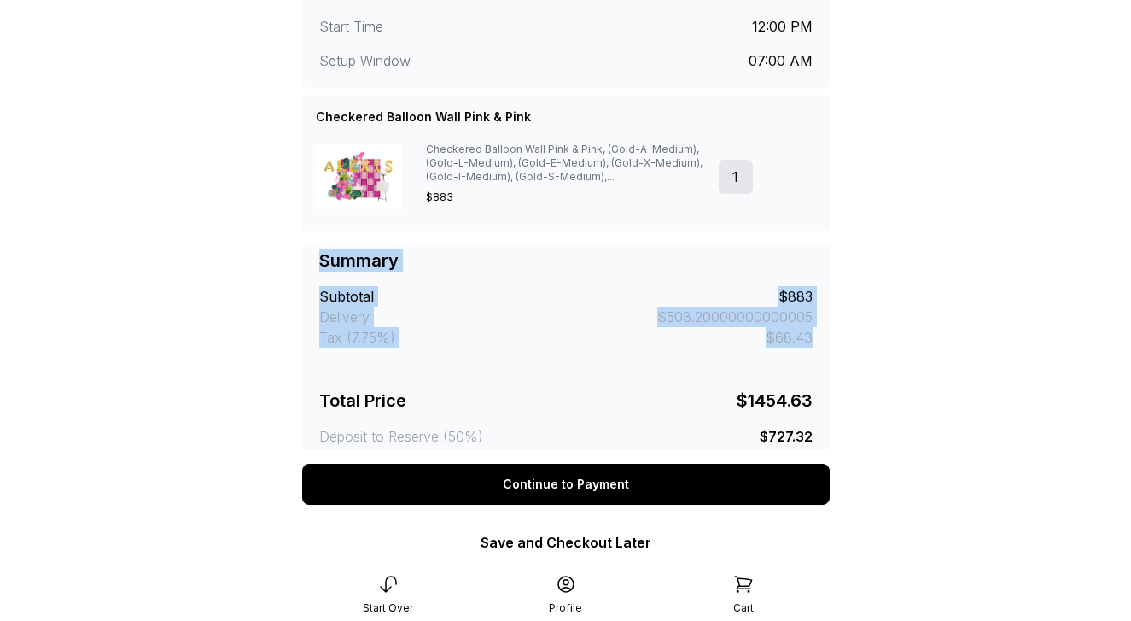
scroll to position [472, 0]
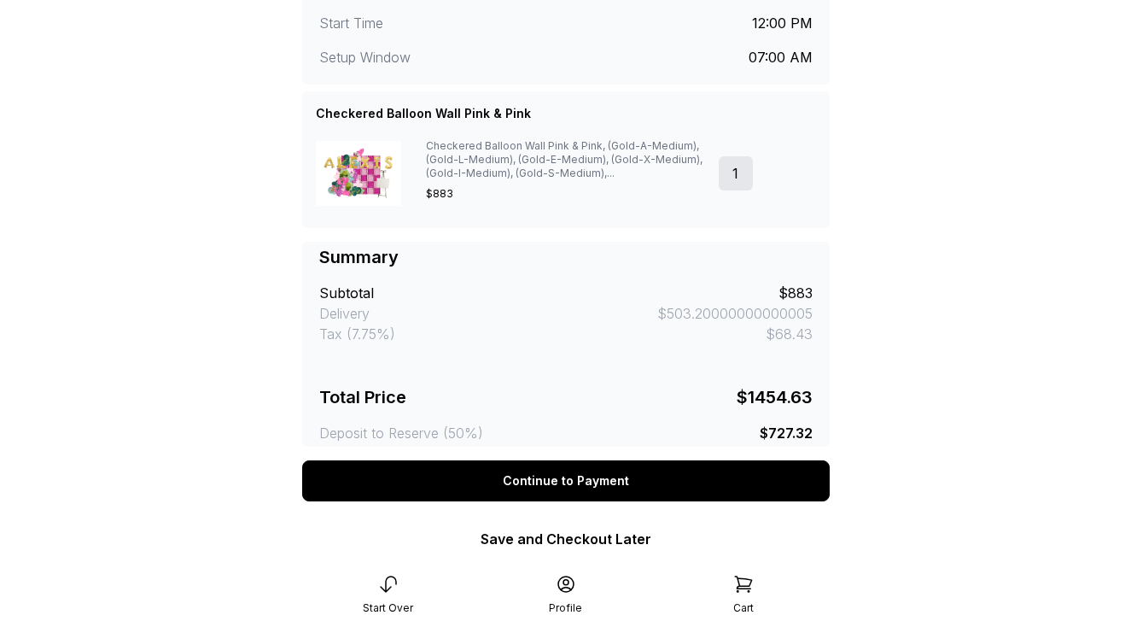
click at [732, 383] on div "Summary Subtotal $883 Delivery $503.20000000000005 Tax (7.75%) $68.43 Total Pri…" at bounding box center [566, 344] width 494 height 198
drag, startPoint x: 658, startPoint y: 311, endPoint x: 841, endPoint y: 314, distance: 182.8
click at [841, 314] on div "**********" at bounding box center [566, 78] width 555 height 1100
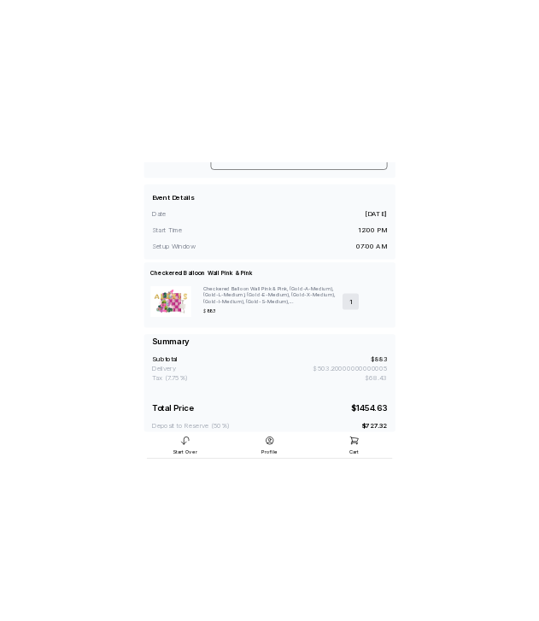
scroll to position [349, 0]
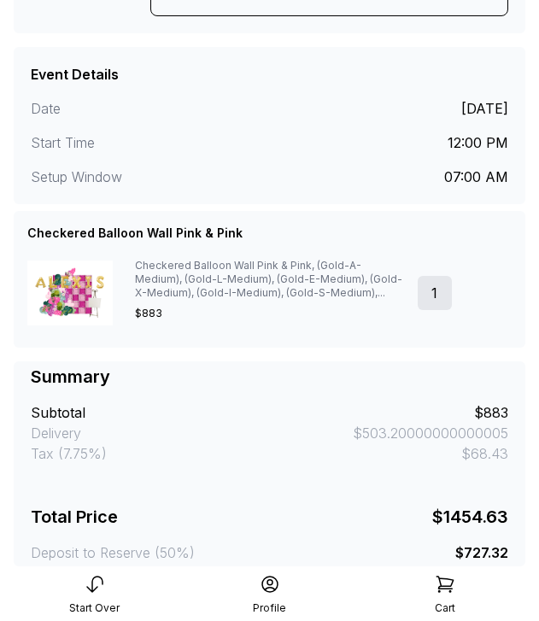
click at [412, 435] on div "$503.20000000000005" at bounding box center [430, 433] width 155 height 20
drag, startPoint x: 354, startPoint y: 431, endPoint x: 535, endPoint y: 433, distance: 181.9
click at [535, 433] on div "**********" at bounding box center [269, 199] width 539 height 1096
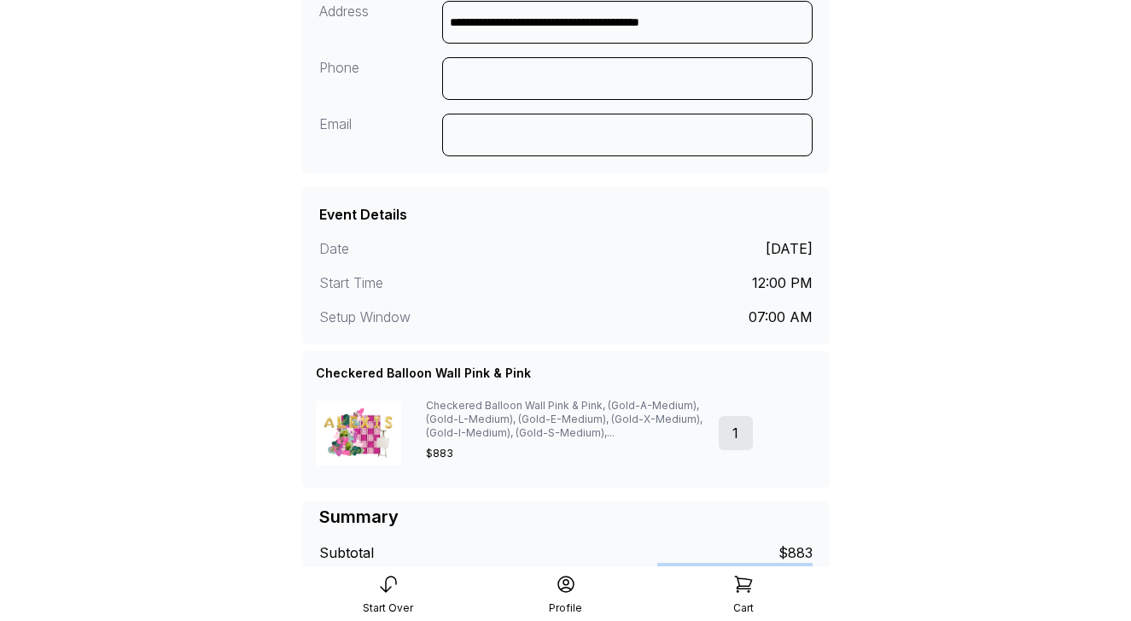
scroll to position [0, 0]
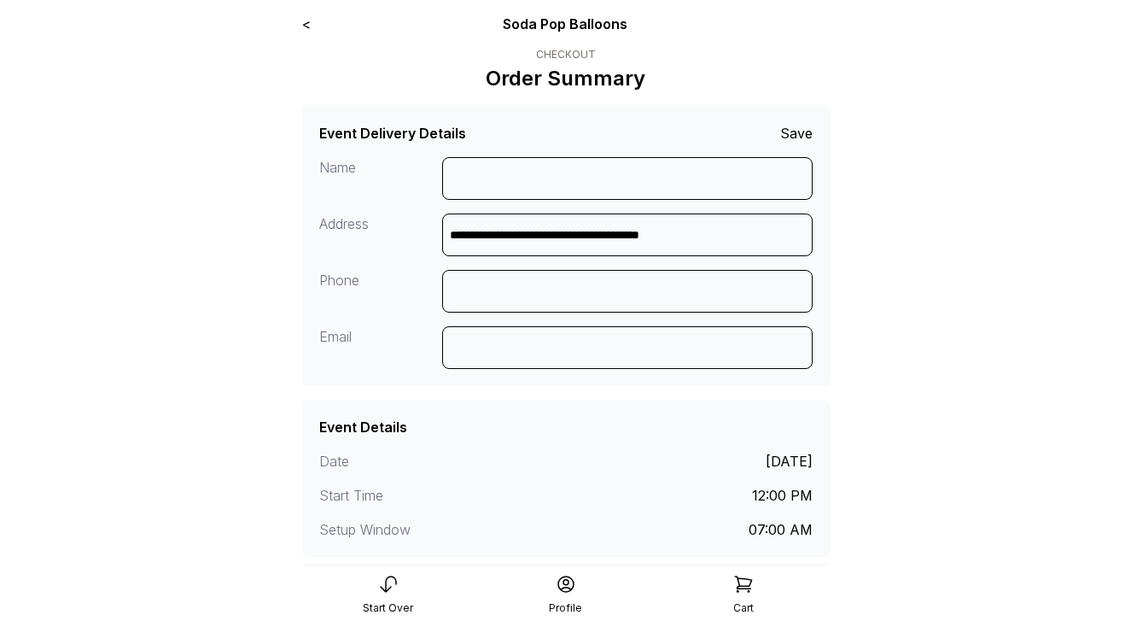
click at [311, 24] on div "< Soda Pop Balloons" at bounding box center [566, 24] width 528 height 20
click at [307, 24] on link "<" at bounding box center [306, 23] width 9 height 17
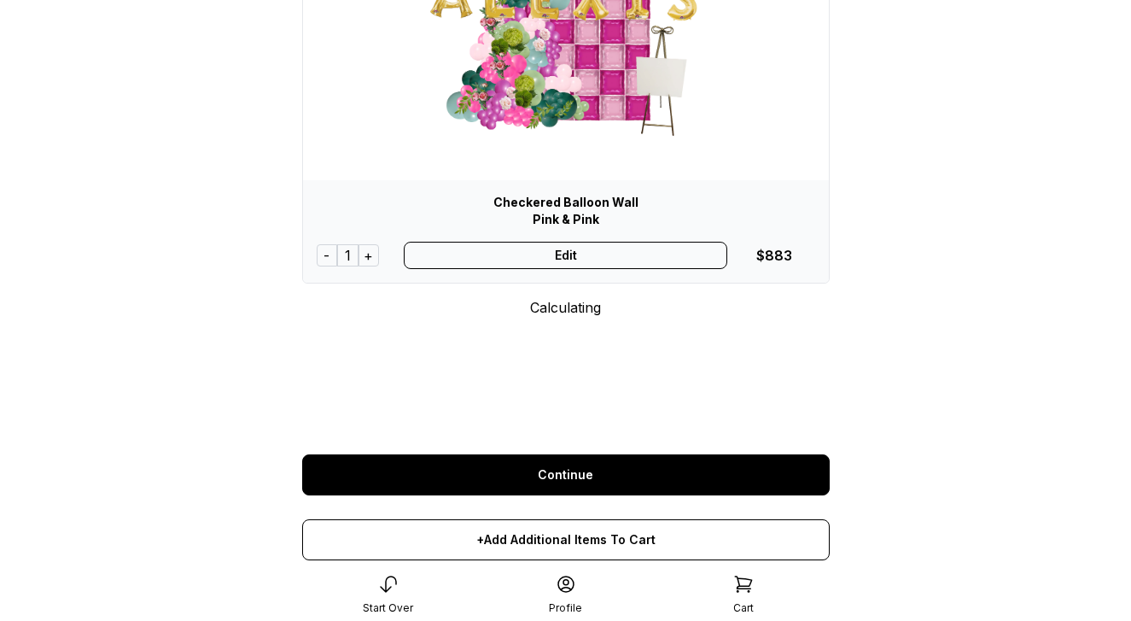
scroll to position [318, 0]
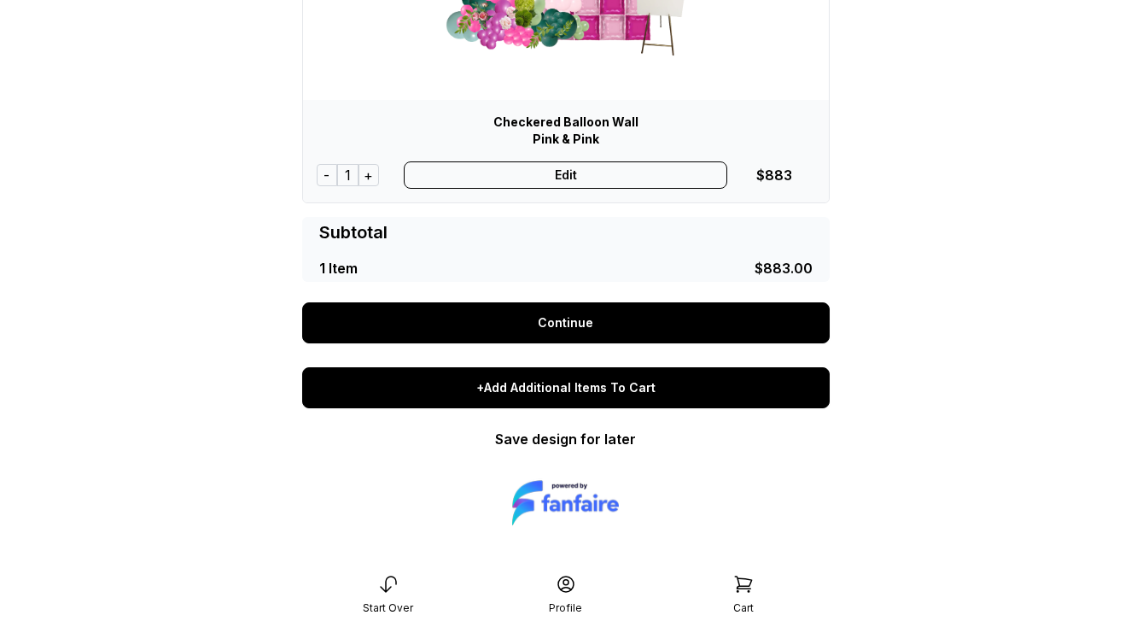
click at [559, 382] on div "+Add Additional Items To Cart" at bounding box center [566, 387] width 528 height 41
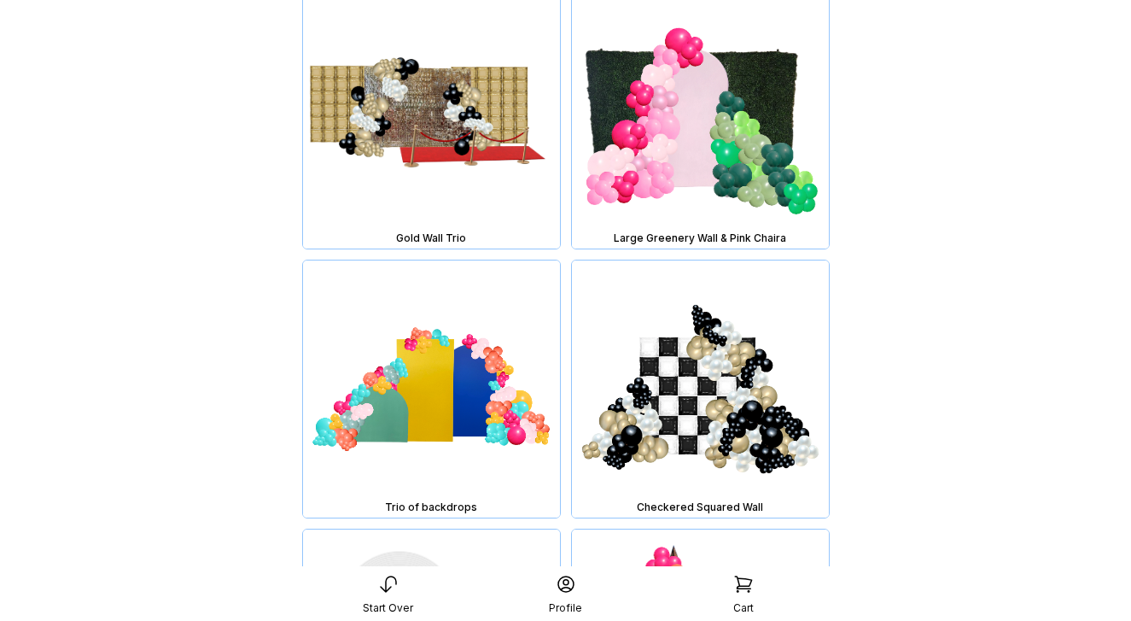
scroll to position [8818, 0]
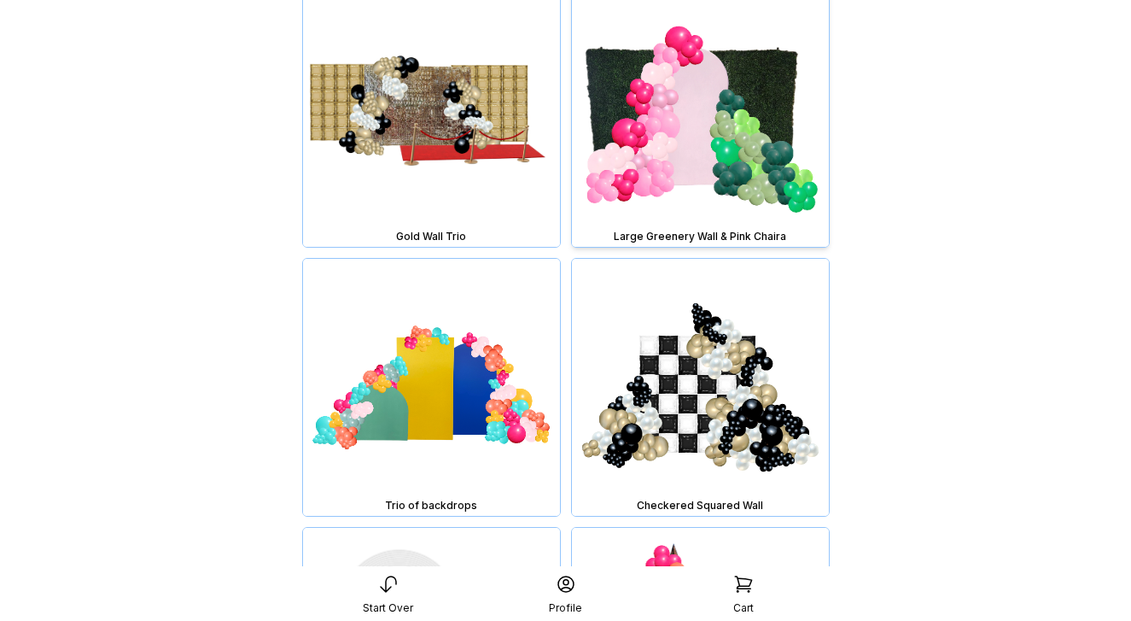
click at [712, 125] on img at bounding box center [700, 118] width 257 height 257
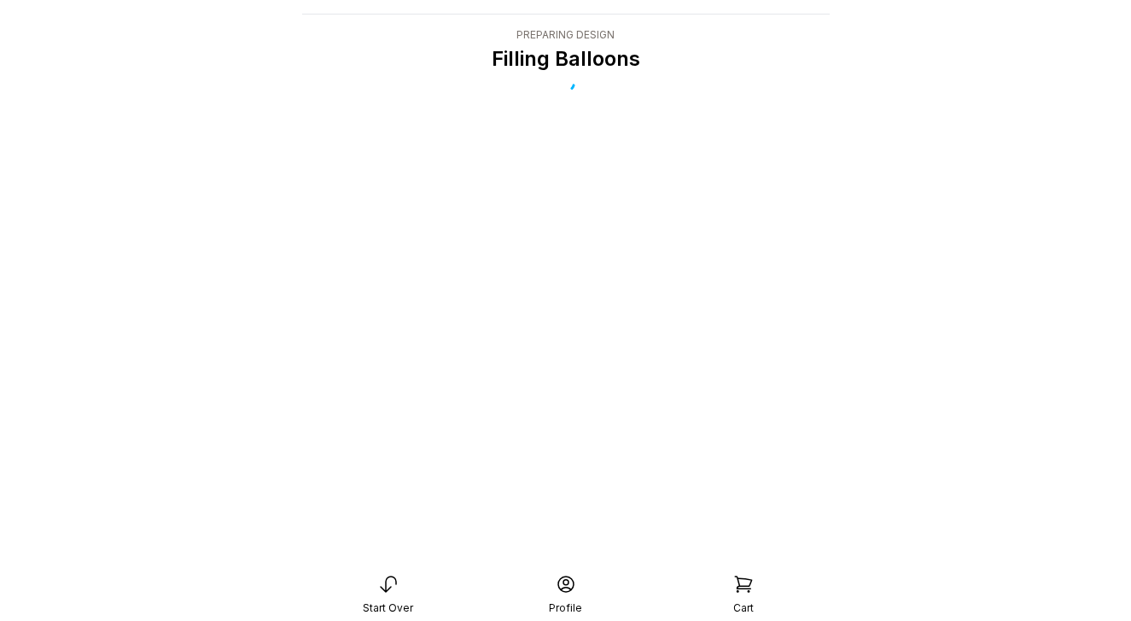
scroll to position [34, 0]
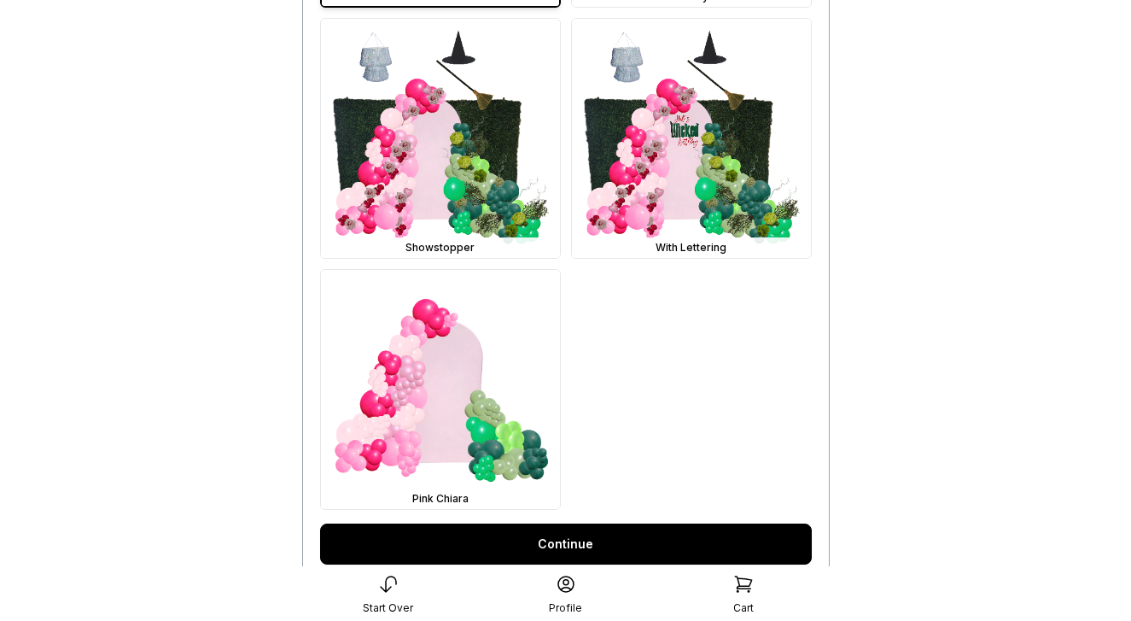
scroll to position [1040, 0]
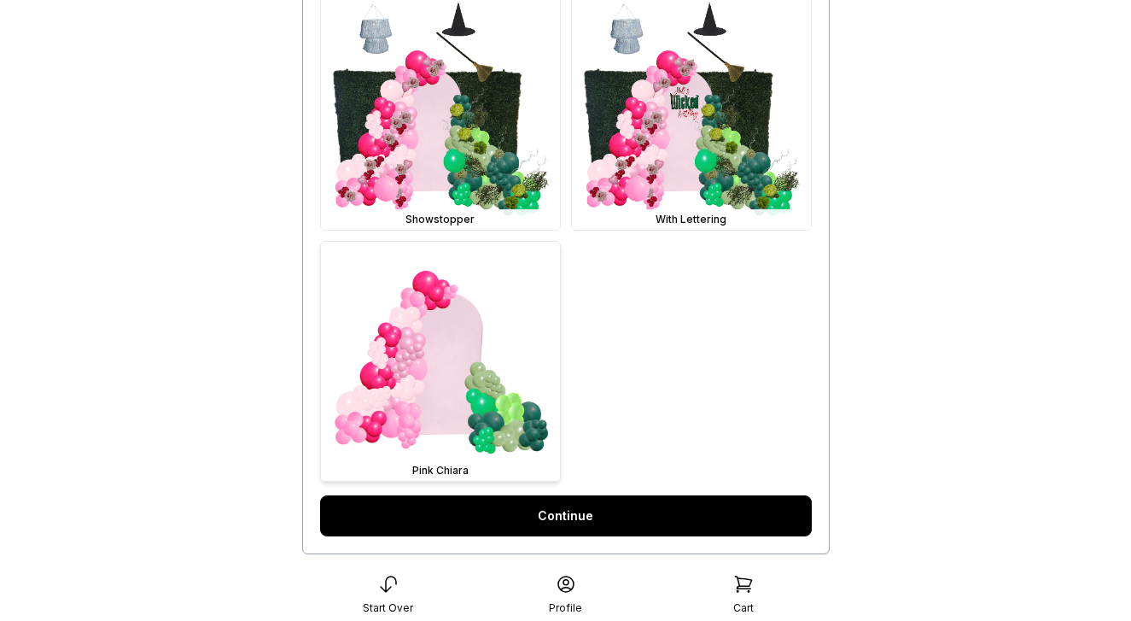
click at [444, 342] on img at bounding box center [440, 361] width 239 height 239
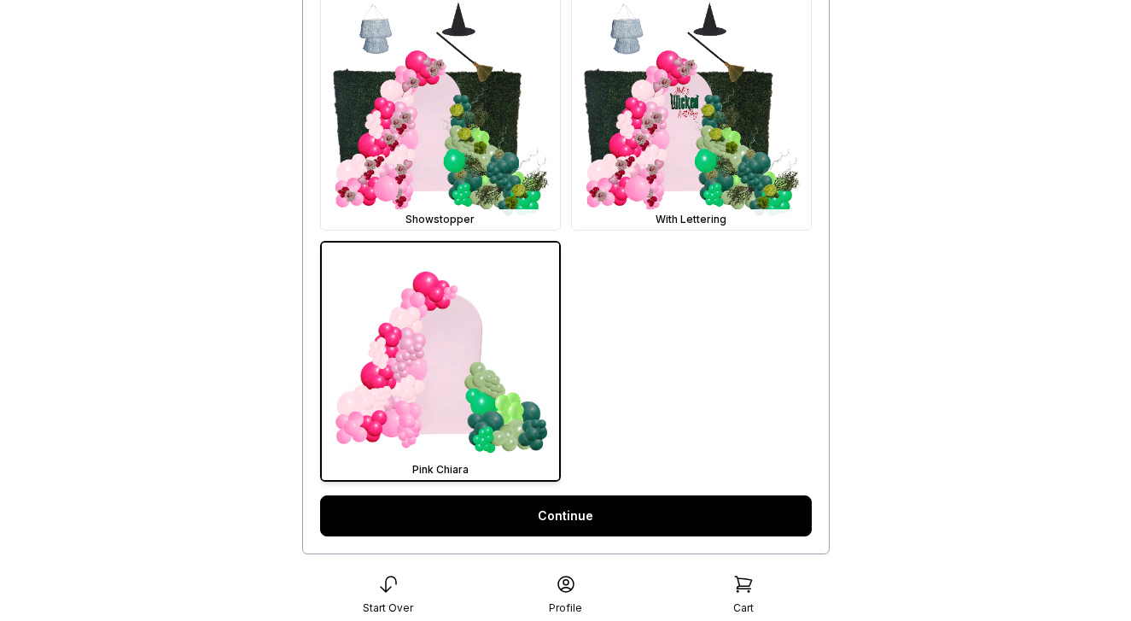
click at [619, 515] on link "Continue" at bounding box center [566, 515] width 492 height 41
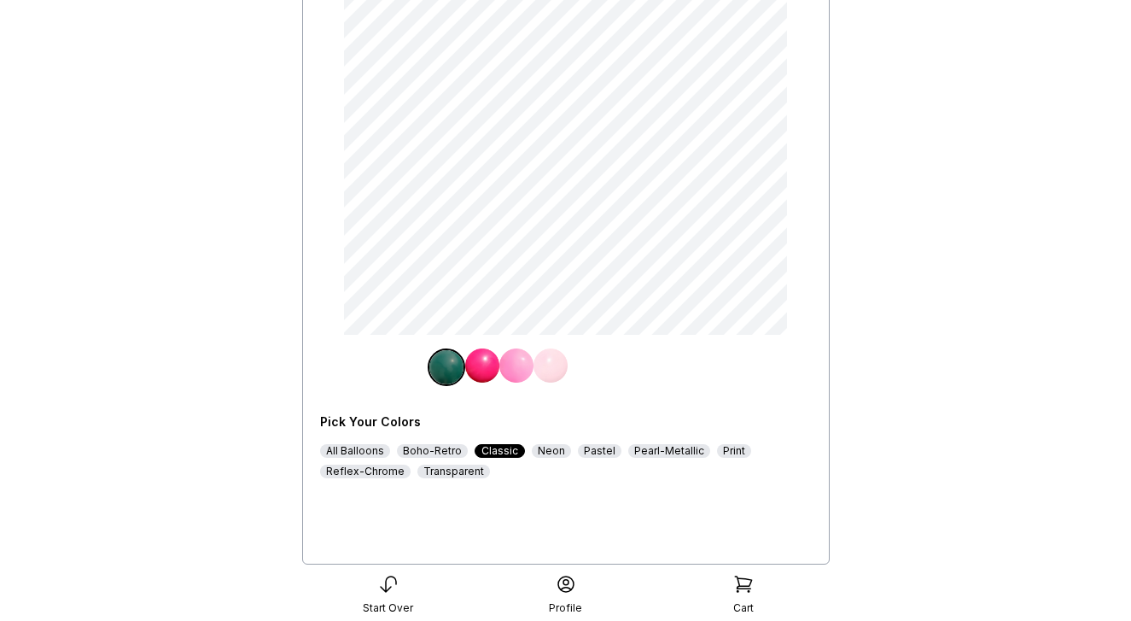
scroll to position [179, 0]
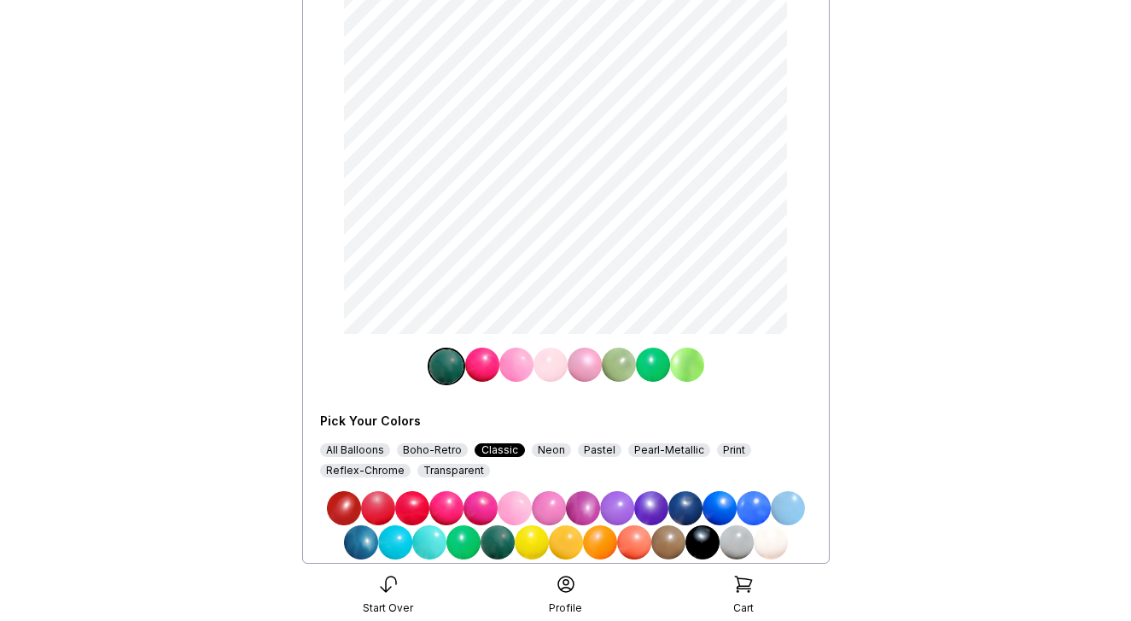
click at [513, 501] on img at bounding box center [515, 508] width 34 height 34
click at [617, 371] on img at bounding box center [619, 365] width 34 height 34
click at [381, 453] on div "All Balloons" at bounding box center [355, 450] width 70 height 14
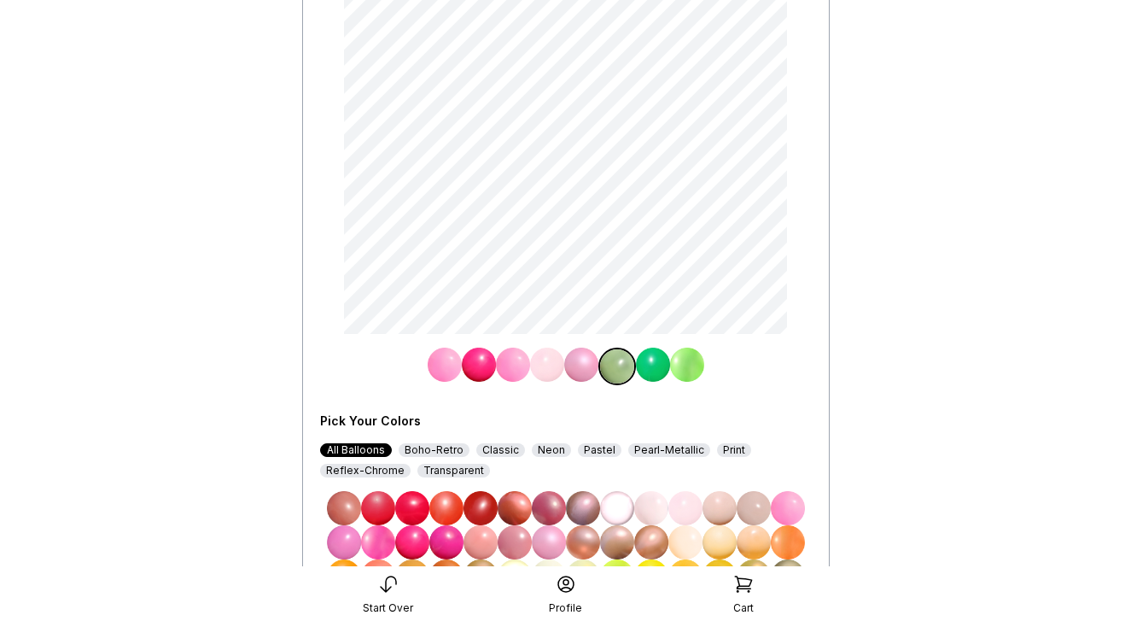
click at [680, 504] on img at bounding box center [686, 508] width 34 height 34
click at [656, 365] on img at bounding box center [653, 365] width 34 height 34
click at [415, 541] on img at bounding box center [412, 542] width 34 height 34
click at [682, 367] on img at bounding box center [687, 365] width 34 height 34
click at [547, 537] on img at bounding box center [549, 542] width 34 height 34
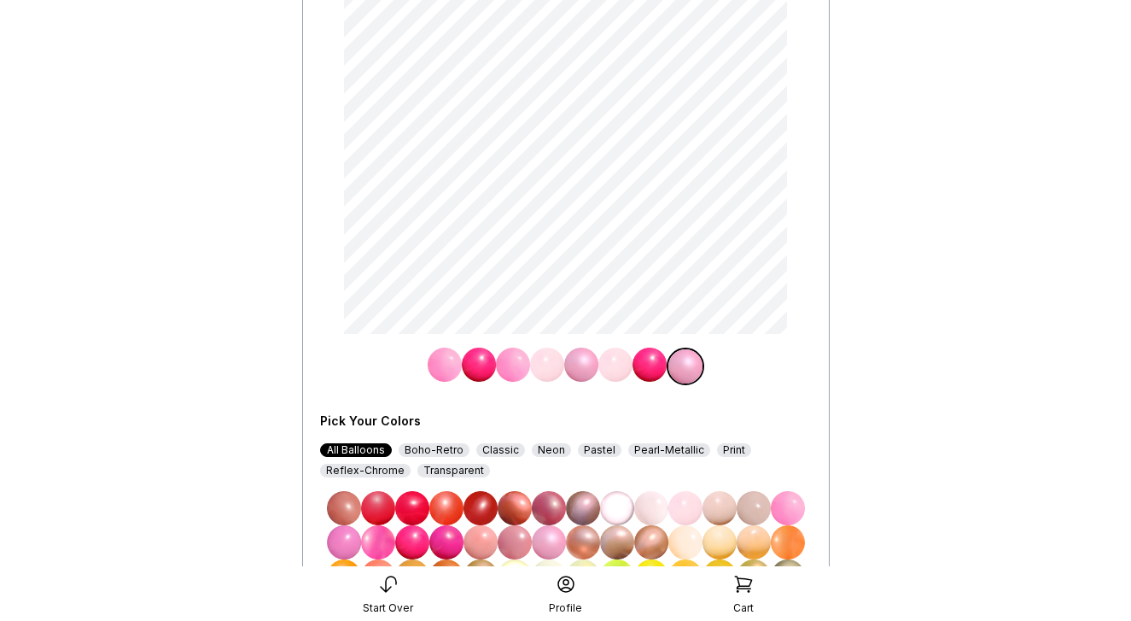
click at [768, 360] on div at bounding box center [566, 367] width 492 height 38
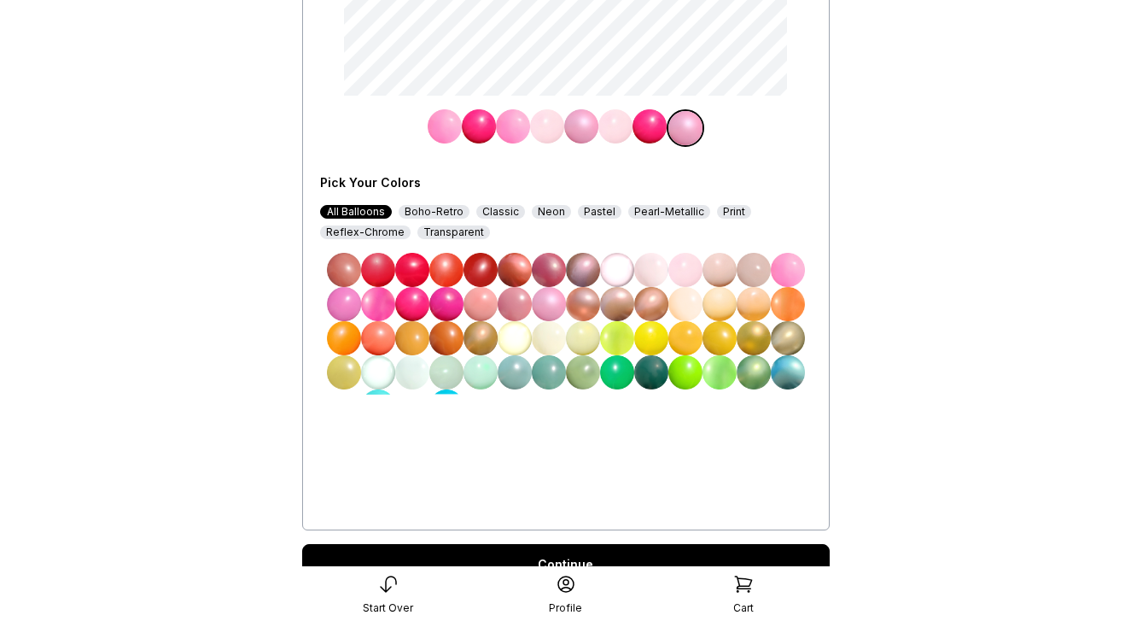
scroll to position [452, 0]
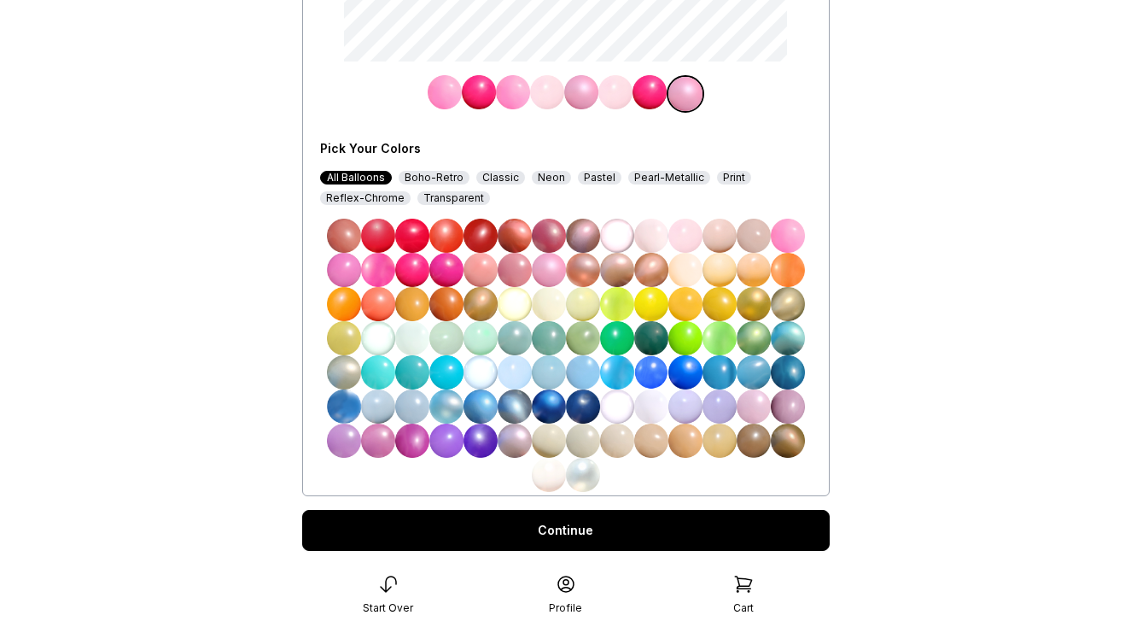
click at [646, 529] on div "Continue" at bounding box center [566, 530] width 528 height 41
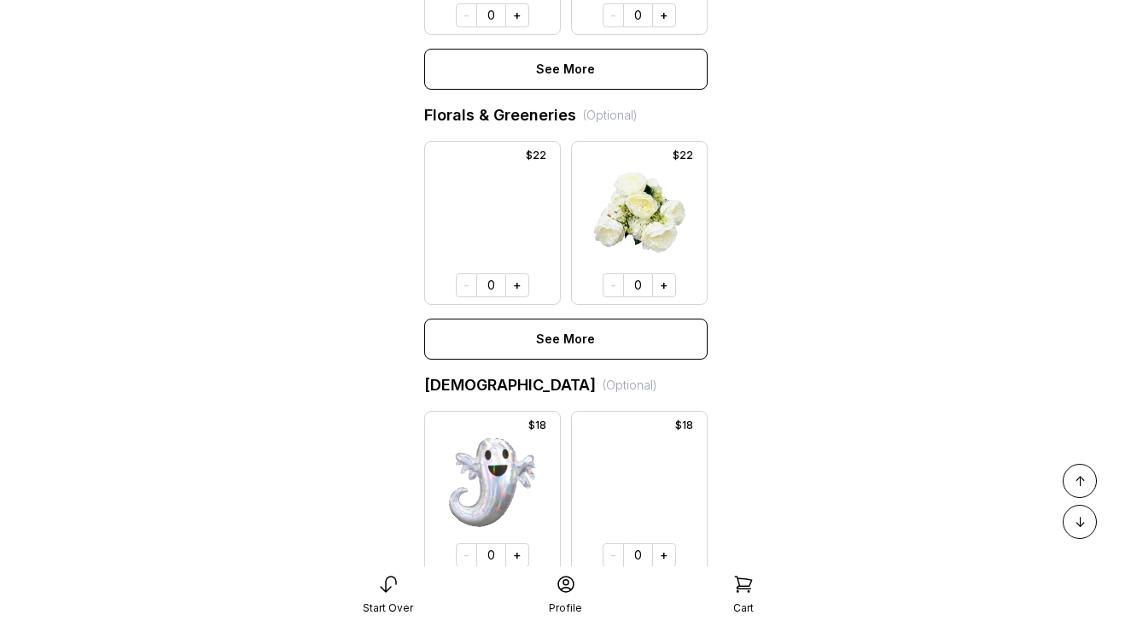
scroll to position [1074, 0]
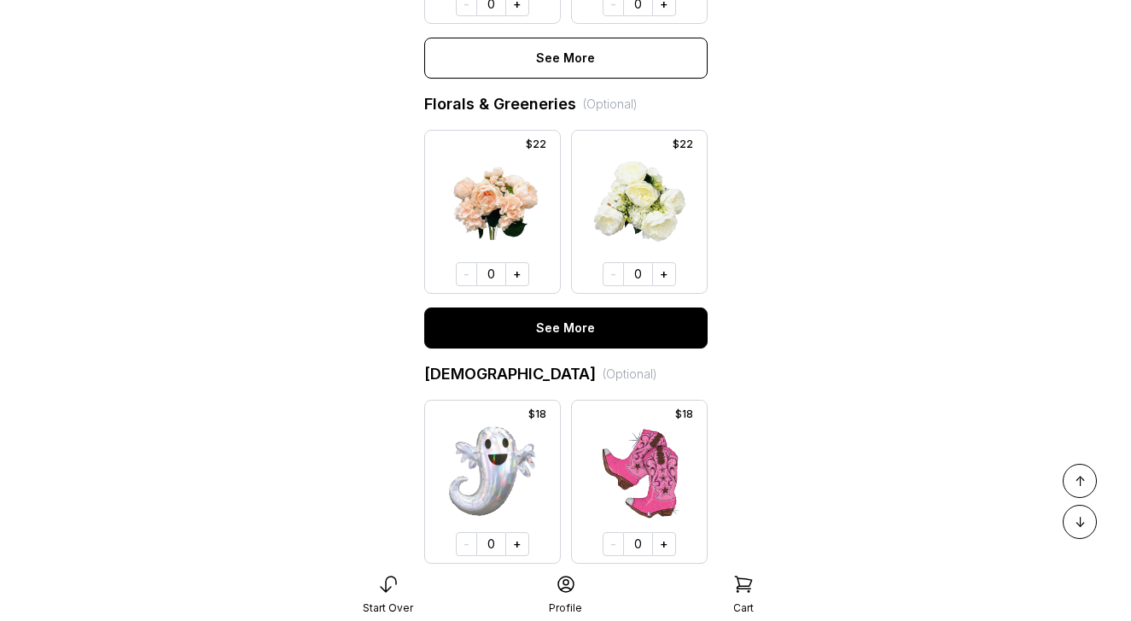
click at [582, 337] on button "See More" at bounding box center [566, 327] width 284 height 41
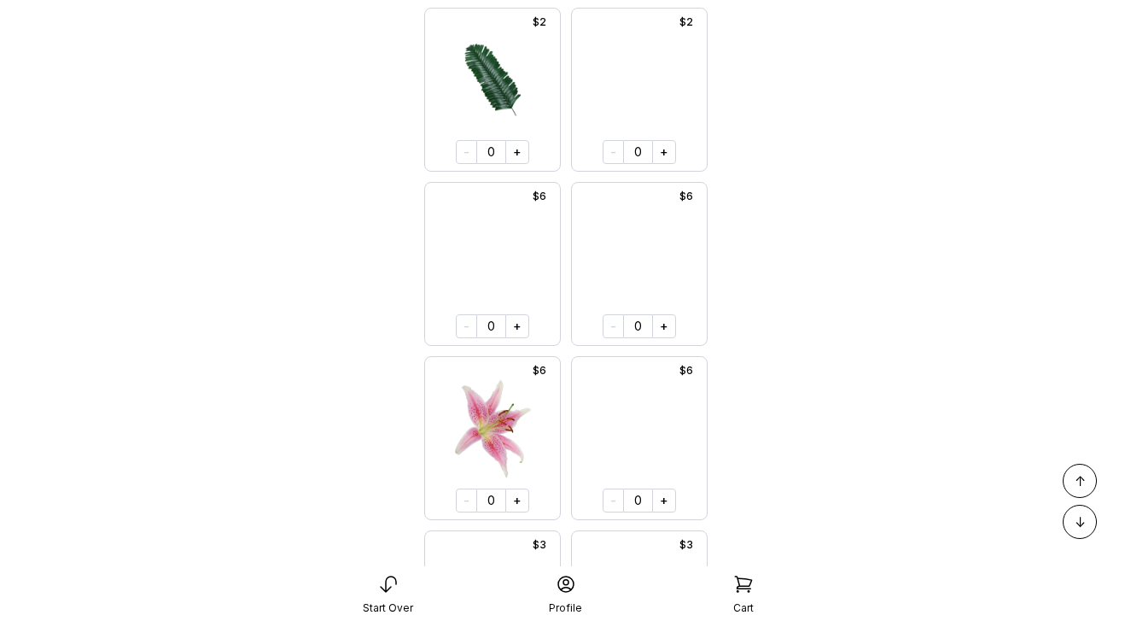
scroll to position [6419, 0]
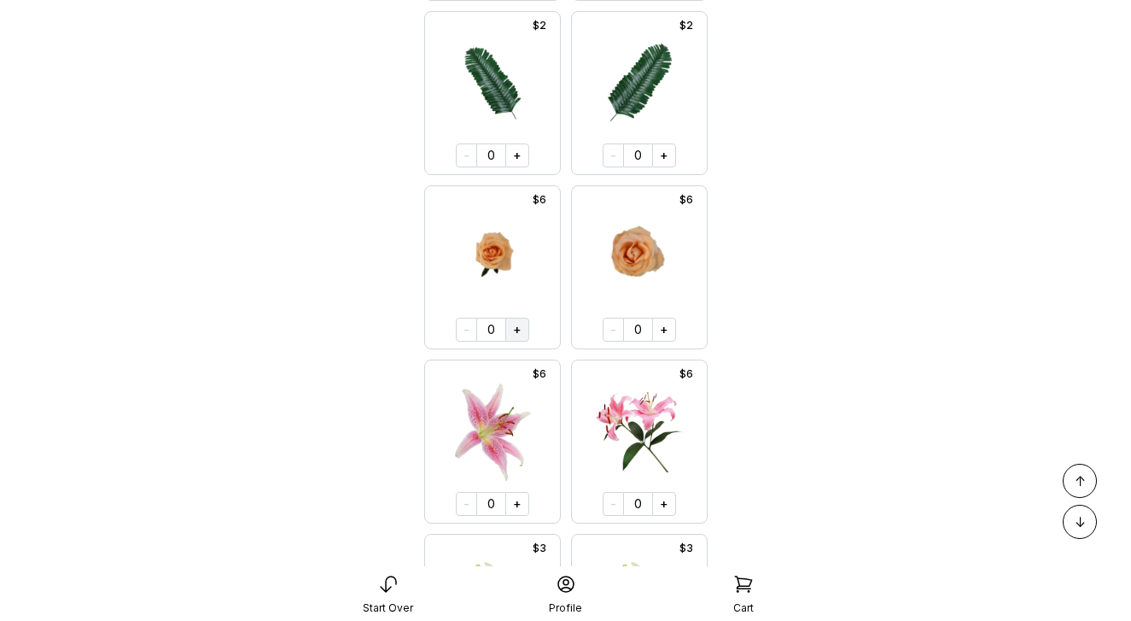
click at [522, 330] on button "+" at bounding box center [518, 330] width 24 height 24
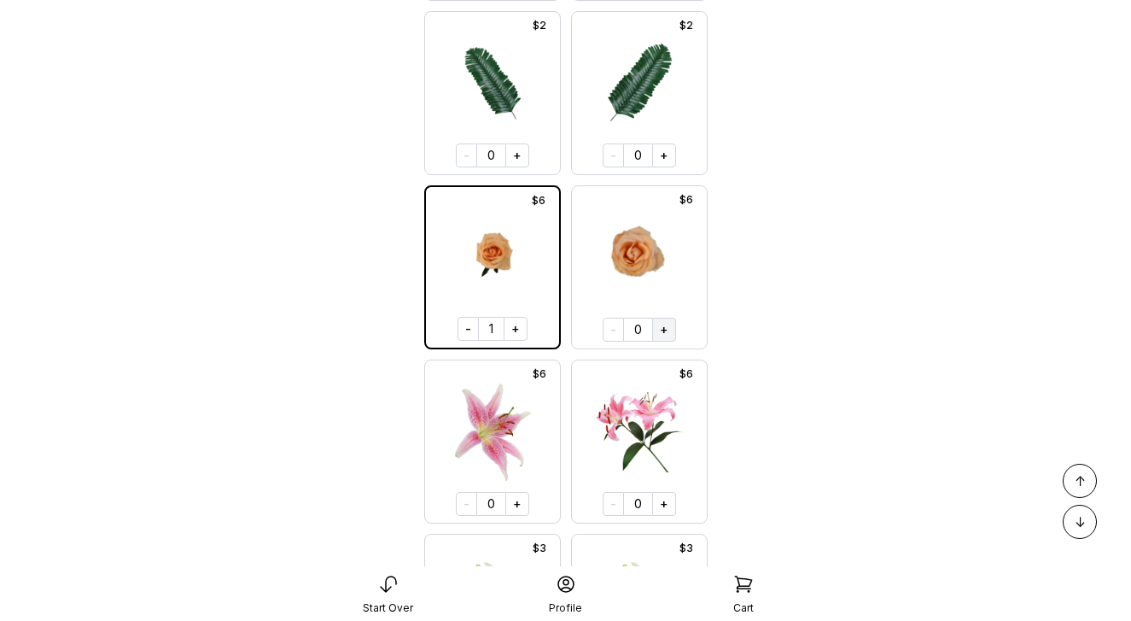
click at [661, 329] on button "+" at bounding box center [664, 330] width 24 height 24
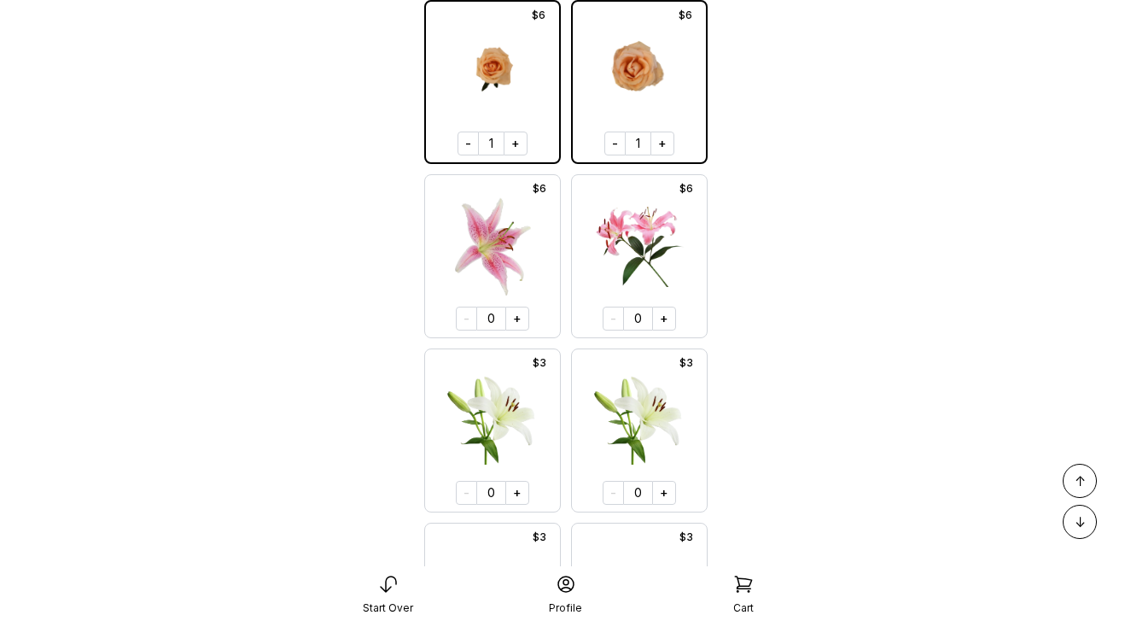
scroll to position [6546, 0]
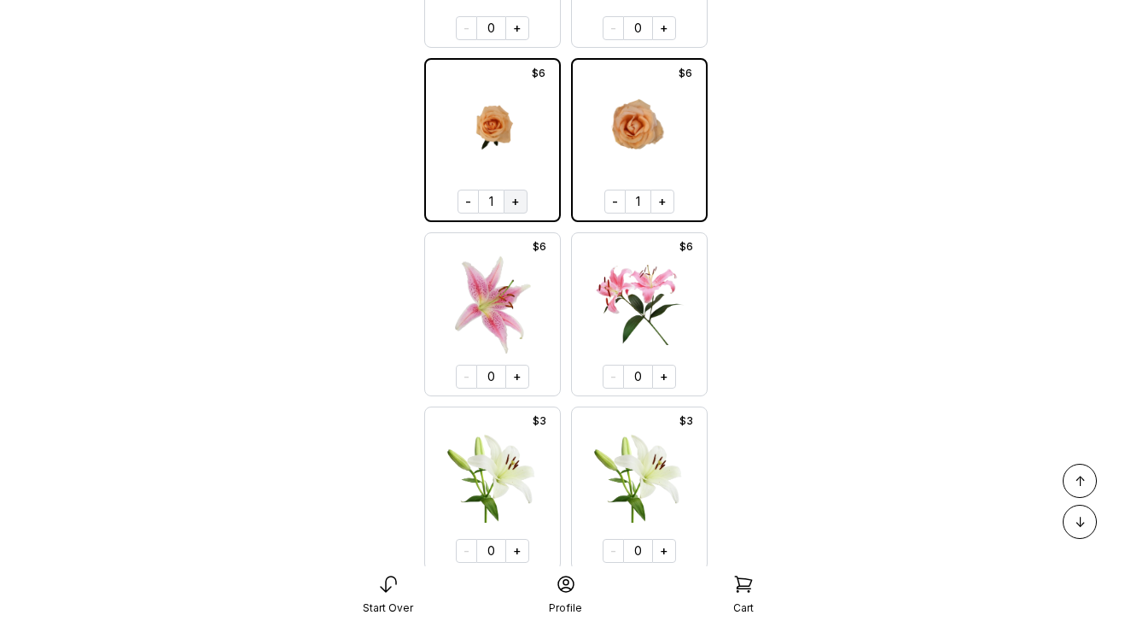
click at [521, 200] on button "+" at bounding box center [516, 202] width 24 height 24
click at [521, 200] on button "+" at bounding box center [517, 202] width 24 height 24
click at [657, 199] on button "+" at bounding box center [663, 202] width 24 height 24
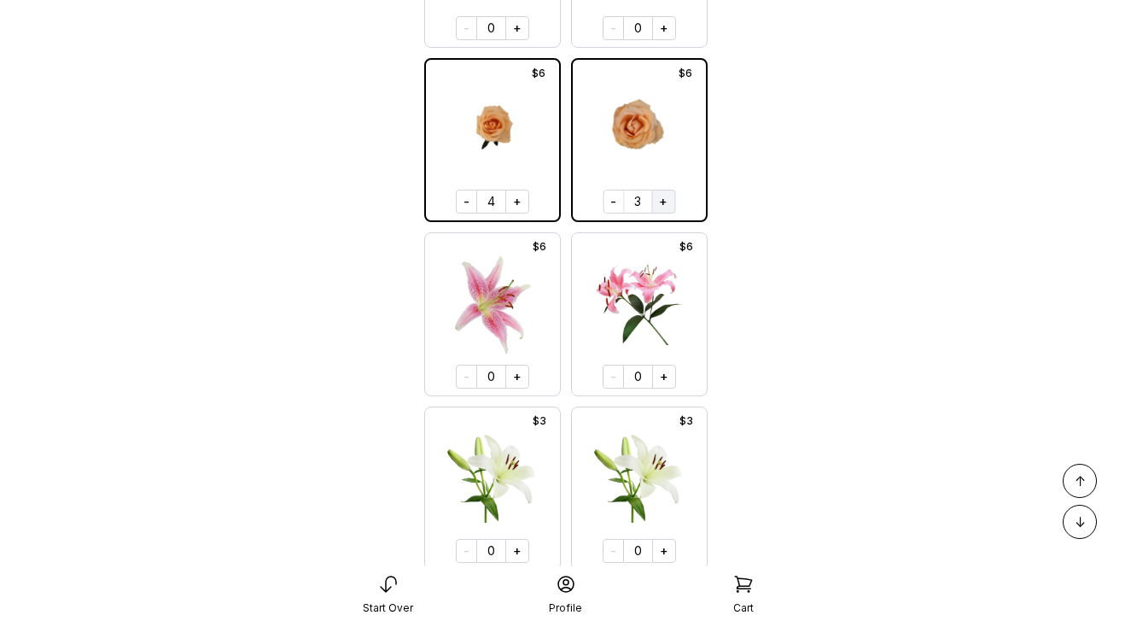
click at [657, 199] on button "+" at bounding box center [664, 202] width 24 height 24
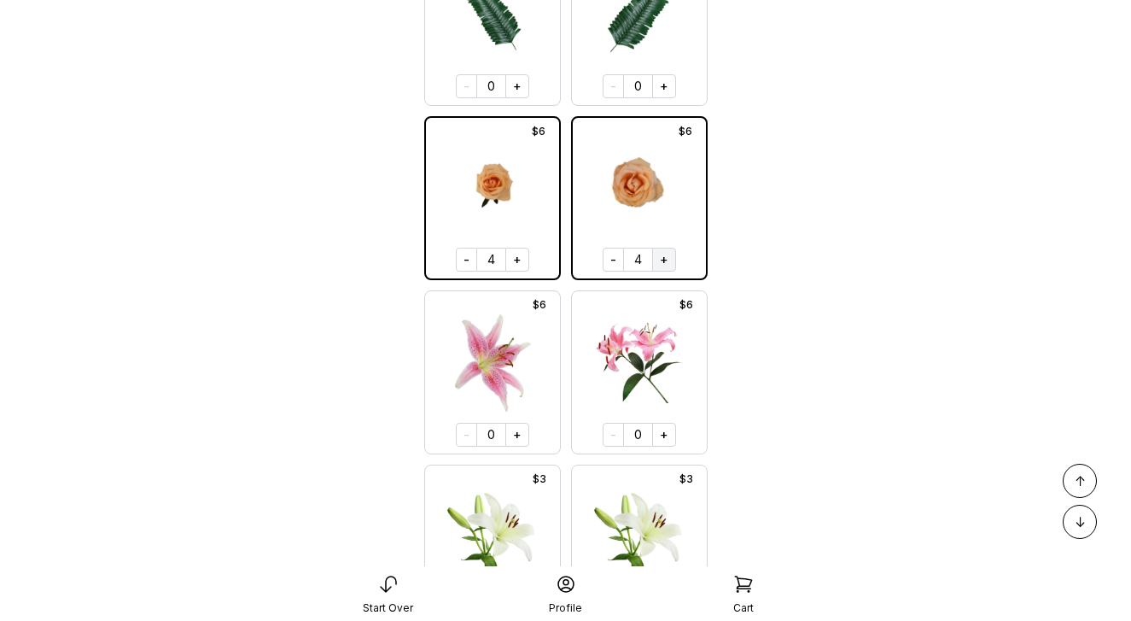
scroll to position [6494, 0]
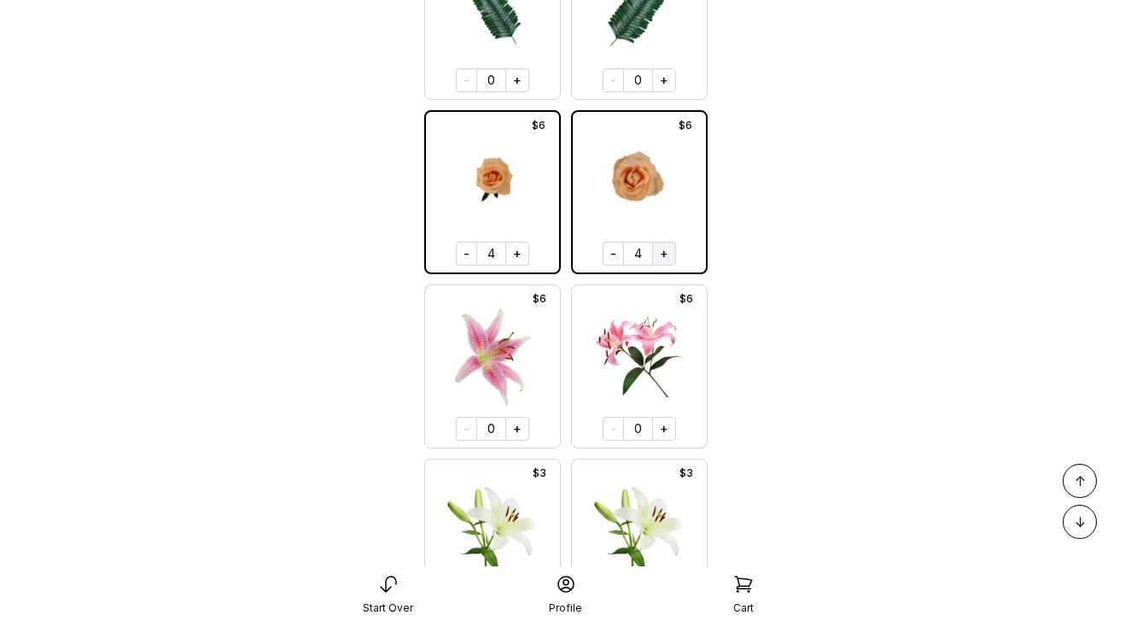
click at [663, 255] on button "+" at bounding box center [664, 254] width 24 height 24
click at [522, 253] on button "+" at bounding box center [518, 254] width 24 height 24
click at [664, 262] on button "+" at bounding box center [664, 254] width 24 height 24
click at [513, 253] on button "+" at bounding box center [517, 254] width 24 height 24
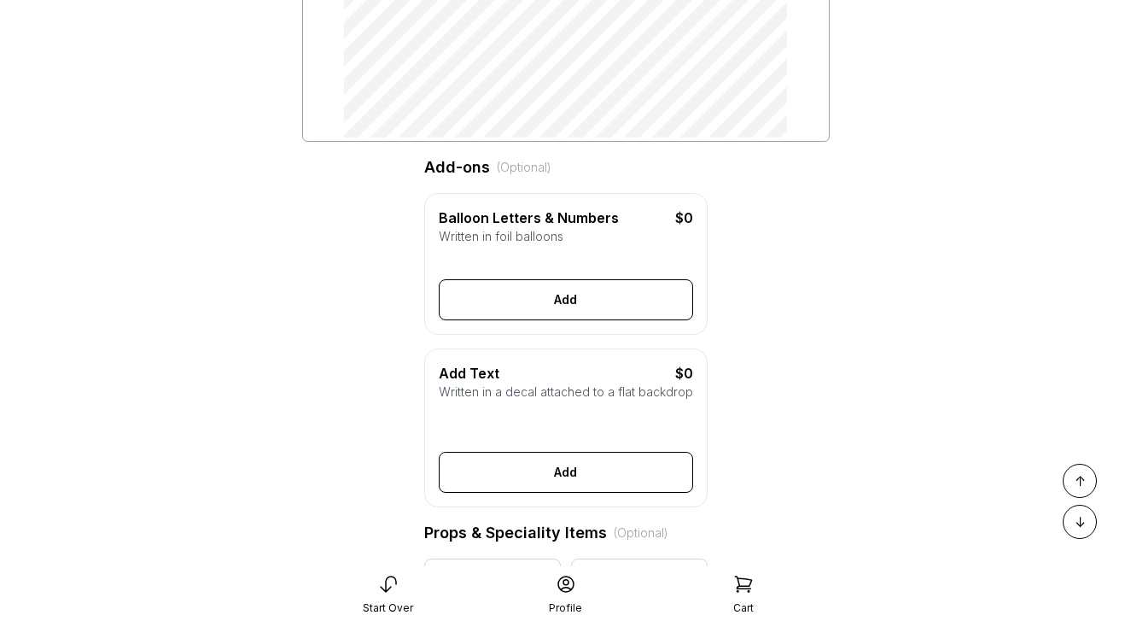
scroll to position [416, 0]
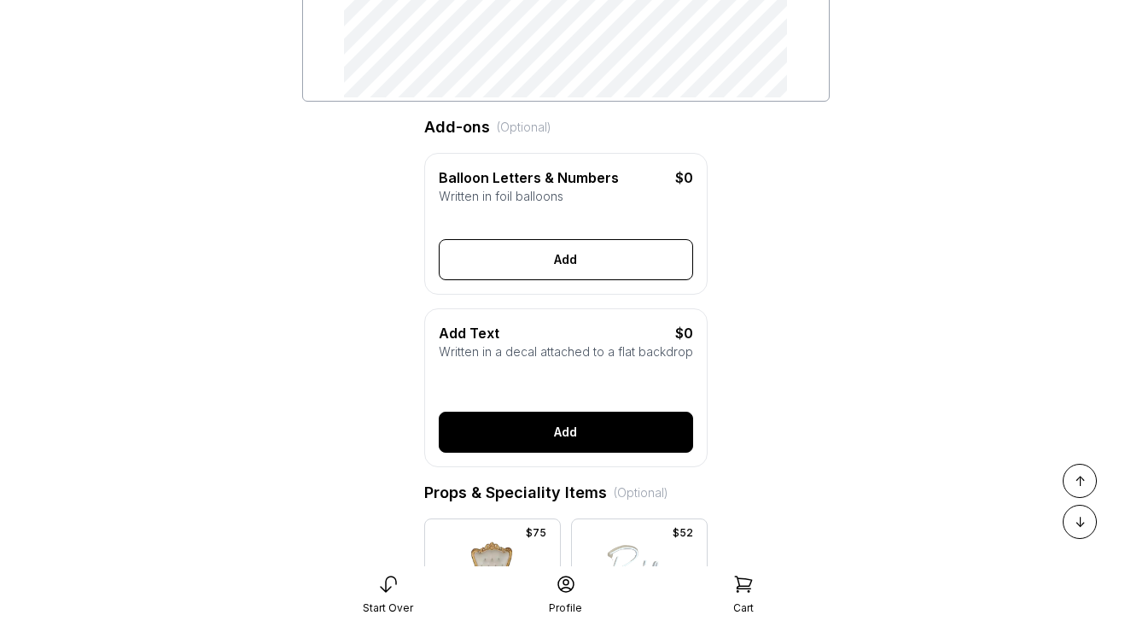
click at [549, 438] on button "Add" at bounding box center [566, 432] width 254 height 41
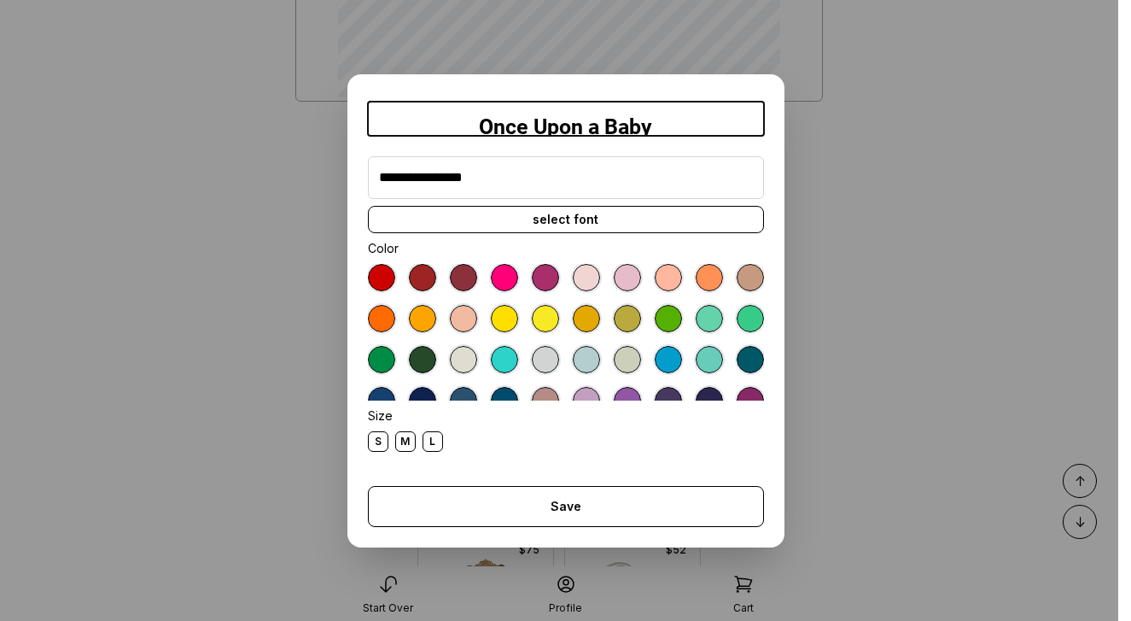
type input "**********"
click at [381, 443] on div "S" at bounding box center [378, 441] width 20 height 20
click at [522, 230] on div "select font" at bounding box center [566, 219] width 396 height 27
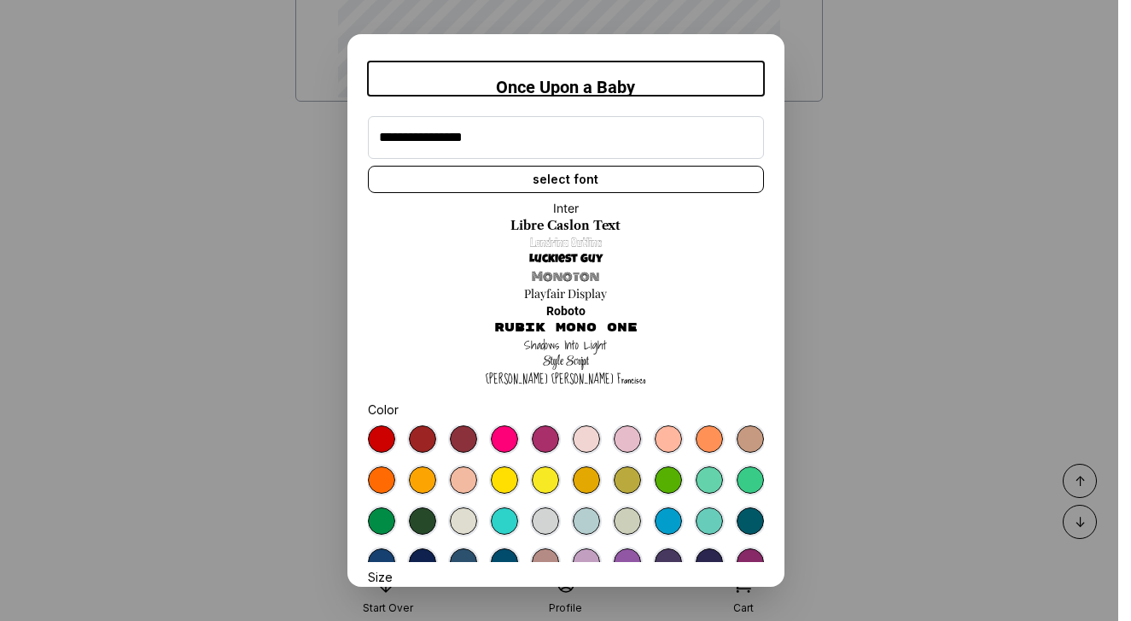
click at [573, 344] on link "Shadows Into Light" at bounding box center [565, 344] width 83 height 17
click at [573, 360] on link "Style Script" at bounding box center [566, 362] width 46 height 17
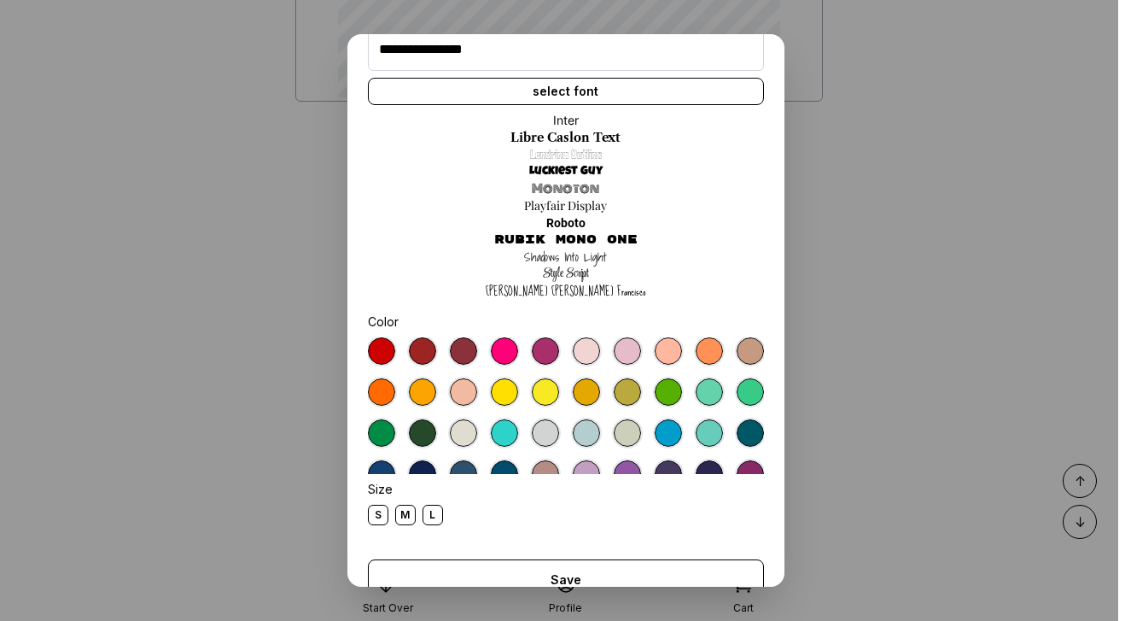
scroll to position [122, 0]
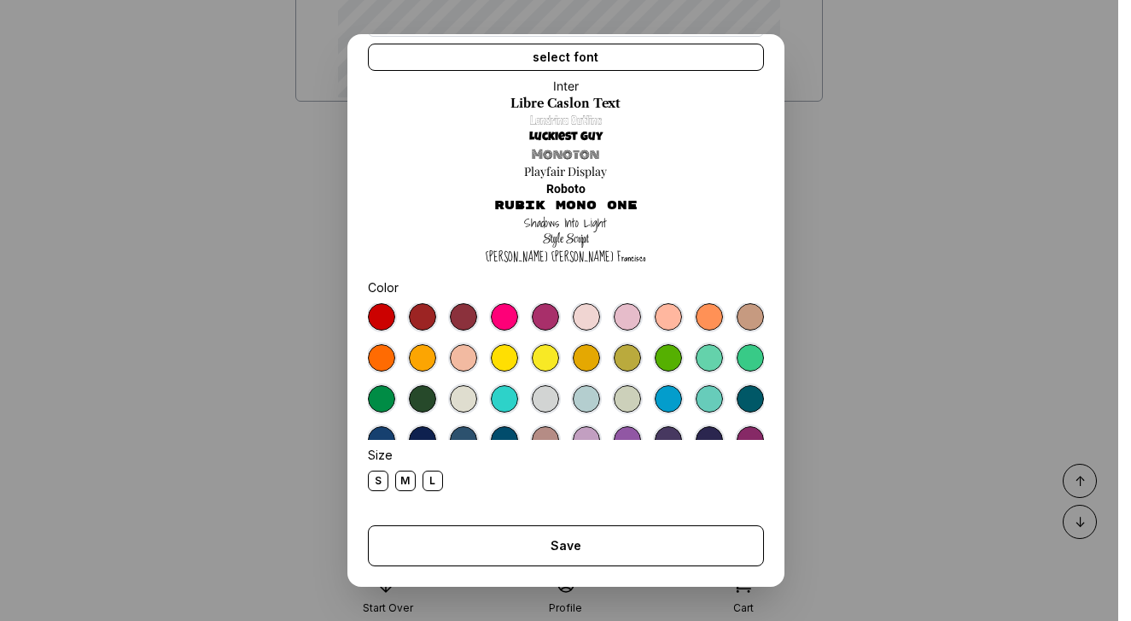
click at [567, 553] on button "Save" at bounding box center [566, 545] width 396 height 41
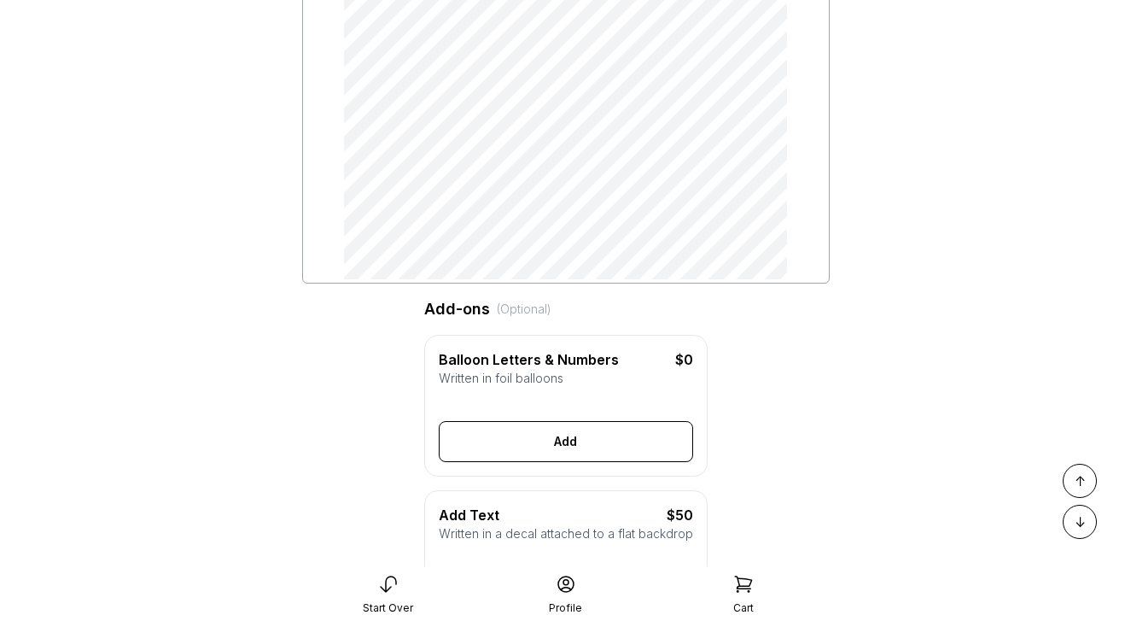
scroll to position [453, 0]
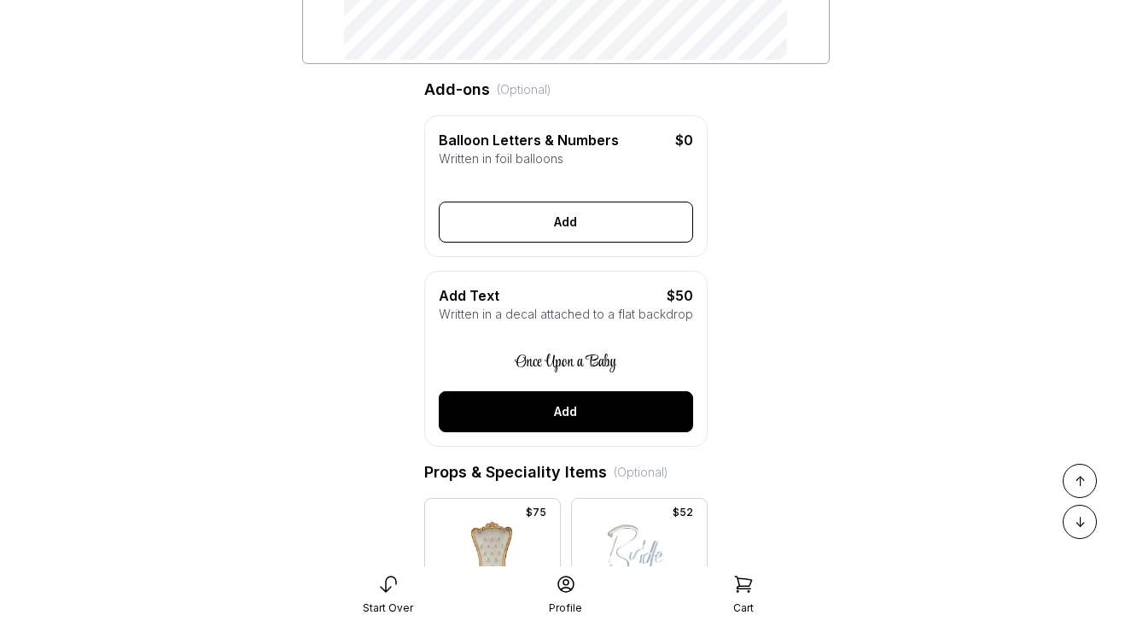
click at [553, 404] on button "Add" at bounding box center [566, 411] width 254 height 41
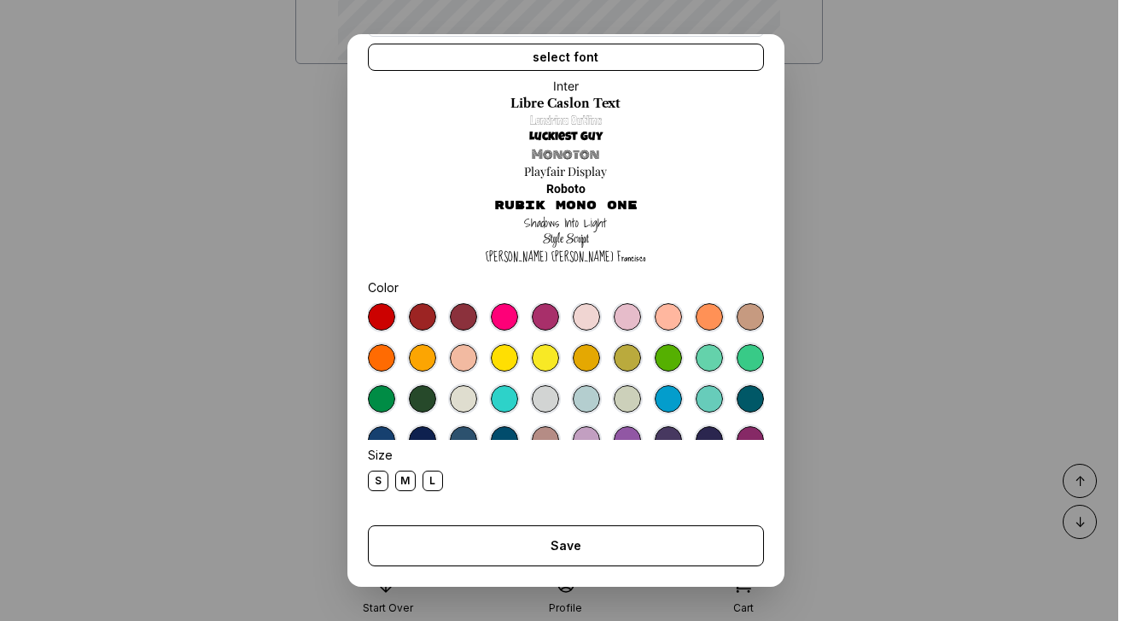
click at [501, 320] on div at bounding box center [504, 316] width 27 height 27
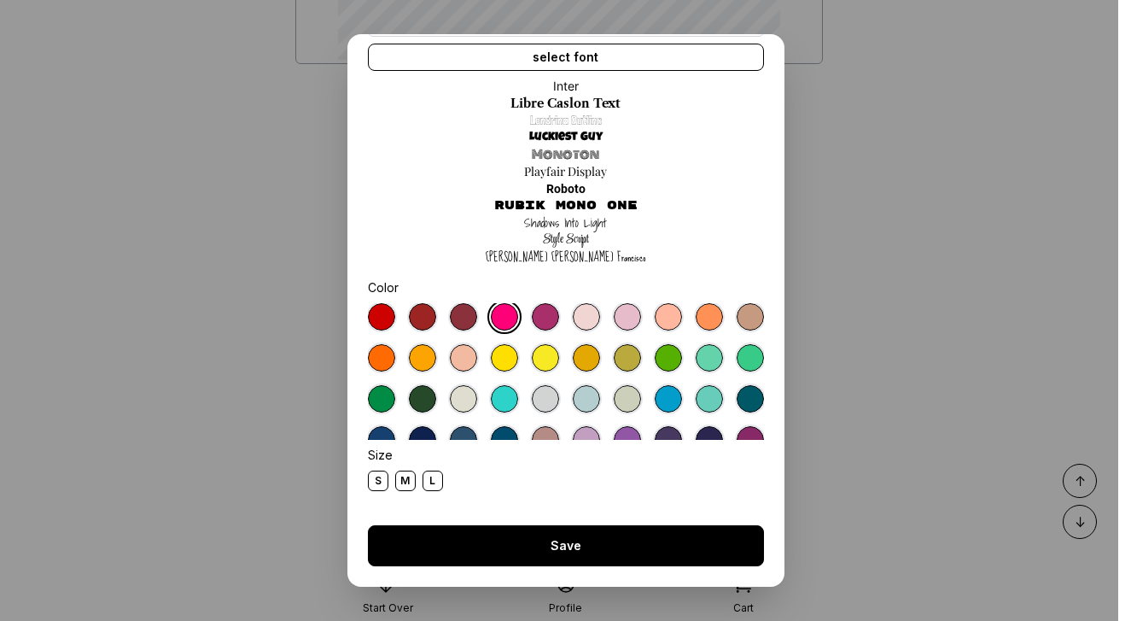
click at [550, 538] on button "Save" at bounding box center [566, 545] width 396 height 41
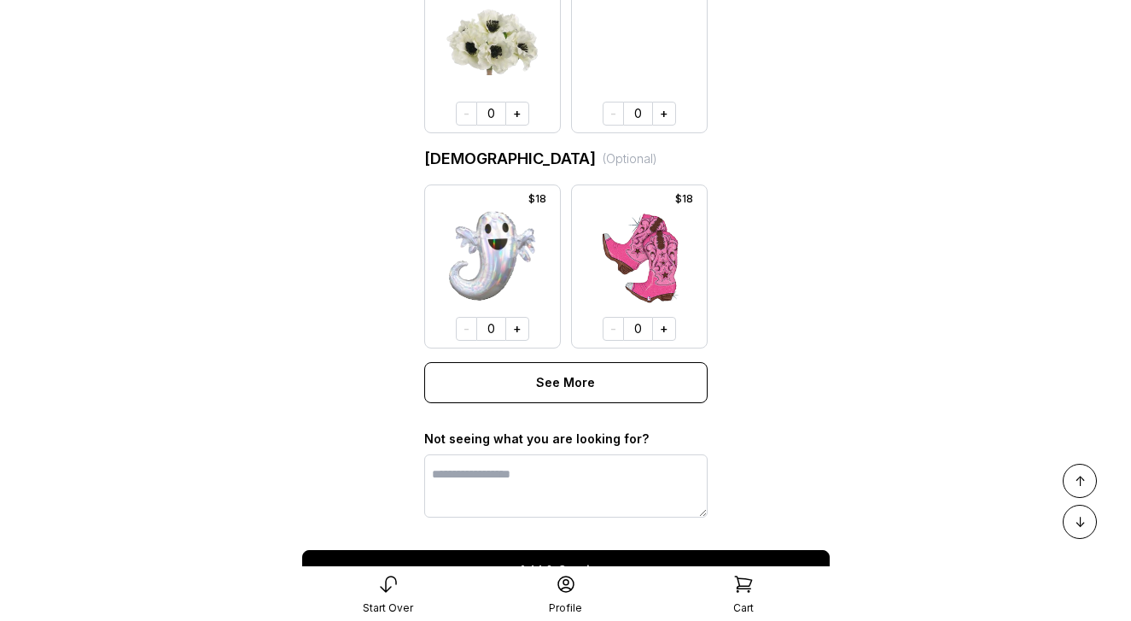
scroll to position [10205, 0]
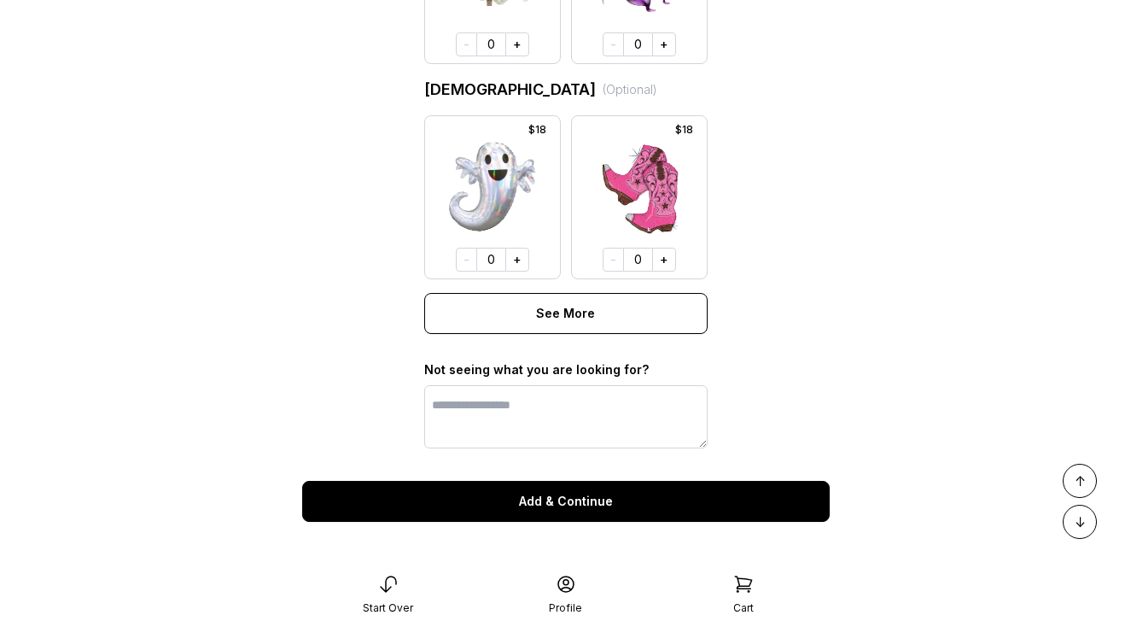
click at [576, 505] on button "Add & Continue" at bounding box center [566, 501] width 528 height 41
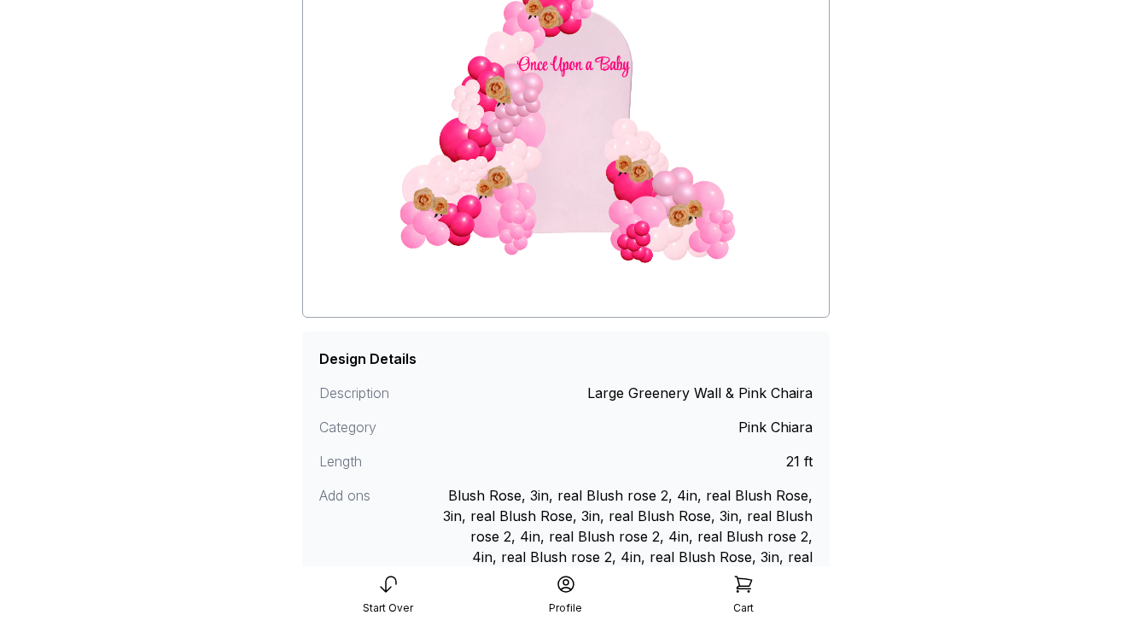
scroll to position [336, 0]
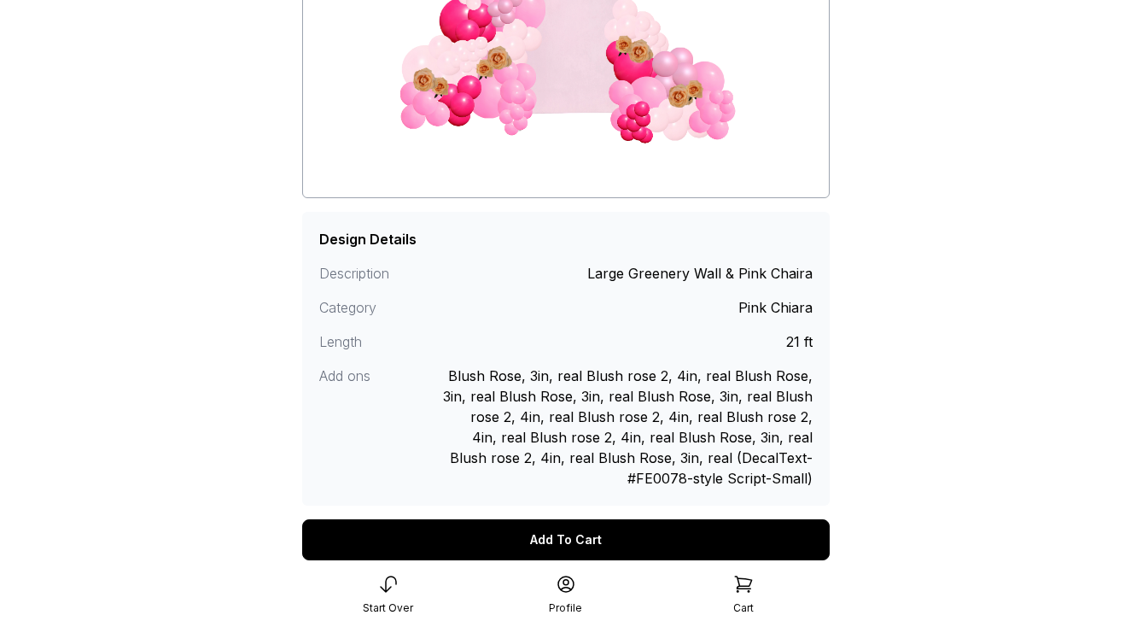
click at [564, 535] on div "Add To Cart" at bounding box center [566, 539] width 528 height 41
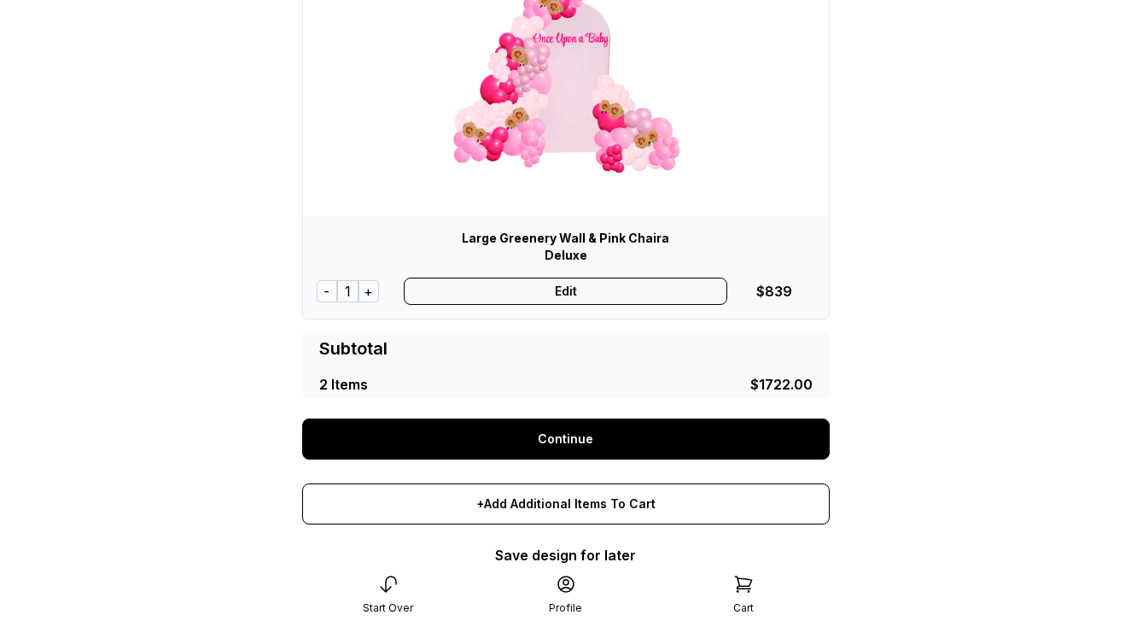
scroll to position [666, 0]
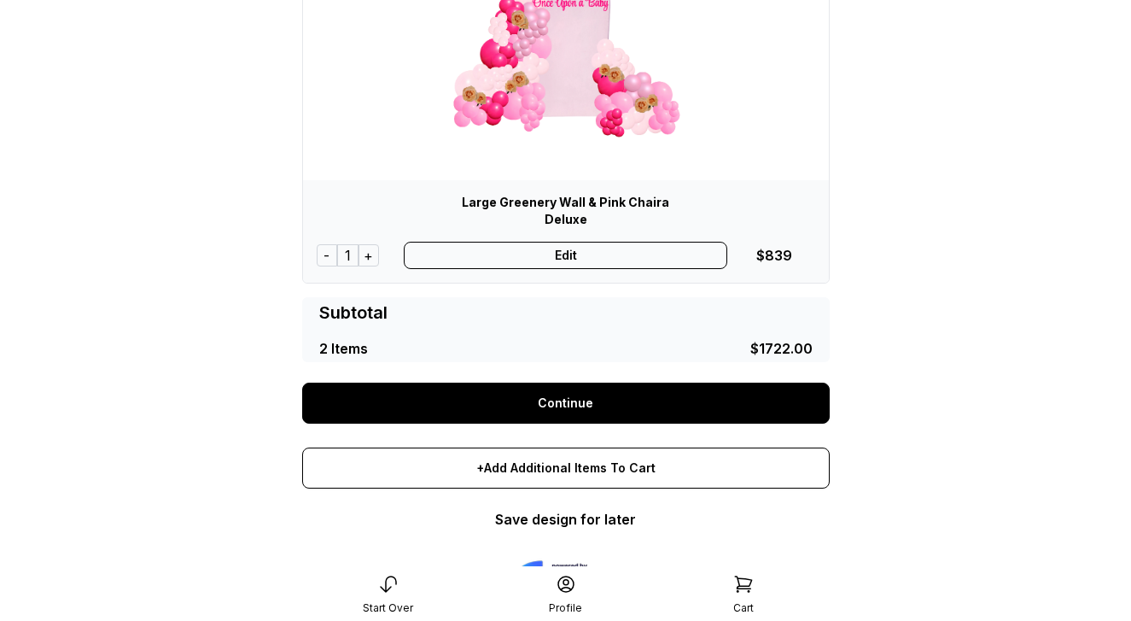
click at [616, 403] on link "Continue" at bounding box center [566, 403] width 528 height 41
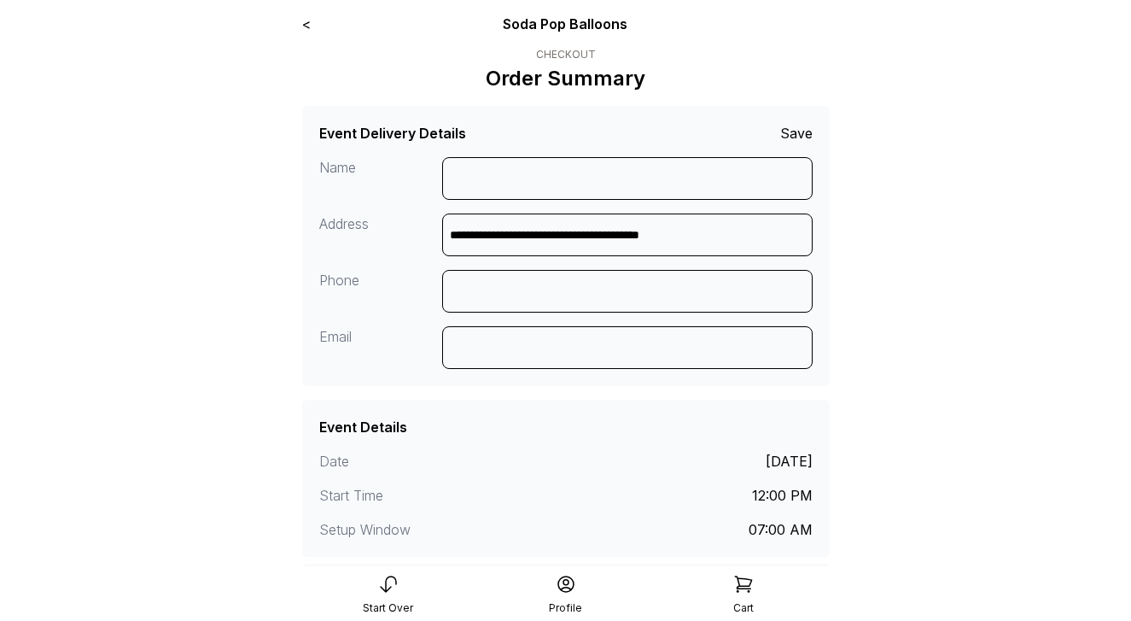
click at [309, 29] on link "<" at bounding box center [306, 23] width 9 height 17
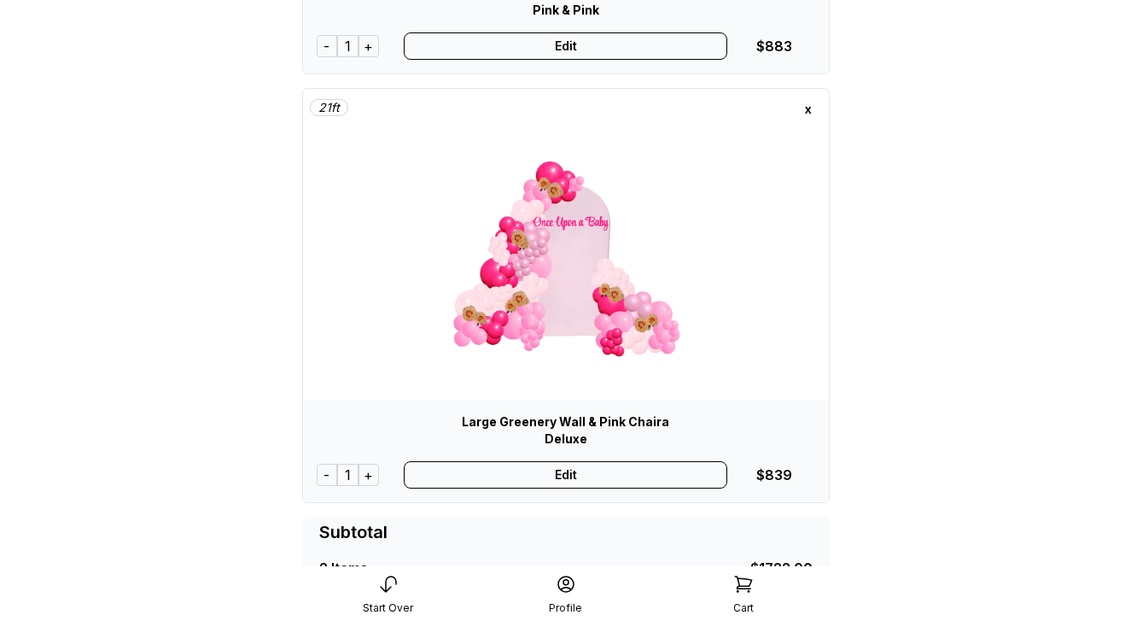
scroll to position [521, 0]
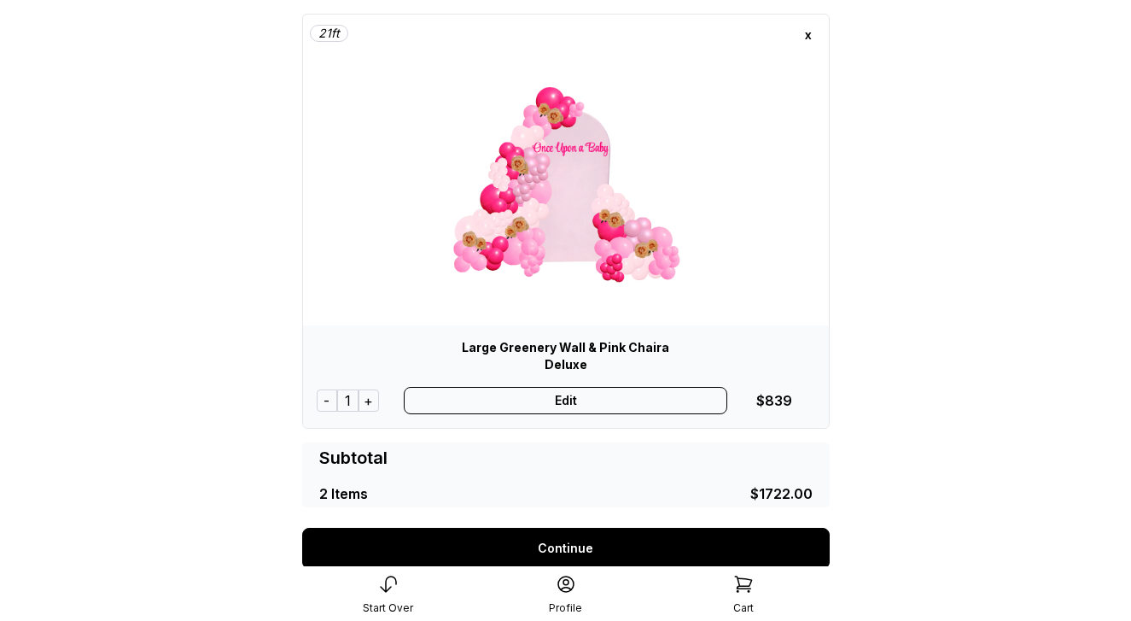
click at [570, 406] on div "Edit" at bounding box center [566, 400] width 324 height 27
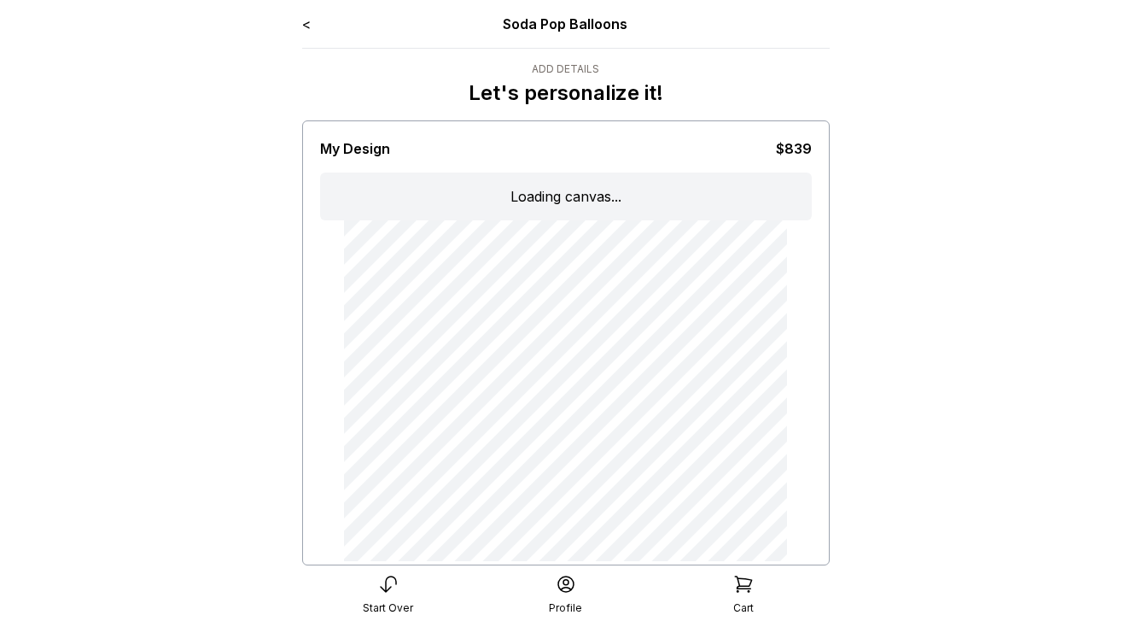
type input "**********"
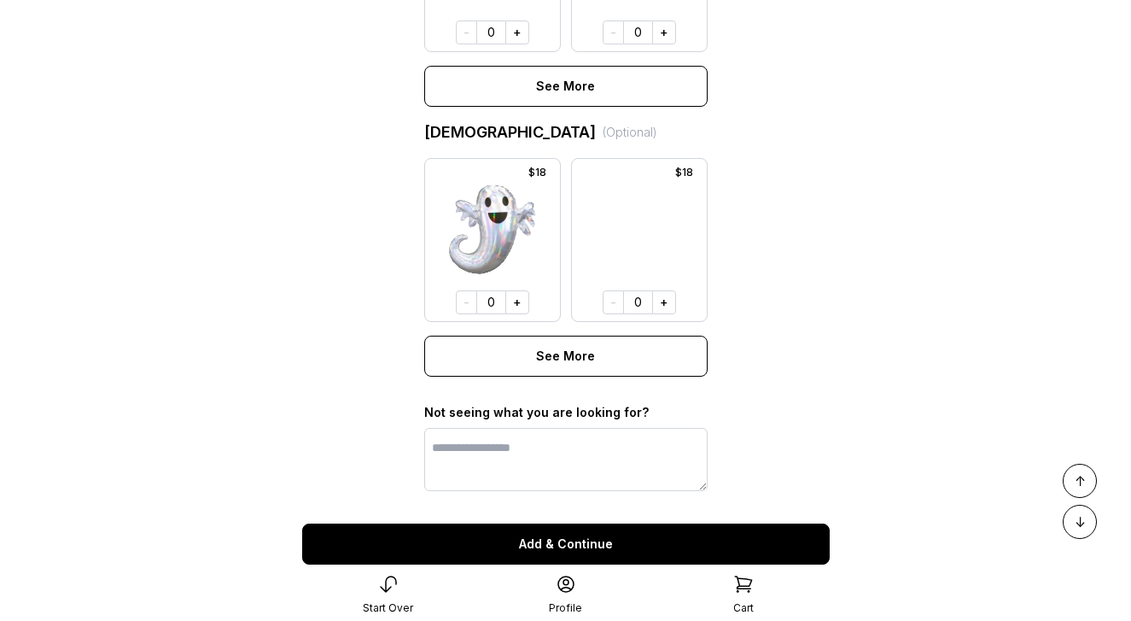
scroll to position [1376, 0]
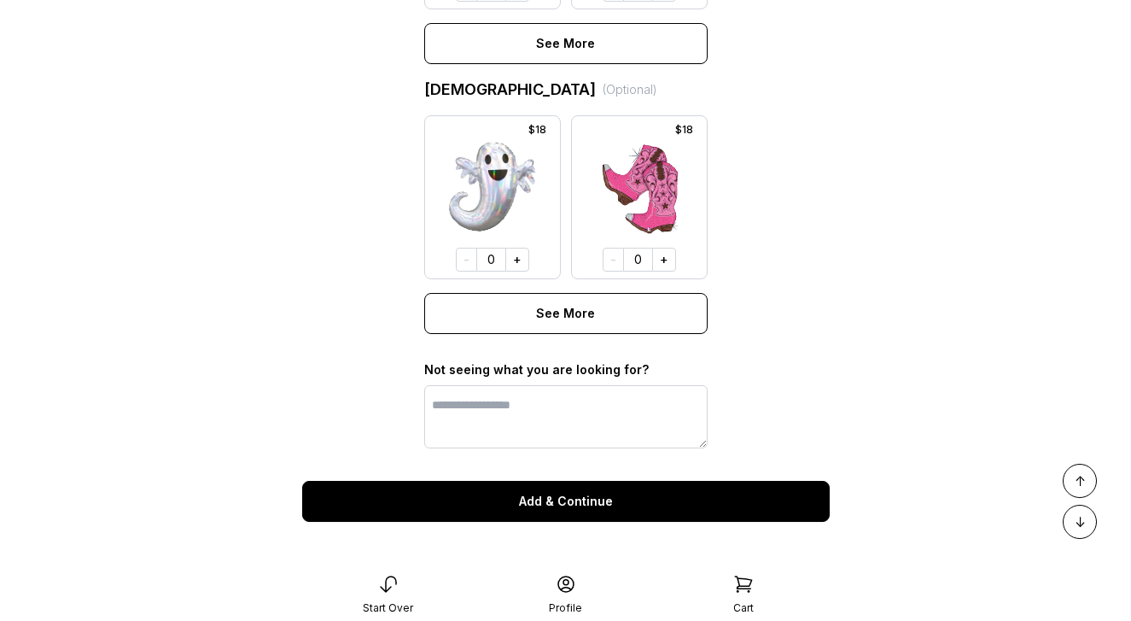
click at [593, 494] on button "Add & Continue" at bounding box center [566, 501] width 528 height 41
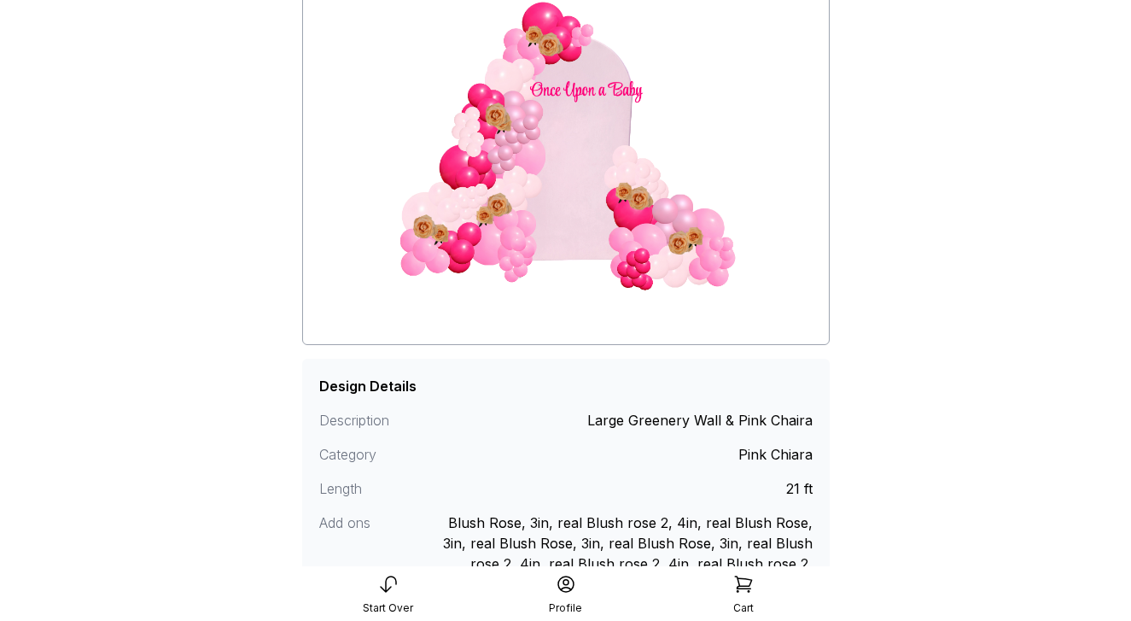
scroll to position [408, 0]
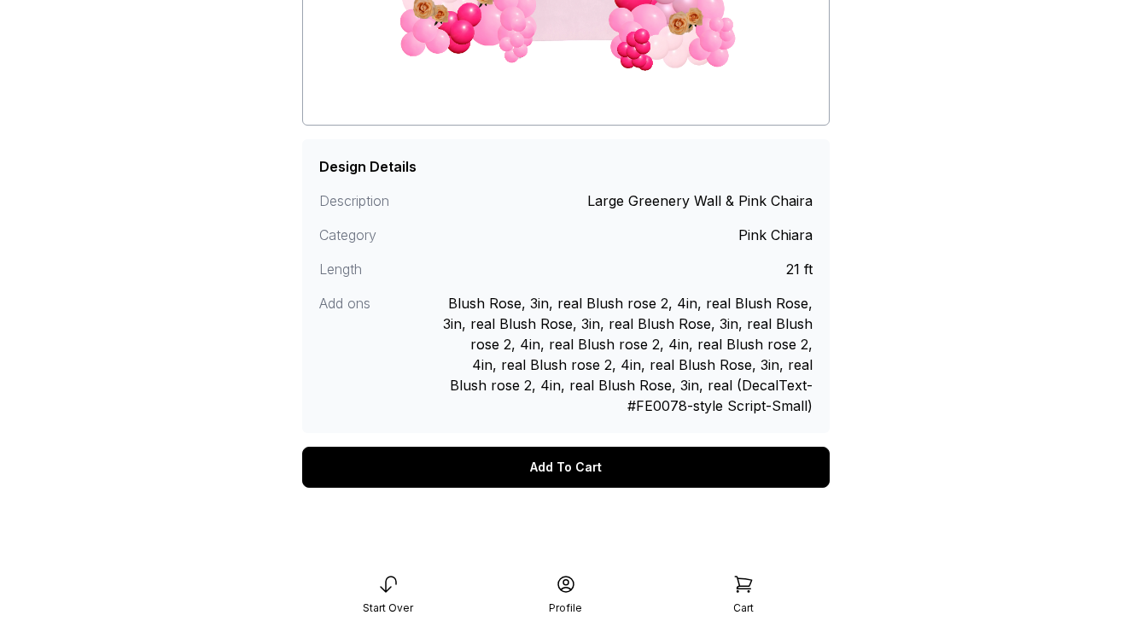
click at [586, 461] on div "Add To Cart" at bounding box center [566, 467] width 528 height 41
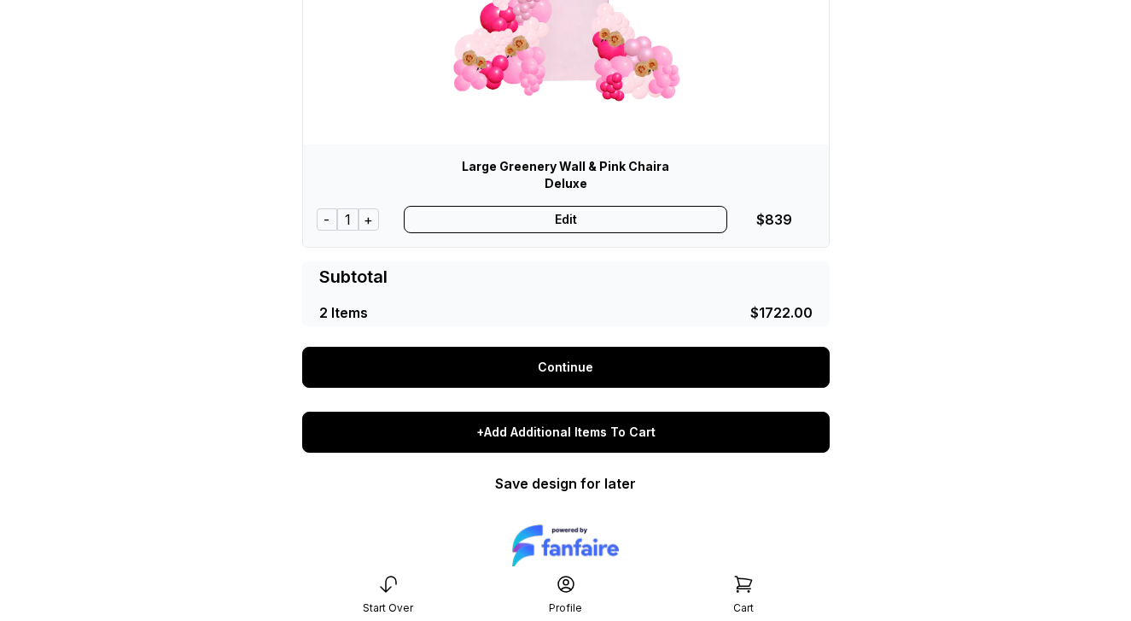
scroll to position [704, 0]
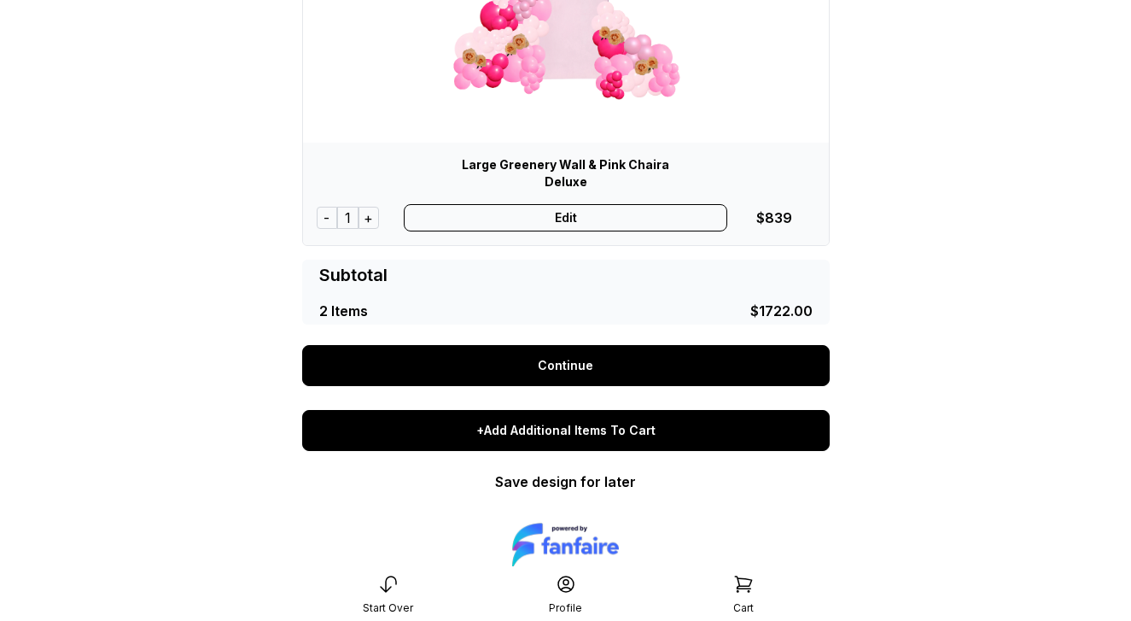
click at [576, 436] on div "+Add Additional Items To Cart" at bounding box center [566, 430] width 528 height 41
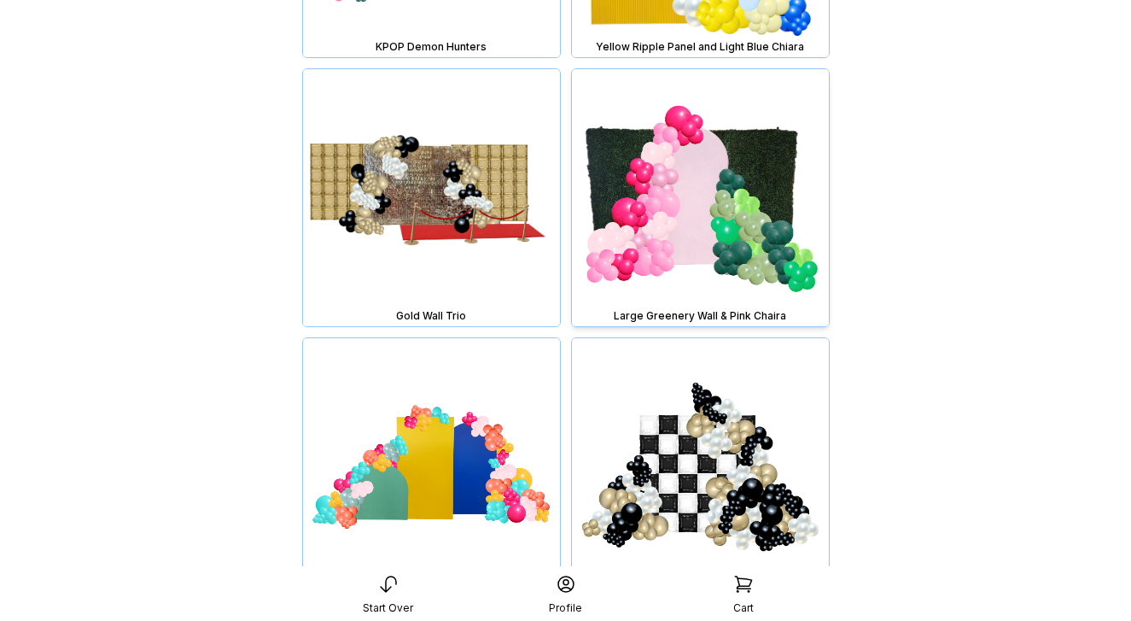
click at [687, 183] on img at bounding box center [700, 197] width 257 height 257
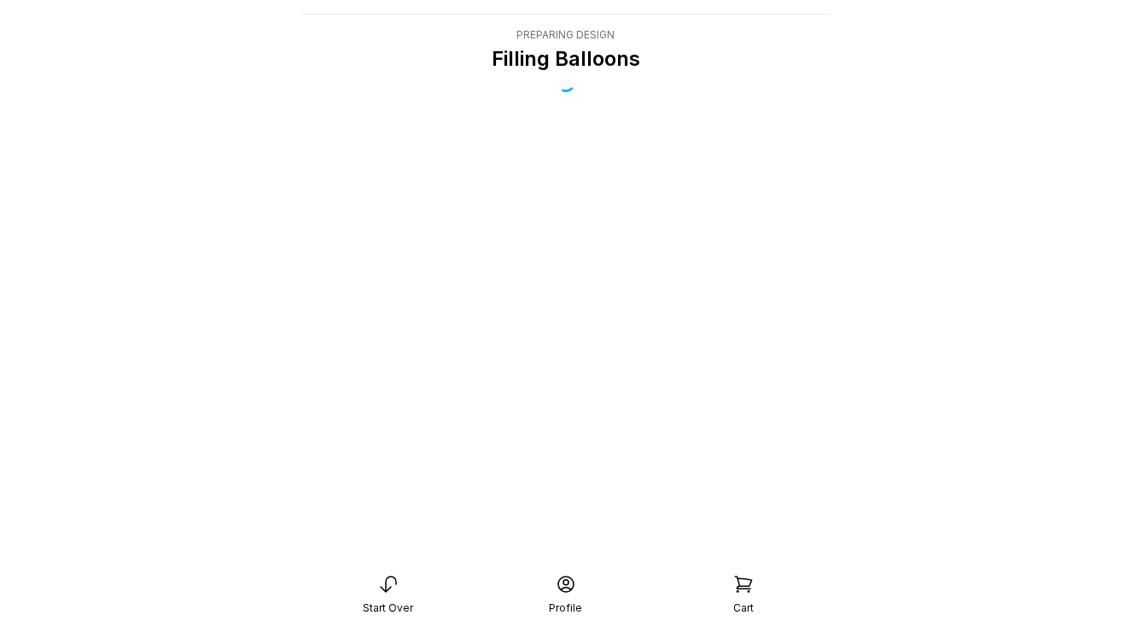
scroll to position [34, 0]
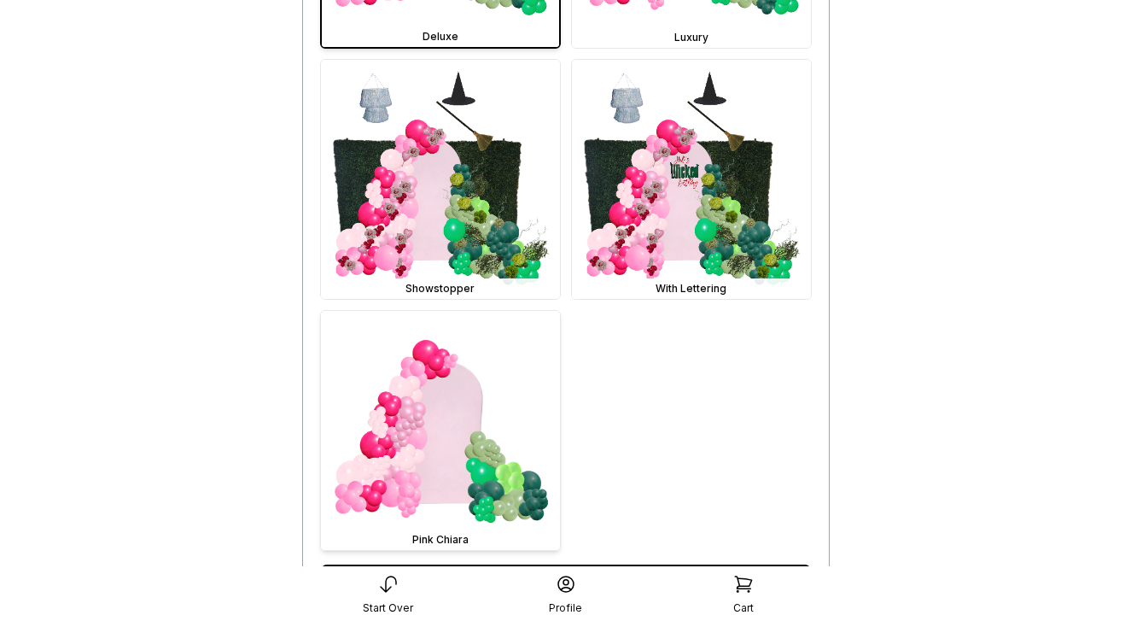
click at [476, 422] on img at bounding box center [440, 430] width 239 height 239
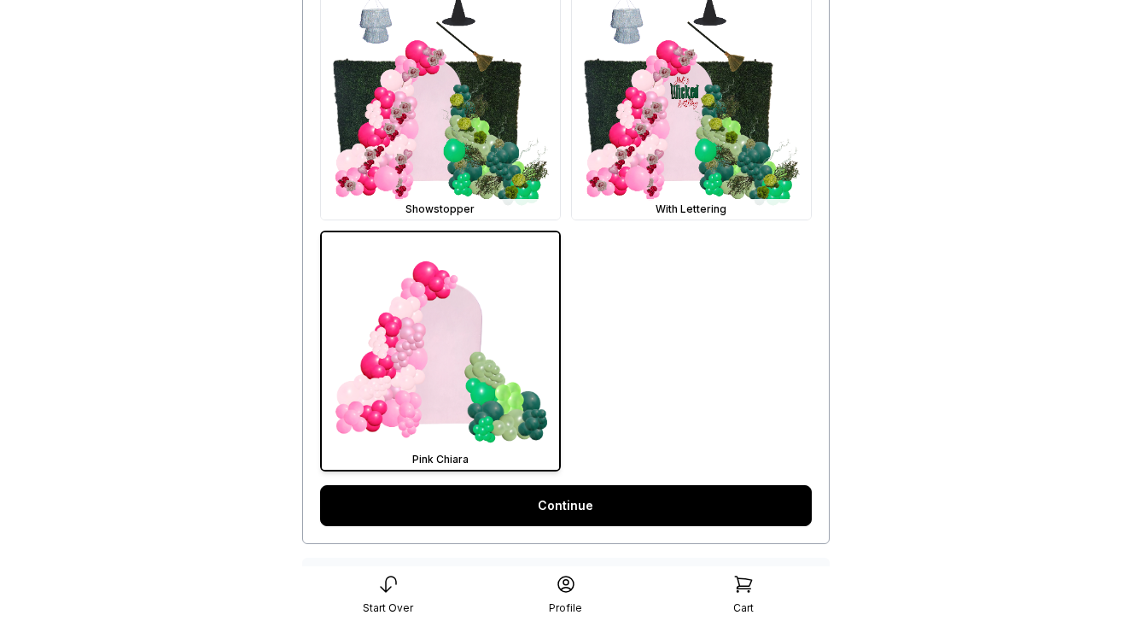
scroll to position [1175, 0]
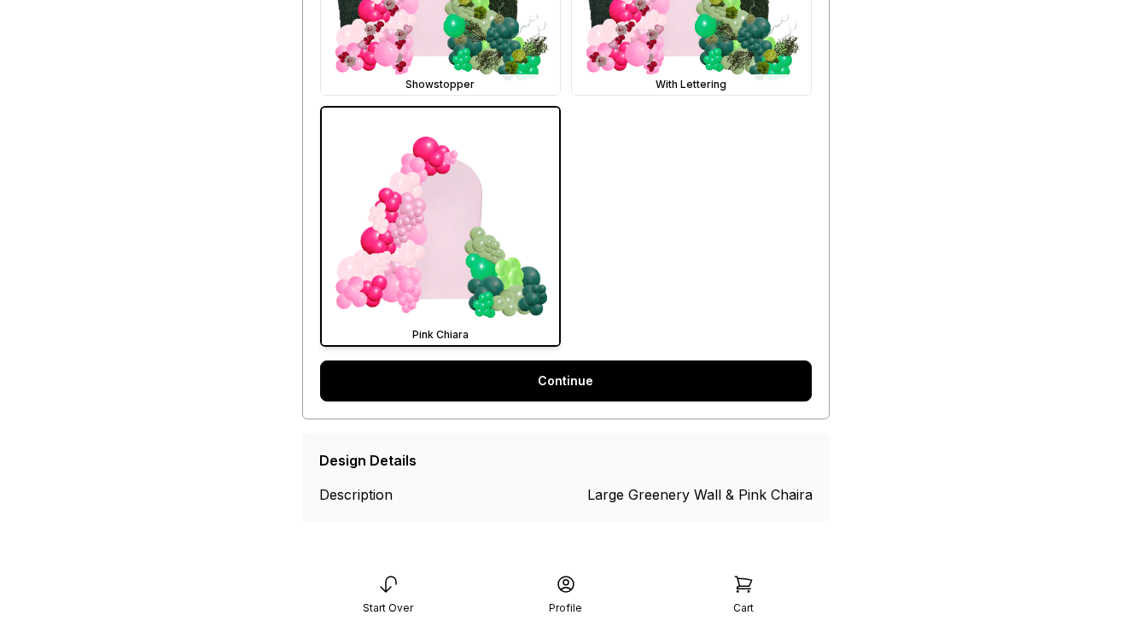
click at [581, 377] on link "Continue" at bounding box center [566, 380] width 492 height 41
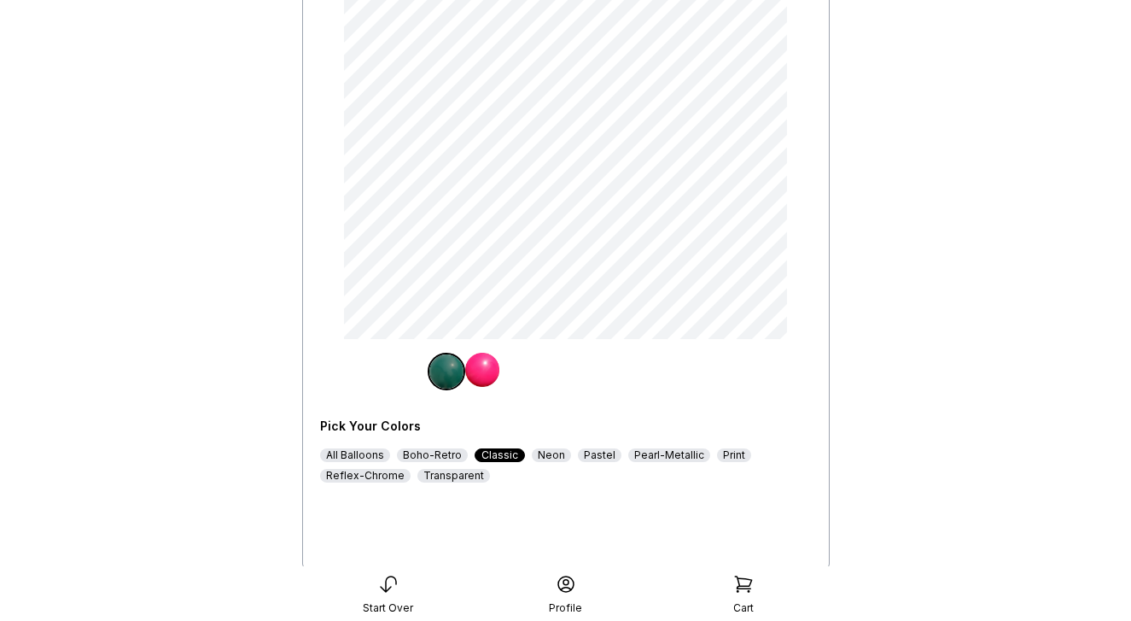
scroll to position [289, 0]
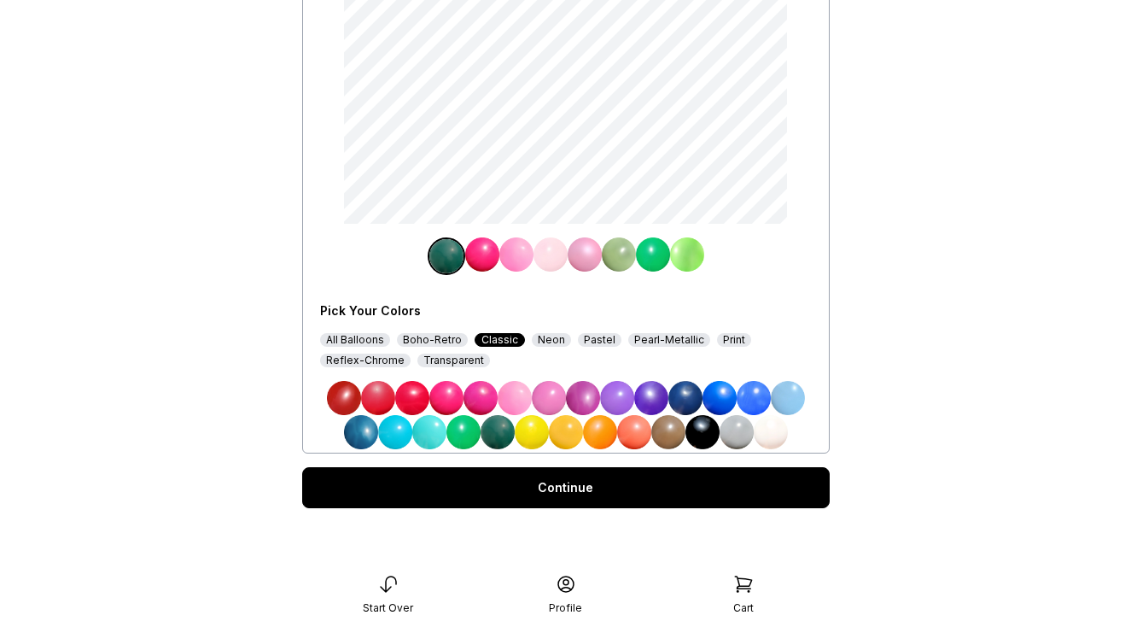
click at [452, 336] on div "Boho-Retro" at bounding box center [432, 340] width 71 height 14
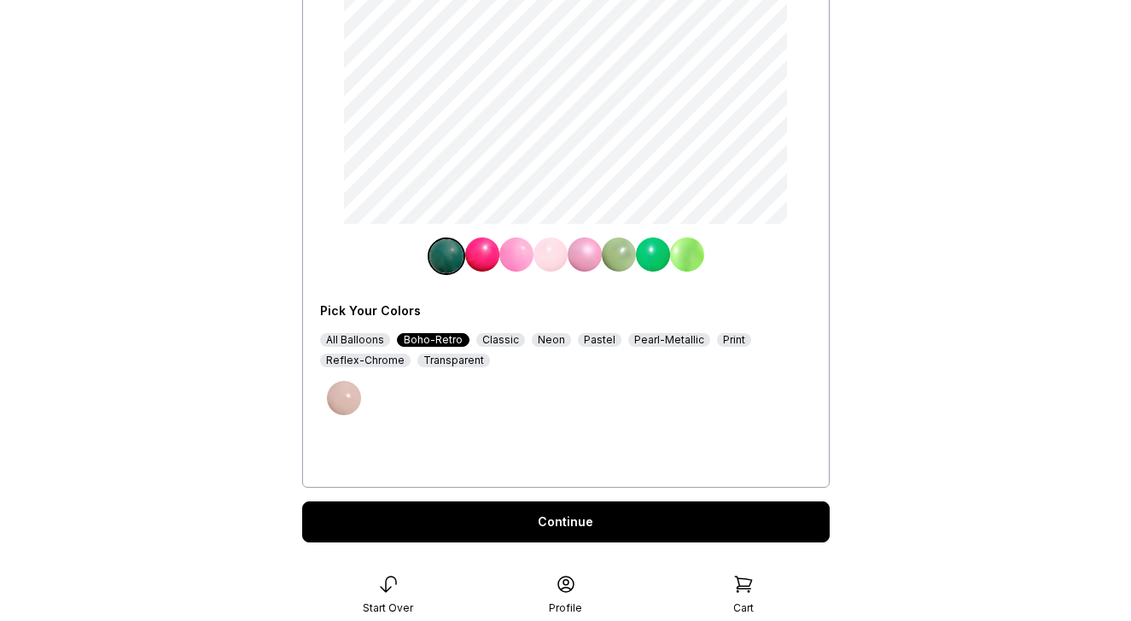
scroll to position [109, 0]
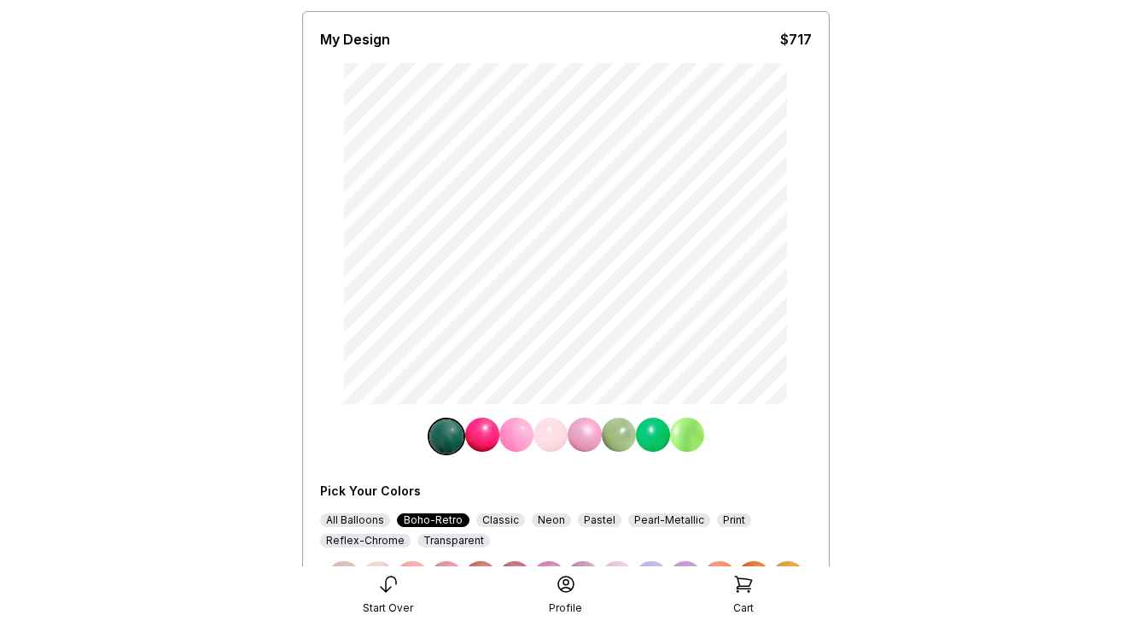
click at [474, 436] on img at bounding box center [482, 435] width 34 height 34
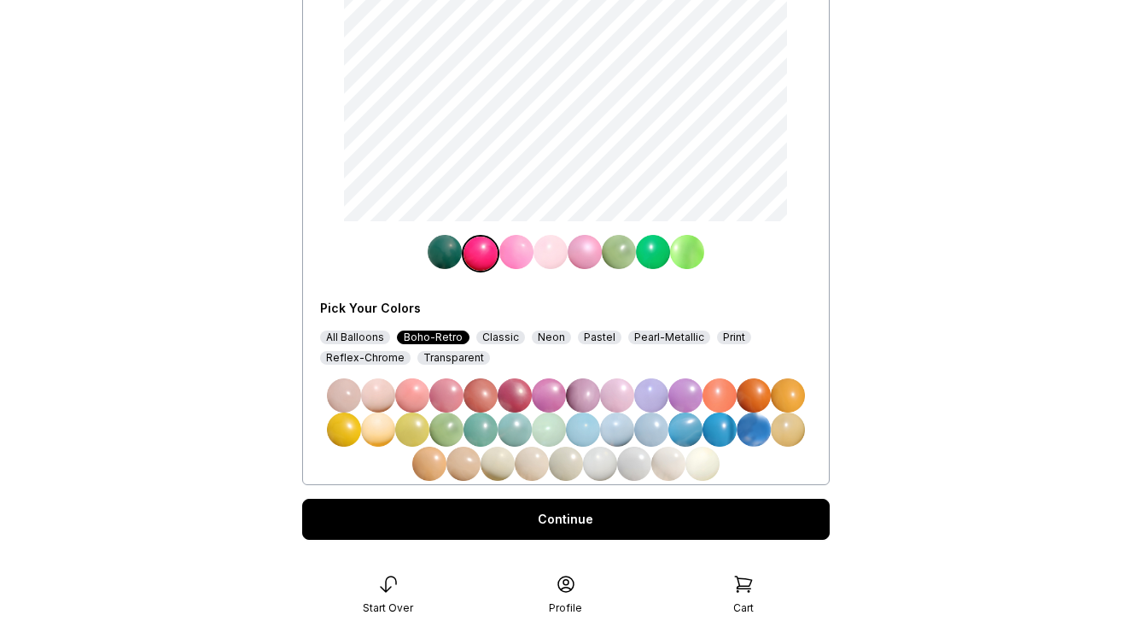
scroll to position [294, 0]
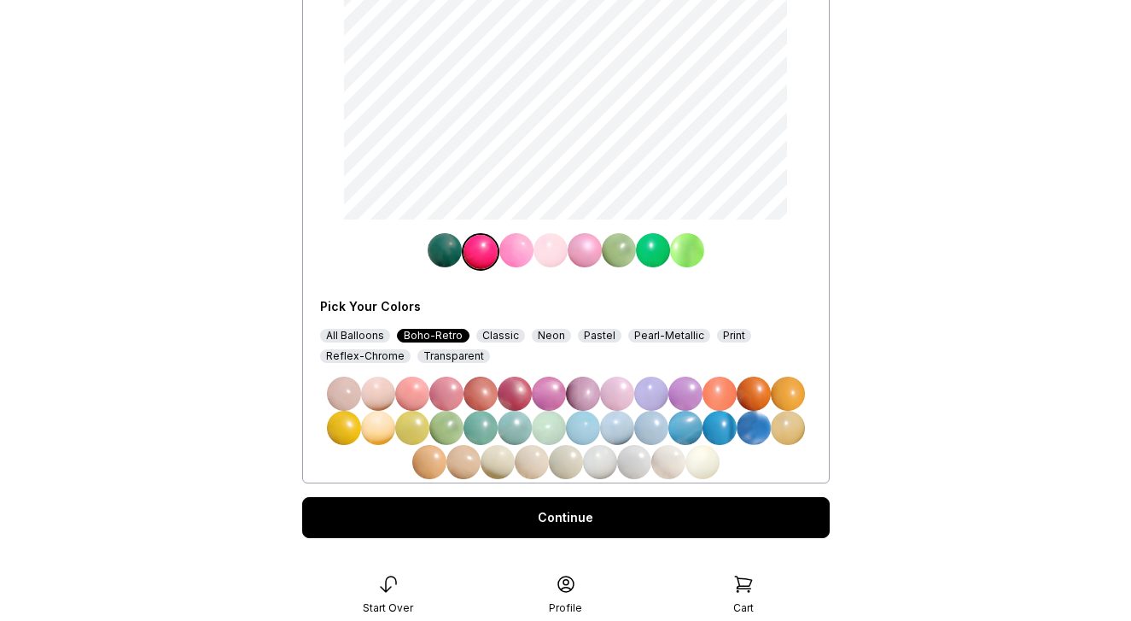
click at [378, 337] on div "All Balloons" at bounding box center [355, 336] width 70 height 14
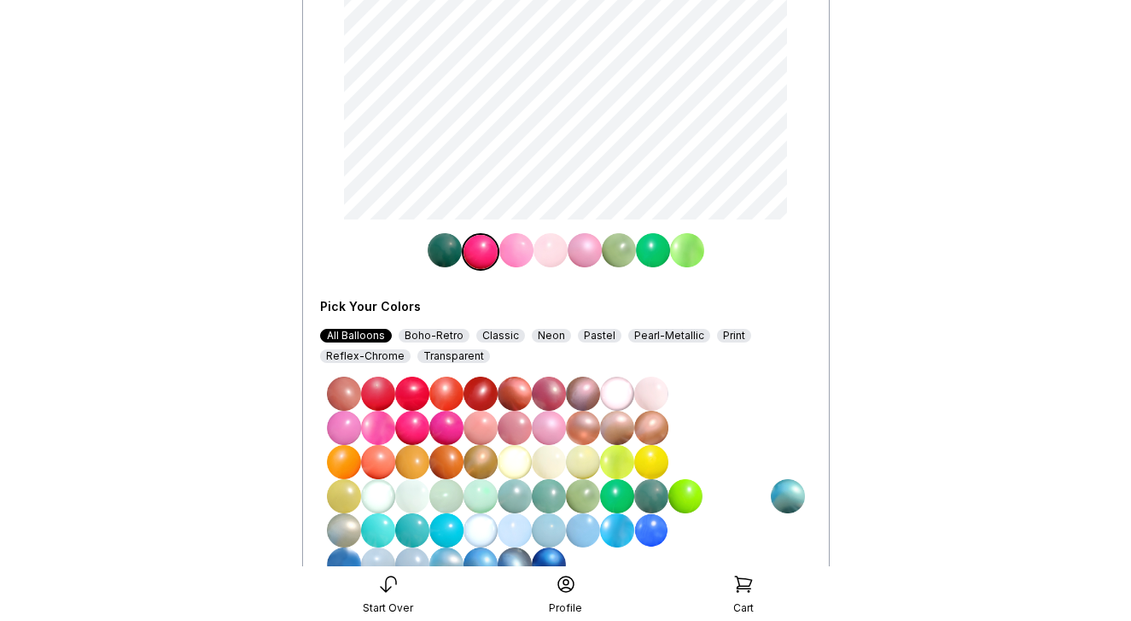
click at [654, 495] on img at bounding box center [651, 496] width 34 height 34
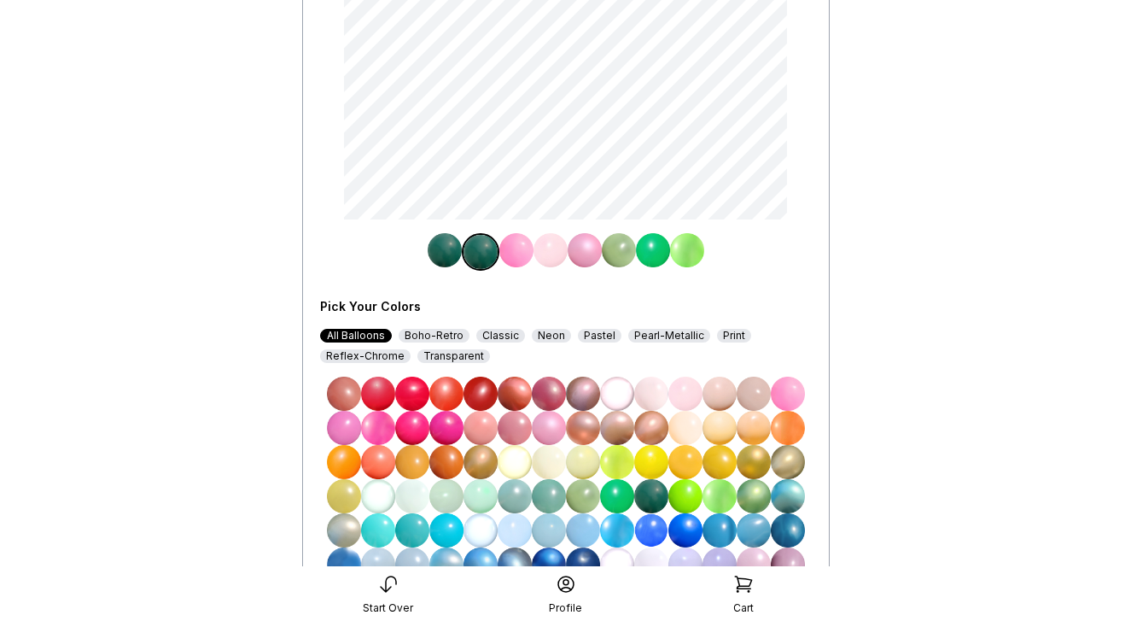
click at [454, 249] on img at bounding box center [445, 250] width 34 height 34
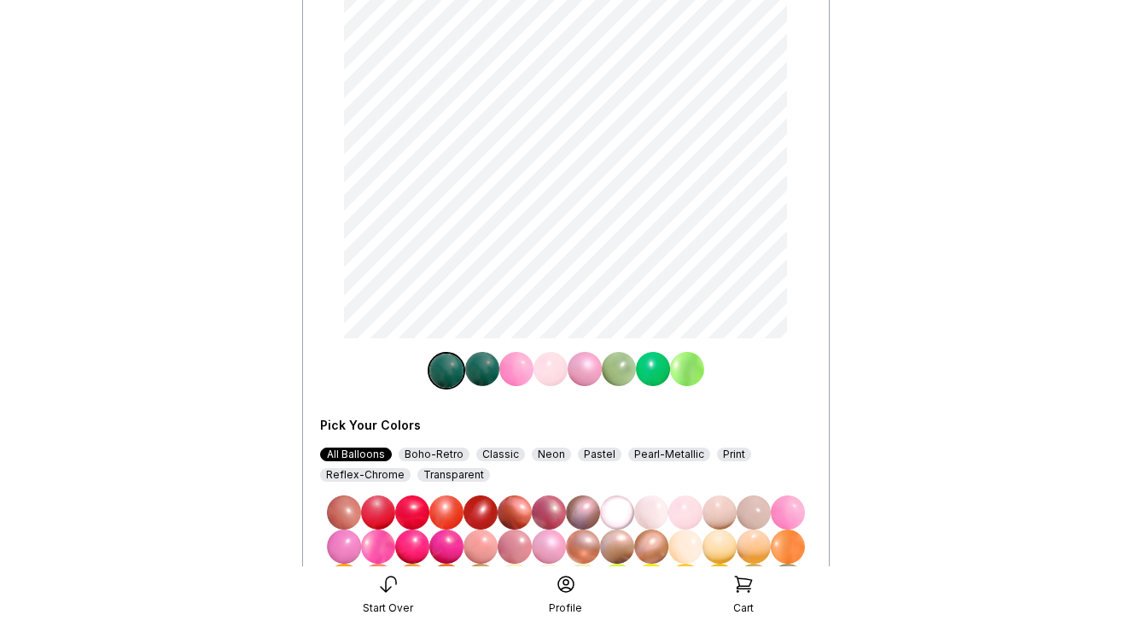
scroll to position [181, 0]
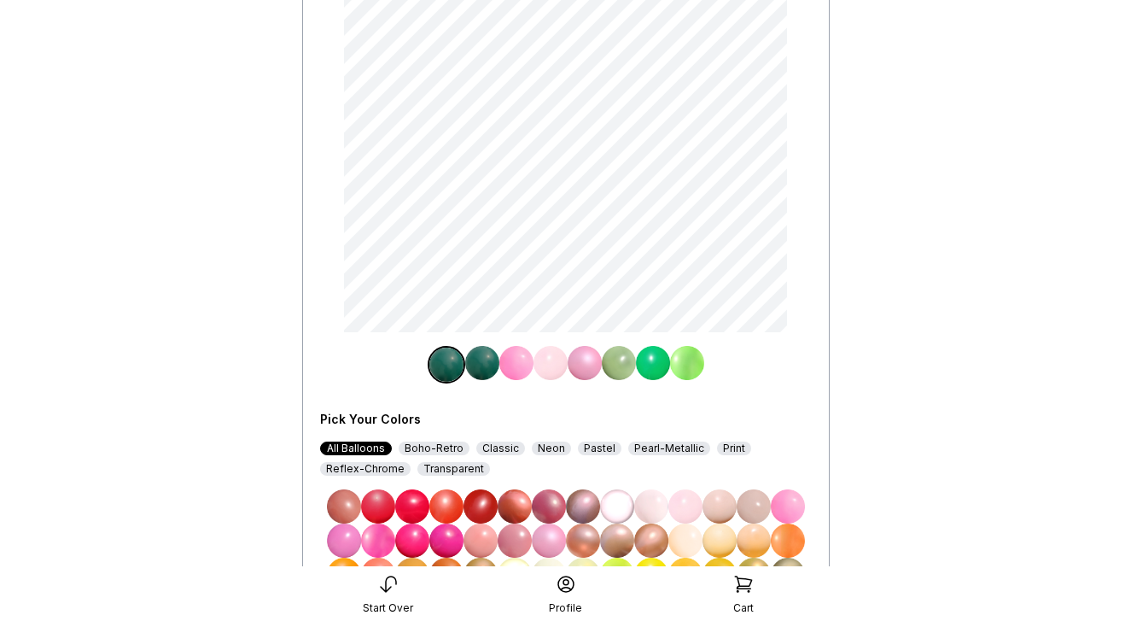
click at [521, 365] on img at bounding box center [517, 363] width 34 height 34
click at [443, 360] on img at bounding box center [445, 363] width 34 height 34
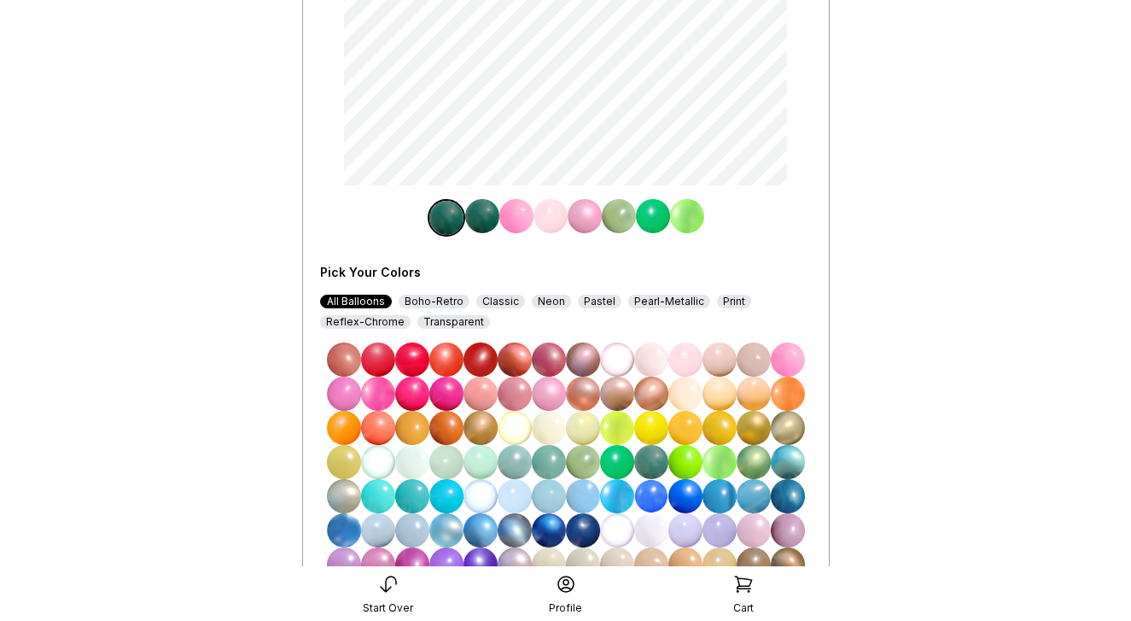
scroll to position [350, 0]
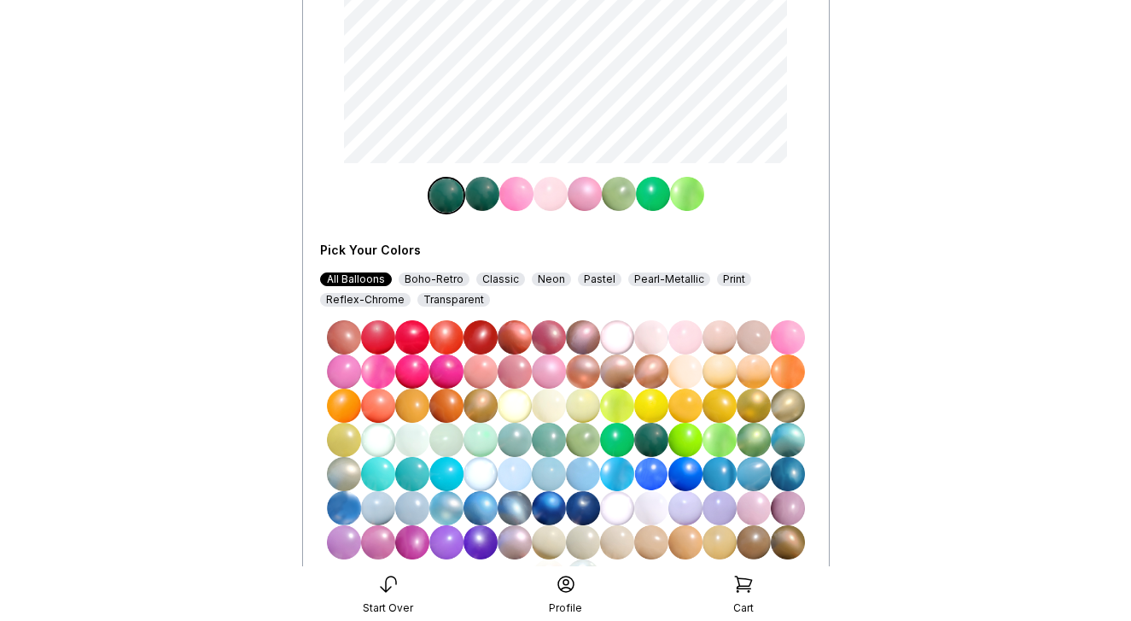
click at [449, 440] on img at bounding box center [447, 440] width 34 height 34
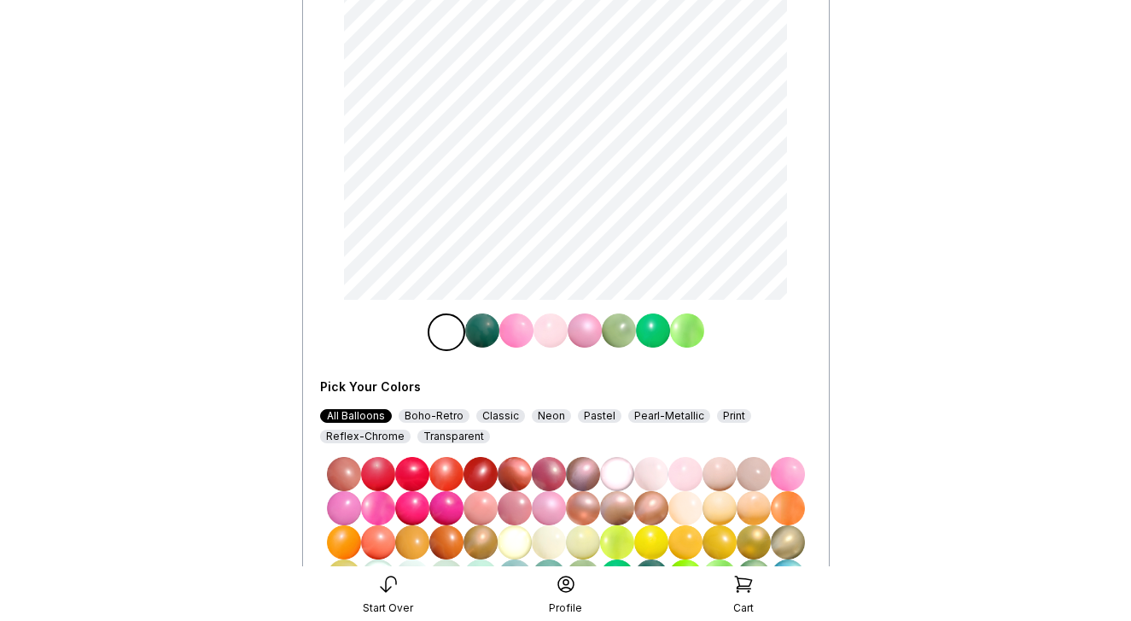
scroll to position [217, 0]
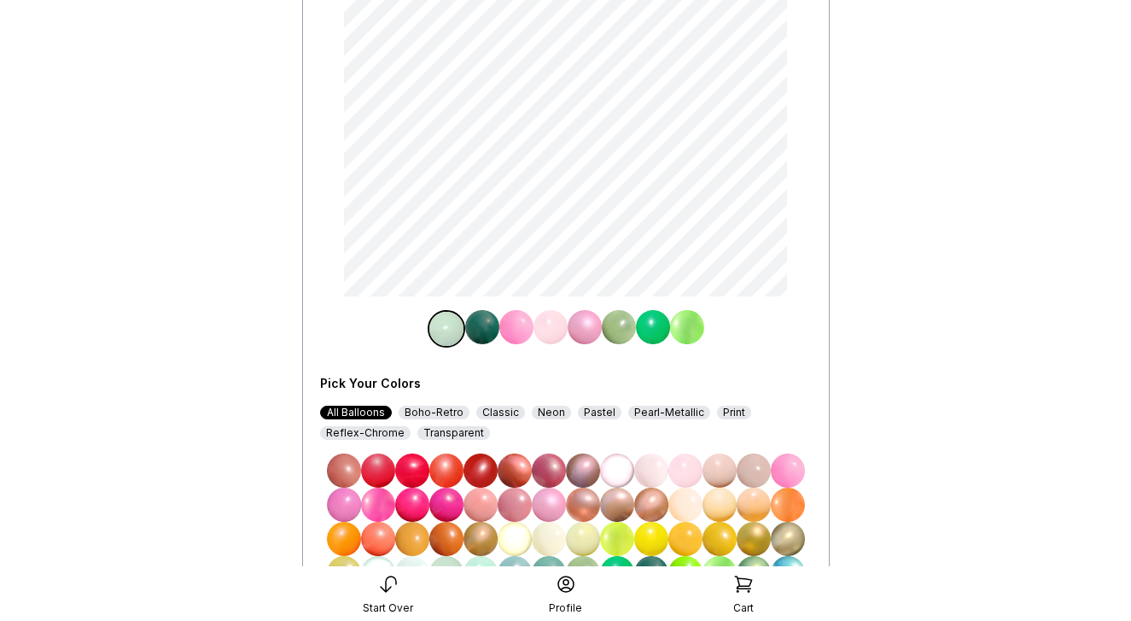
click at [581, 330] on img at bounding box center [585, 327] width 34 height 34
click at [790, 472] on img at bounding box center [788, 470] width 34 height 34
click at [626, 331] on img at bounding box center [619, 327] width 34 height 34
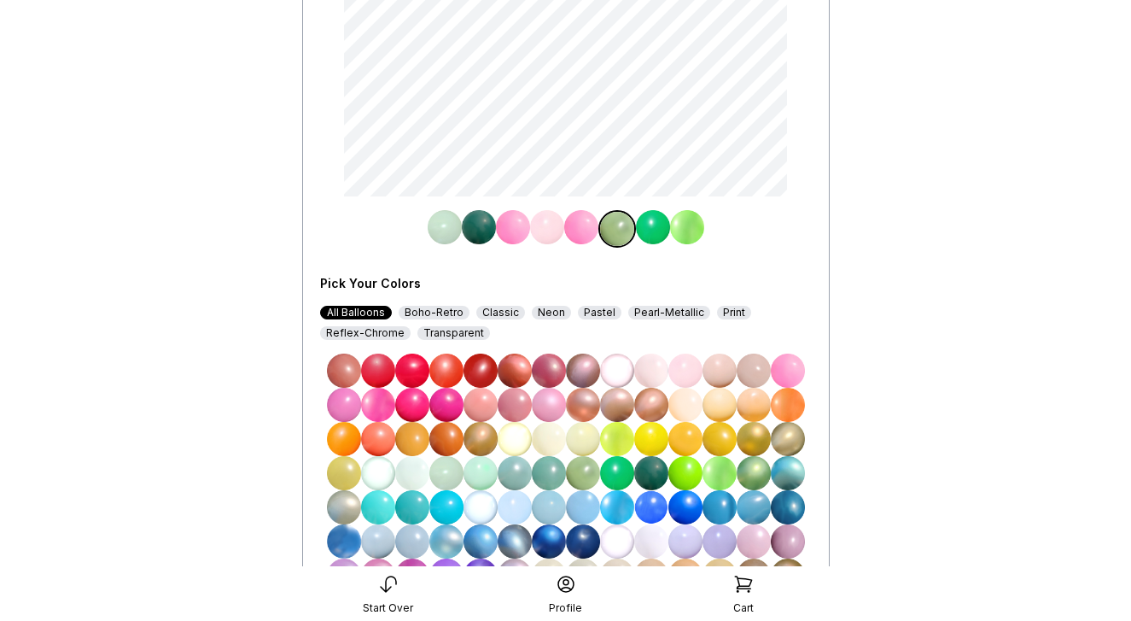
scroll to position [345, 0]
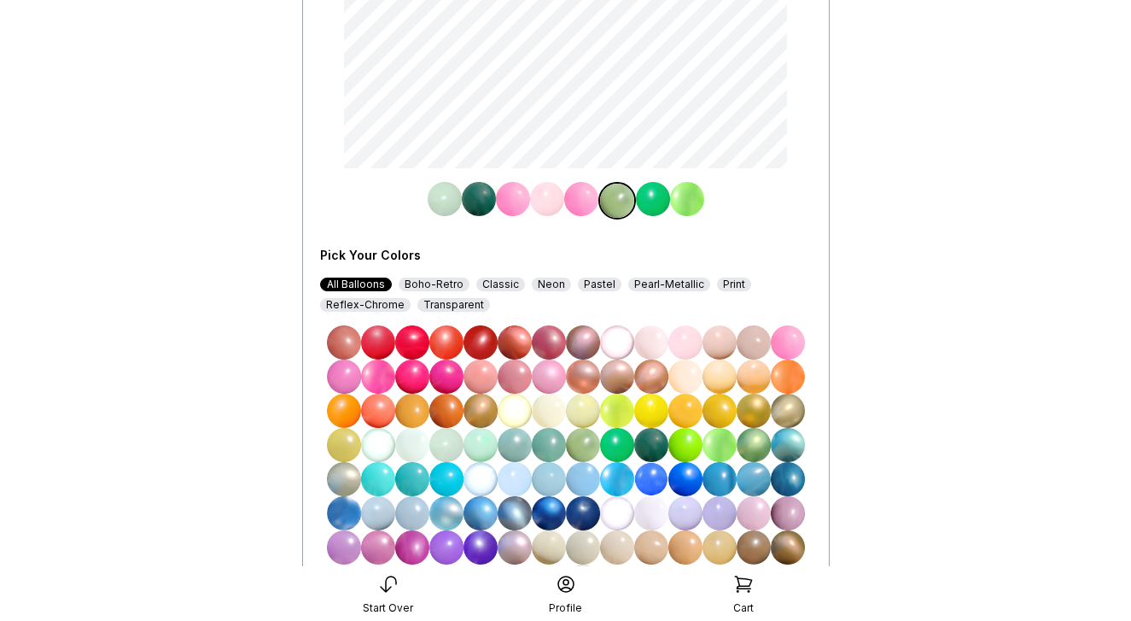
click at [443, 445] on img at bounding box center [447, 445] width 34 height 34
click at [655, 197] on img at bounding box center [653, 199] width 34 height 34
click at [653, 445] on img at bounding box center [651, 445] width 34 height 34
click at [687, 202] on img at bounding box center [687, 199] width 34 height 34
click at [685, 340] on img at bounding box center [686, 342] width 34 height 34
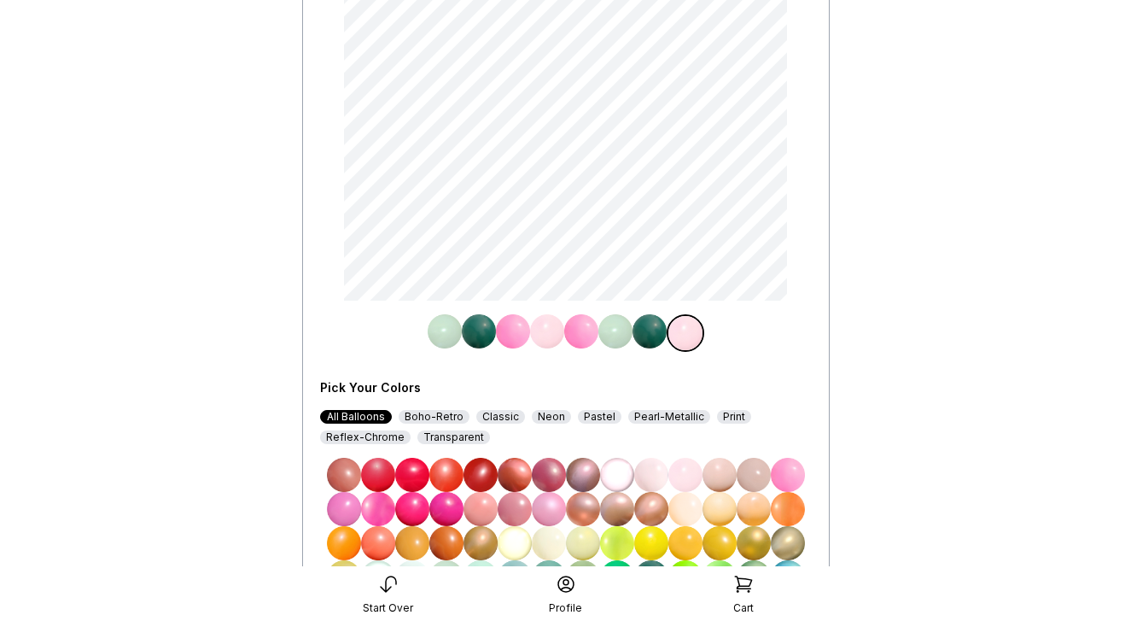
scroll to position [214, 0]
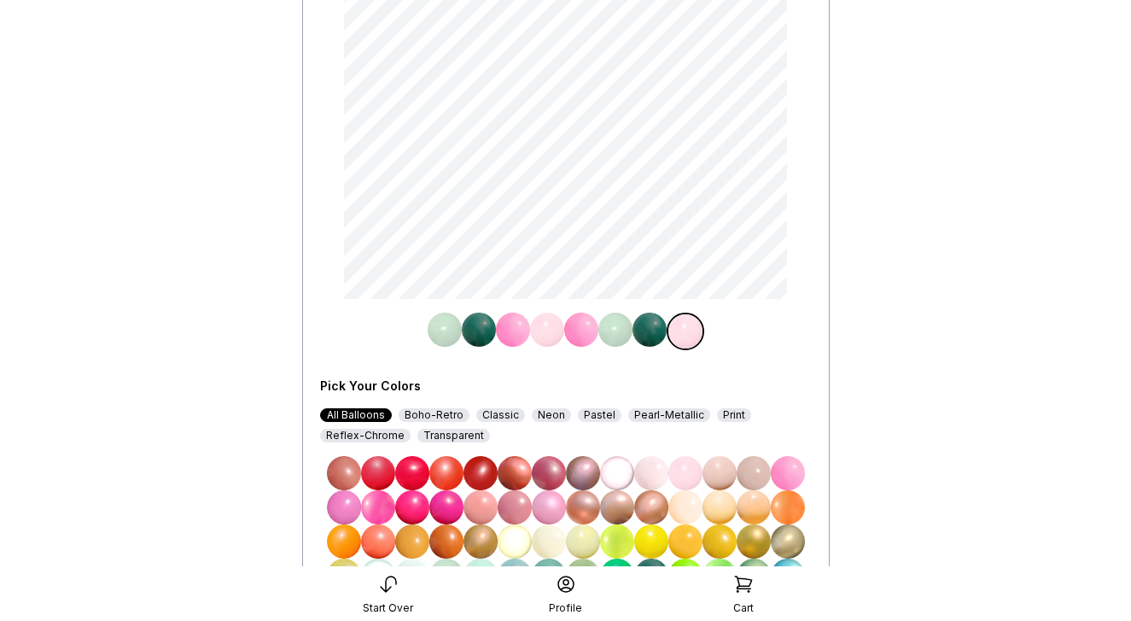
click at [623, 333] on img at bounding box center [616, 330] width 34 height 34
click at [788, 470] on img at bounding box center [788, 473] width 34 height 34
click at [589, 332] on img at bounding box center [581, 330] width 34 height 34
click at [517, 336] on img at bounding box center [513, 330] width 34 height 34
click at [694, 480] on img at bounding box center [686, 473] width 34 height 34
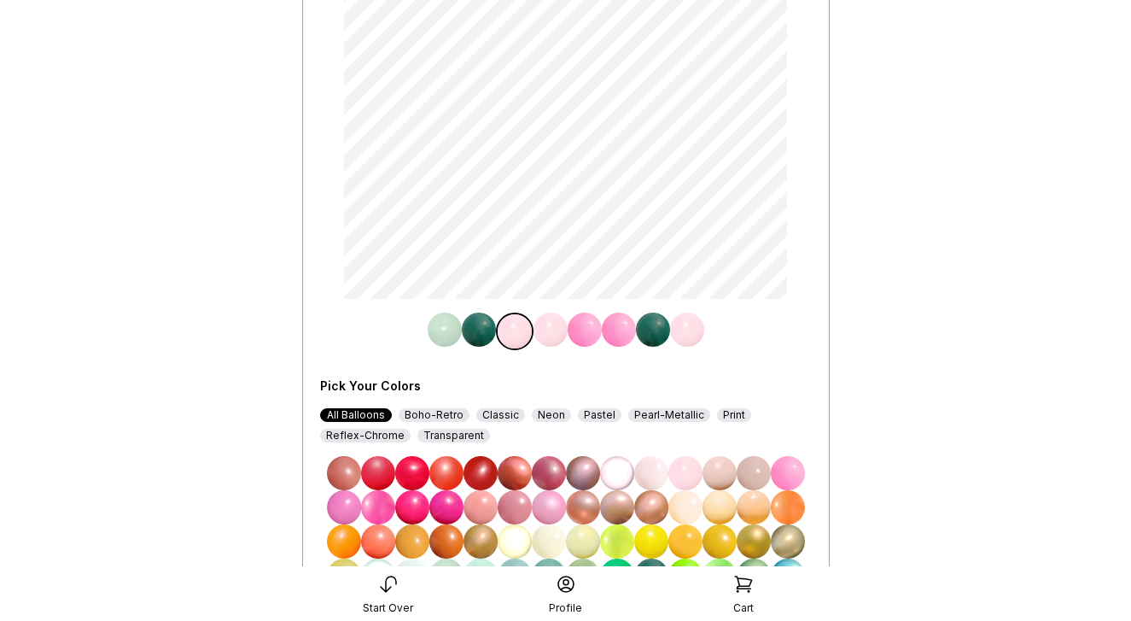
click at [552, 335] on img at bounding box center [551, 330] width 34 height 34
click at [789, 476] on img at bounding box center [788, 473] width 34 height 34
click at [579, 331] on img at bounding box center [585, 330] width 34 height 34
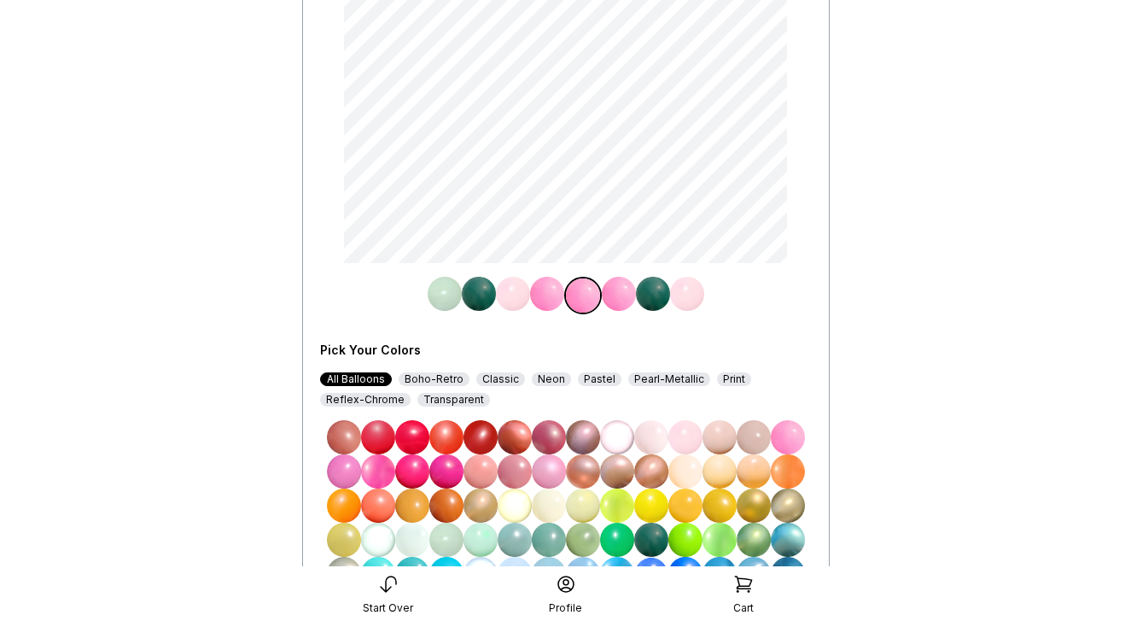
scroll to position [252, 0]
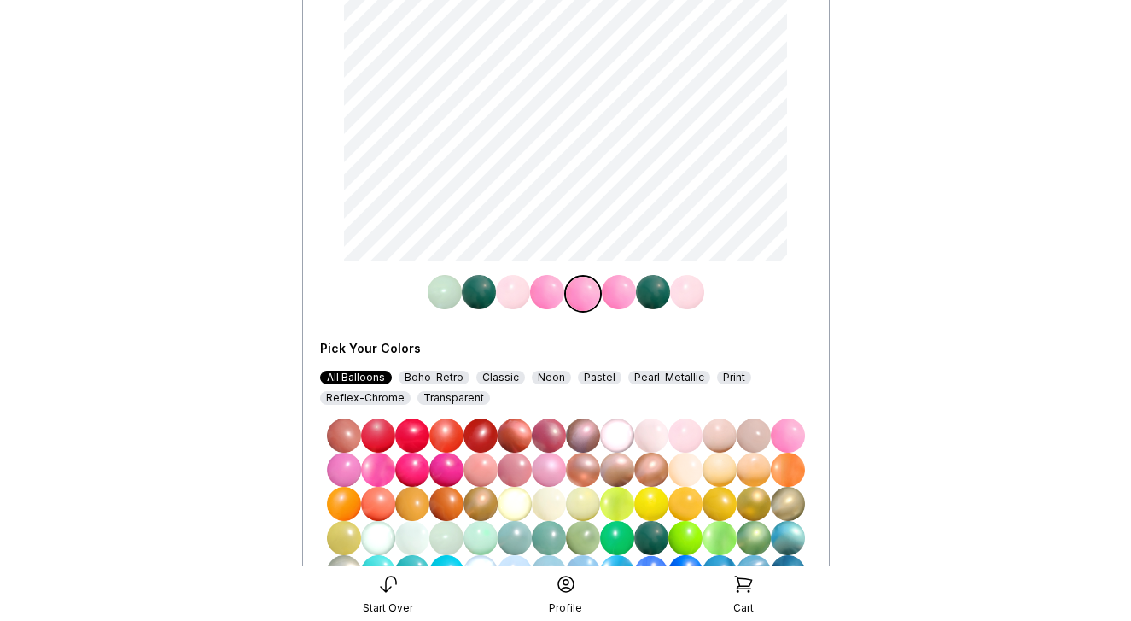
click at [447, 538] on img at bounding box center [447, 538] width 34 height 34
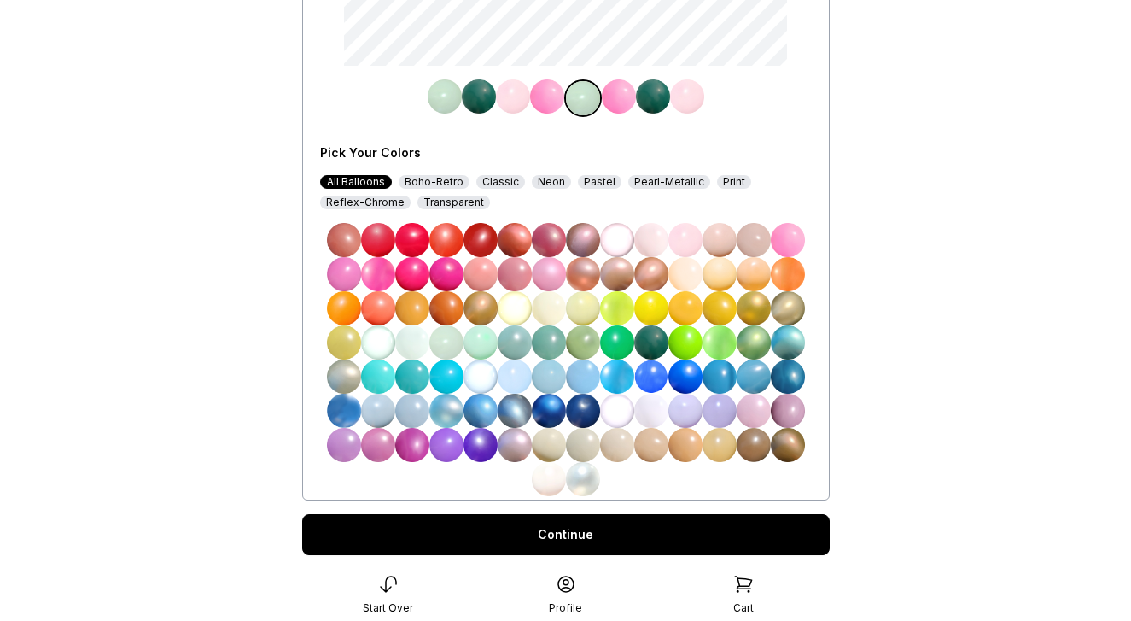
scroll to position [494, 0]
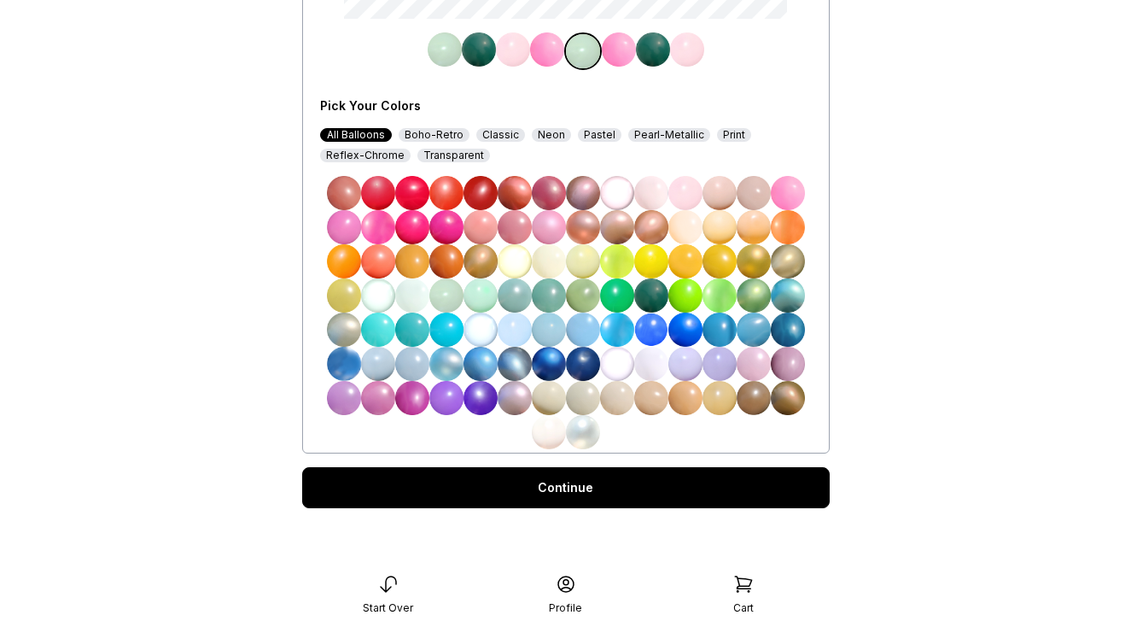
click at [527, 487] on div "Continue" at bounding box center [566, 487] width 528 height 41
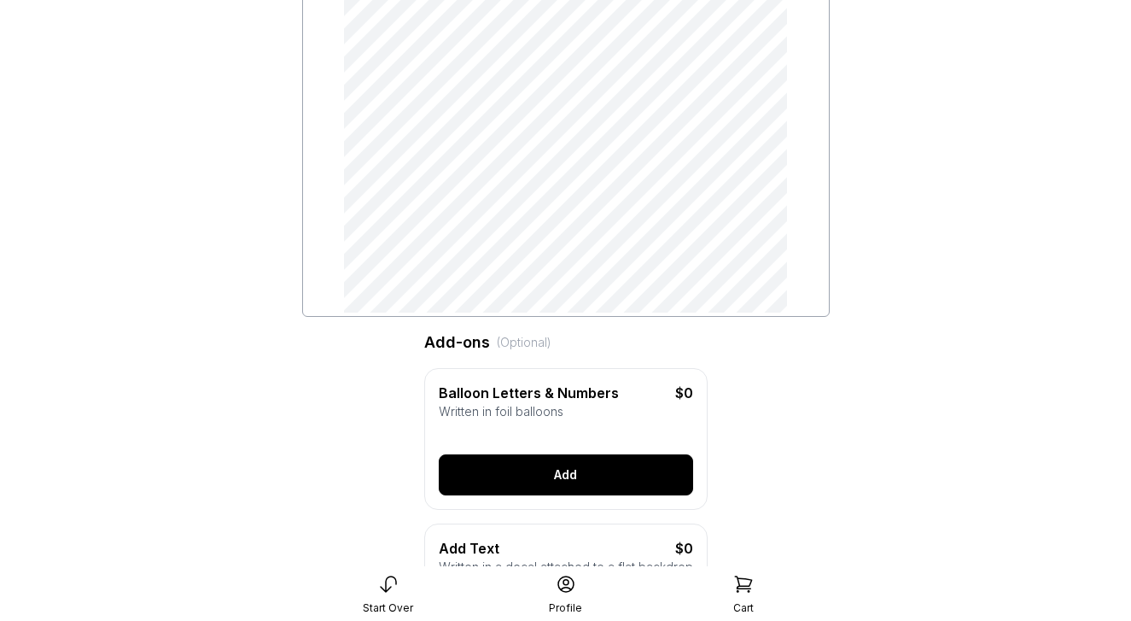
scroll to position [237, 0]
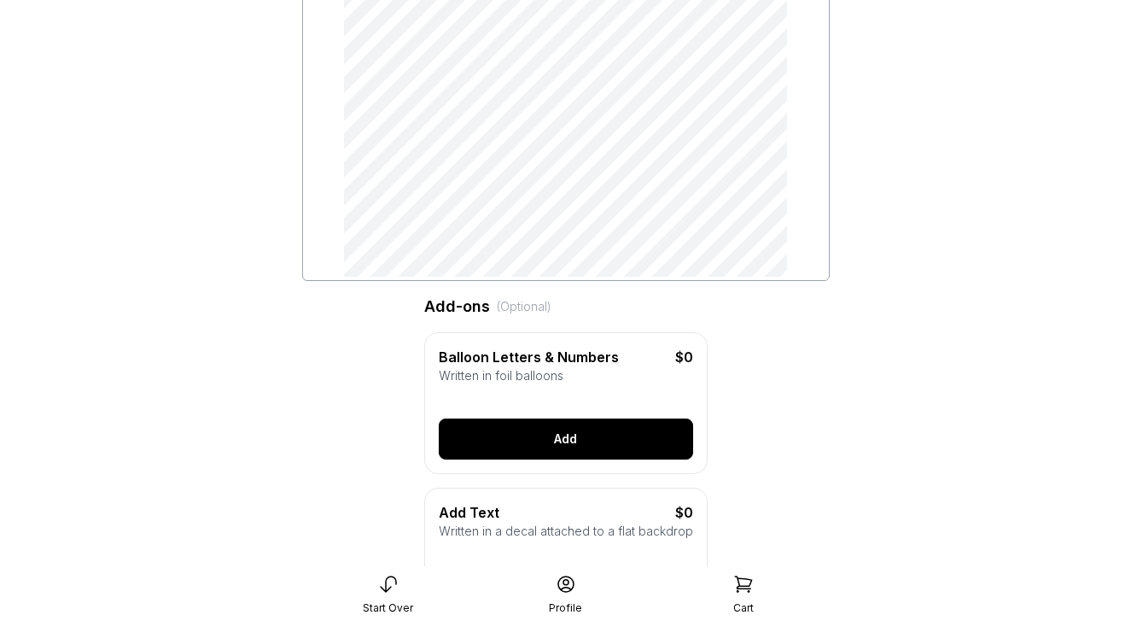
click at [552, 441] on button "Add" at bounding box center [566, 438] width 254 height 41
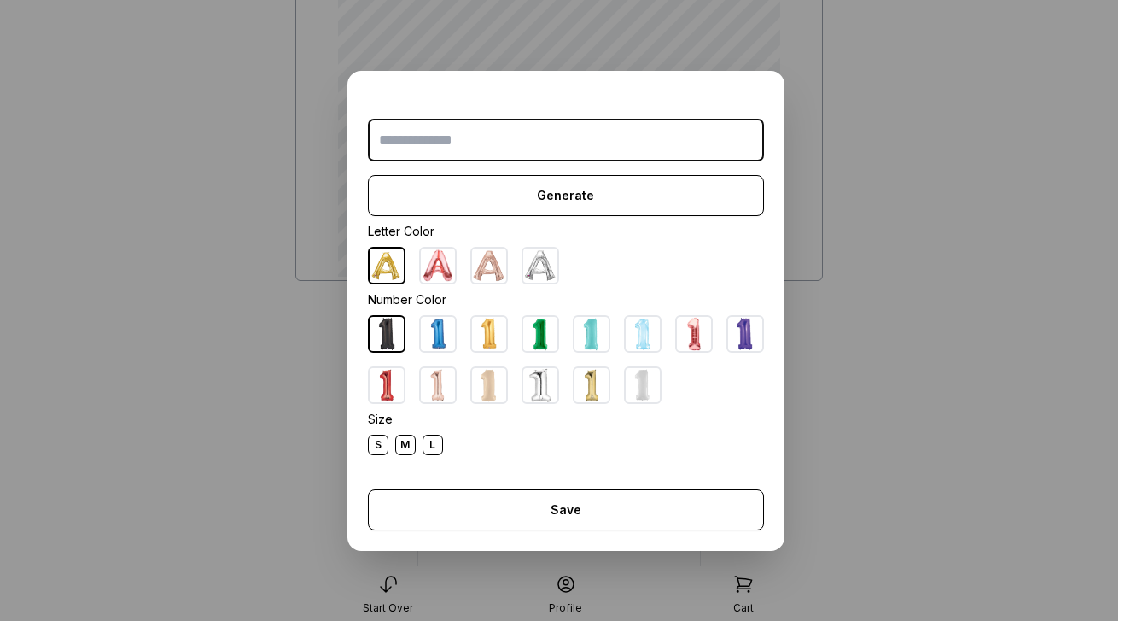
click at [899, 406] on dialog "Generate Letter Color Number Color Size S M L Save Close" at bounding box center [565, 310] width 1131 height 621
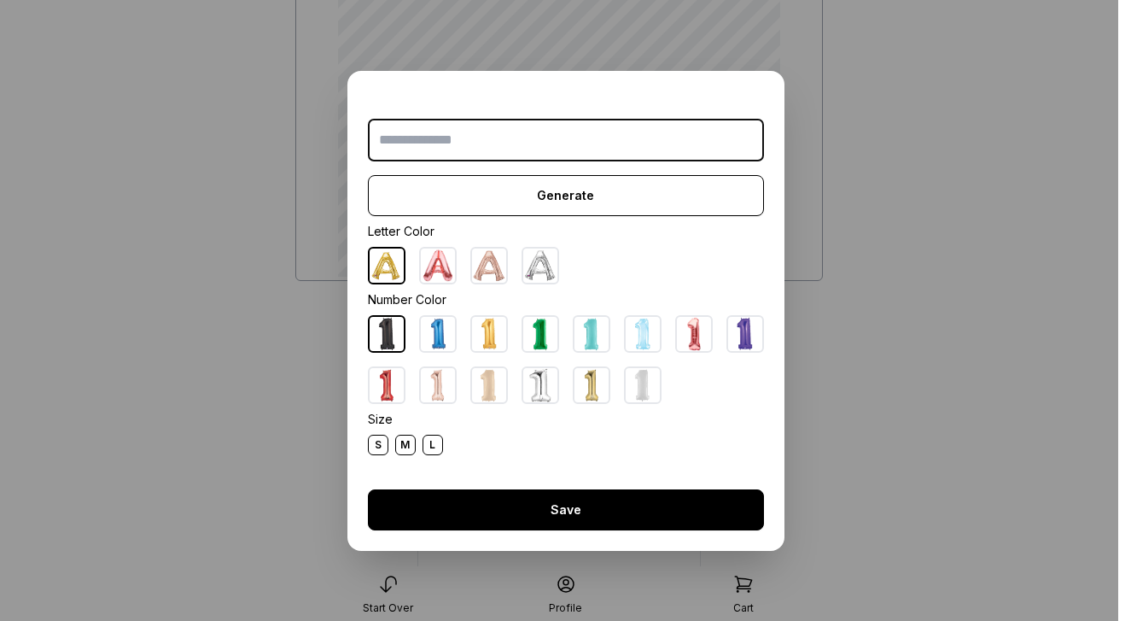
click at [636, 496] on button "Save" at bounding box center [566, 509] width 396 height 41
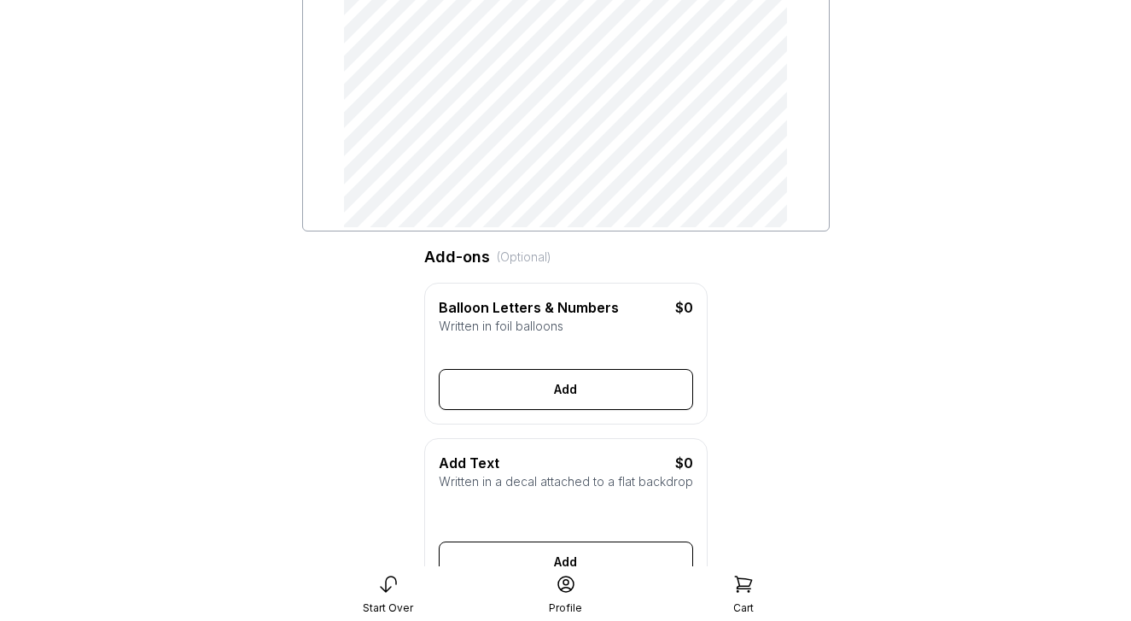
scroll to position [402, 0]
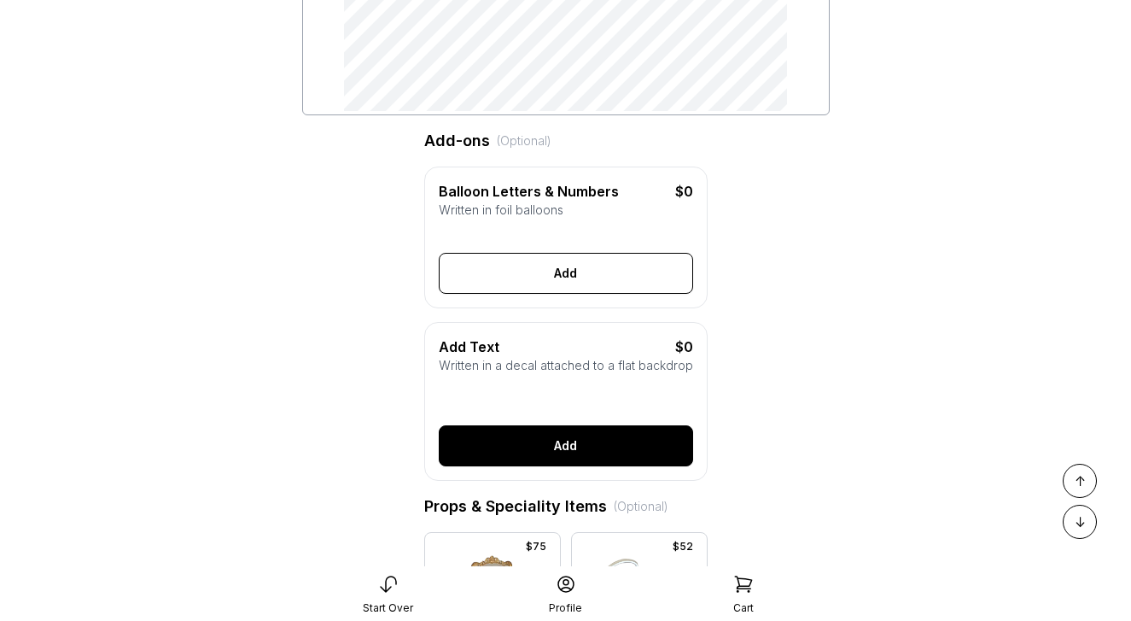
click at [580, 449] on button "Add" at bounding box center [566, 445] width 254 height 41
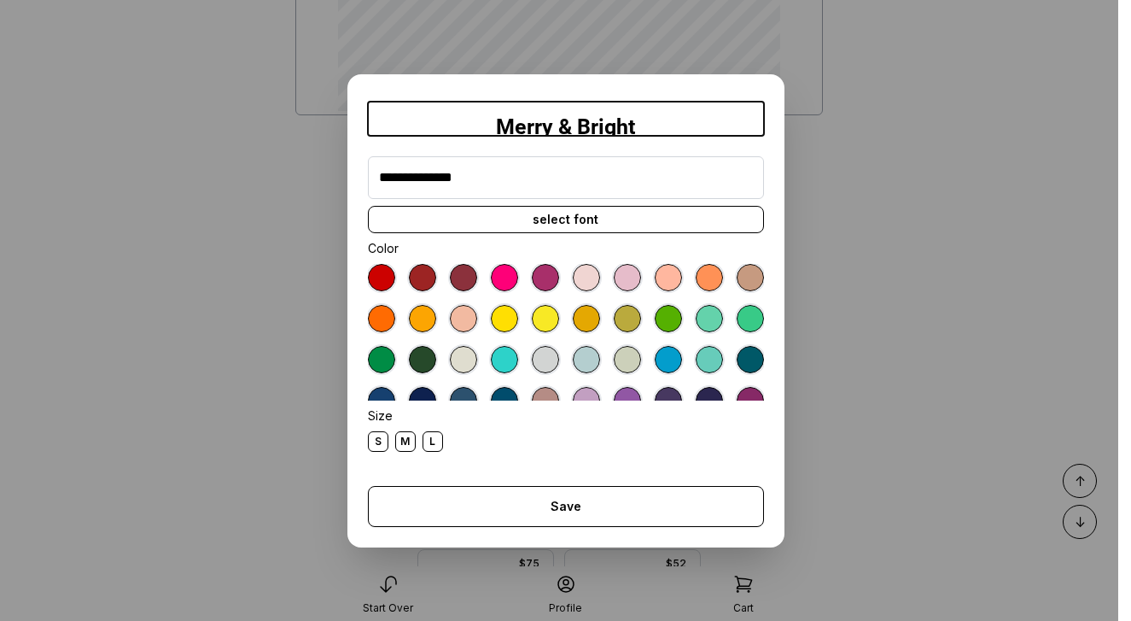
type input "**********"
click at [556, 208] on div "select font" at bounding box center [566, 219] width 396 height 27
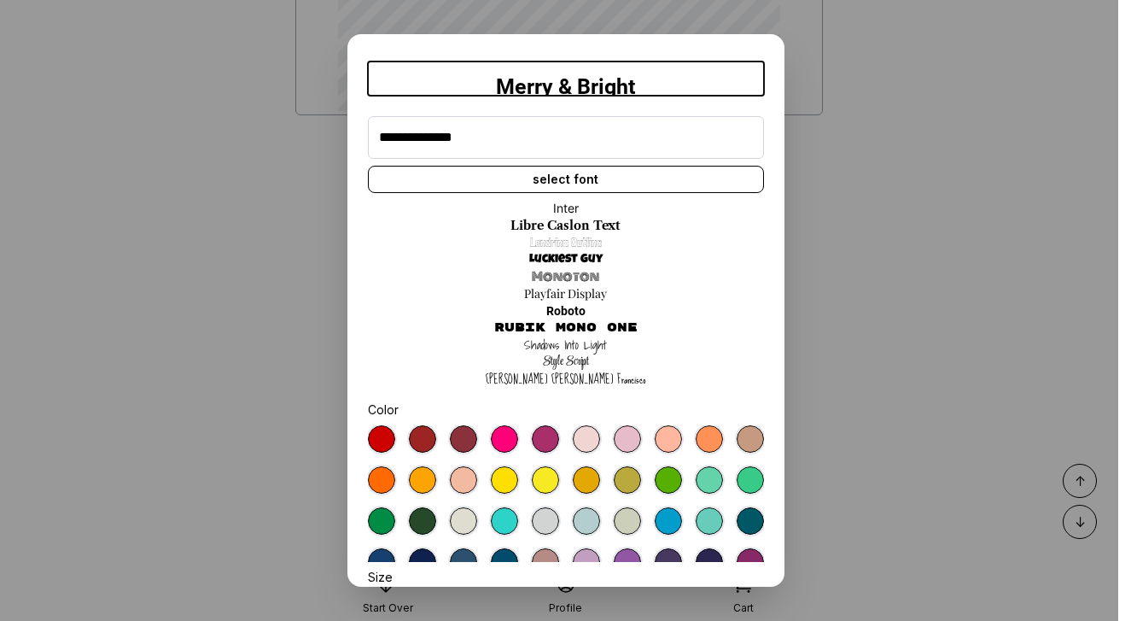
click at [577, 363] on link "Style Script" at bounding box center [566, 362] width 46 height 17
click at [719, 479] on div at bounding box center [709, 479] width 27 height 27
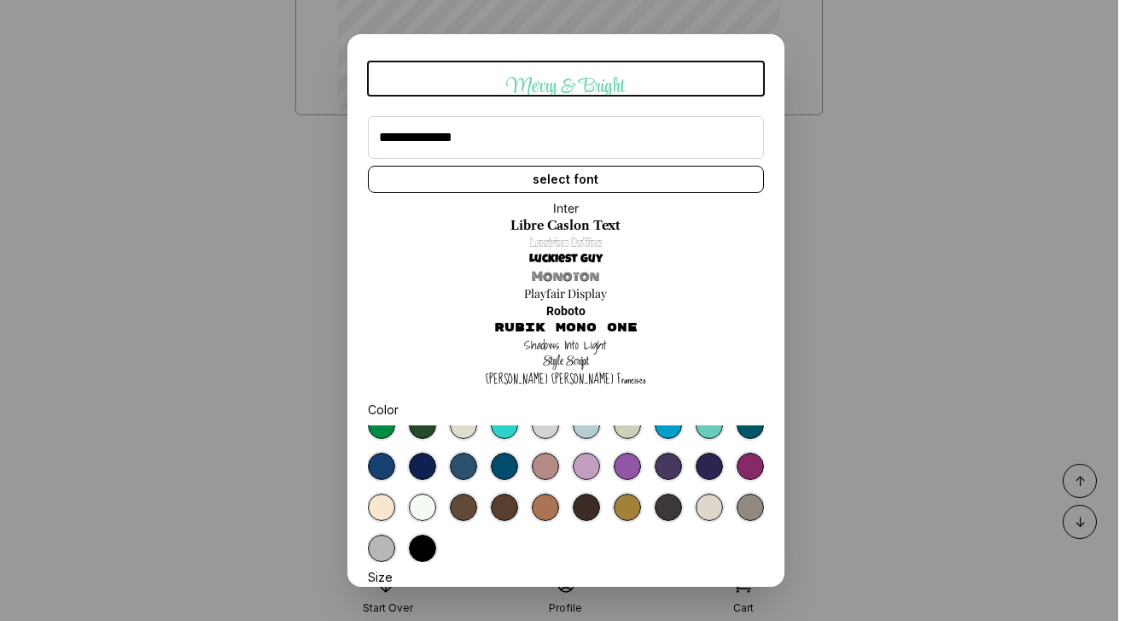
scroll to position [122, 0]
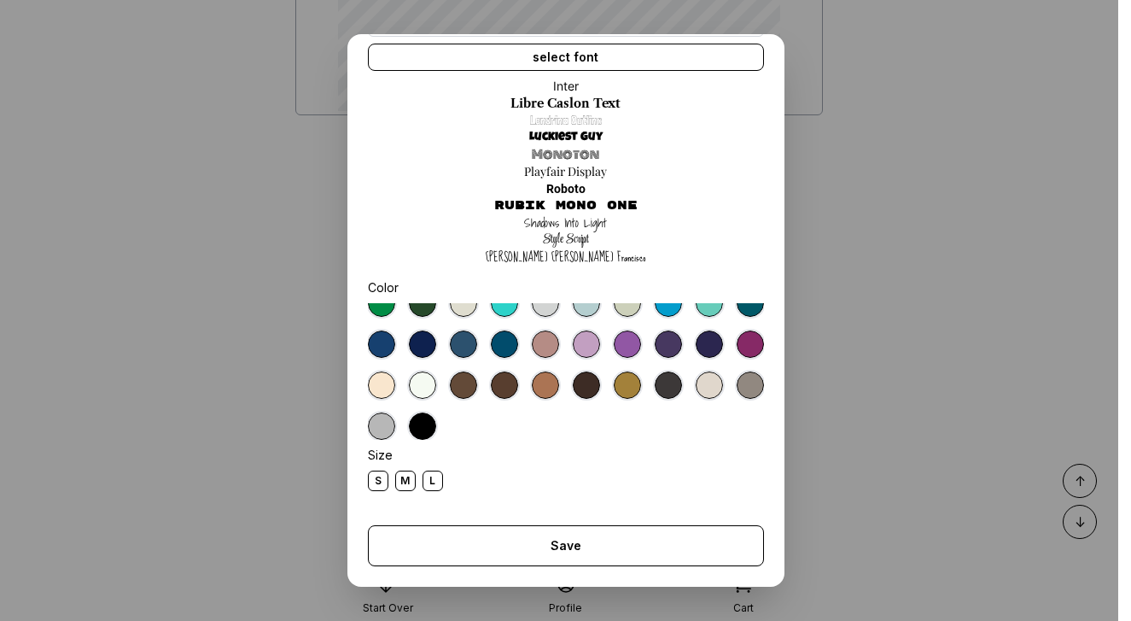
click at [379, 480] on div "S" at bounding box center [378, 481] width 20 height 20
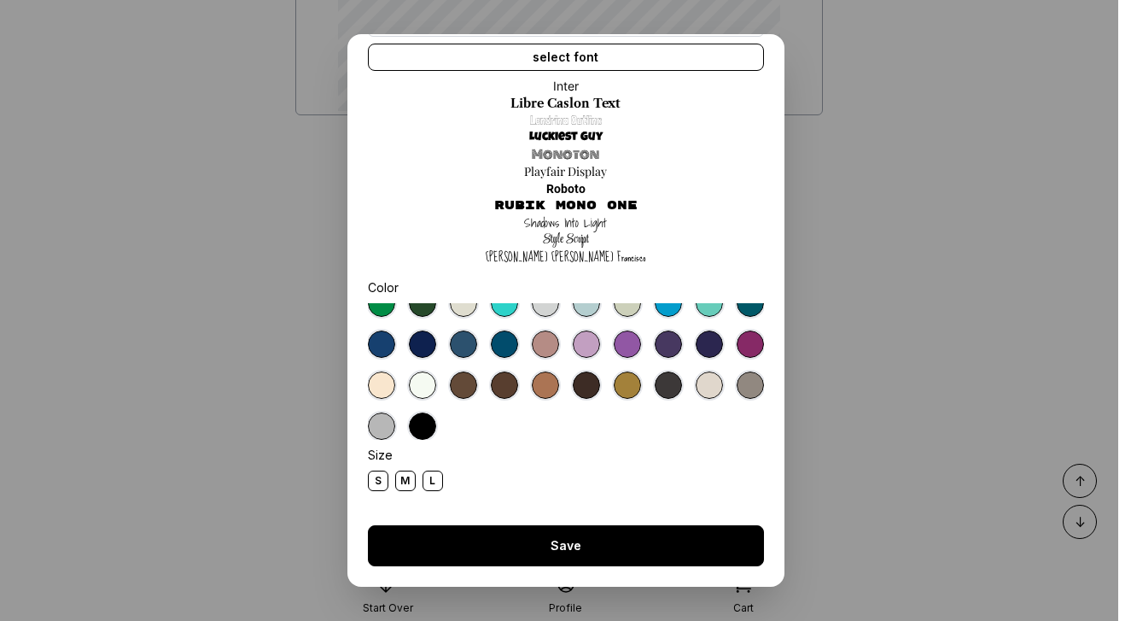
click at [511, 543] on button "Save" at bounding box center [566, 545] width 396 height 41
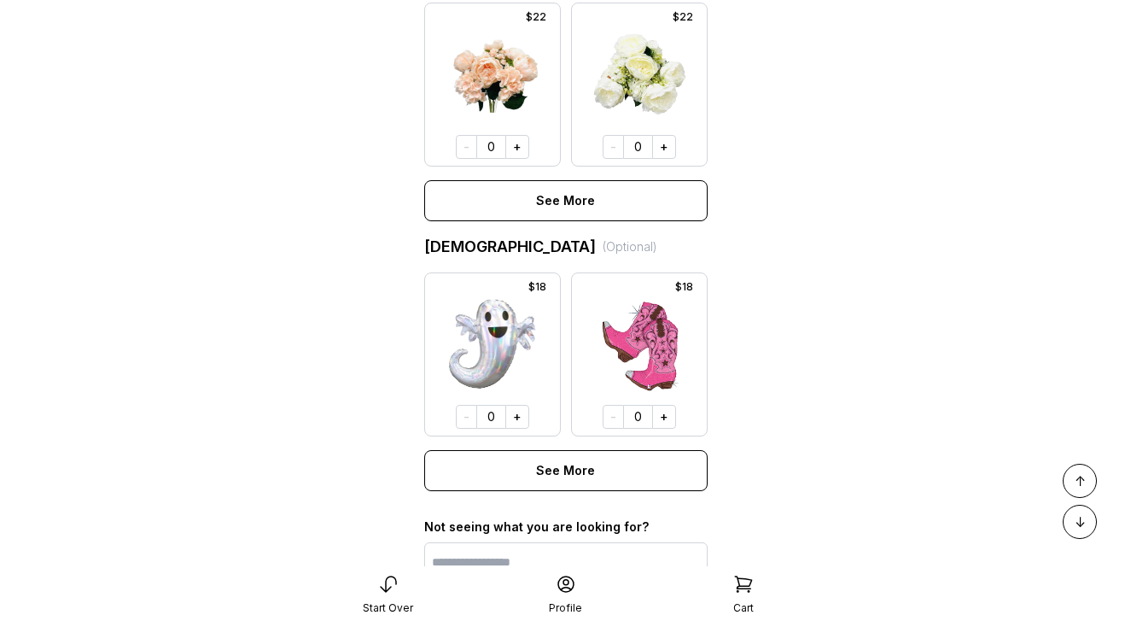
scroll to position [1376, 0]
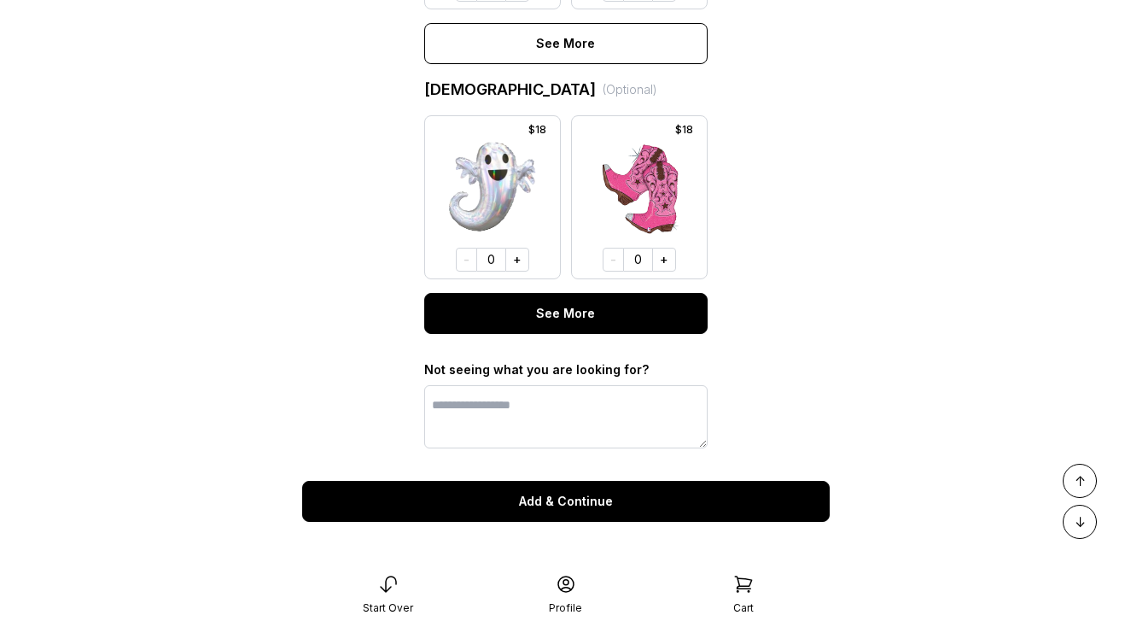
click at [570, 295] on button "See More" at bounding box center [566, 313] width 284 height 41
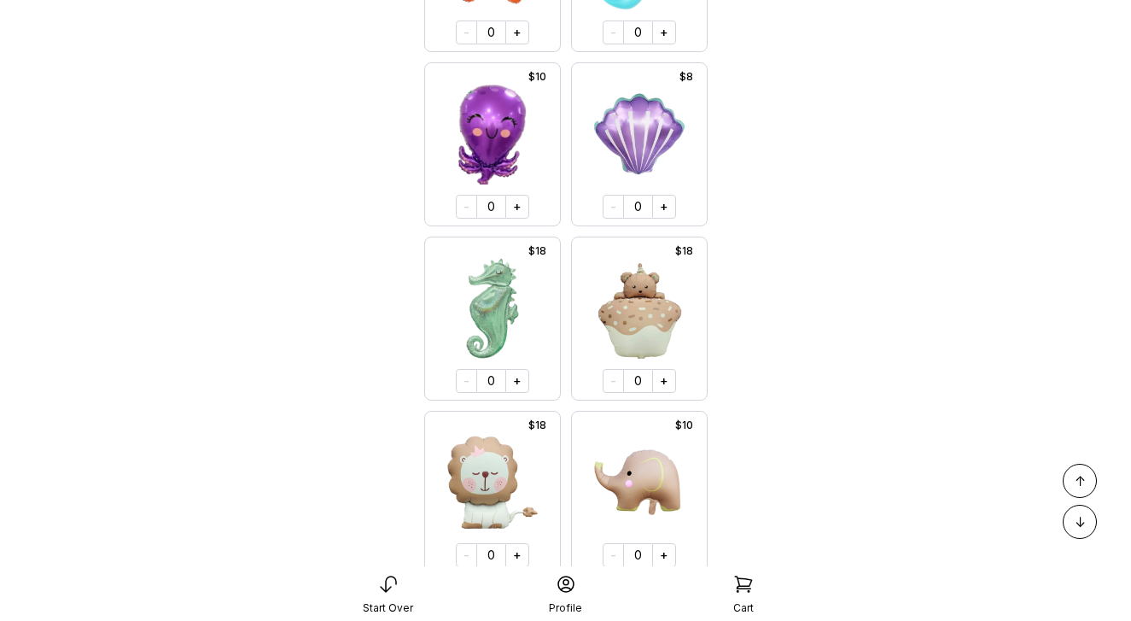
scroll to position [4222, 0]
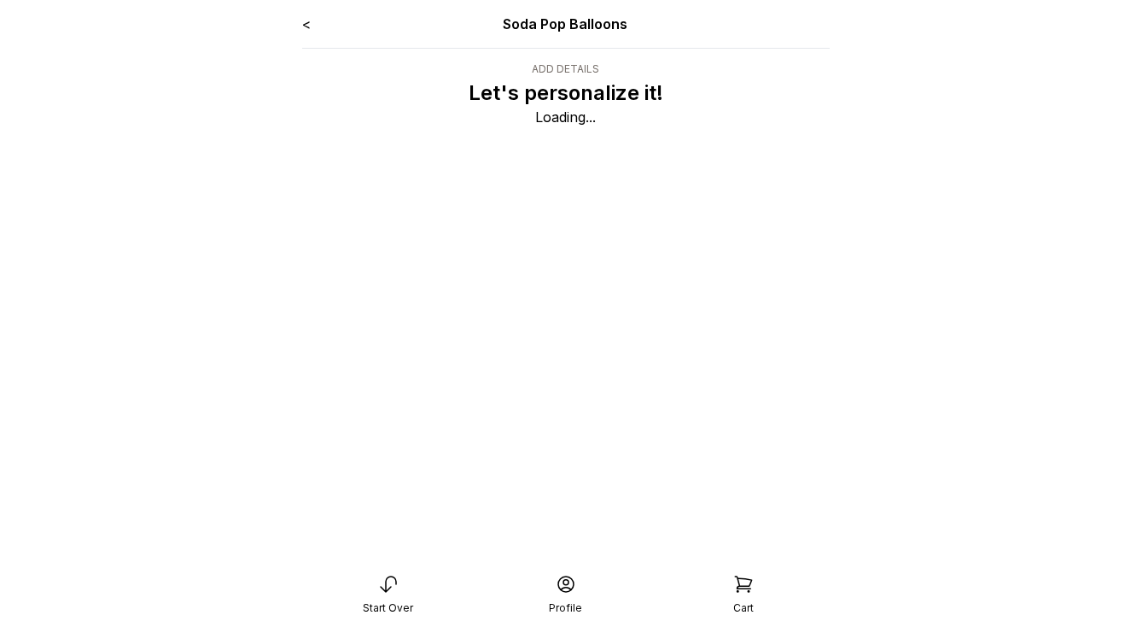
scroll to position [206, 0]
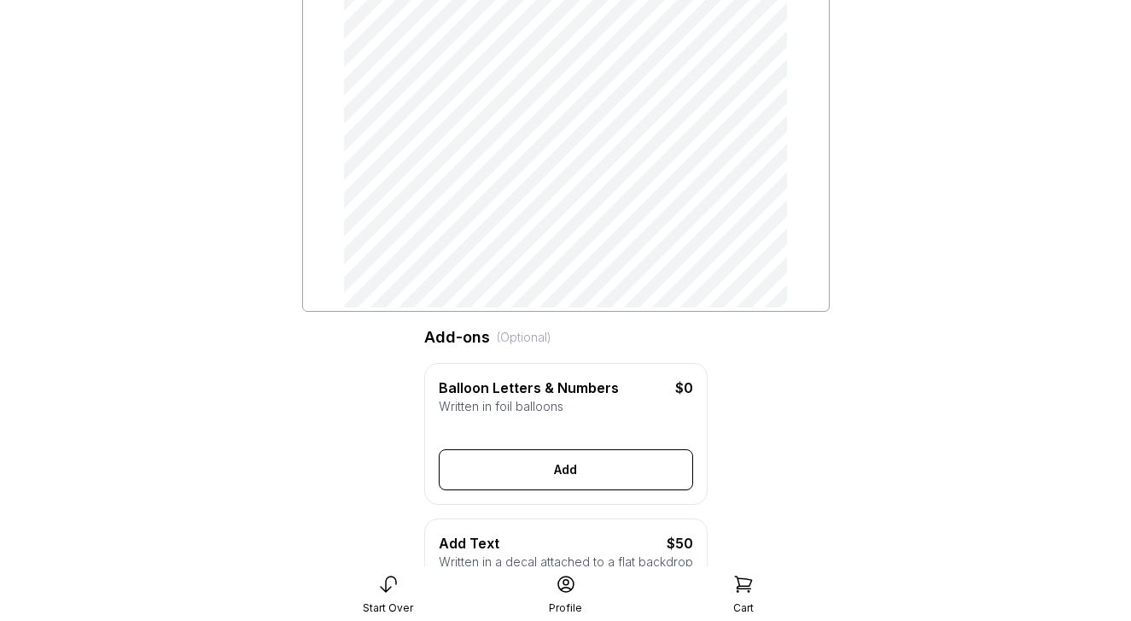
type input "**********"
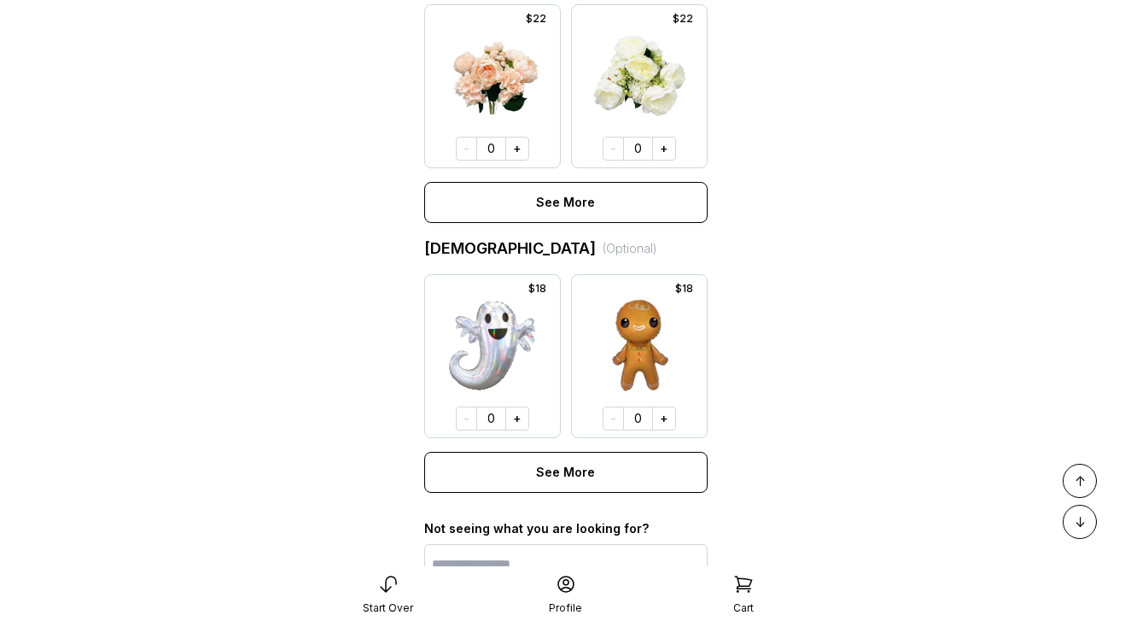
scroll to position [1376, 0]
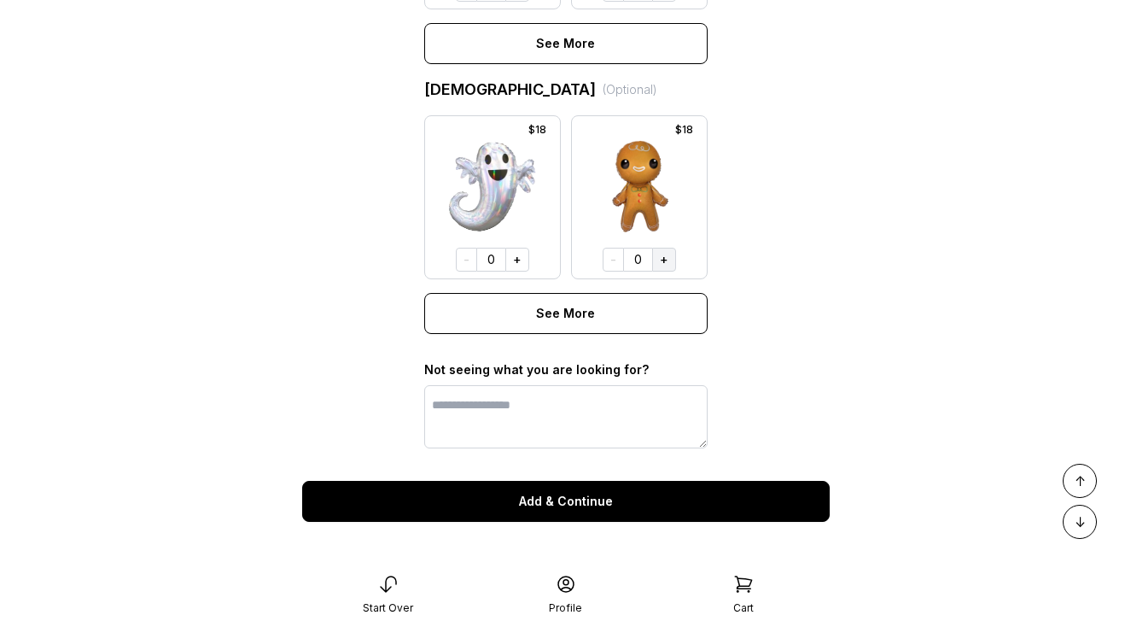
click at [663, 261] on button "+" at bounding box center [664, 260] width 24 height 24
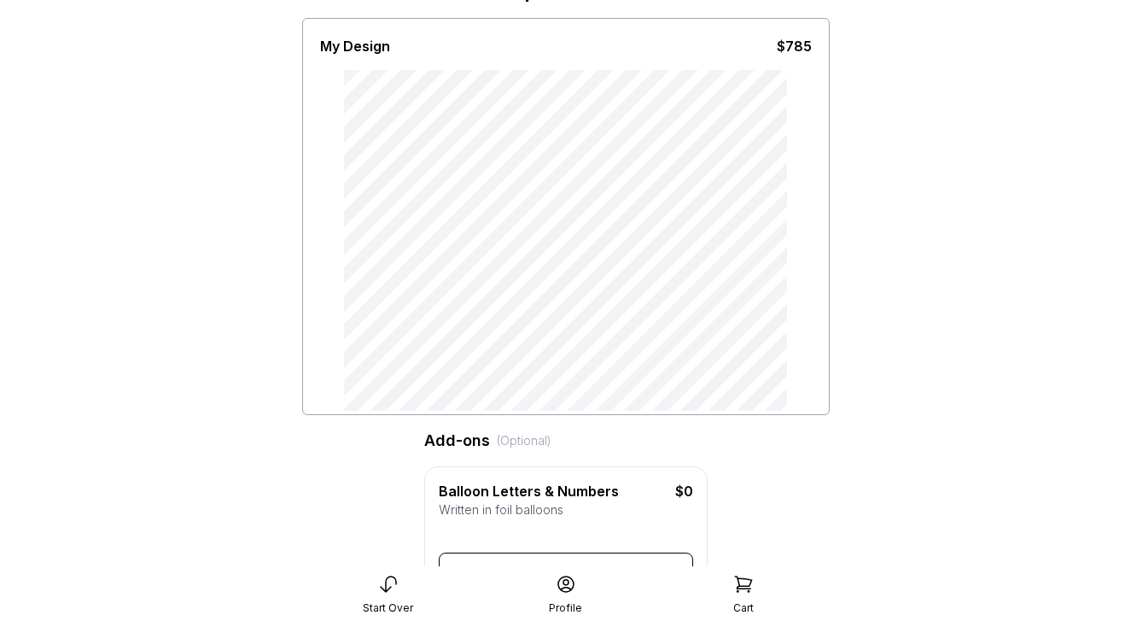
scroll to position [59, 0]
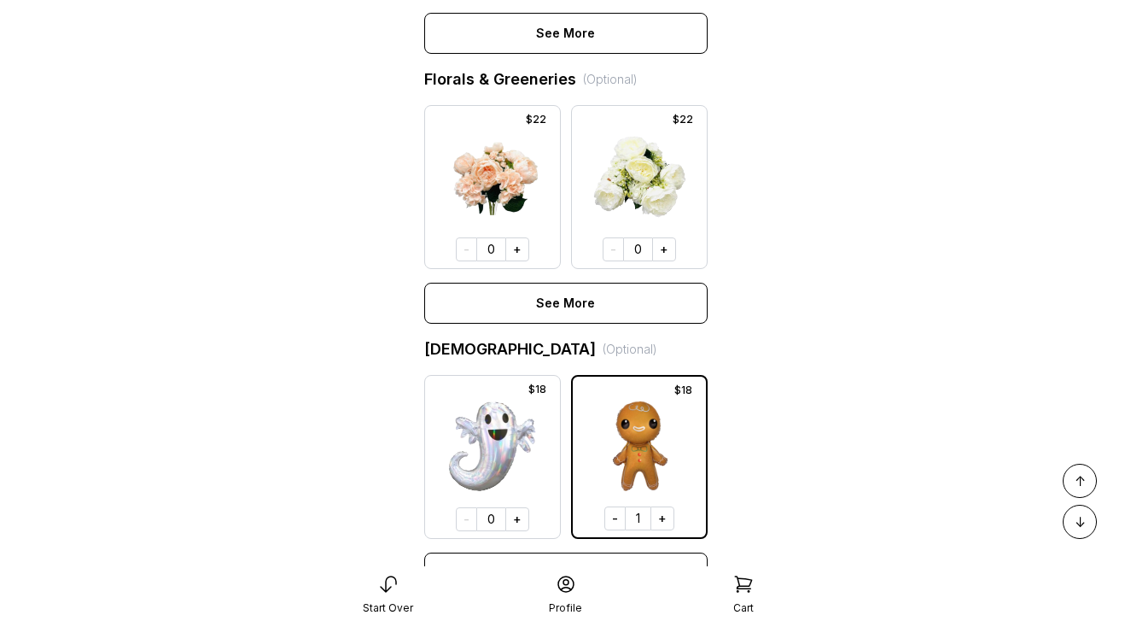
click at [1081, 523] on span "↓" at bounding box center [1080, 522] width 11 height 20
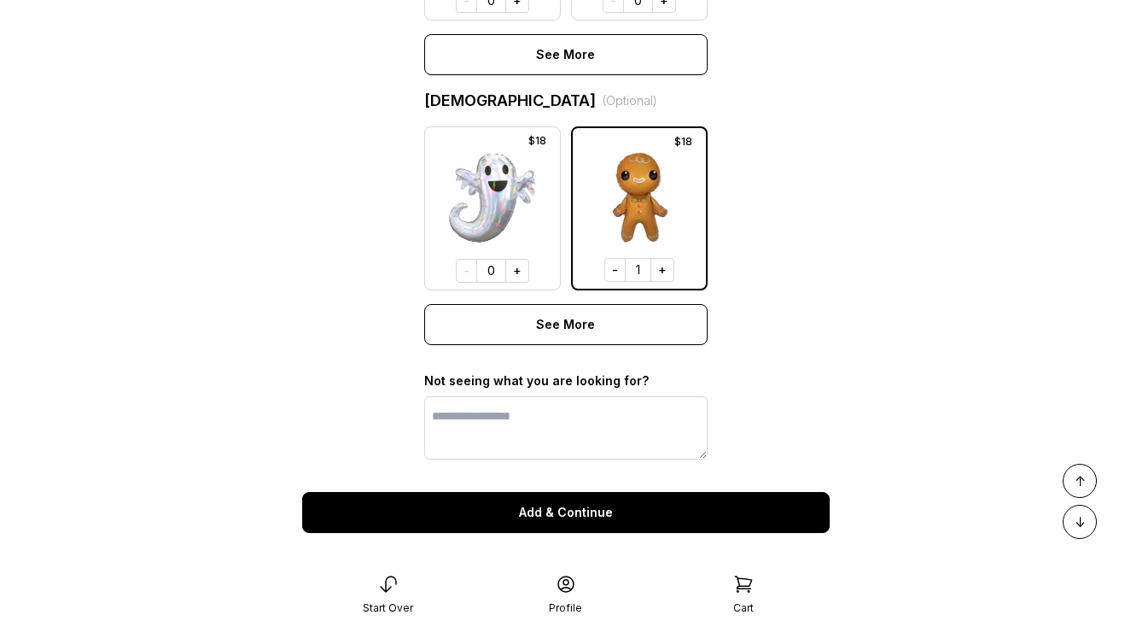
scroll to position [1376, 0]
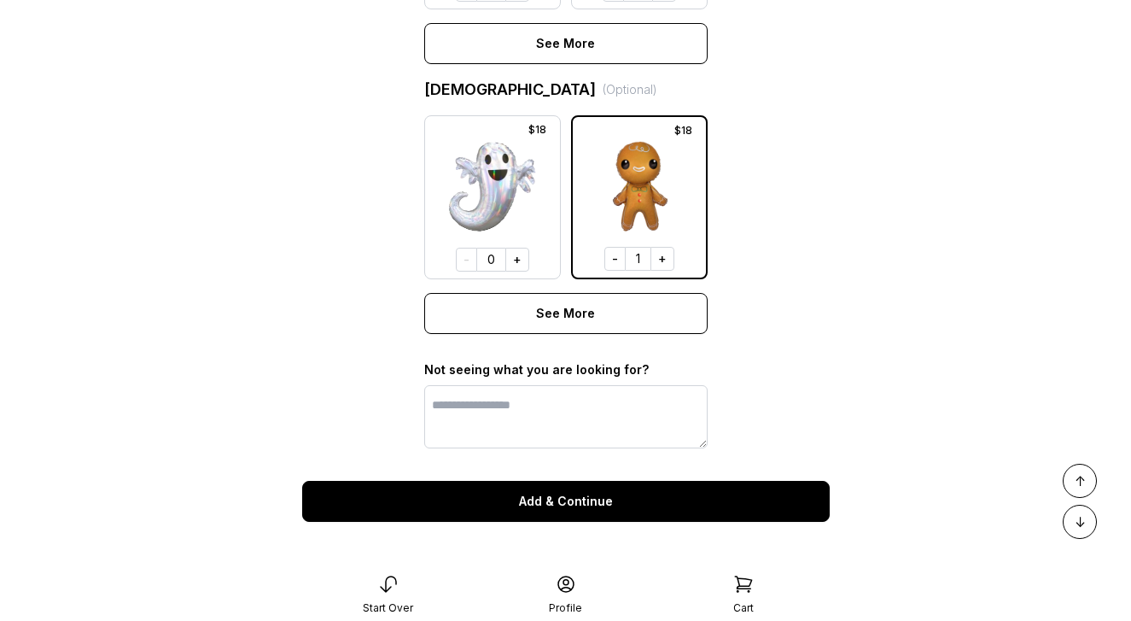
click at [642, 517] on button "Add & Continue" at bounding box center [566, 501] width 528 height 41
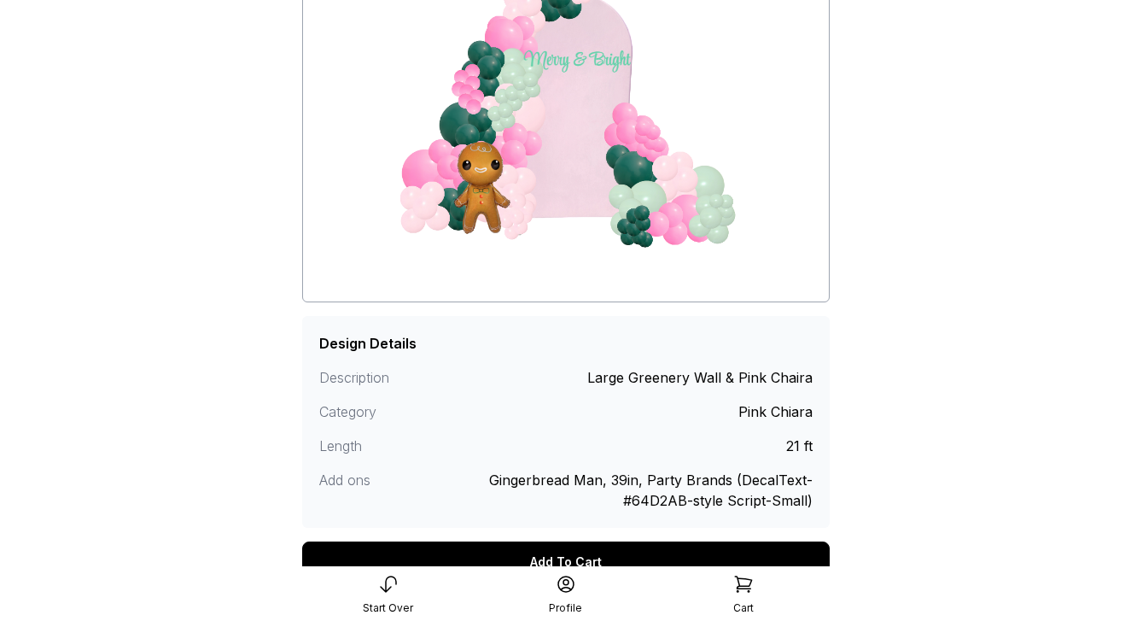
scroll to position [269, 0]
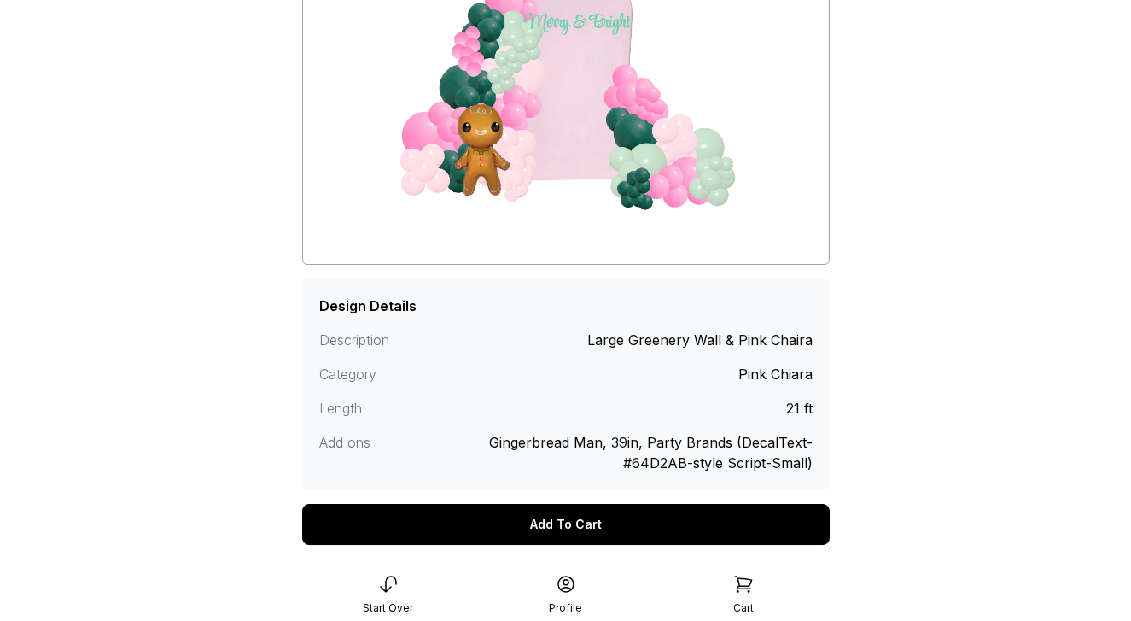
click at [631, 516] on div "Add To Cart" at bounding box center [566, 524] width 528 height 41
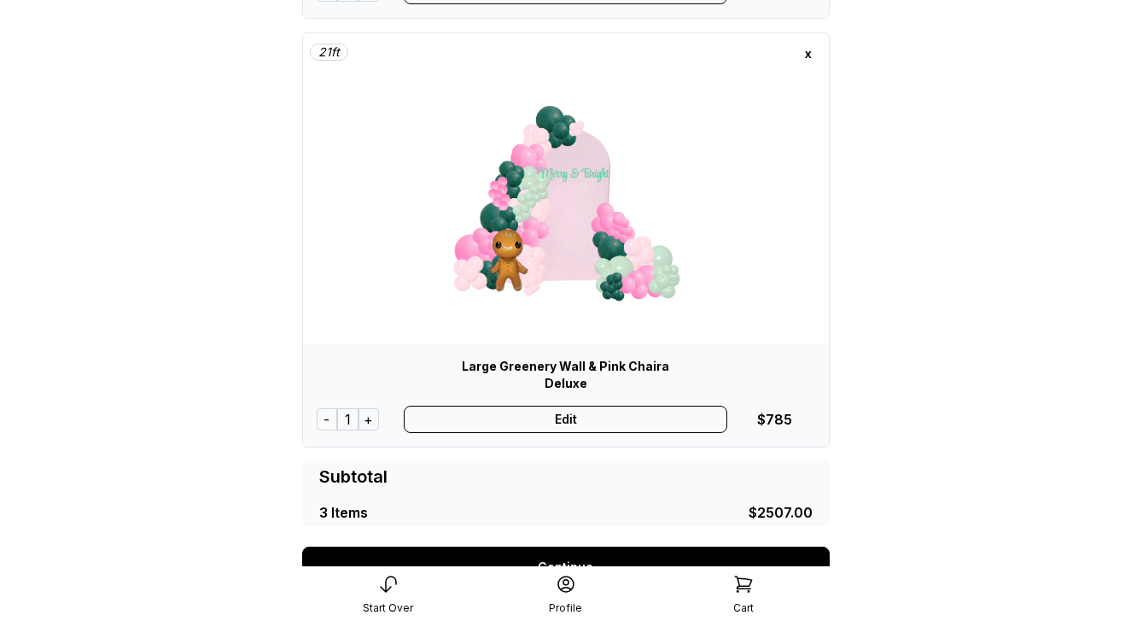
scroll to position [1182, 0]
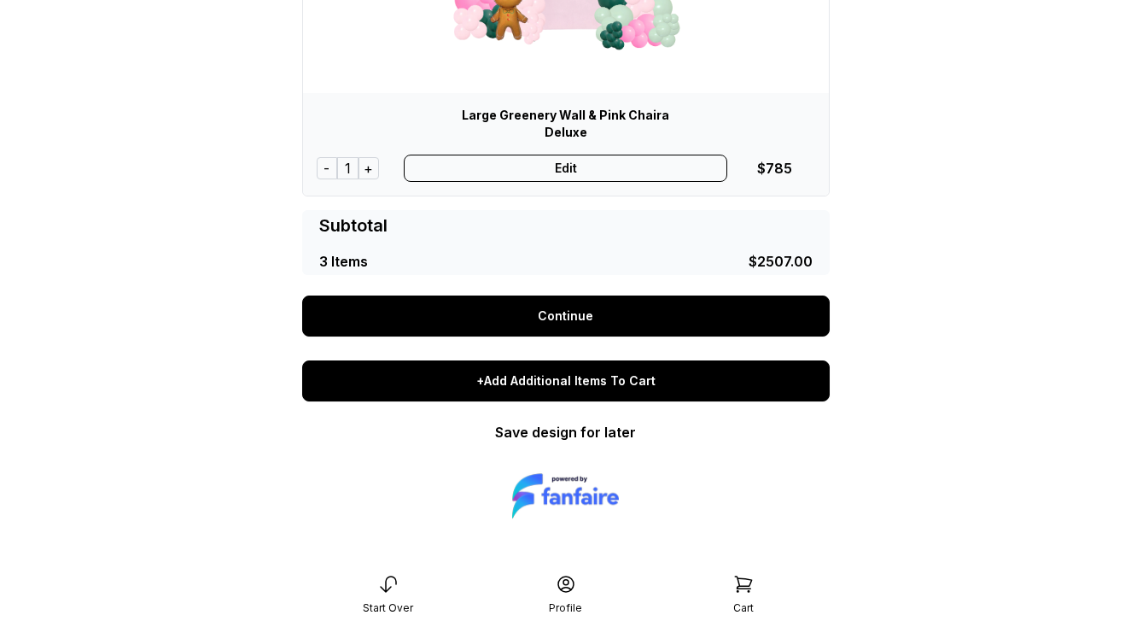
click at [571, 386] on div "+Add Additional Items To Cart" at bounding box center [566, 380] width 528 height 41
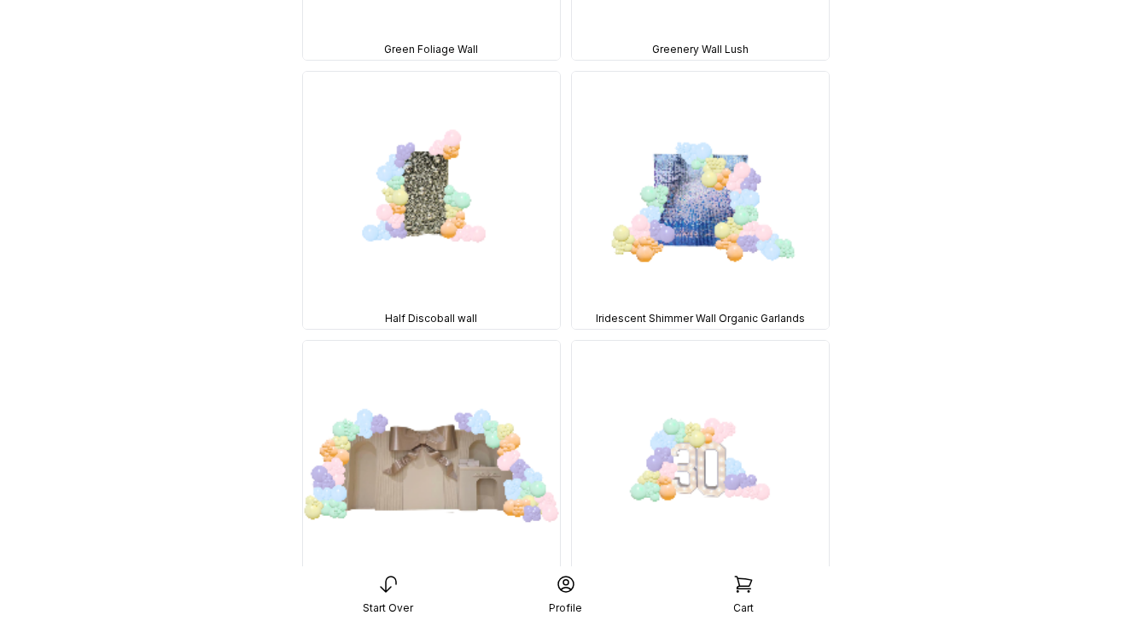
scroll to position [2012, 0]
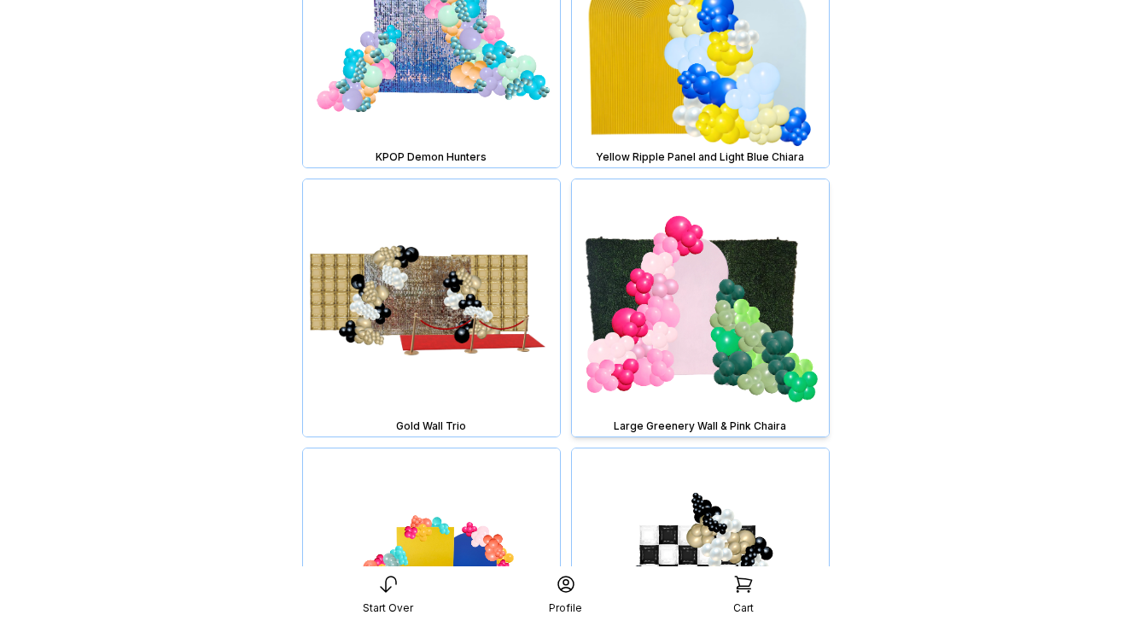
click at [655, 347] on img at bounding box center [700, 307] width 257 height 257
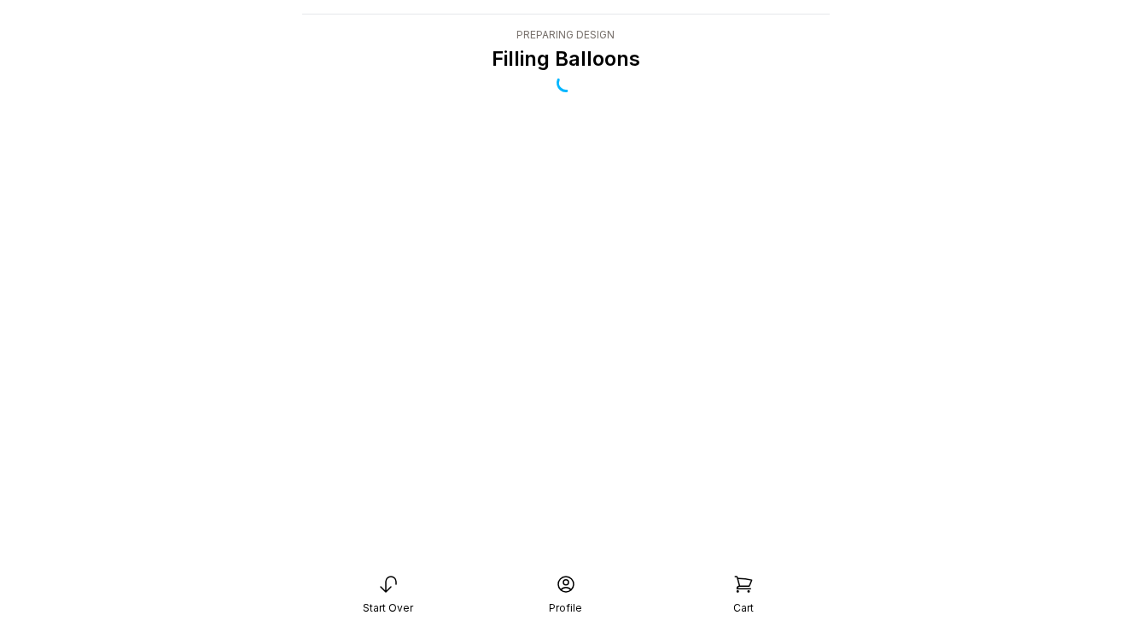
scroll to position [34, 0]
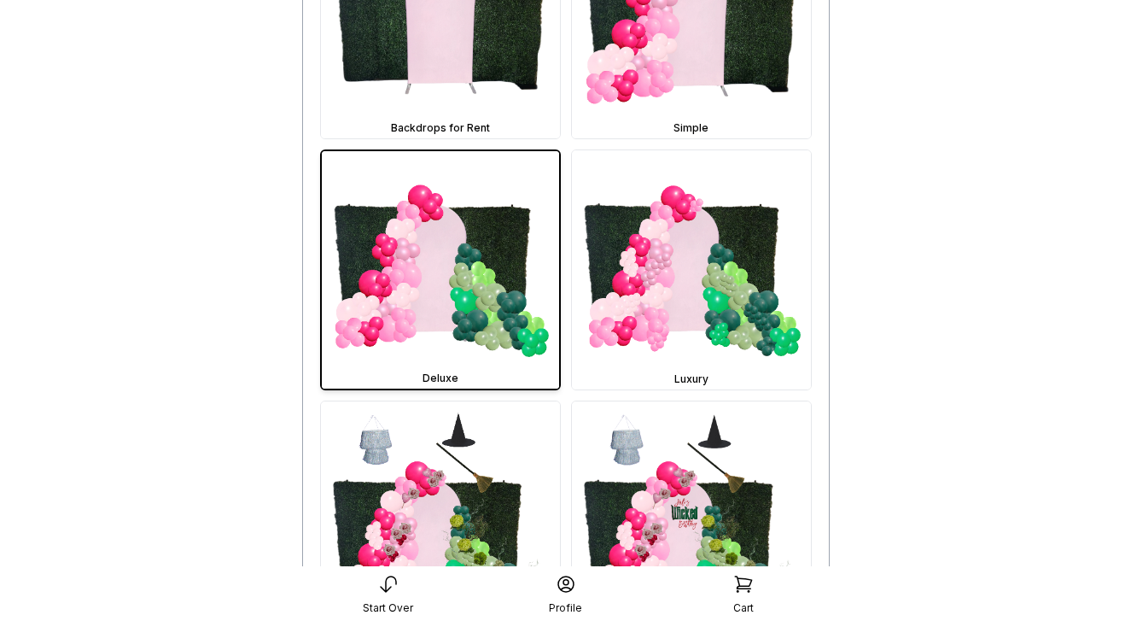
scroll to position [895, 0]
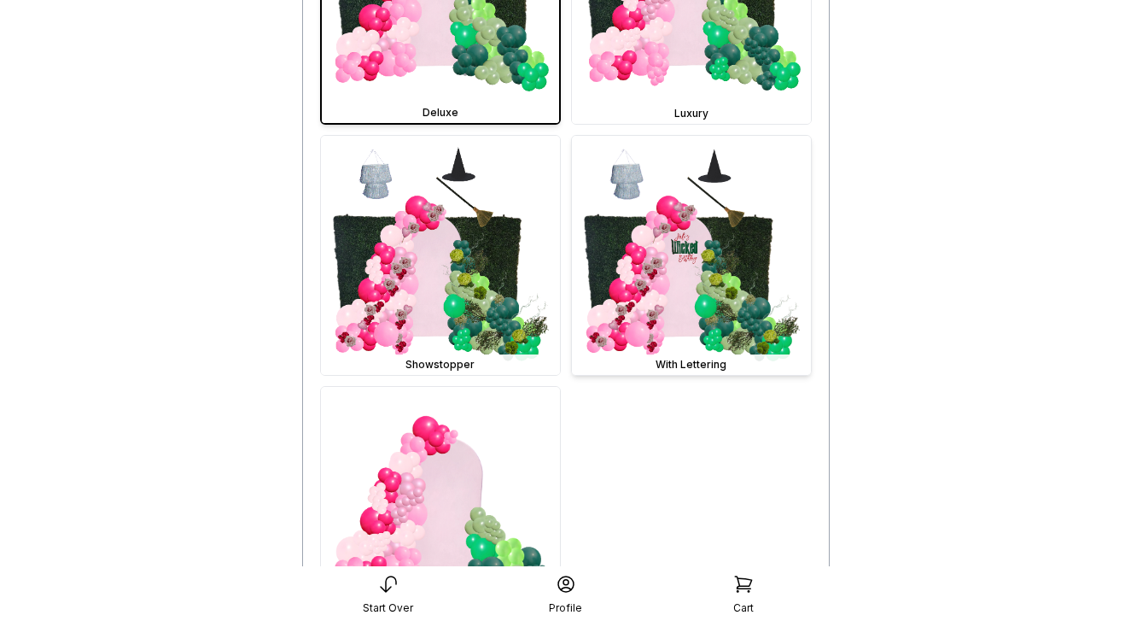
click at [679, 309] on img at bounding box center [691, 255] width 239 height 239
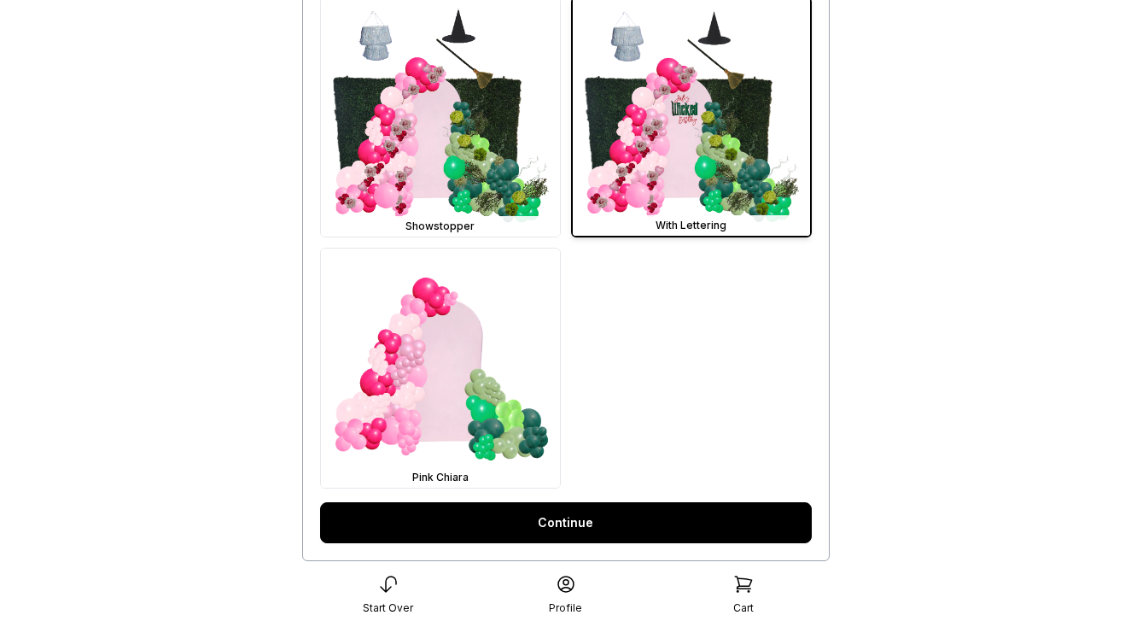
scroll to position [1058, 0]
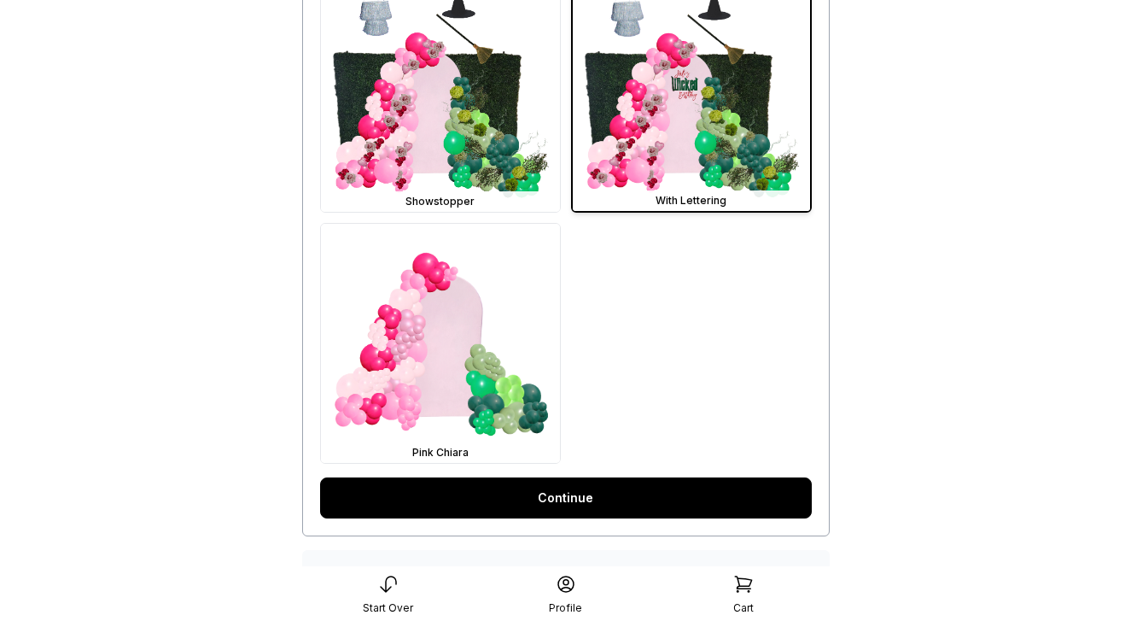
click at [656, 497] on link "Continue" at bounding box center [566, 497] width 492 height 41
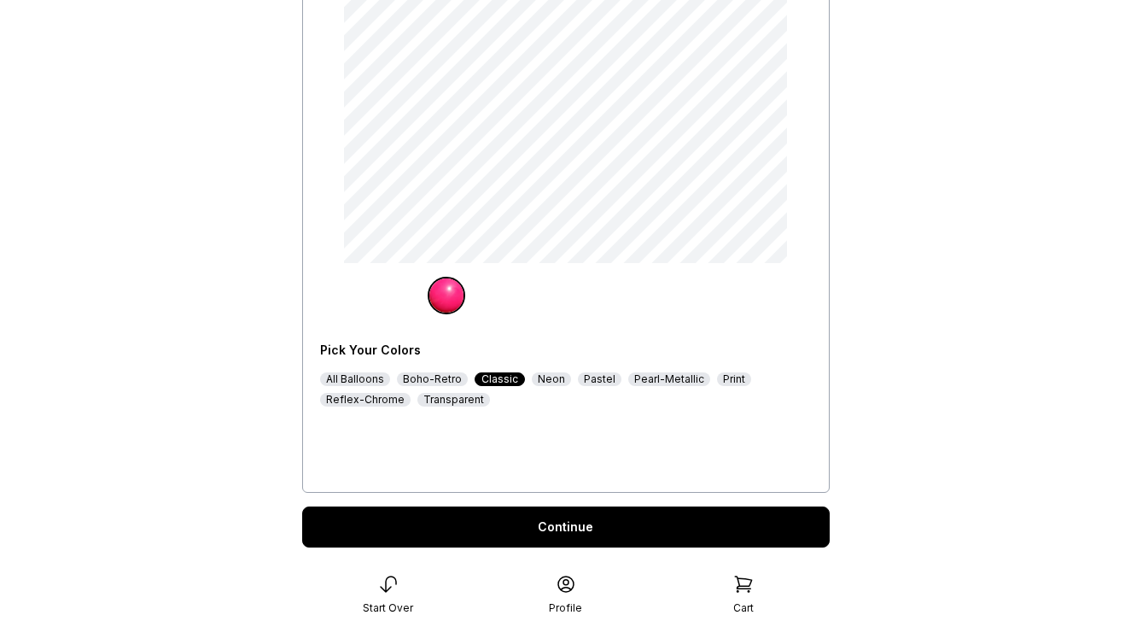
scroll to position [289, 0]
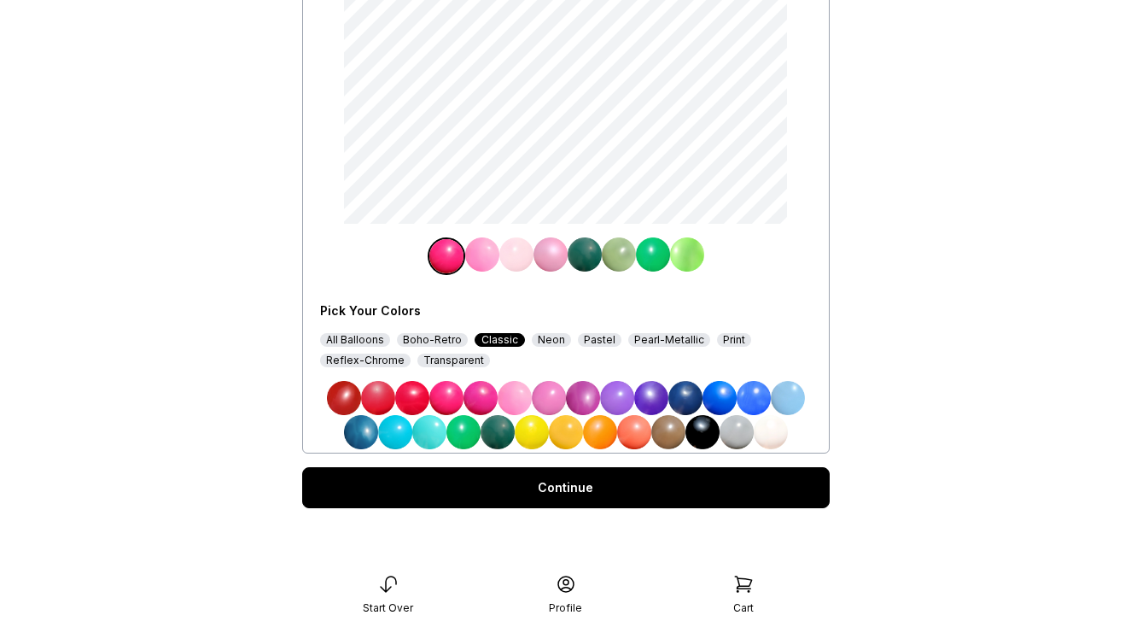
click at [577, 501] on div "Continue" at bounding box center [566, 487] width 528 height 41
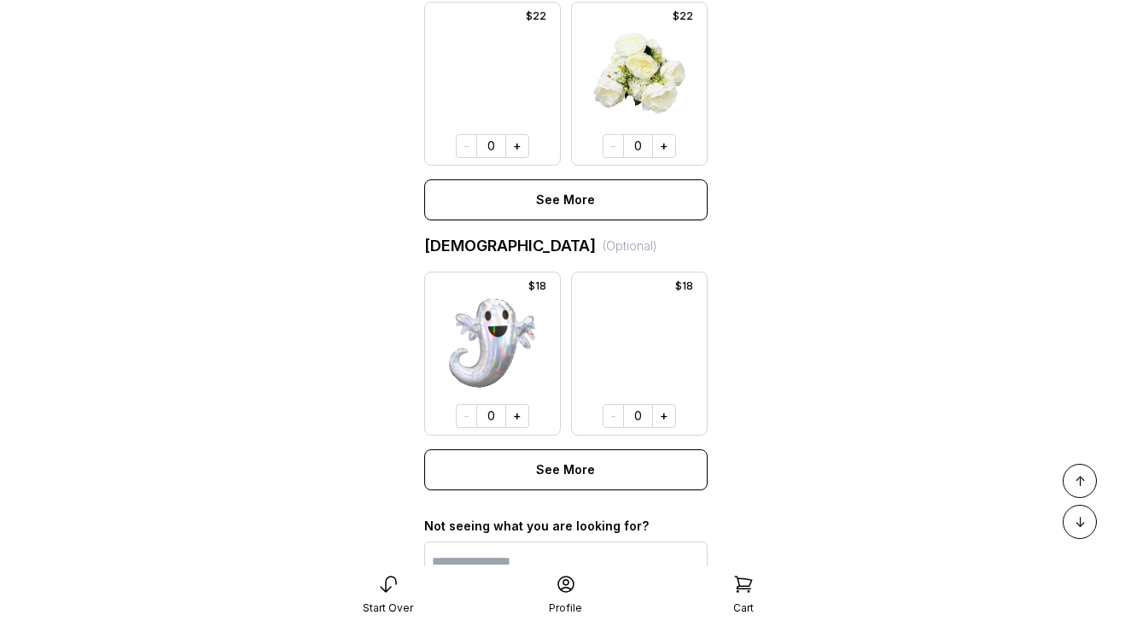
scroll to position [1359, 0]
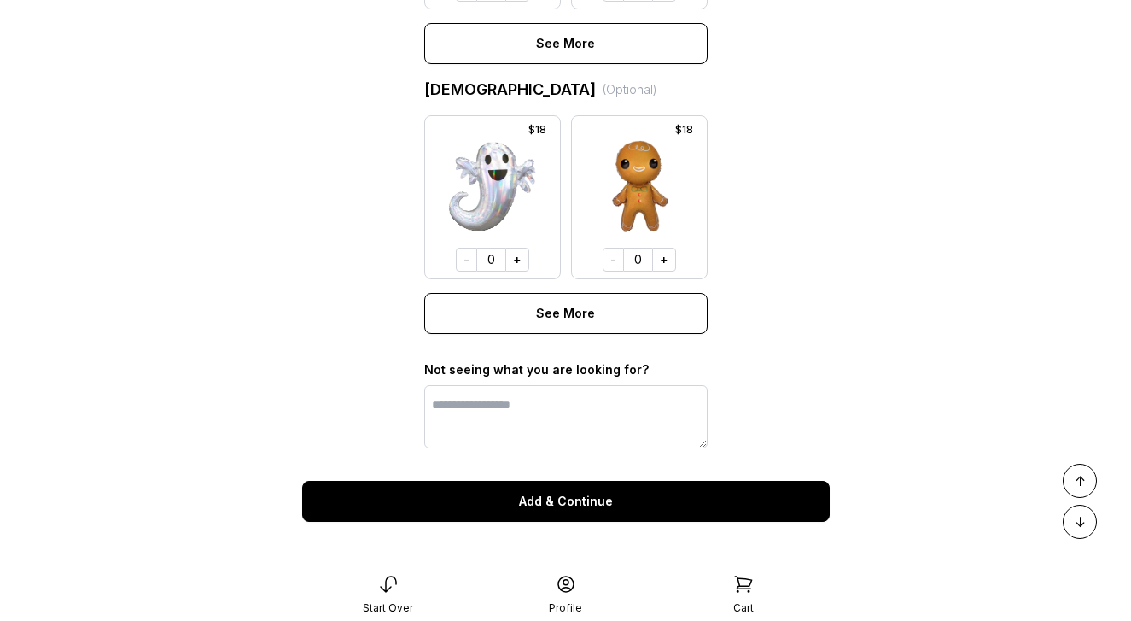
click at [577, 501] on button "Add & Continue" at bounding box center [566, 501] width 528 height 41
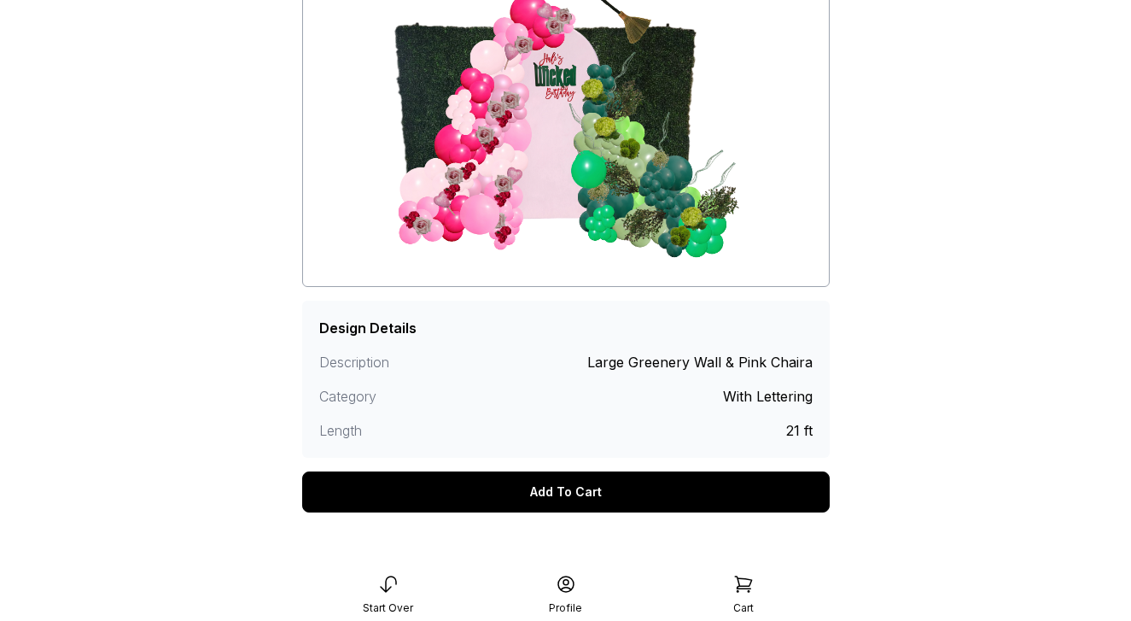
scroll to position [272, 0]
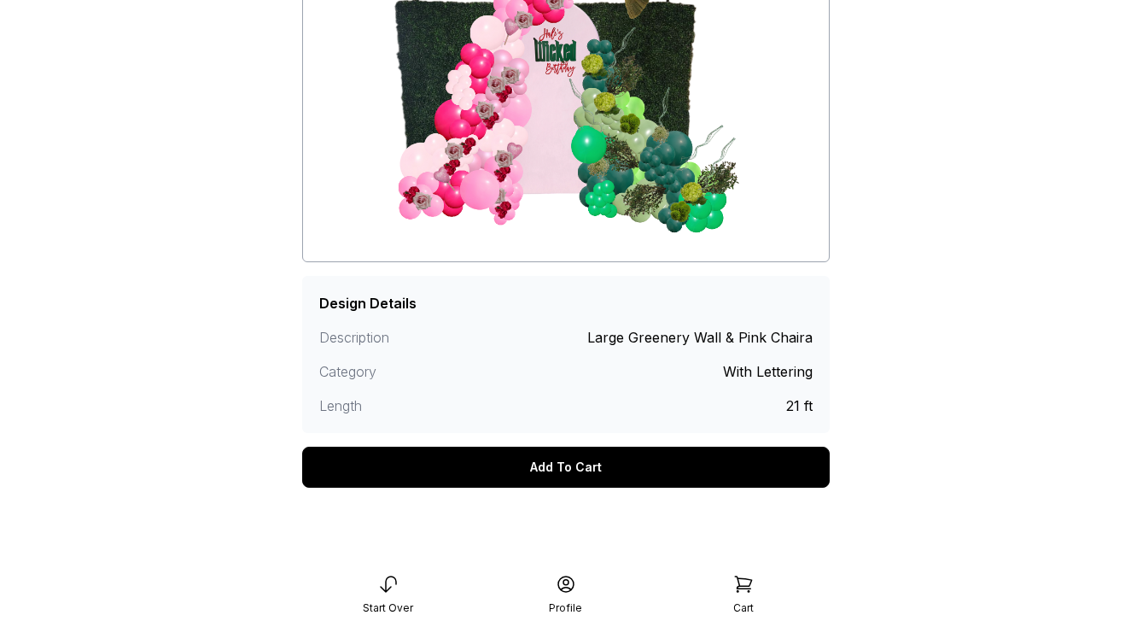
click at [639, 472] on div "Add To Cart" at bounding box center [566, 467] width 528 height 41
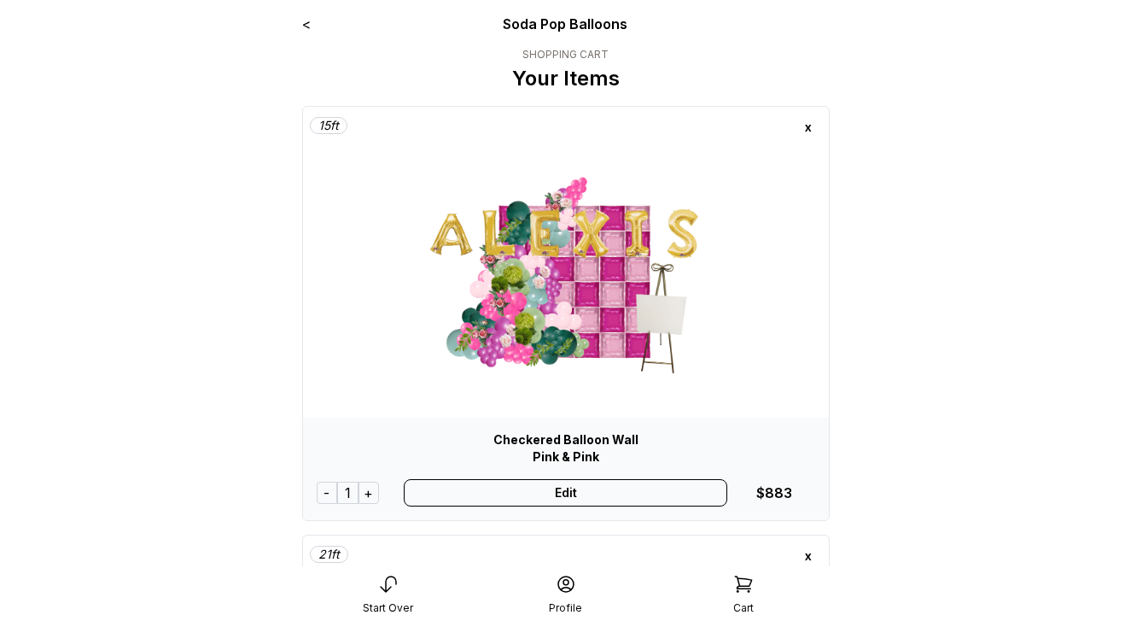
click at [806, 131] on div "x" at bounding box center [808, 127] width 27 height 27
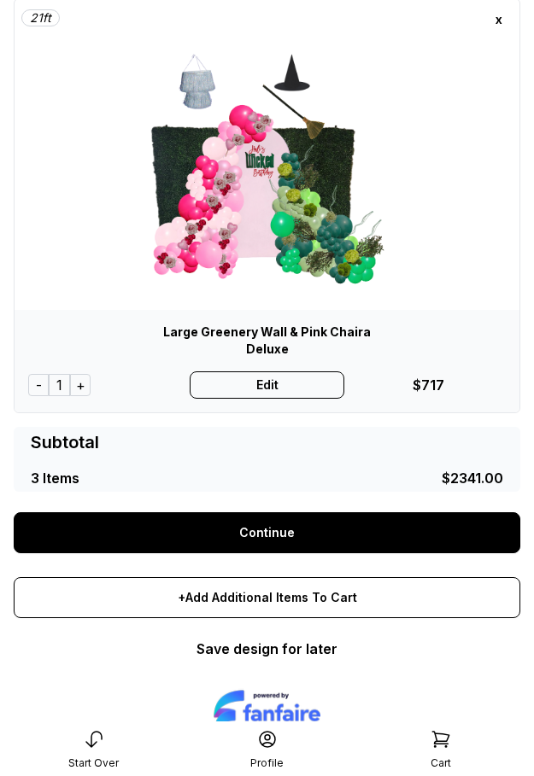
scroll to position [961, 0]
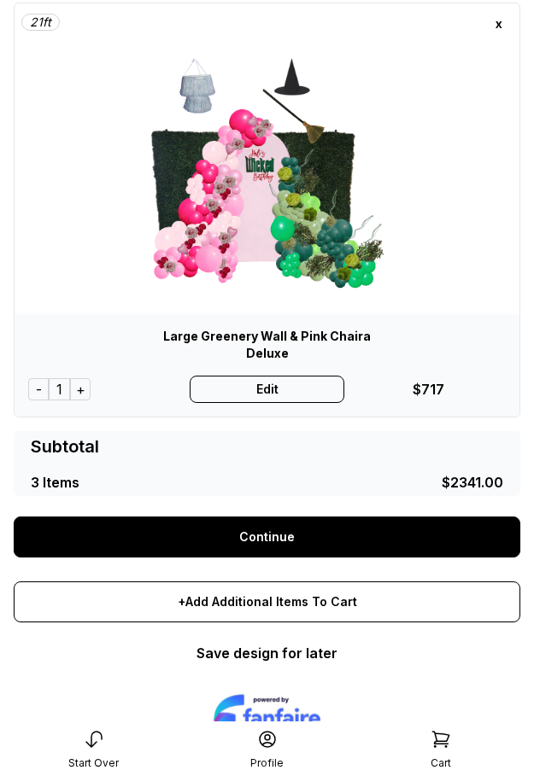
click at [498, 620] on div "Cart" at bounding box center [440, 749] width 173 height 41
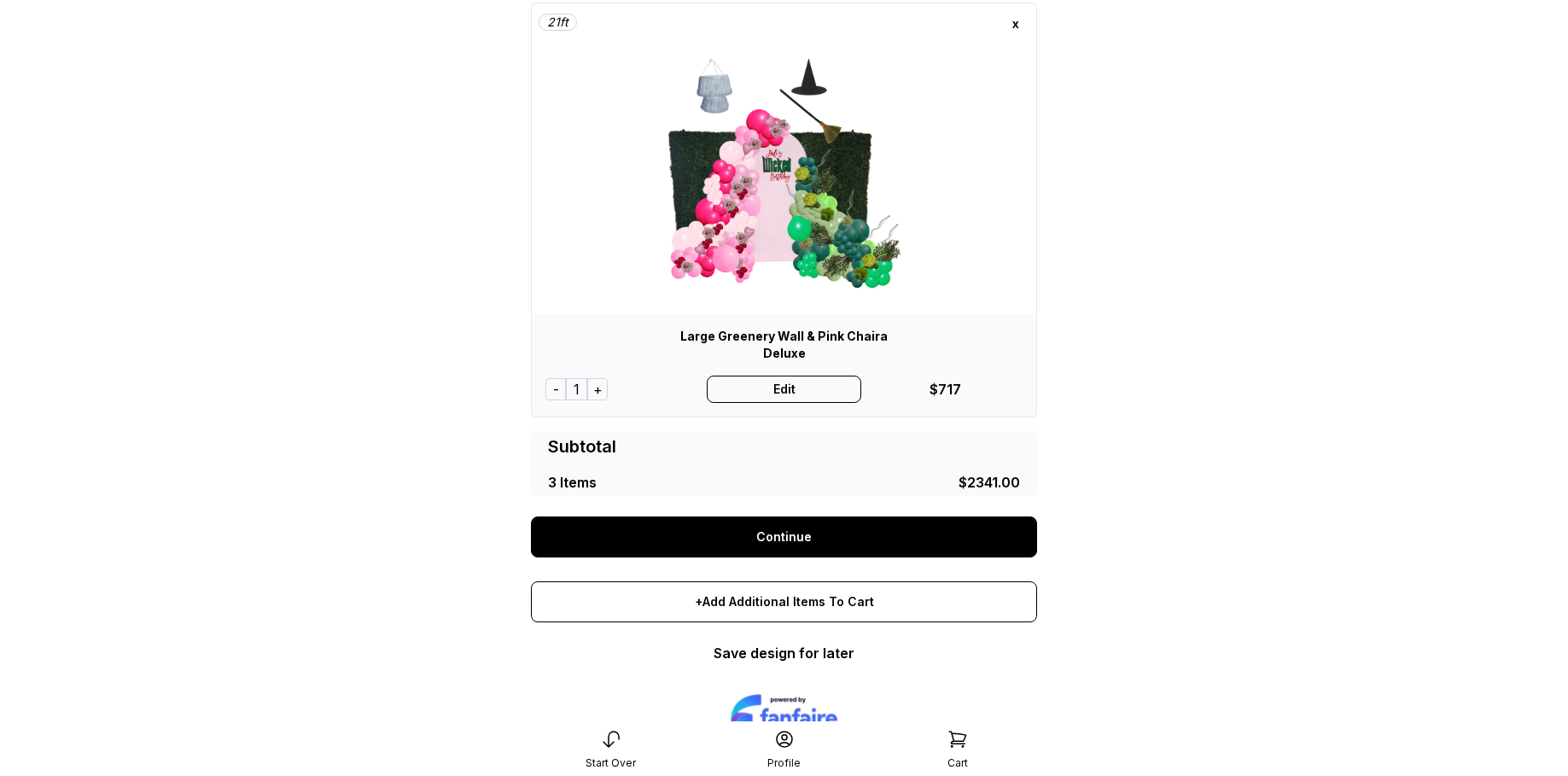
scroll to position [968, 0]
